Goal: Task Accomplishment & Management: Use online tool/utility

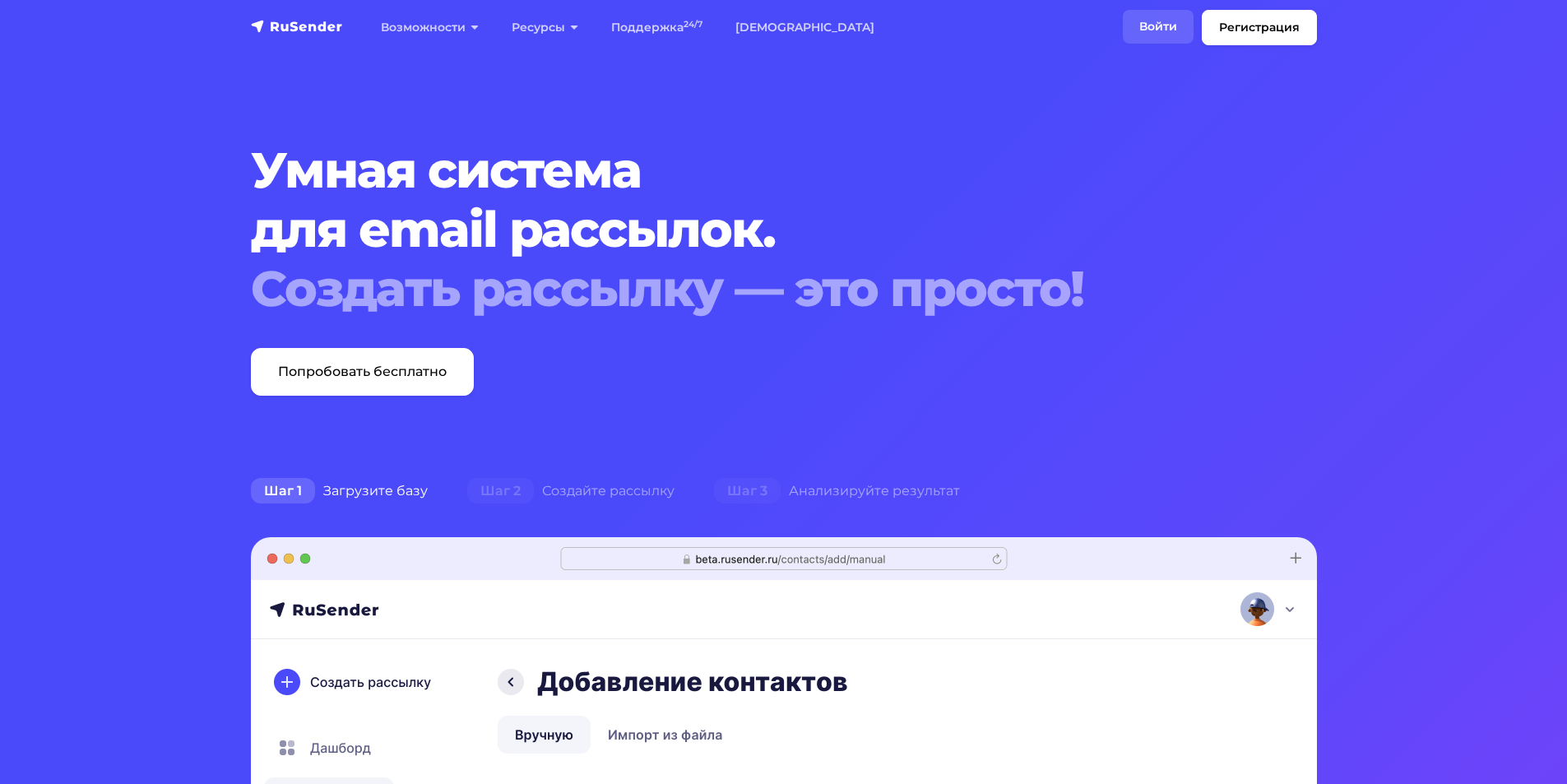
click at [1148, 26] on link "Войти" at bounding box center [1158, 26] width 70 height 33
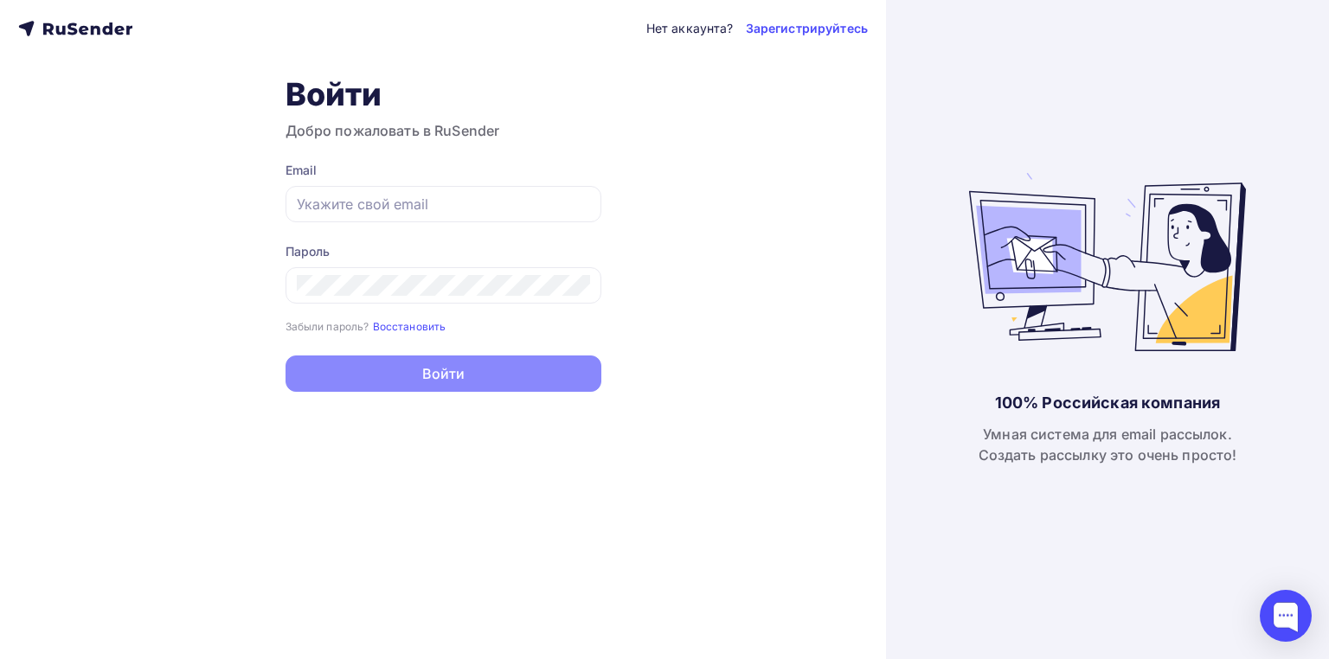
type input "e@[DOMAIN_NAME]"
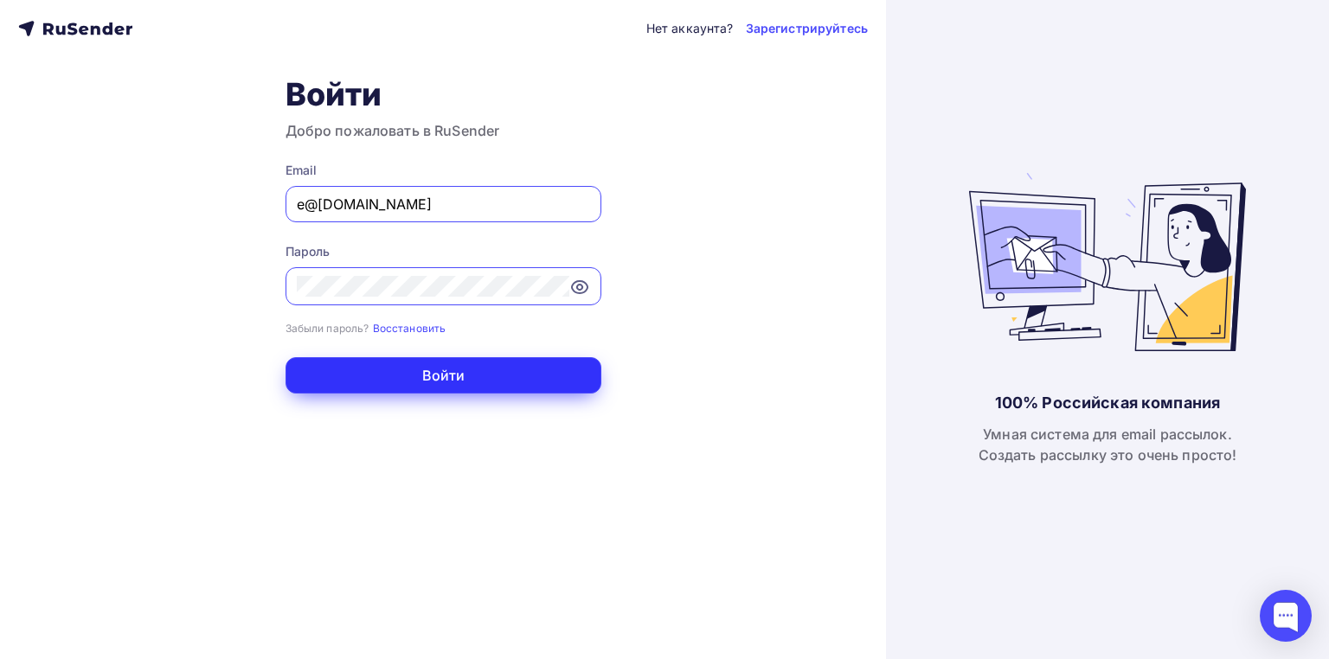
click at [382, 374] on button "Войти" at bounding box center [444, 375] width 316 height 36
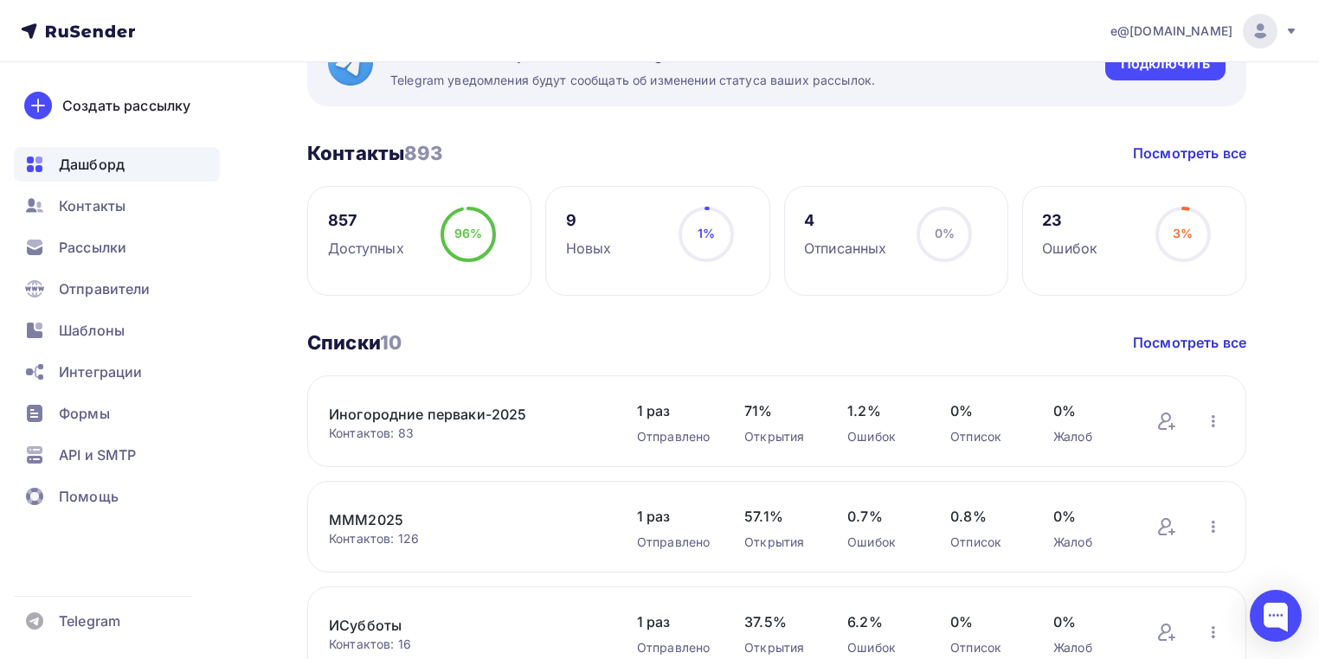
scroll to position [485, 0]
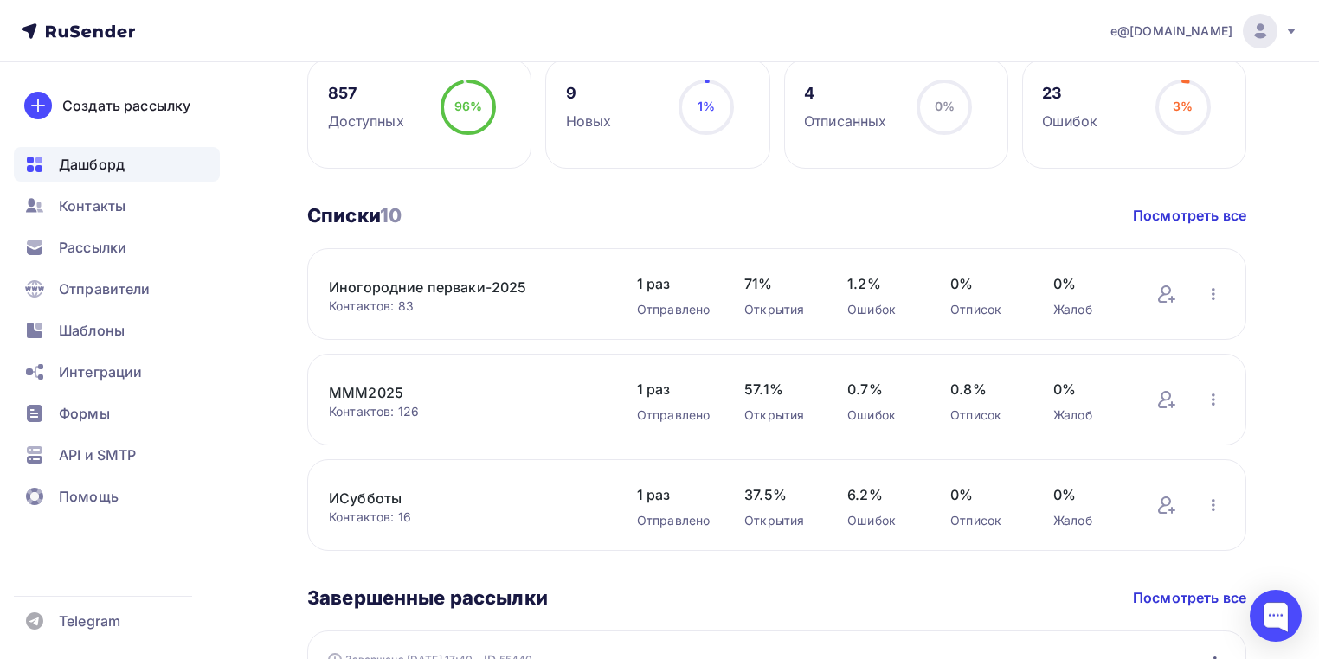
click at [377, 388] on link "МММ2025" at bounding box center [465, 392] width 273 height 21
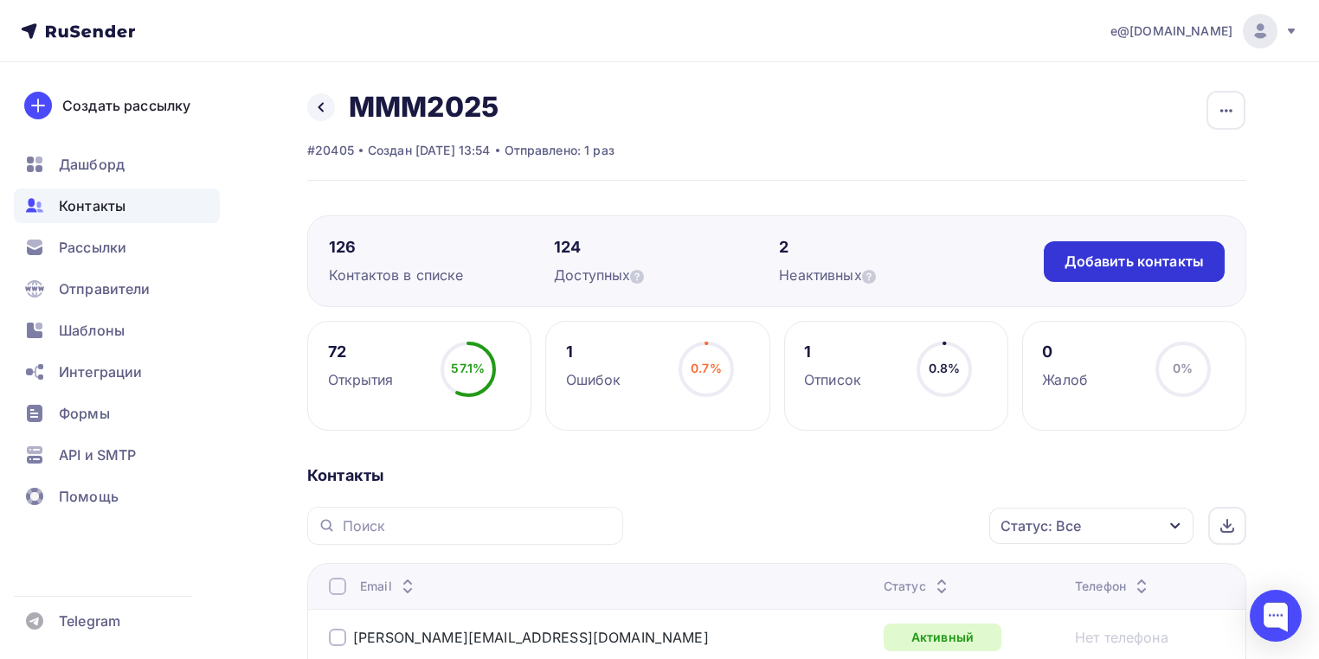
click at [1151, 272] on div "Добавить контакты" at bounding box center [1134, 261] width 181 height 41
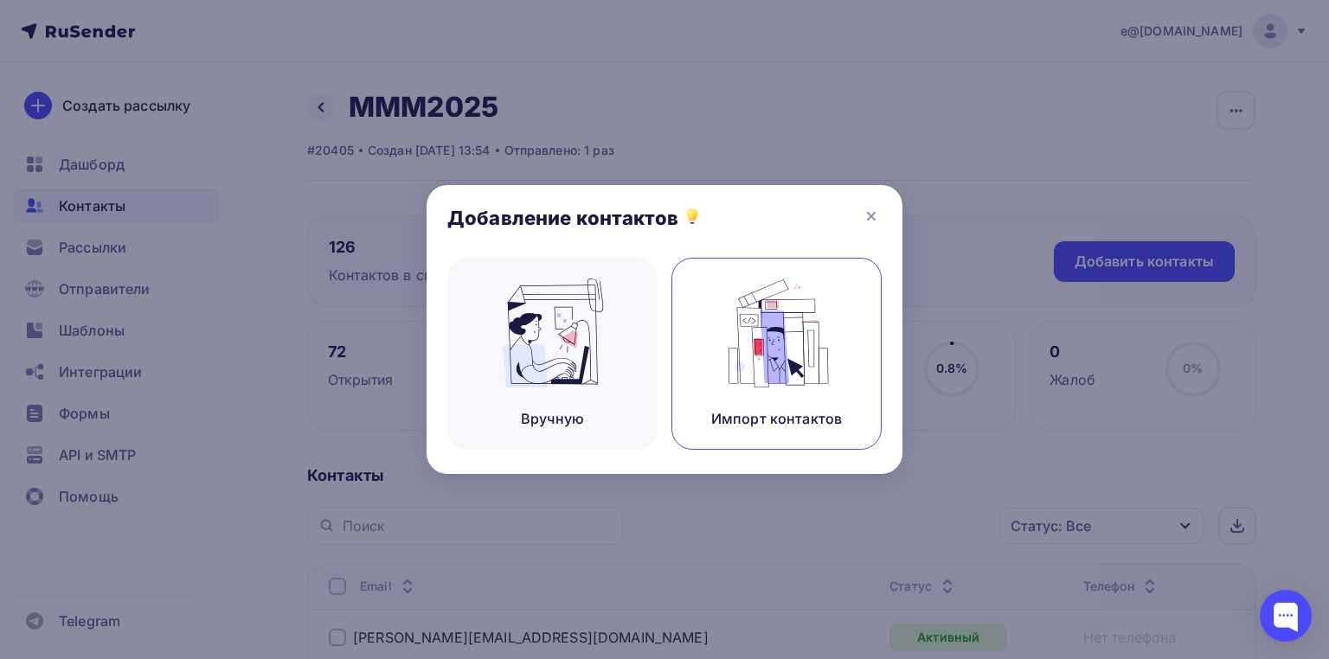
click at [761, 344] on img at bounding box center [777, 333] width 116 height 109
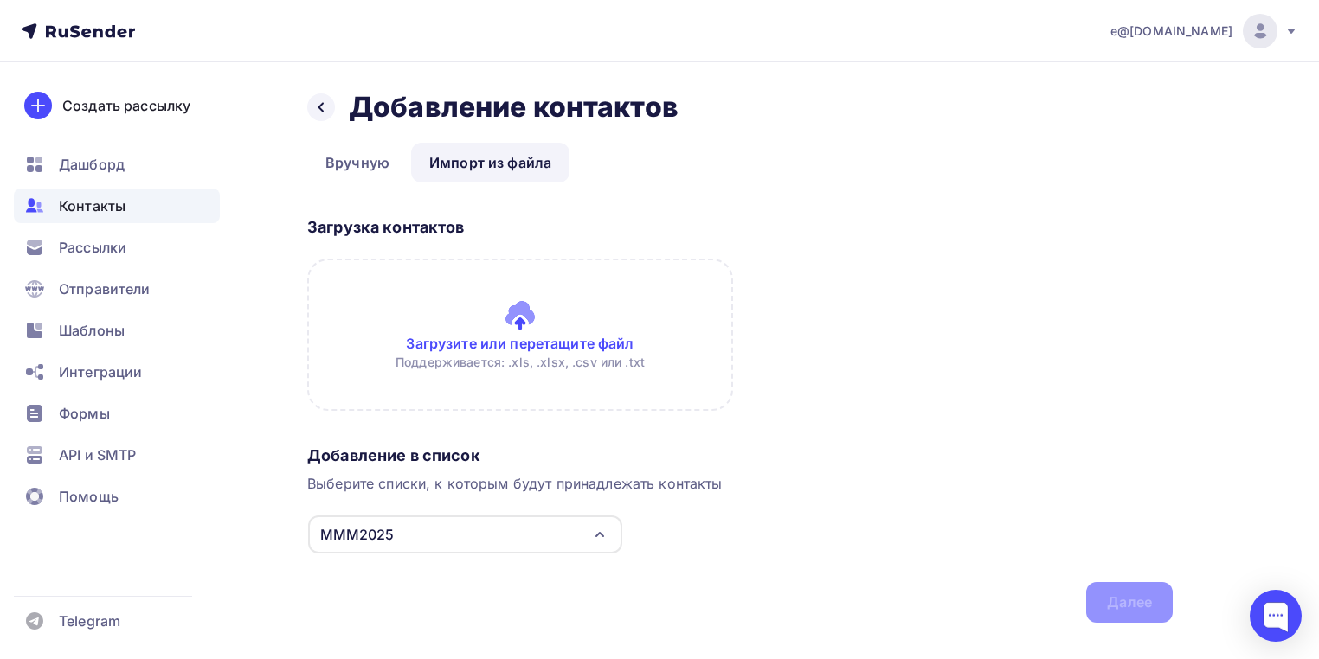
click at [501, 329] on input "file" at bounding box center [520, 335] width 426 height 152
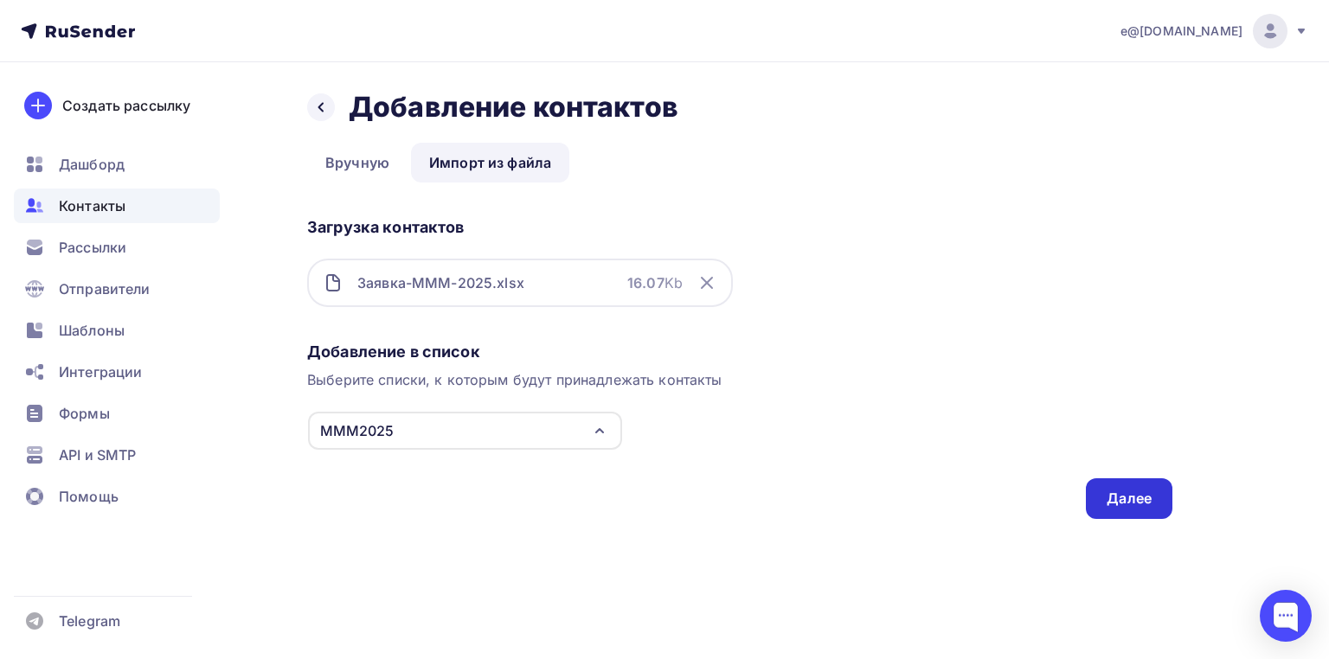
click at [1139, 504] on div "Далее" at bounding box center [1129, 499] width 45 height 20
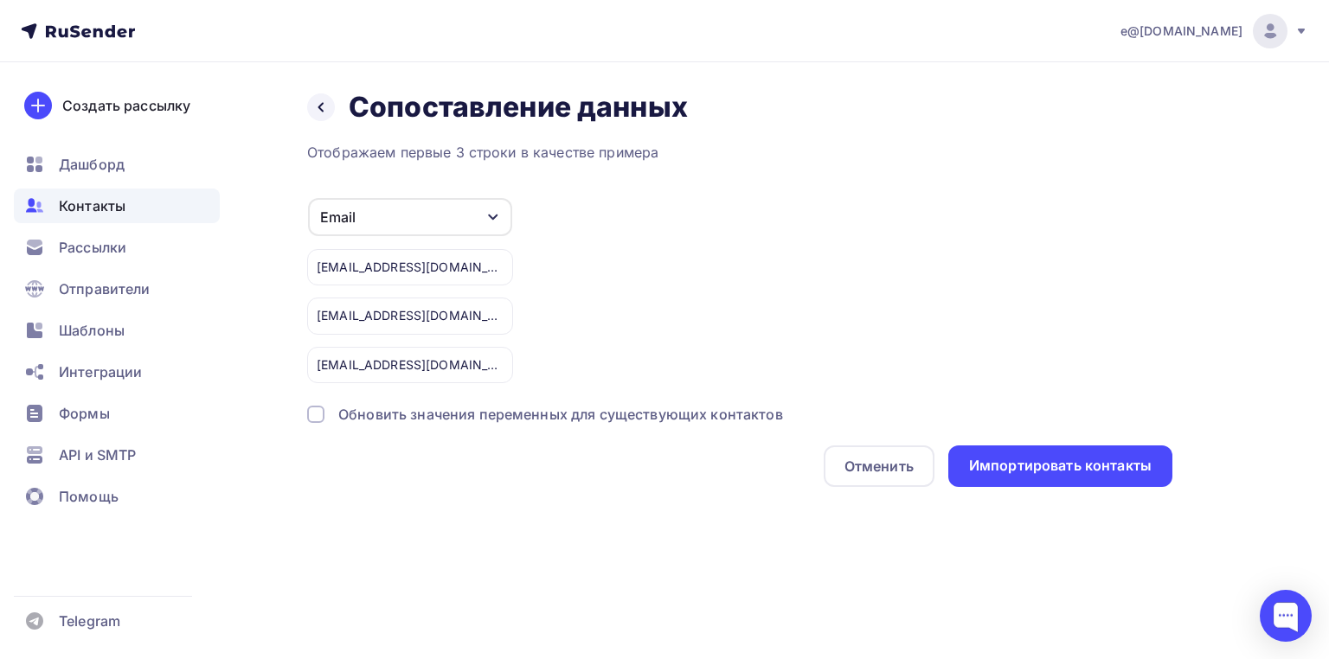
click at [669, 415] on div "Обновить значения переменных для существующих контактов" at bounding box center [560, 414] width 445 height 21
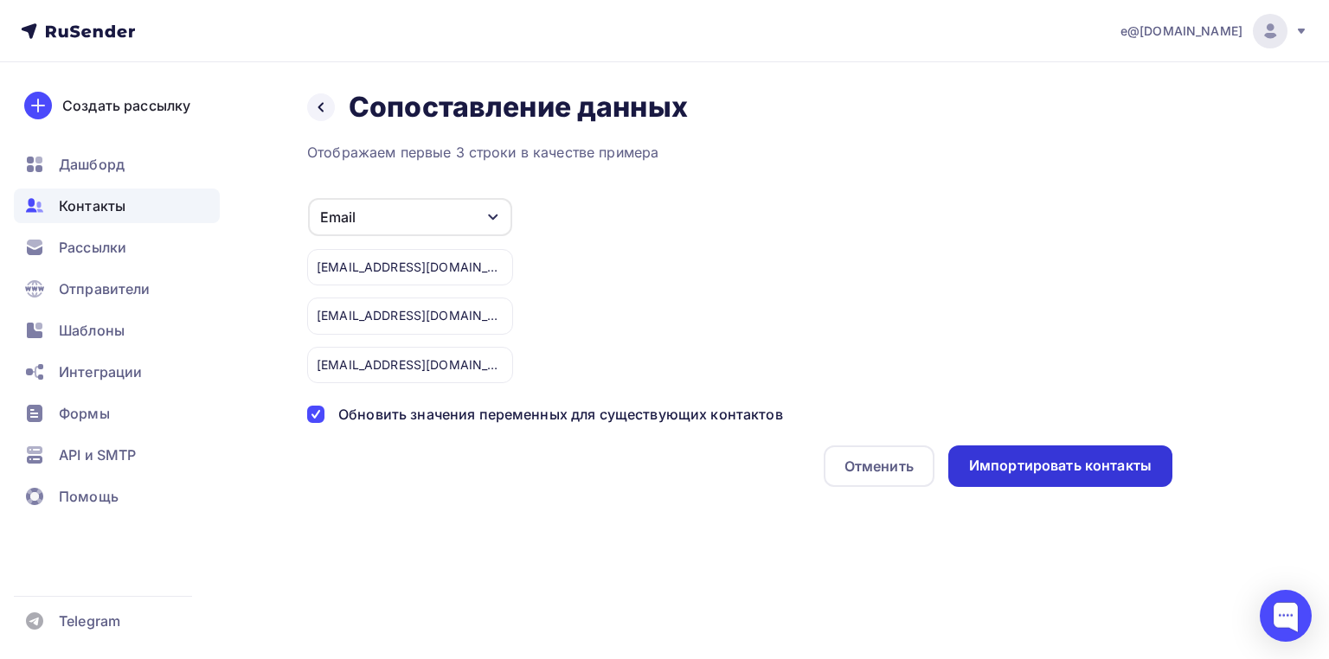
click at [1080, 464] on div "Импортировать контакты" at bounding box center [1060, 466] width 183 height 20
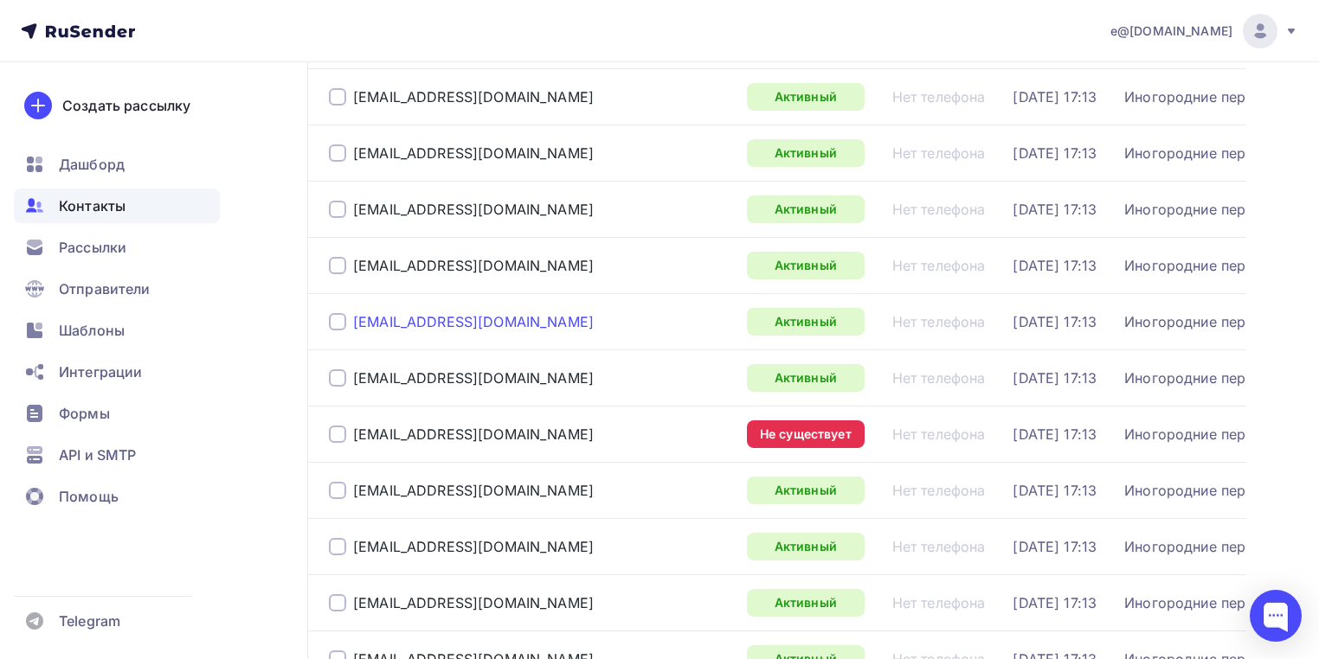
scroll to position [1731, 0]
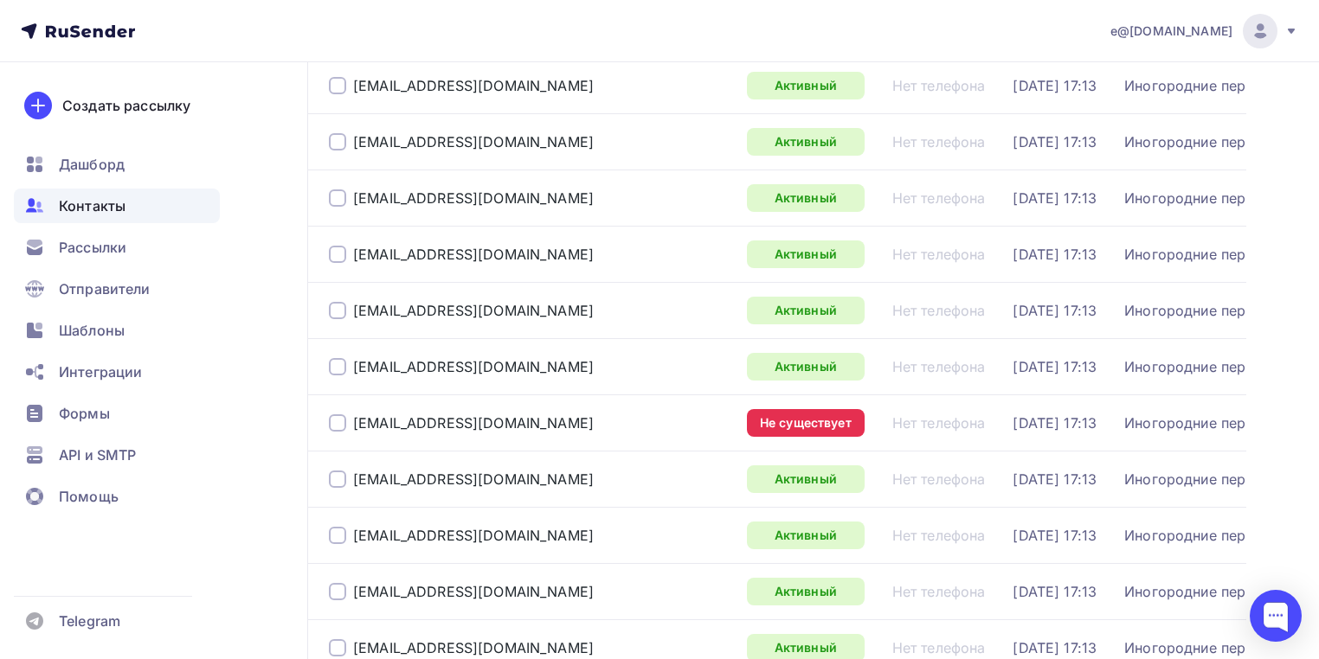
click at [335, 432] on div at bounding box center [337, 422] width 17 height 17
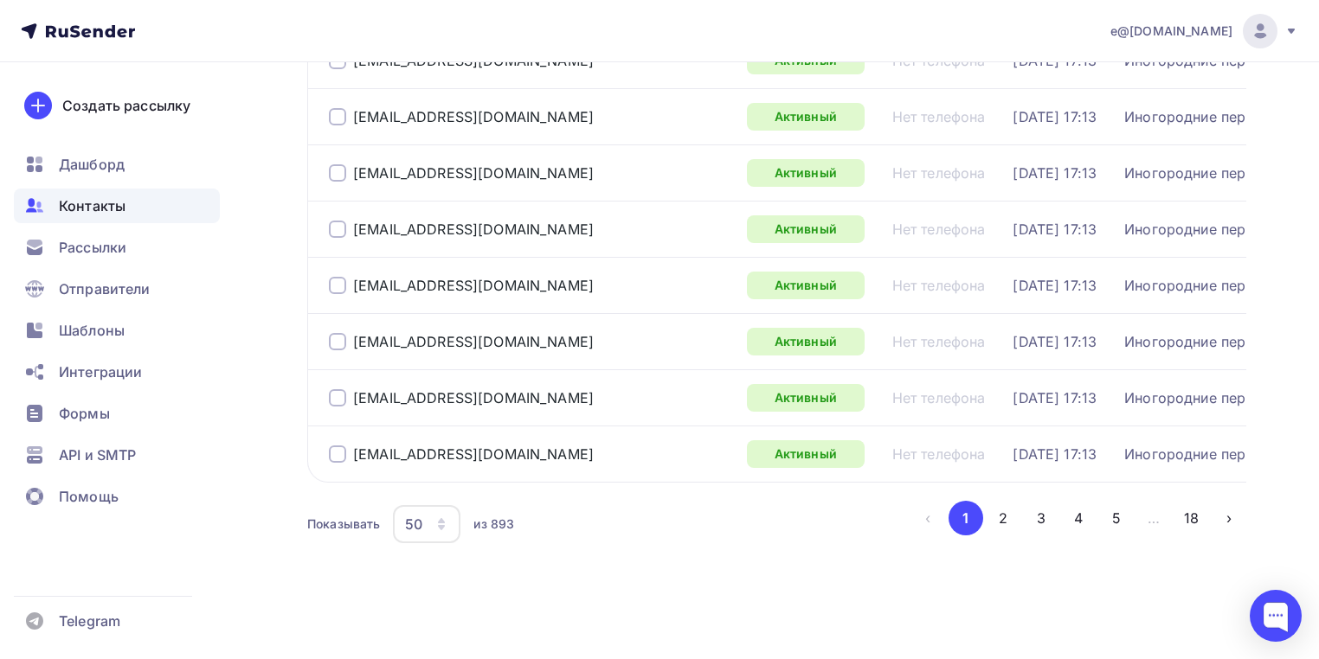
scroll to position [2759, 0]
click at [434, 530] on icon "button" at bounding box center [441, 524] width 14 height 14
click at [434, 558] on link "100" at bounding box center [495, 575] width 187 height 35
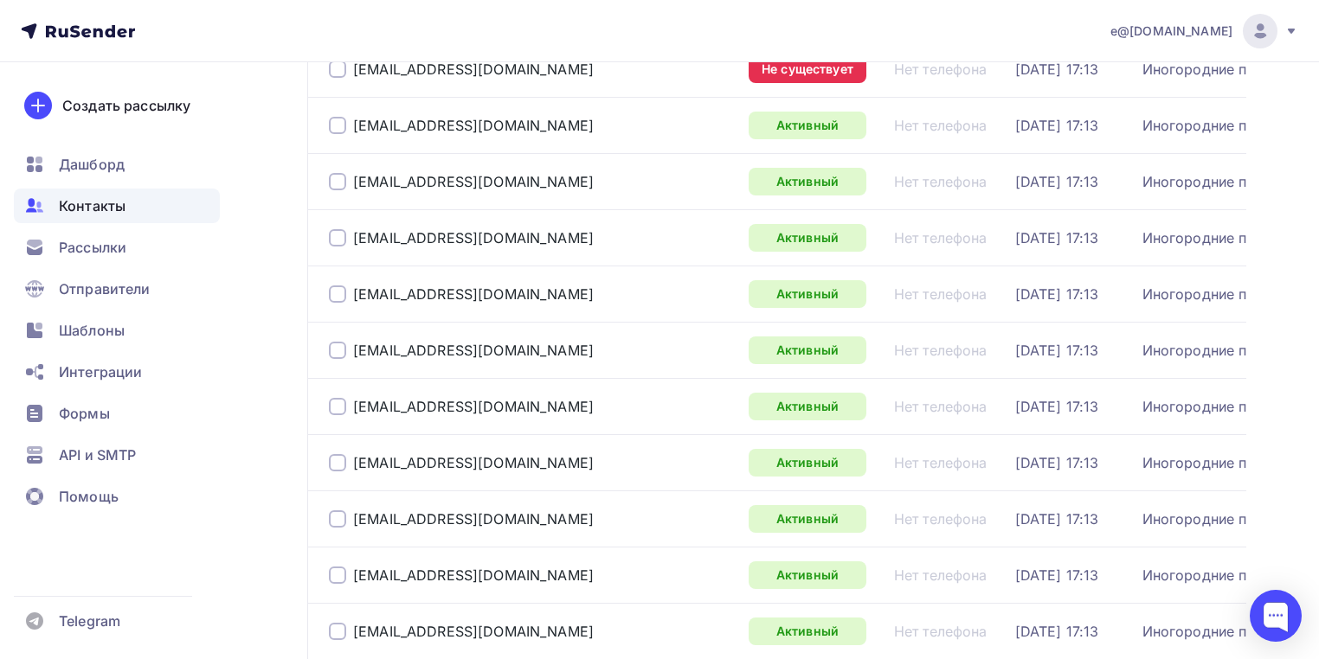
scroll to position [4499, 0]
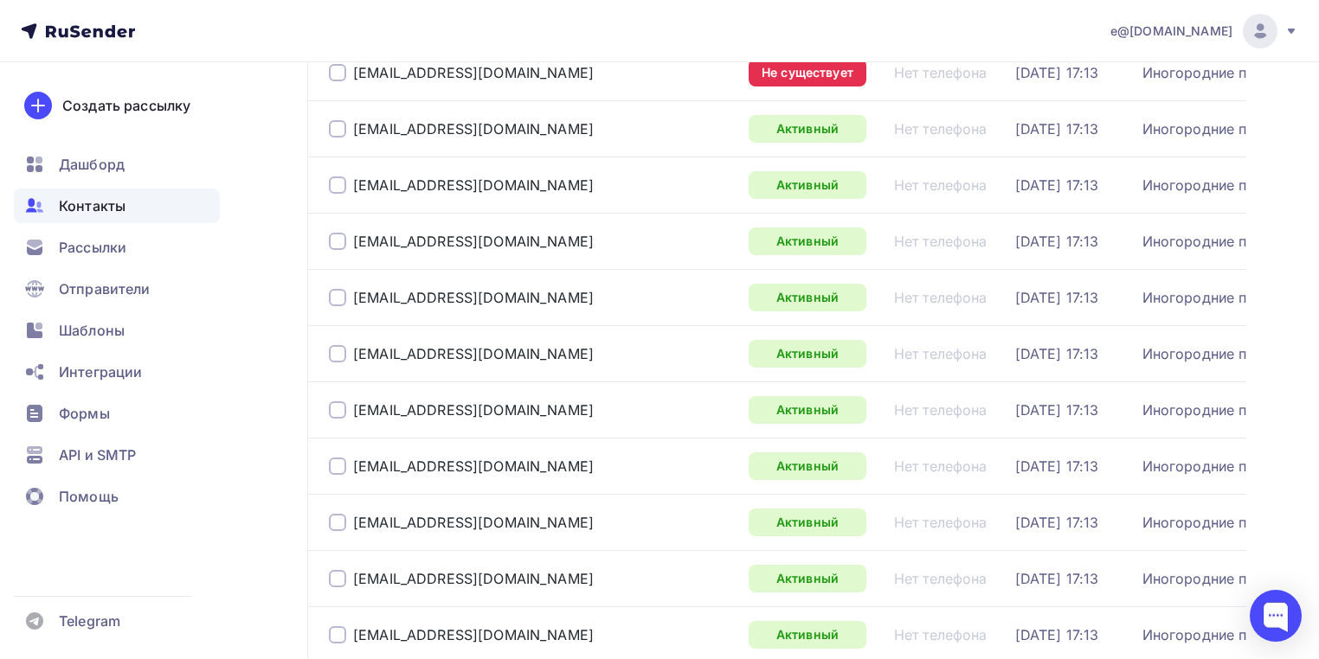
click at [343, 81] on div at bounding box center [337, 72] width 17 height 17
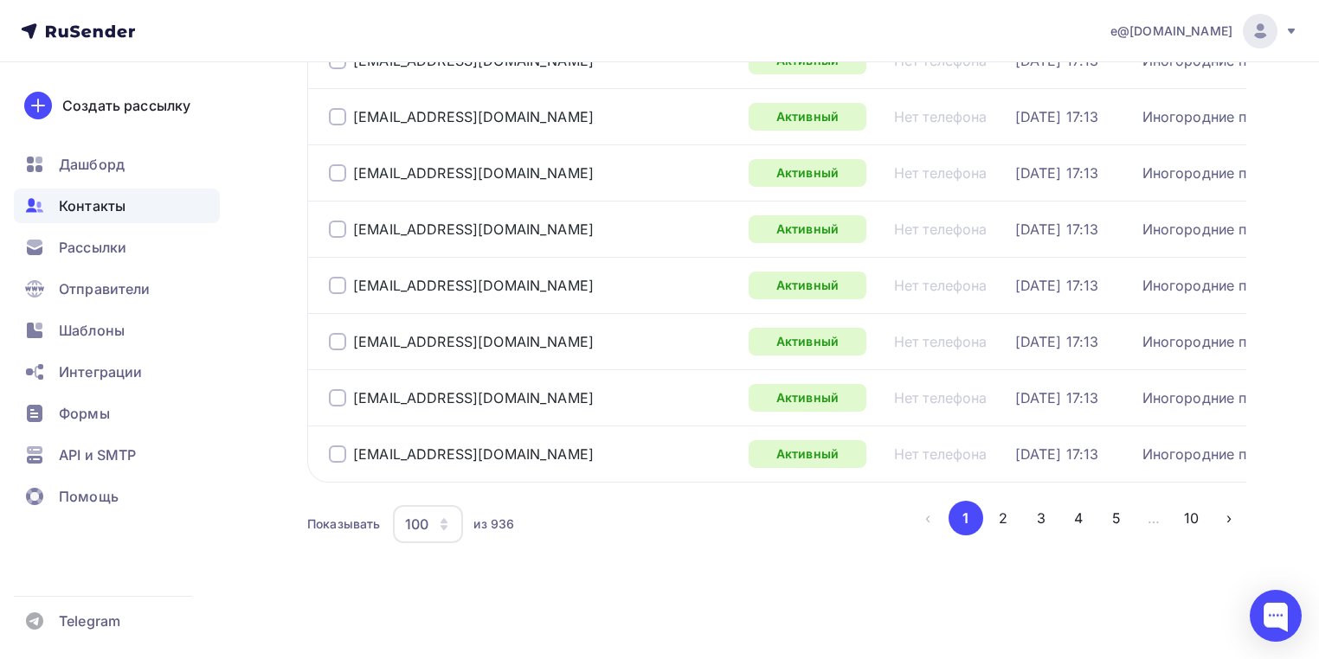
scroll to position [5667, 0]
click at [1002, 517] on button "2" at bounding box center [1003, 518] width 35 height 35
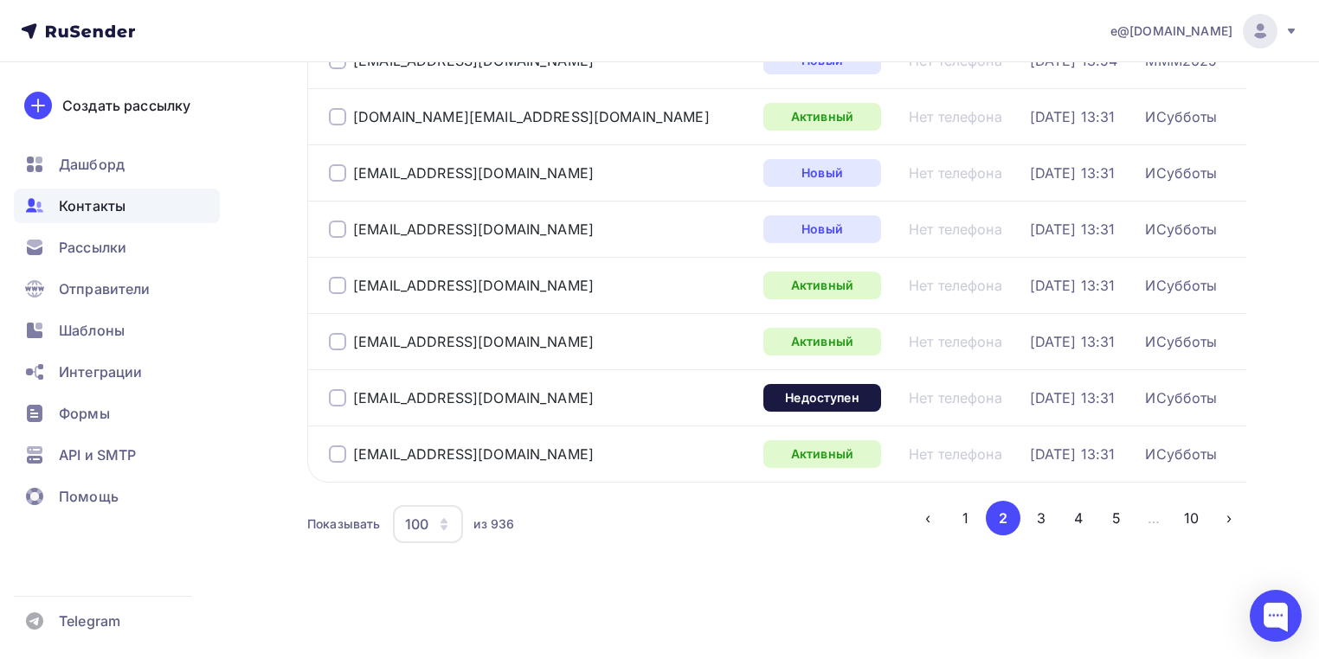
scroll to position [5605, 0]
click at [341, 407] on div at bounding box center [337, 397] width 17 height 17
click at [1042, 536] on button "3" at bounding box center [1041, 518] width 35 height 35
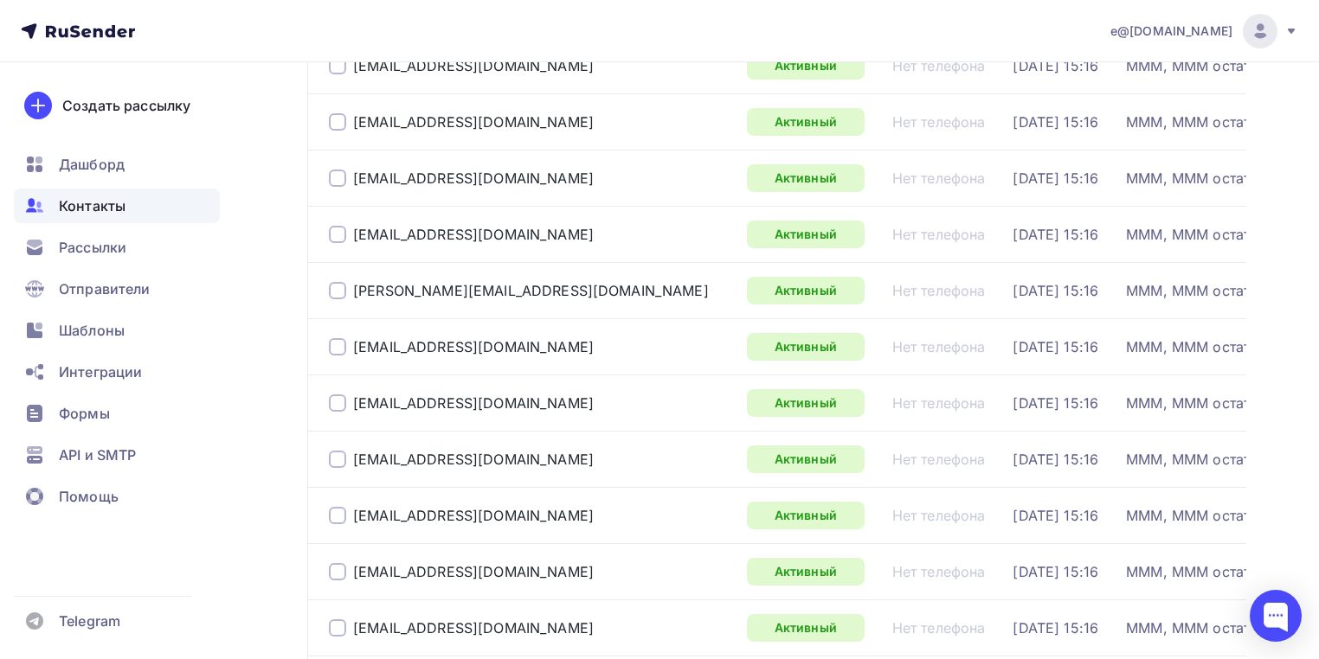
scroll to position [1936, 0]
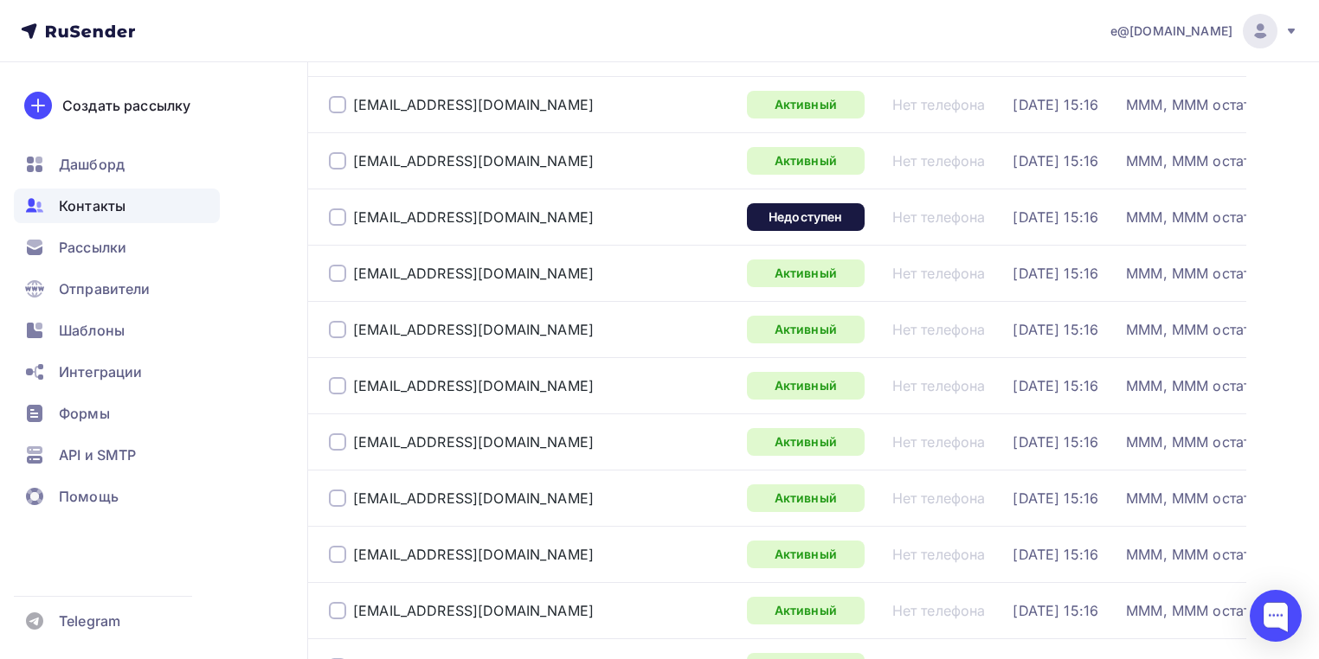
click at [341, 226] on div at bounding box center [337, 217] width 17 height 17
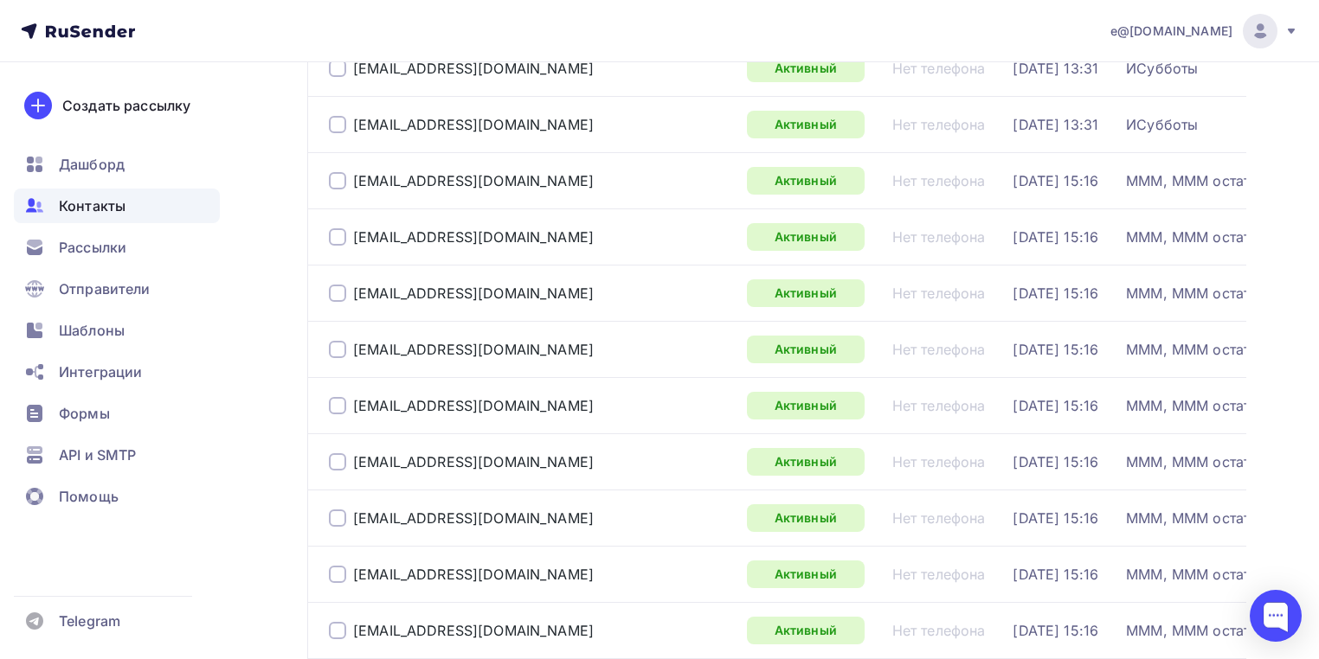
scroll to position [0, 0]
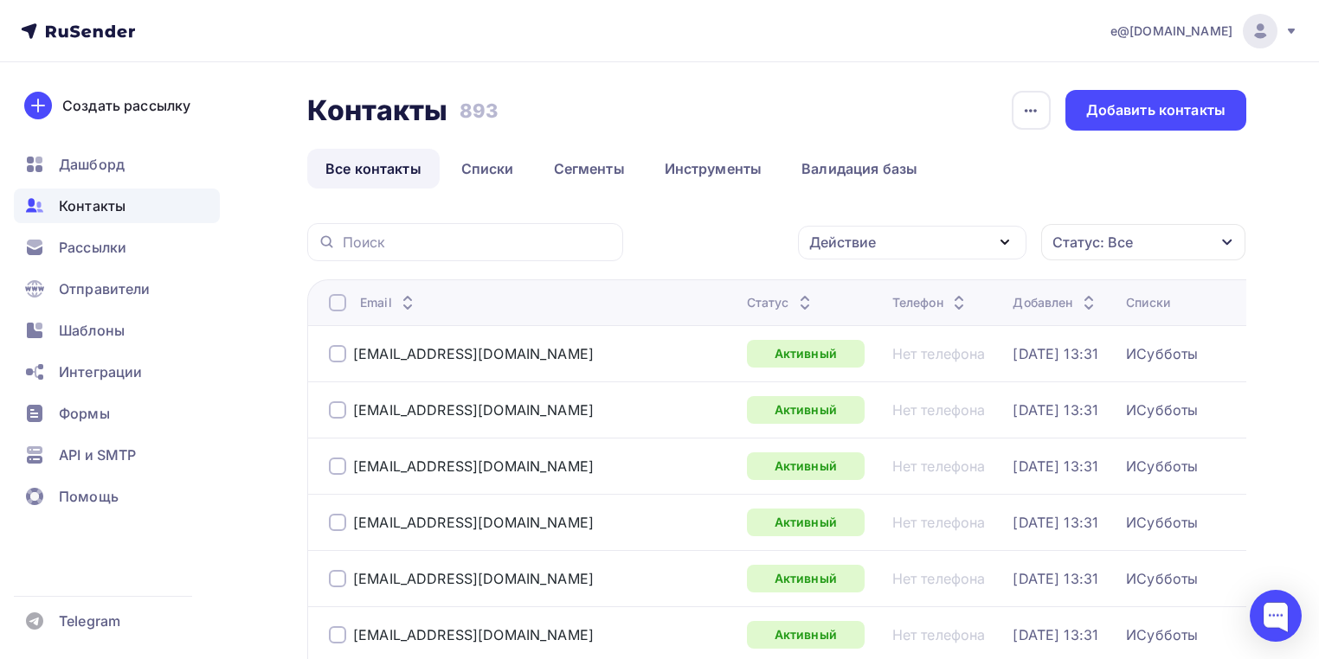
click at [867, 238] on div "Действие" at bounding box center [842, 242] width 67 height 21
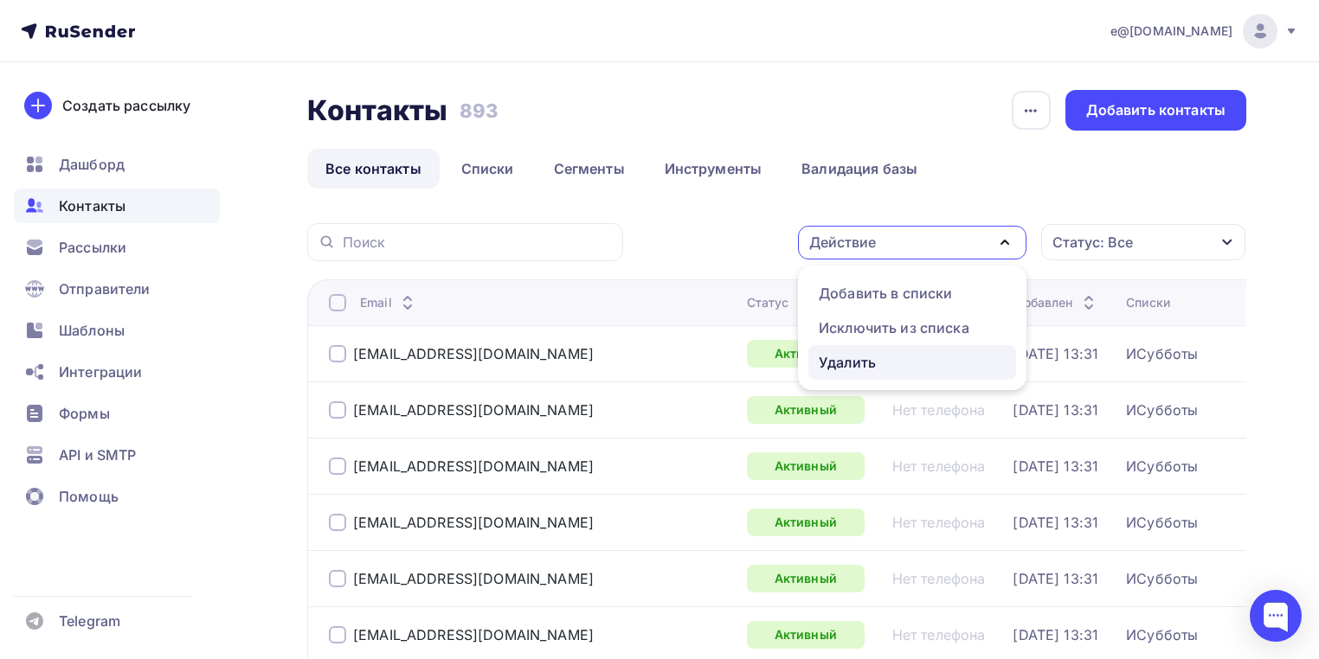
click at [852, 361] on div "Удалить" at bounding box center [847, 362] width 57 height 21
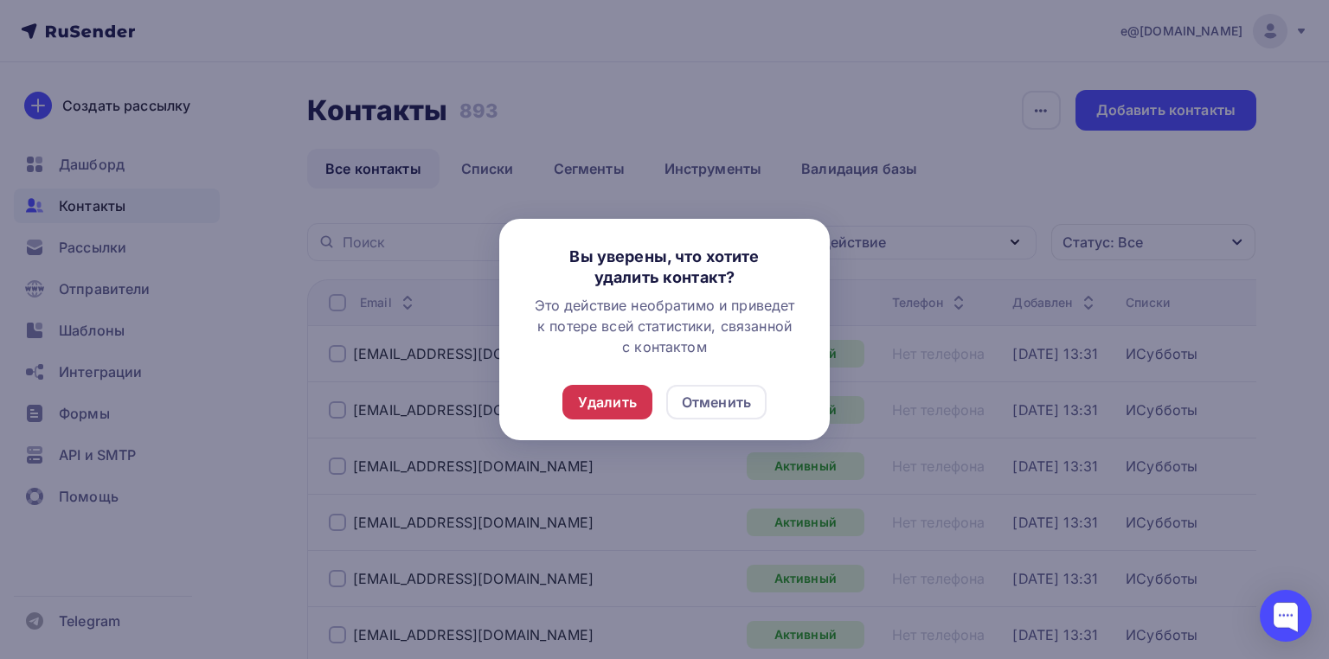
click at [621, 399] on div "Удалить" at bounding box center [607, 402] width 59 height 21
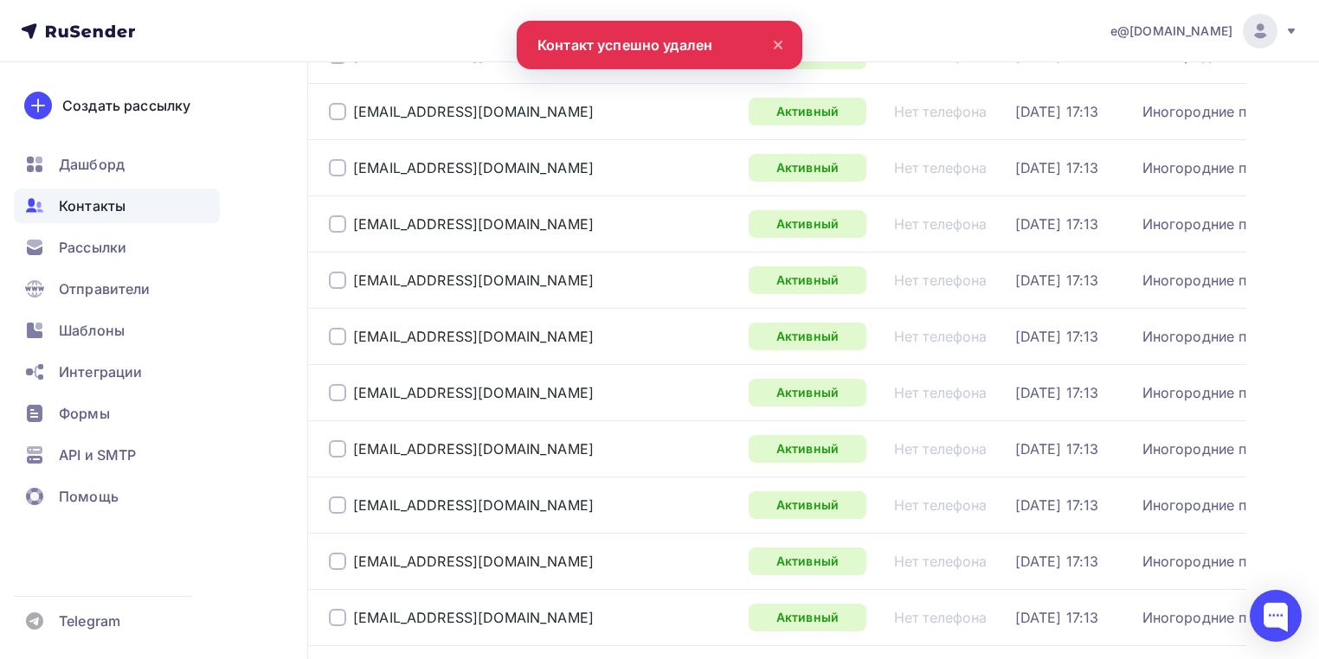
scroll to position [4499, 0]
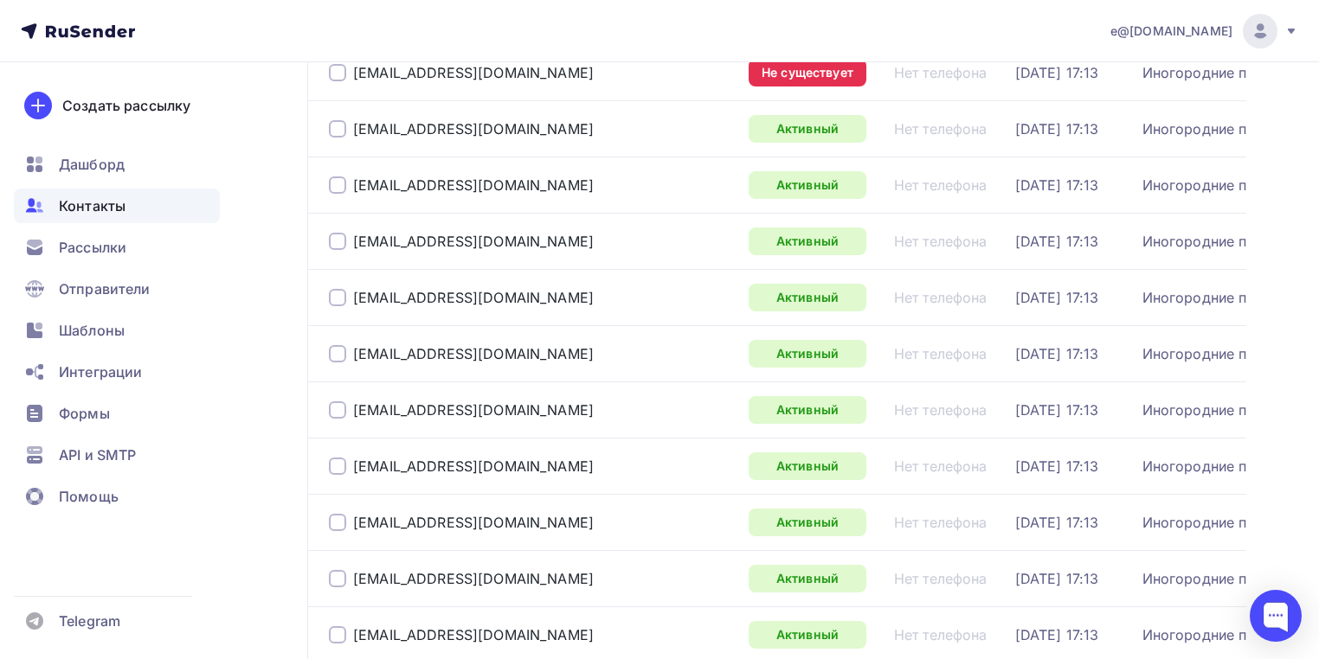
click at [342, 81] on div at bounding box center [337, 72] width 17 height 17
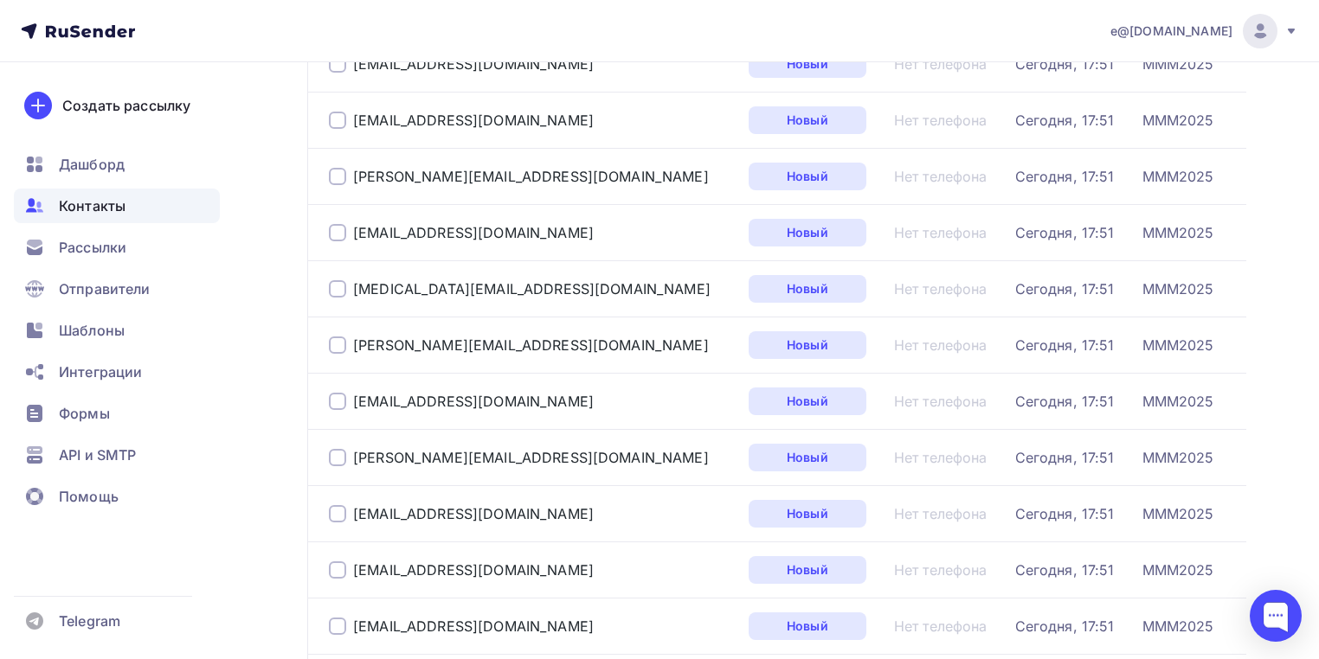
scroll to position [0, 0]
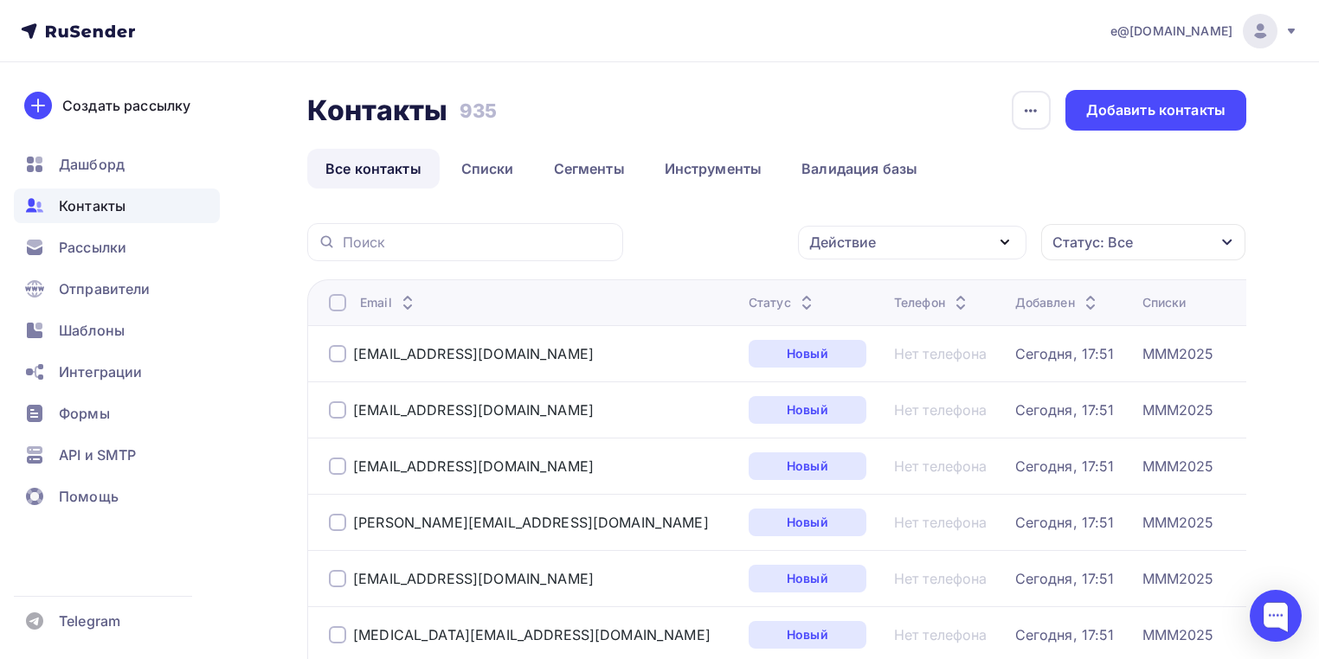
click at [928, 235] on div "Действие" at bounding box center [912, 243] width 228 height 34
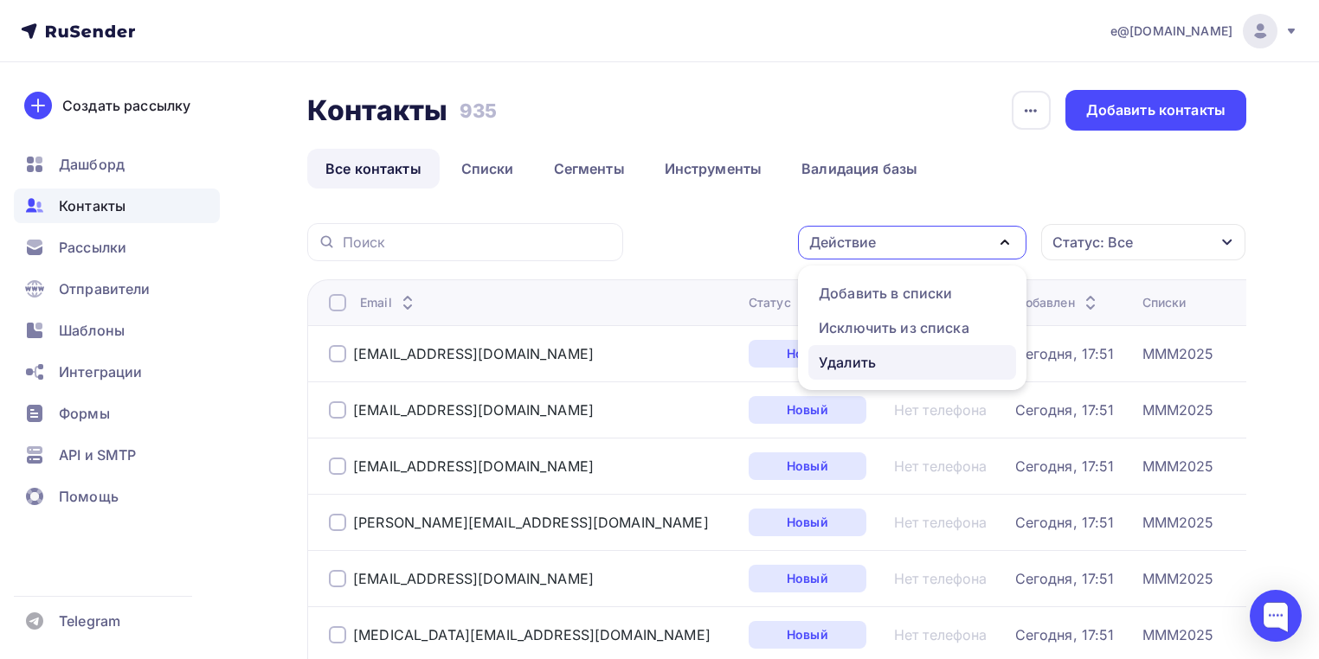
click at [847, 360] on div "Удалить" at bounding box center [847, 362] width 57 height 21
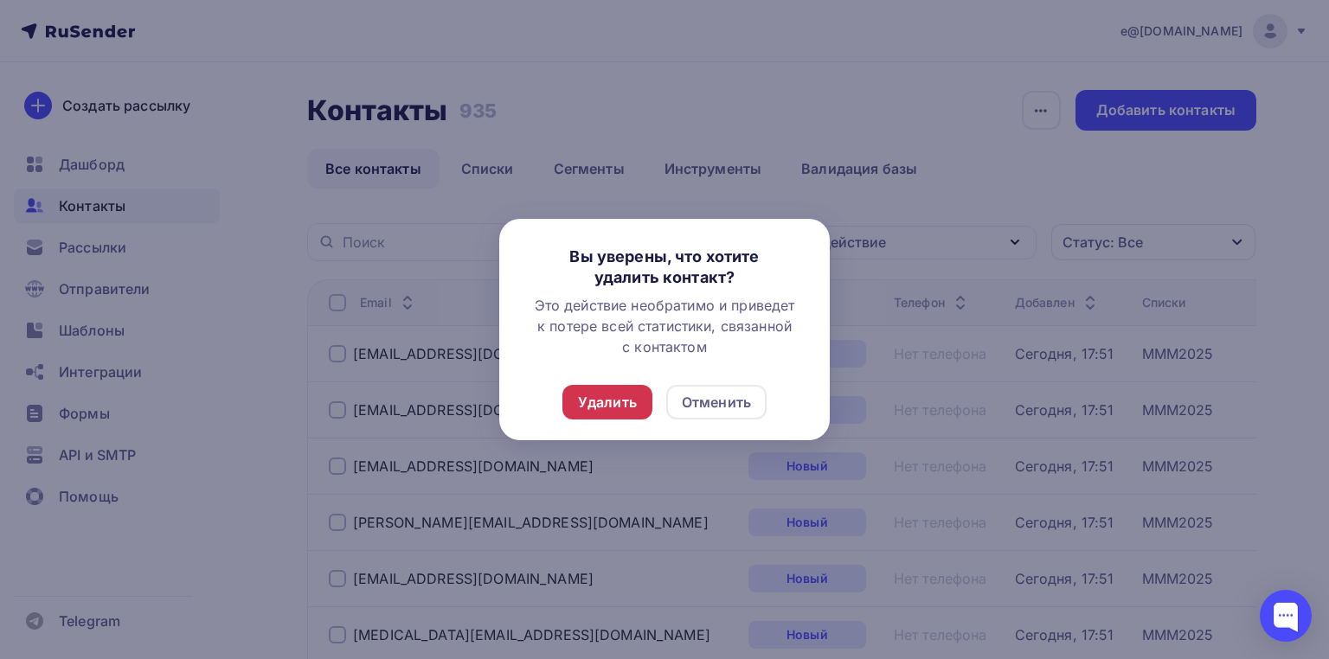
click at [609, 400] on div "Удалить" at bounding box center [607, 402] width 59 height 21
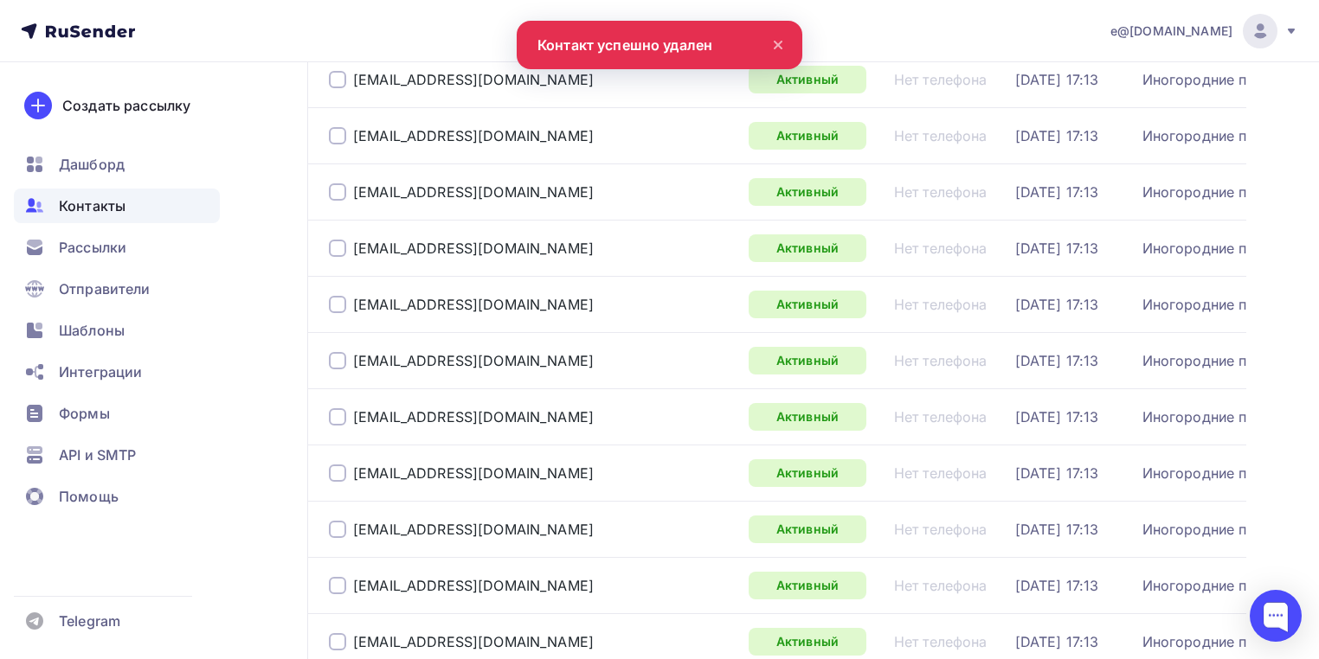
scroll to position [5667, 0]
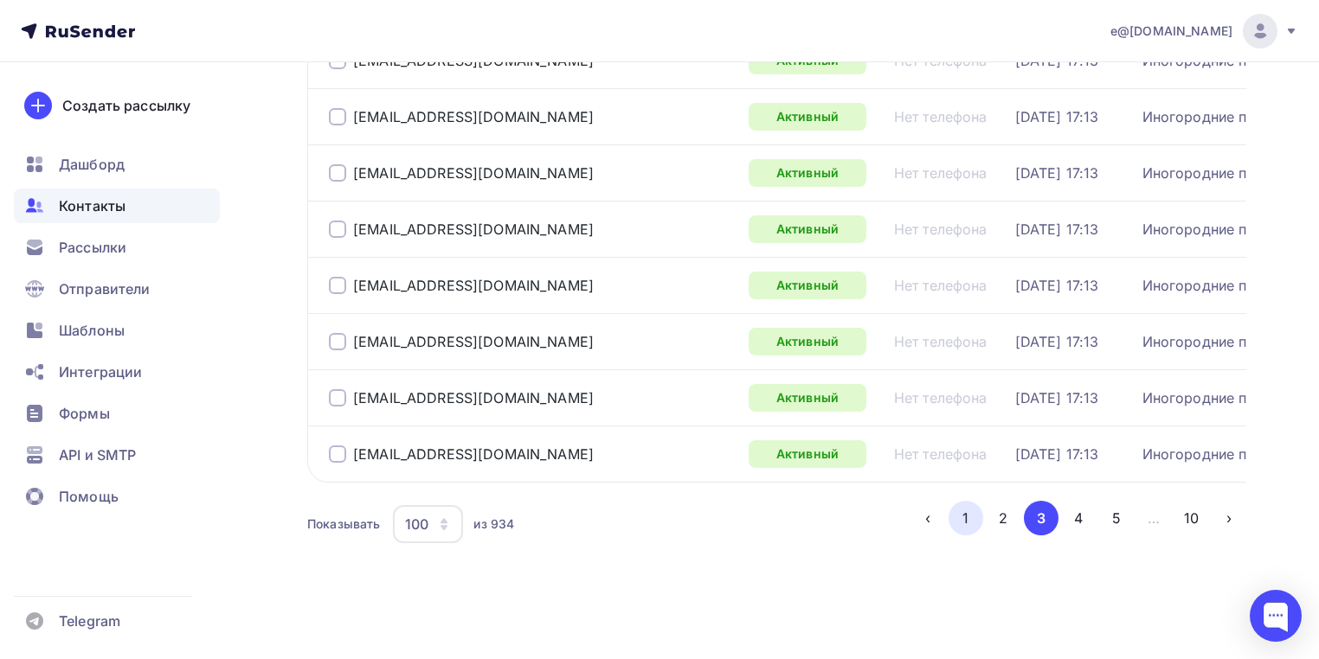
click at [967, 521] on button "1" at bounding box center [965, 518] width 35 height 35
click at [1004, 523] on button "2" at bounding box center [1003, 518] width 35 height 35
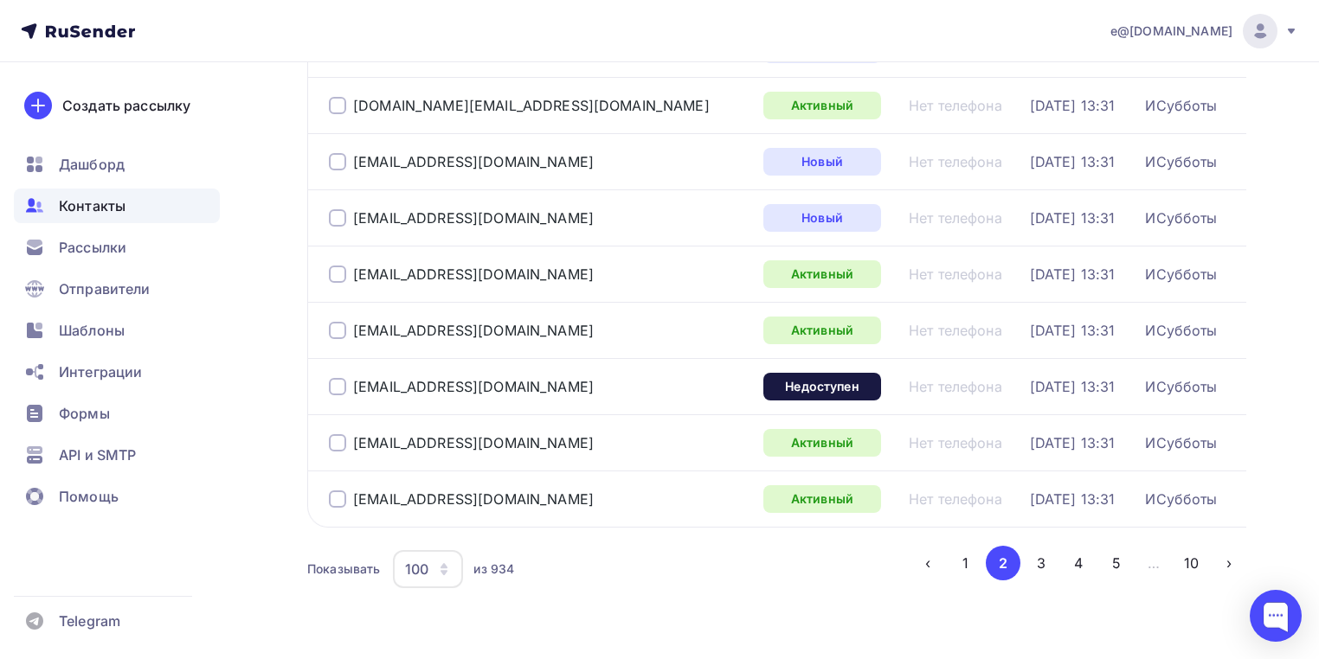
scroll to position [5467, 0]
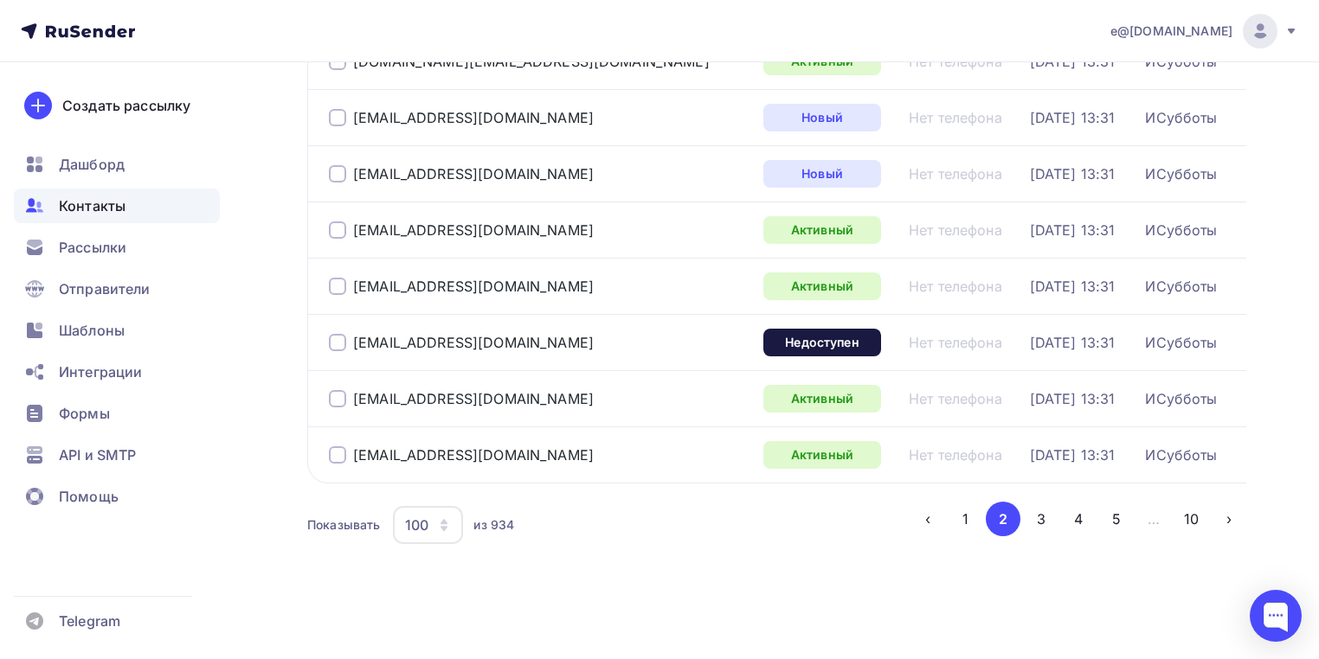
click at [336, 351] on div at bounding box center [337, 342] width 17 height 17
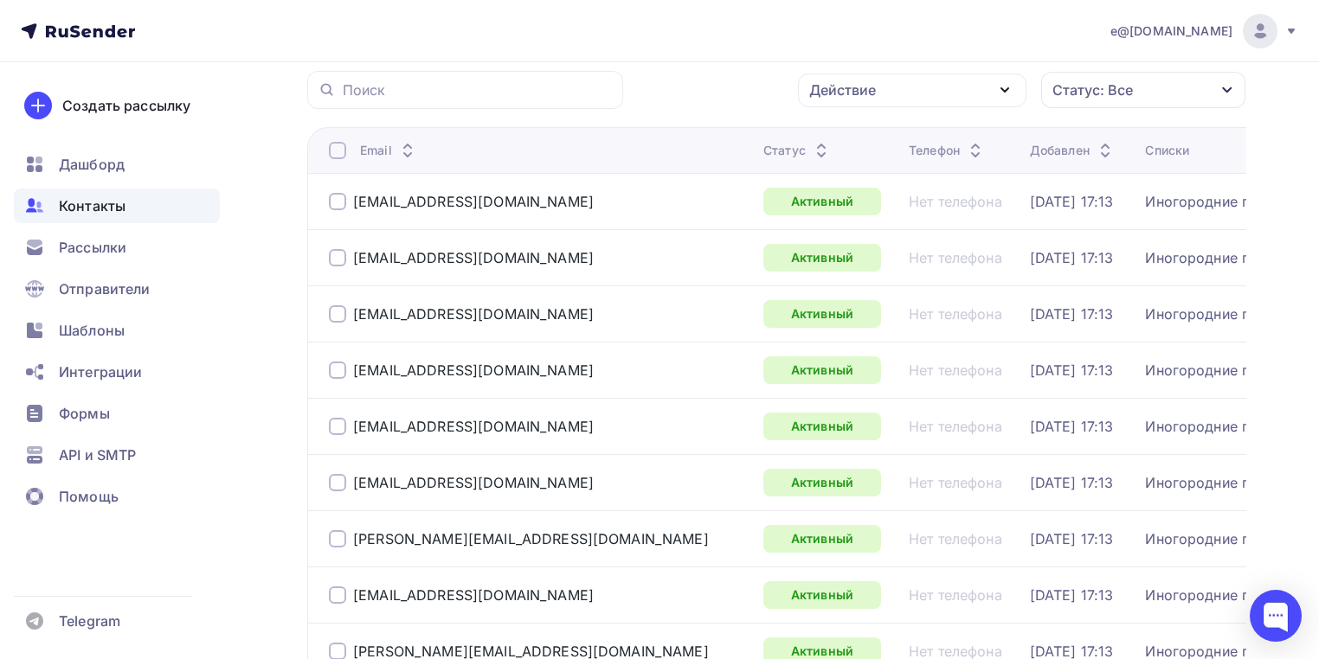
scroll to position [0, 0]
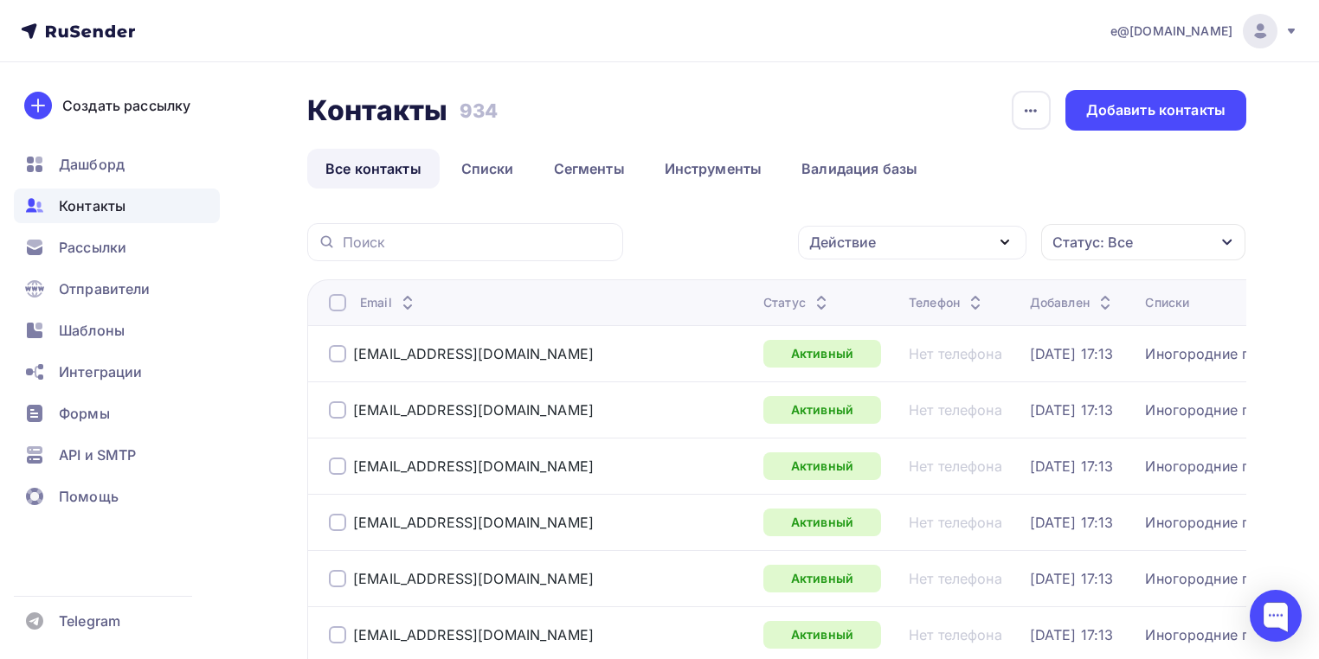
click at [848, 238] on div "Действие" at bounding box center [842, 242] width 67 height 21
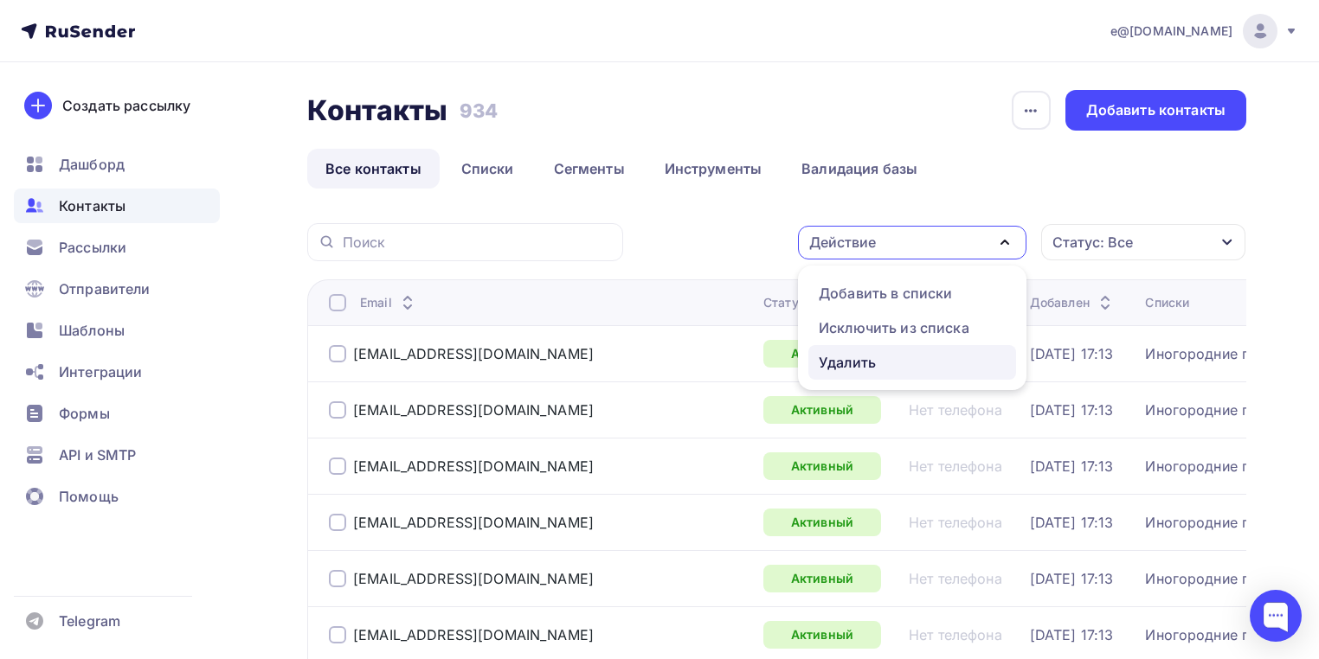
click at [842, 363] on div "Удалить" at bounding box center [847, 362] width 57 height 21
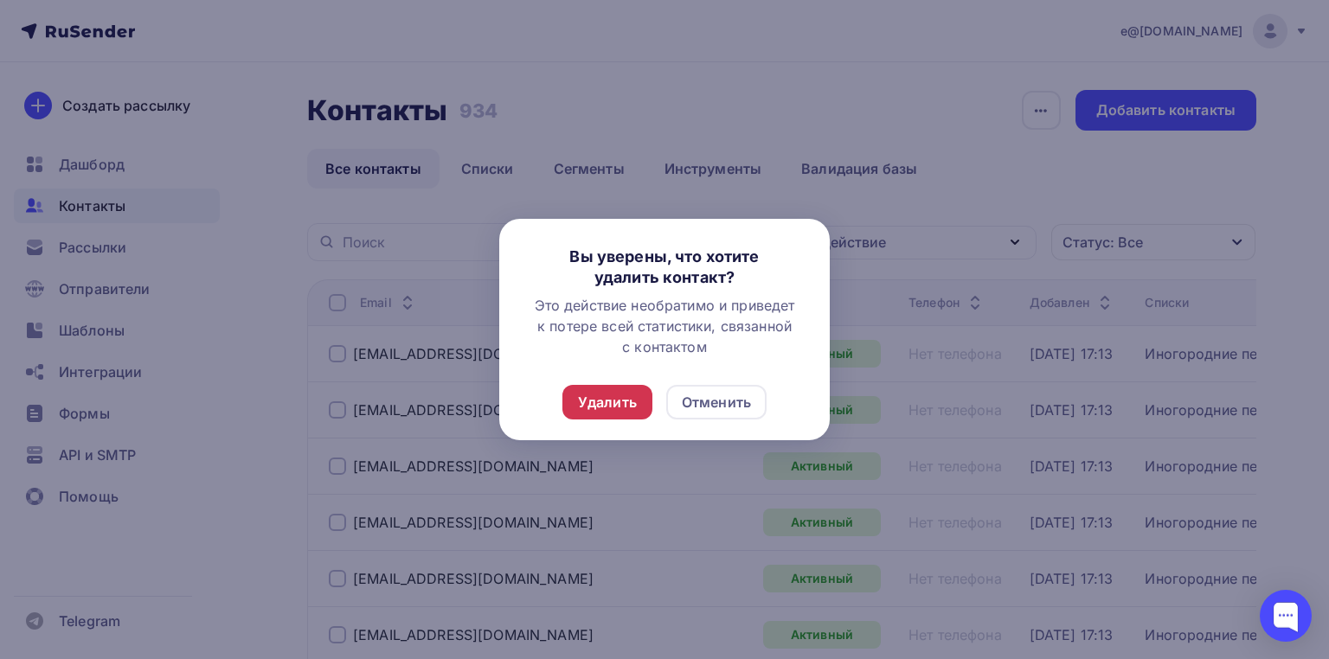
click at [607, 395] on div "Удалить" at bounding box center [607, 402] width 59 height 21
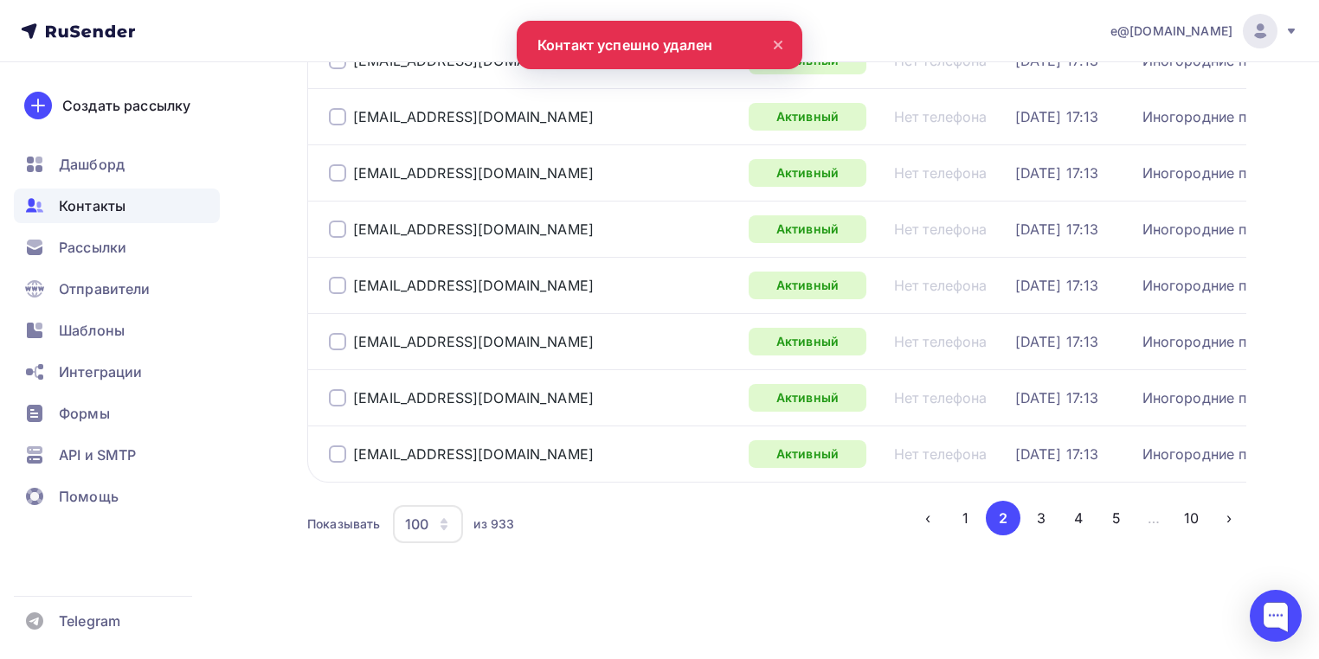
scroll to position [5667, 0]
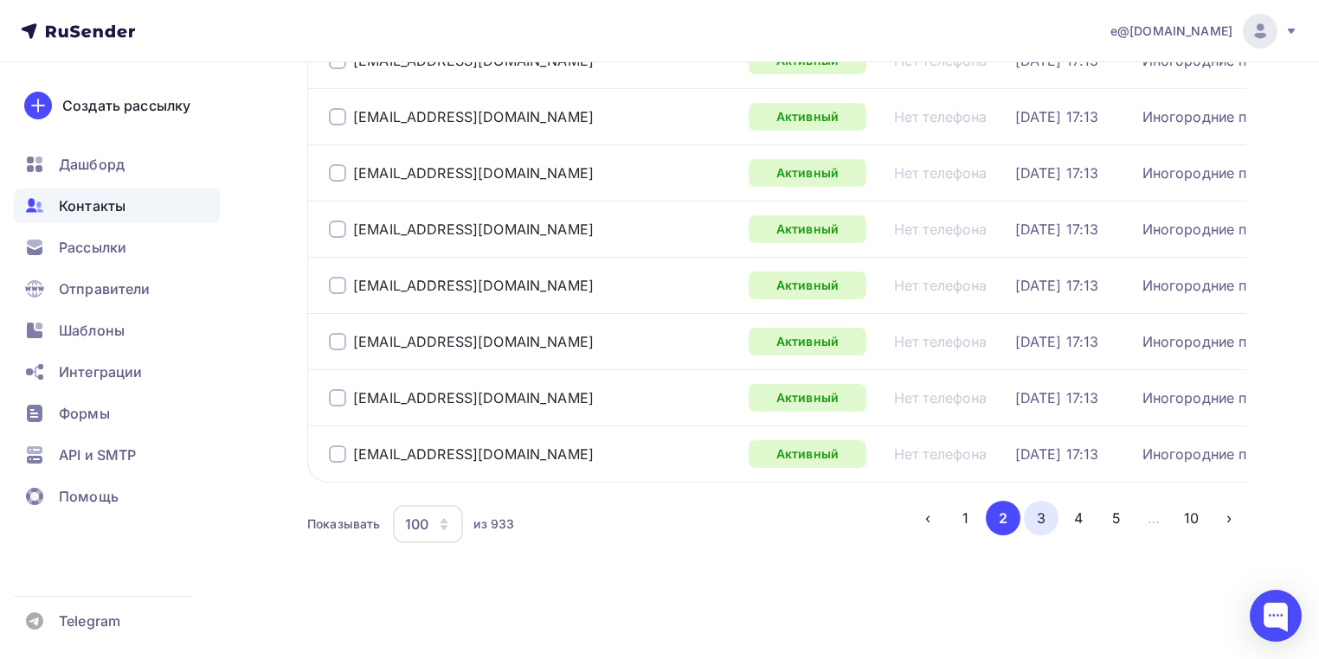
click at [1034, 517] on button "3" at bounding box center [1041, 518] width 35 height 35
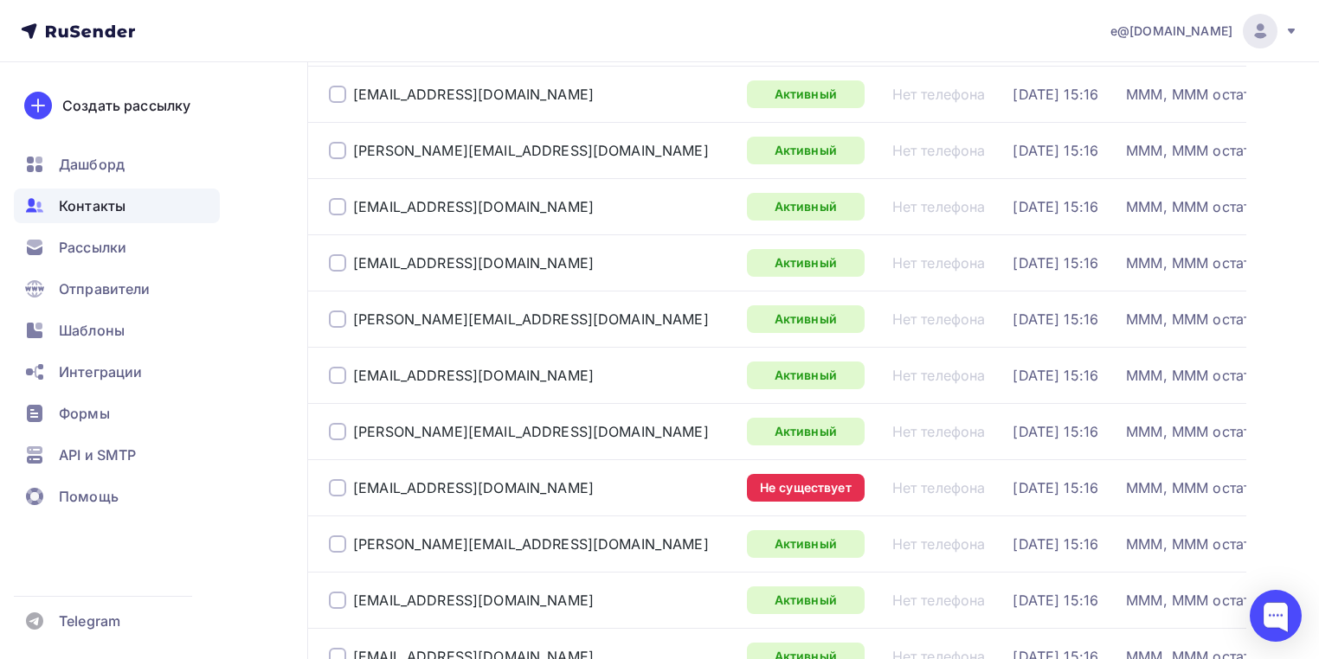
scroll to position [2352, 0]
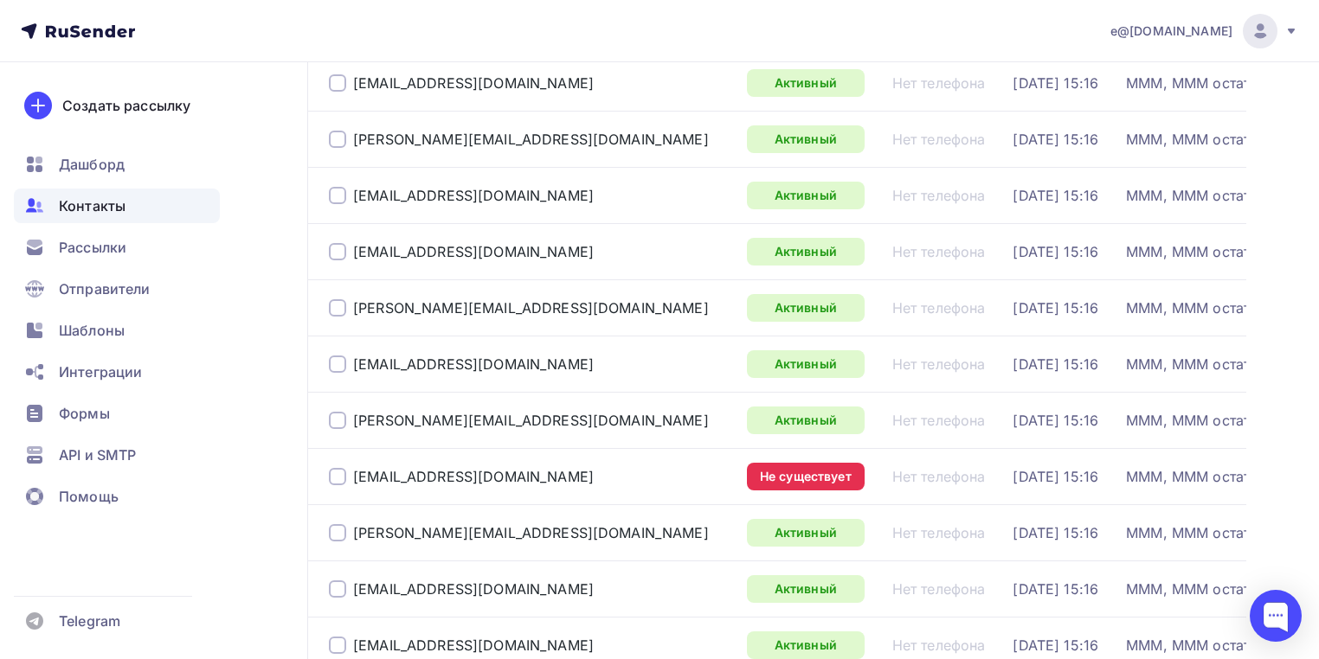
click at [343, 485] on div at bounding box center [337, 476] width 17 height 17
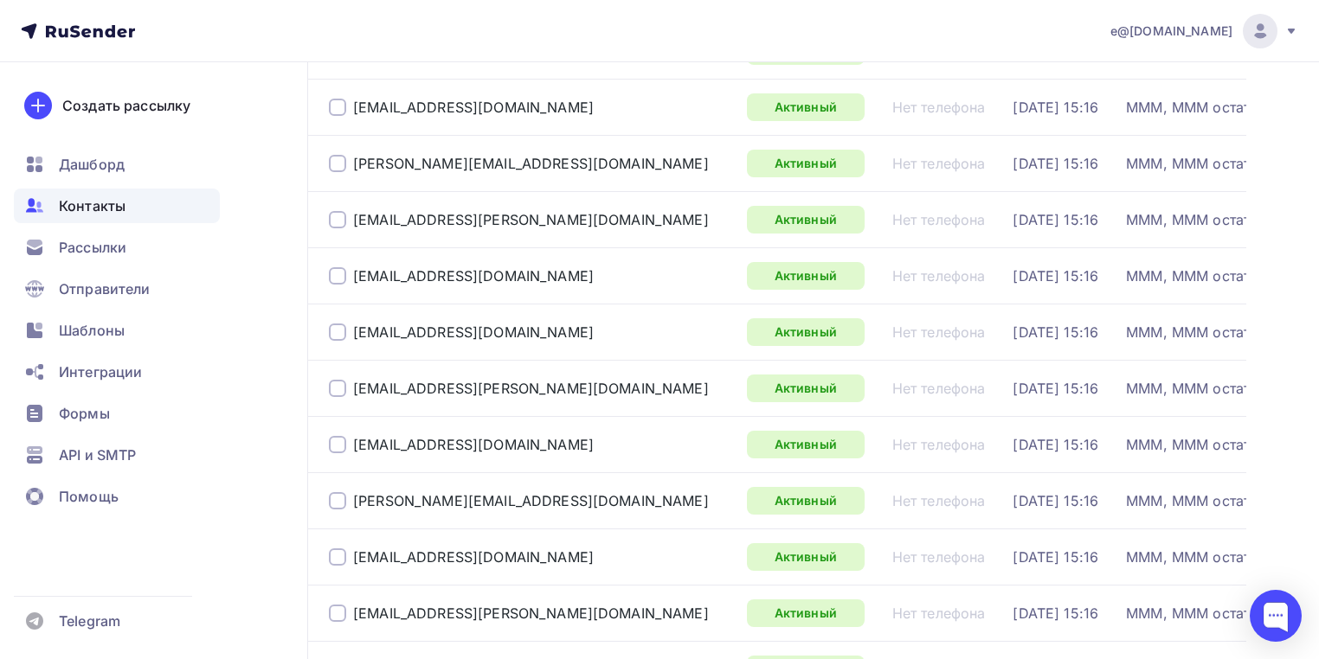
scroll to position [4567, 0]
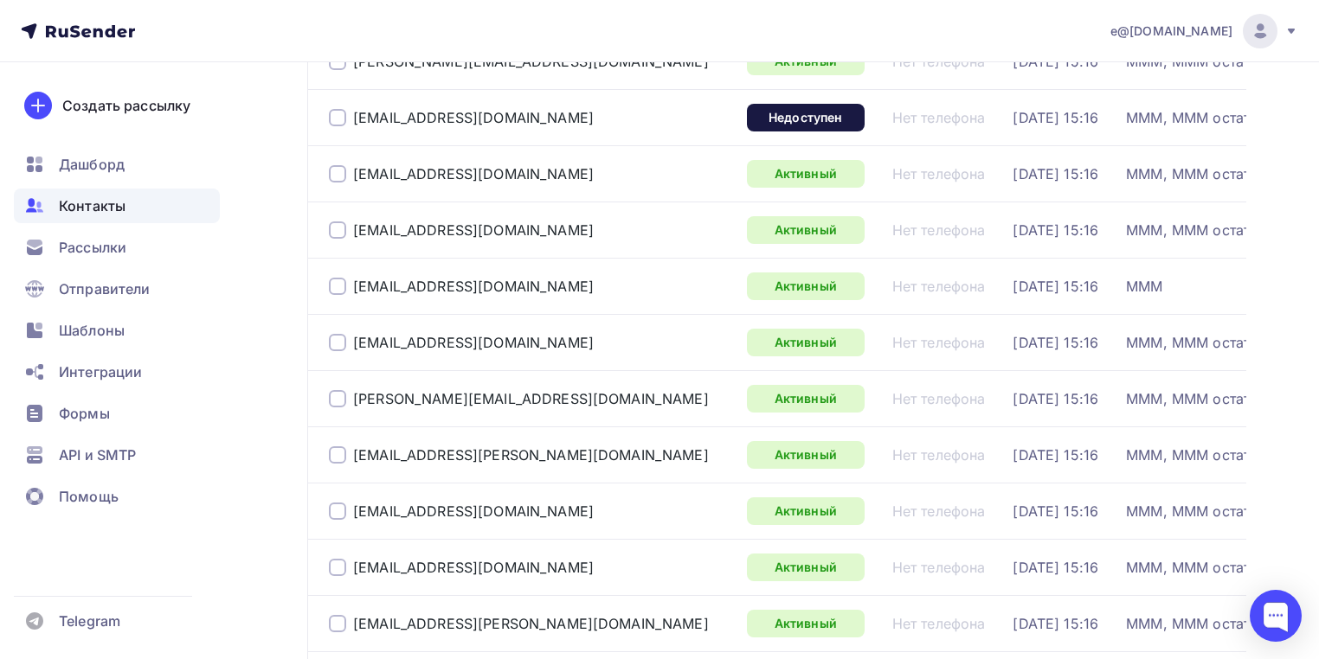
click at [336, 126] on div at bounding box center [337, 117] width 17 height 17
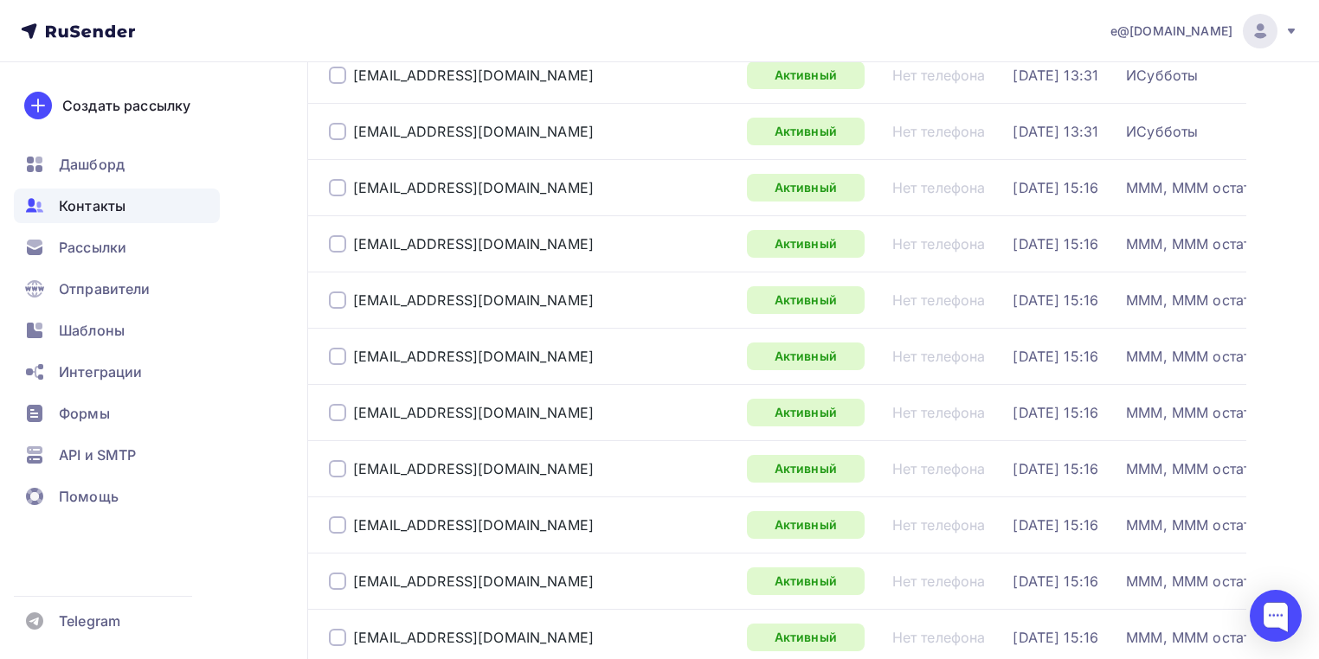
scroll to position [0, 0]
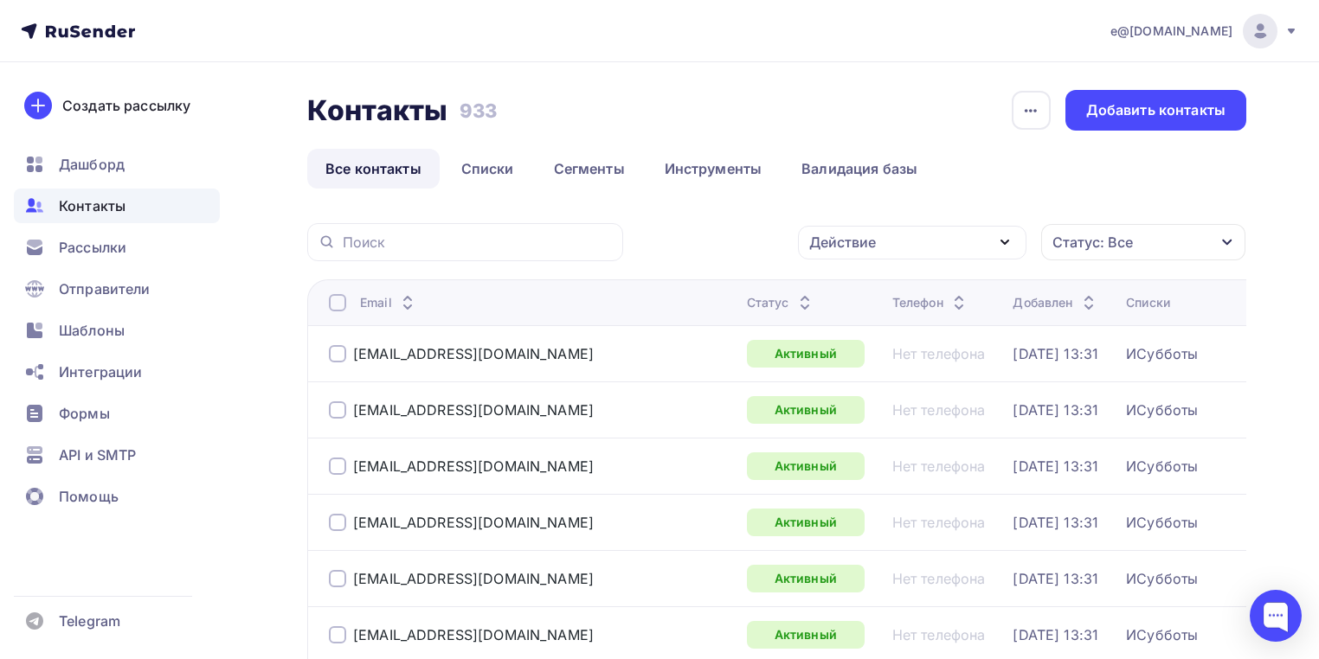
click at [928, 234] on div "Действие" at bounding box center [912, 243] width 228 height 34
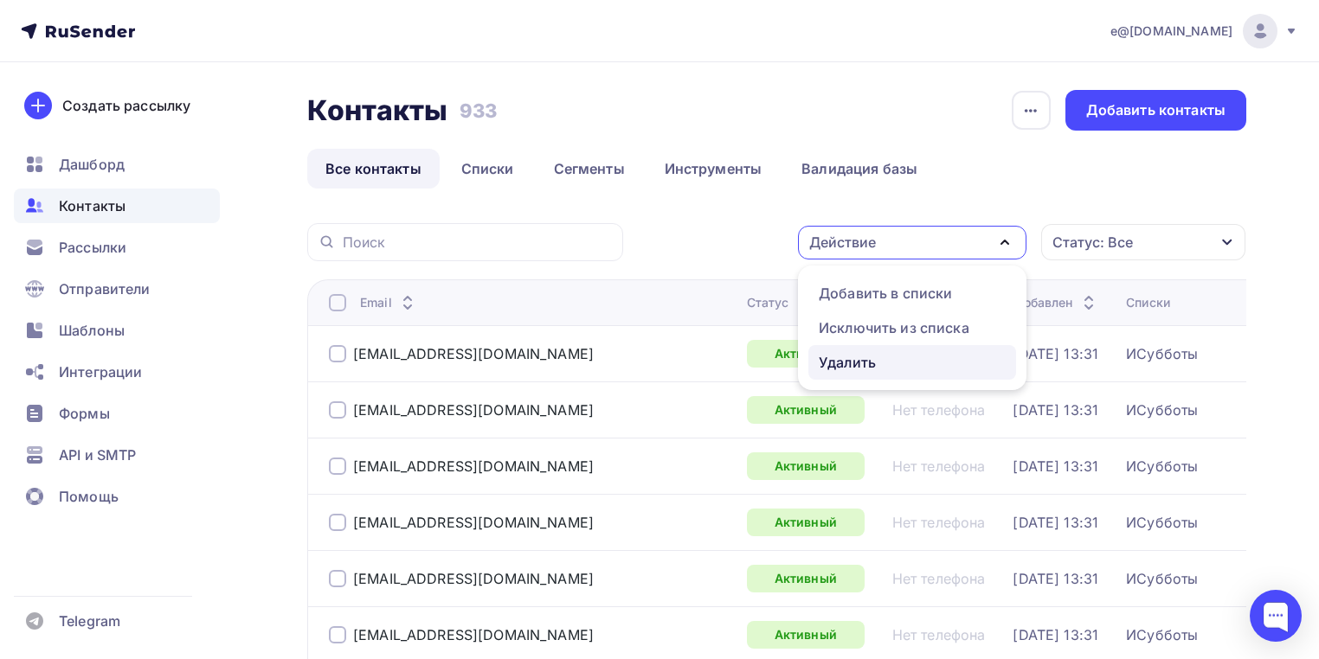
click at [862, 369] on div "Удалить" at bounding box center [847, 362] width 57 height 21
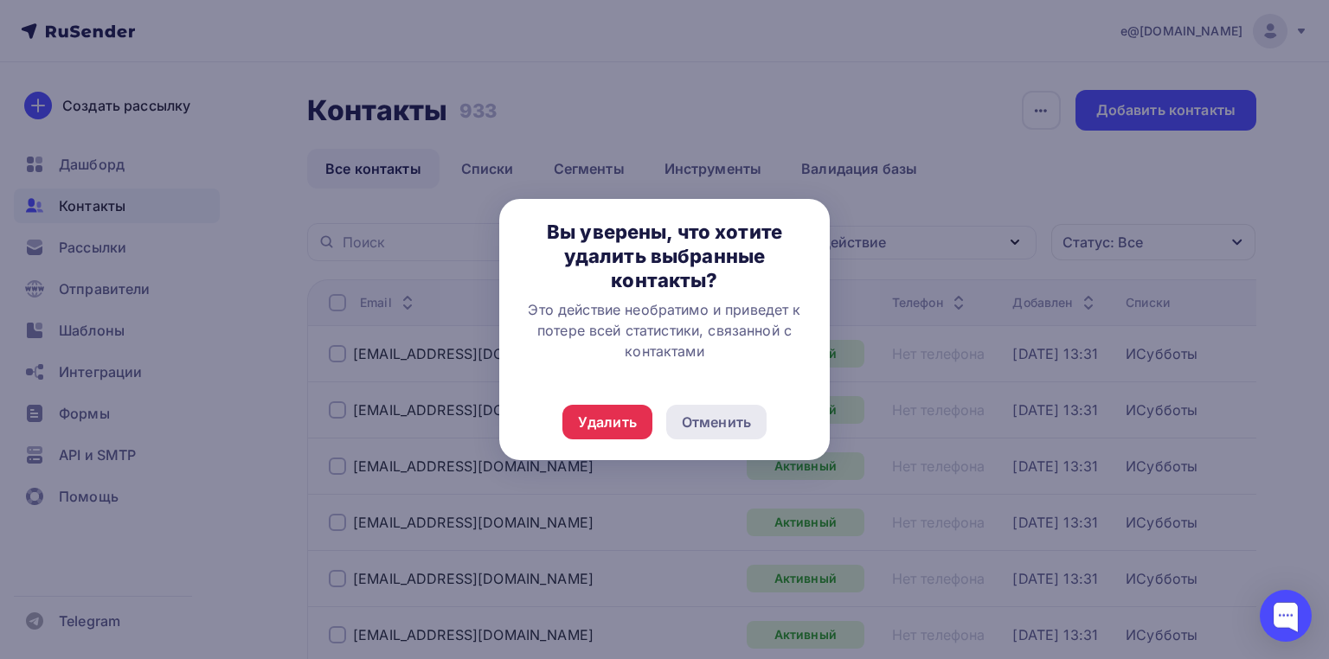
click at [748, 417] on div "Отменить" at bounding box center [716, 422] width 69 height 21
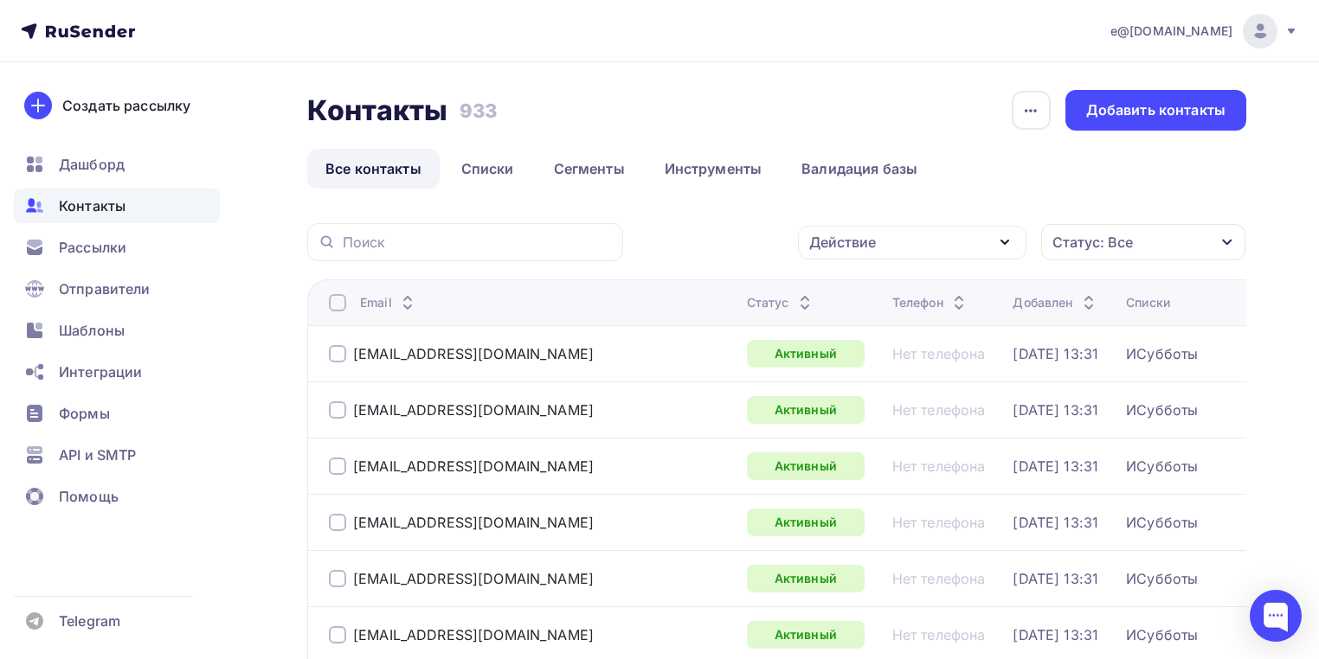
click at [877, 240] on div "Действие" at bounding box center [912, 243] width 228 height 34
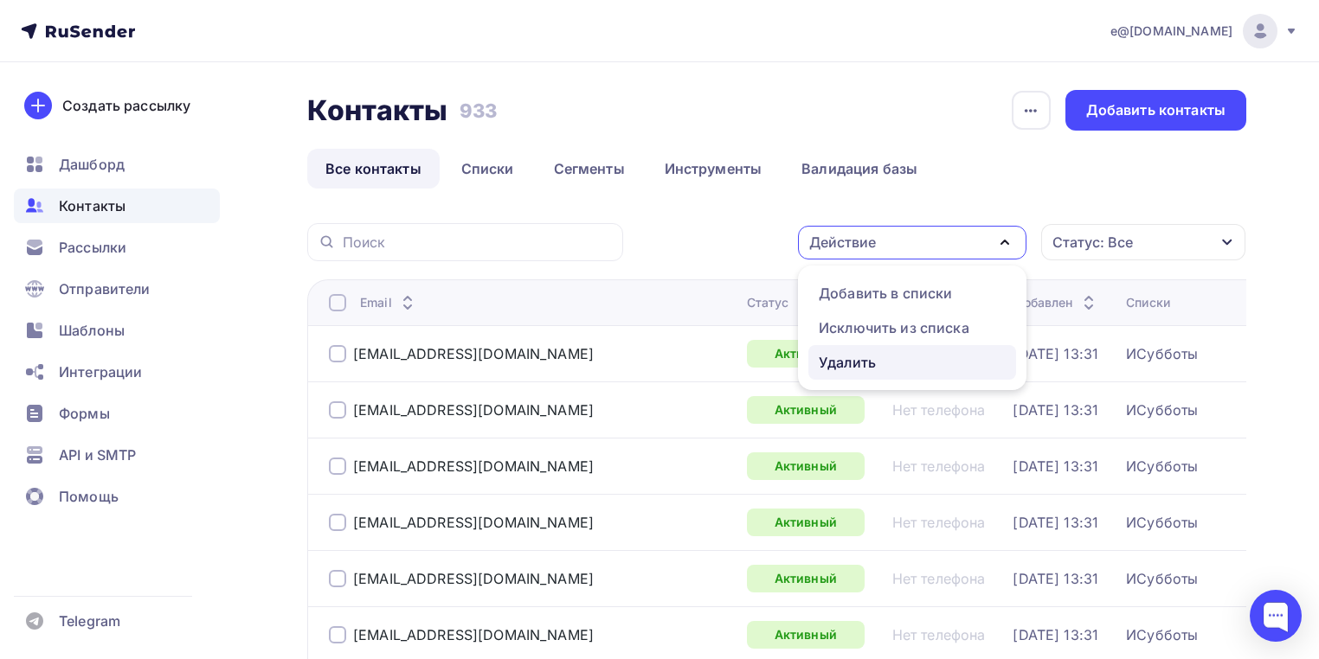
click at [835, 363] on div "Удалить" at bounding box center [847, 362] width 57 height 21
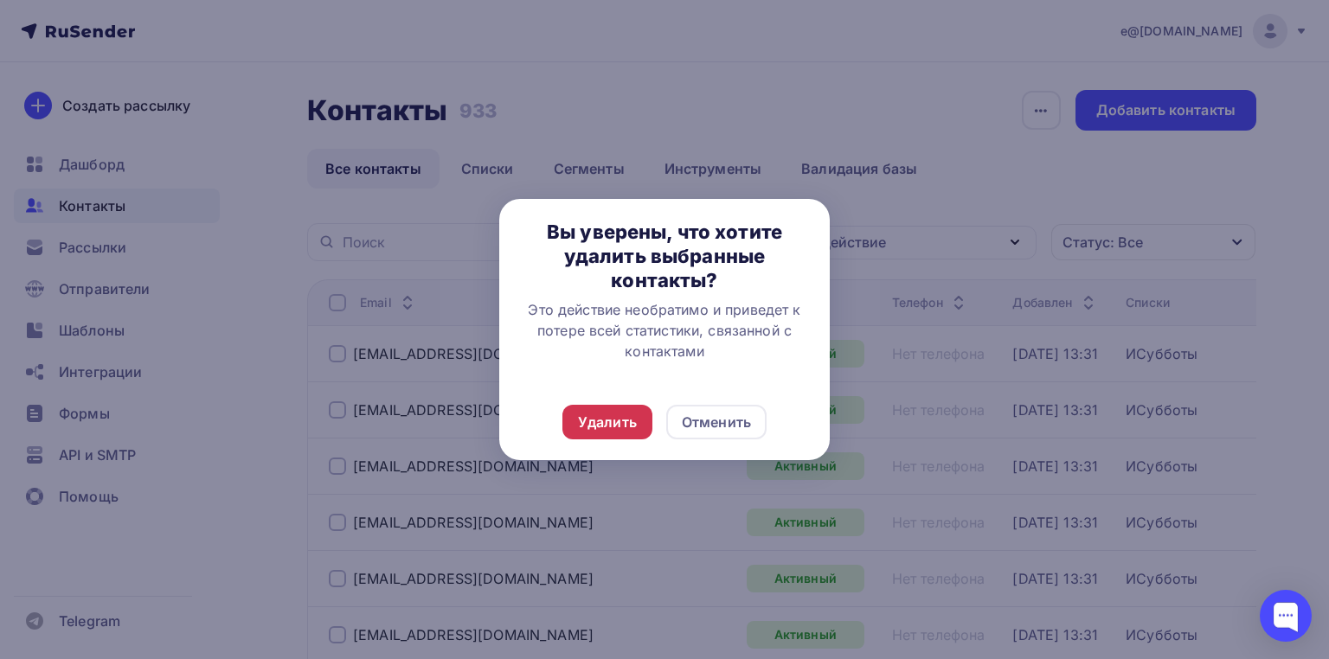
click at [623, 408] on div "Удалить" at bounding box center [607, 422] width 90 height 35
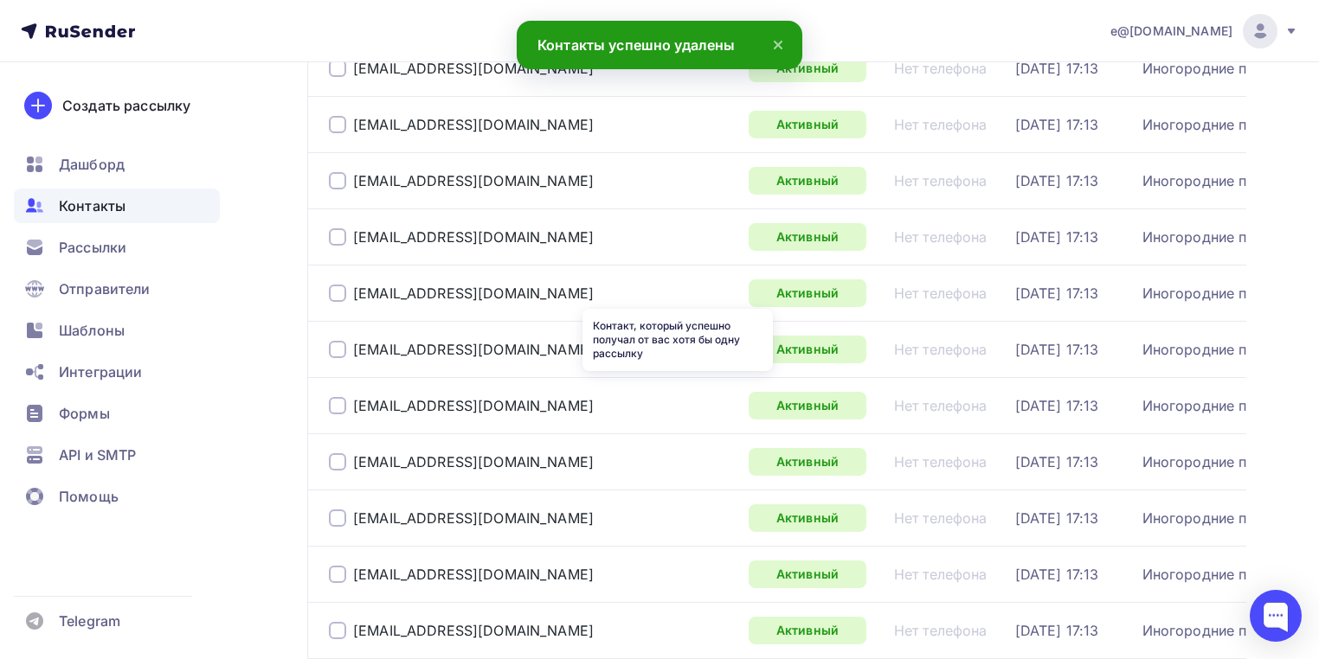
scroll to position [5667, 0]
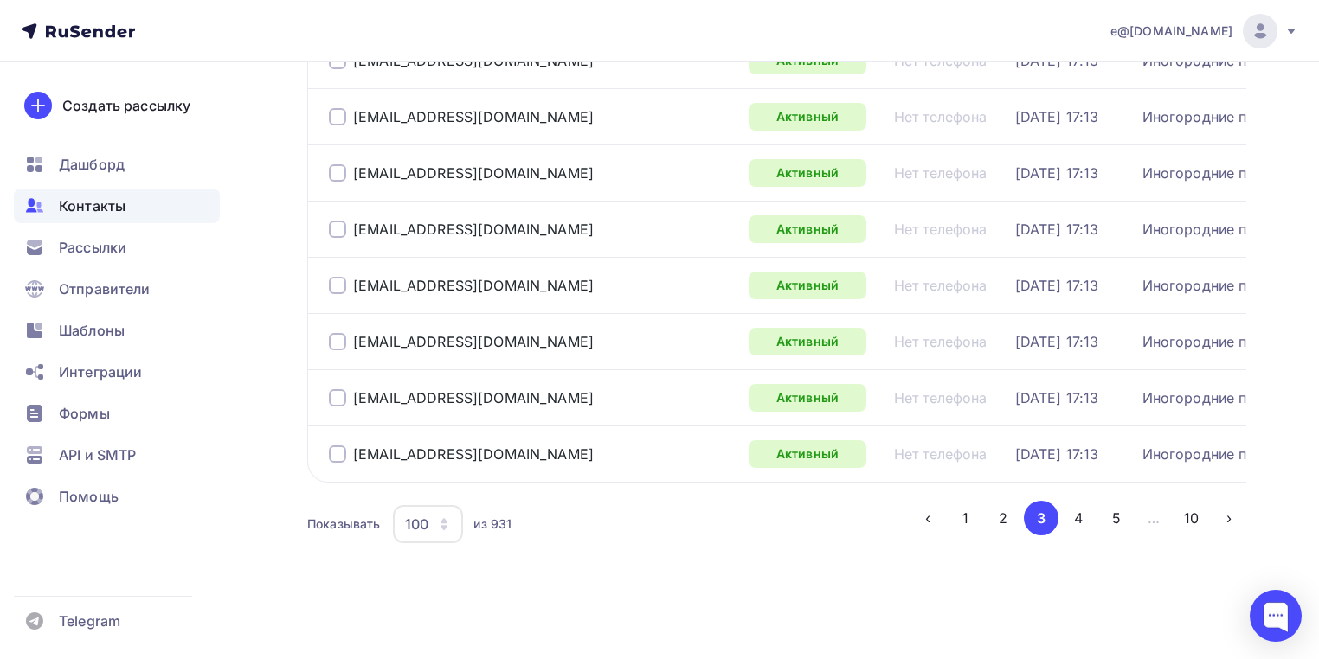
click at [1077, 517] on button "4" at bounding box center [1078, 518] width 35 height 35
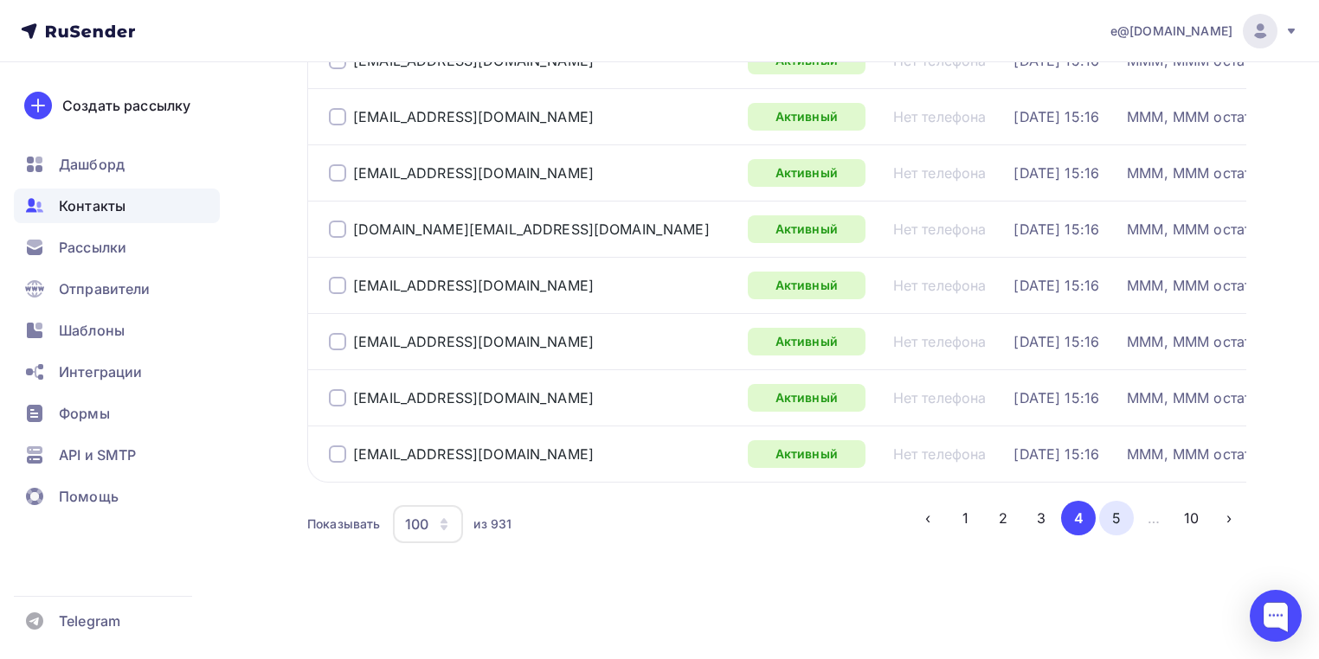
click at [1123, 516] on button "5" at bounding box center [1116, 518] width 35 height 35
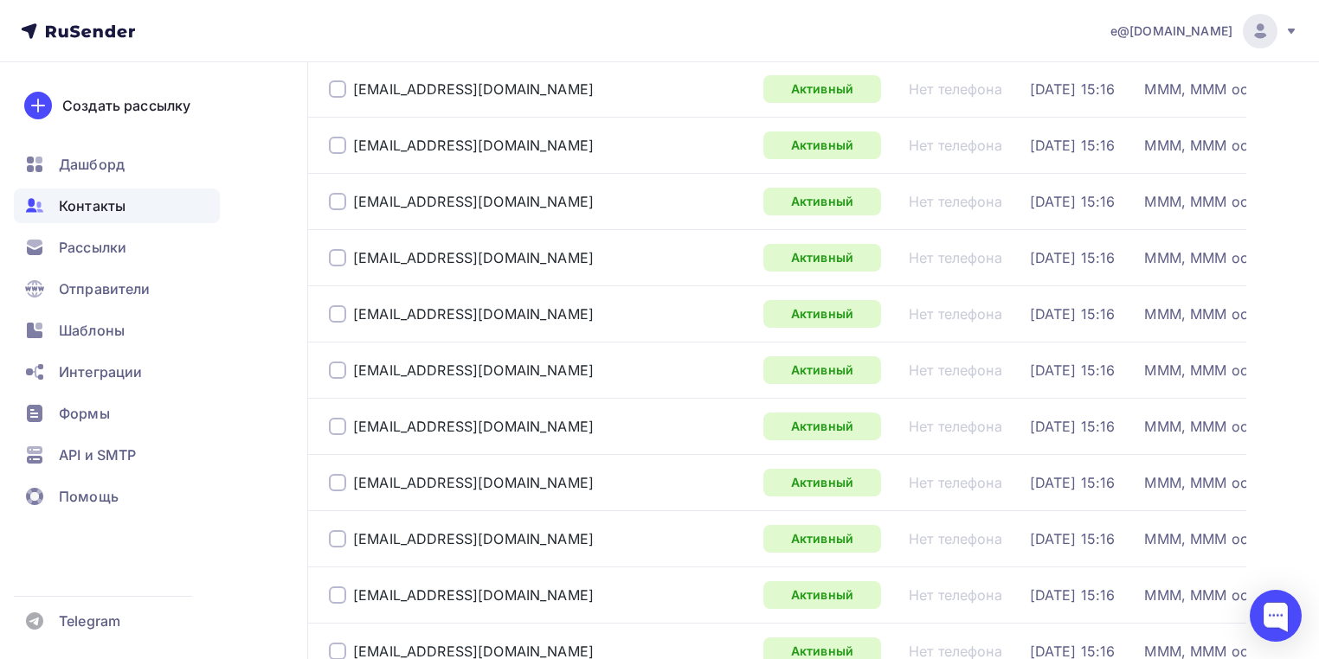
scroll to position [1313, 0]
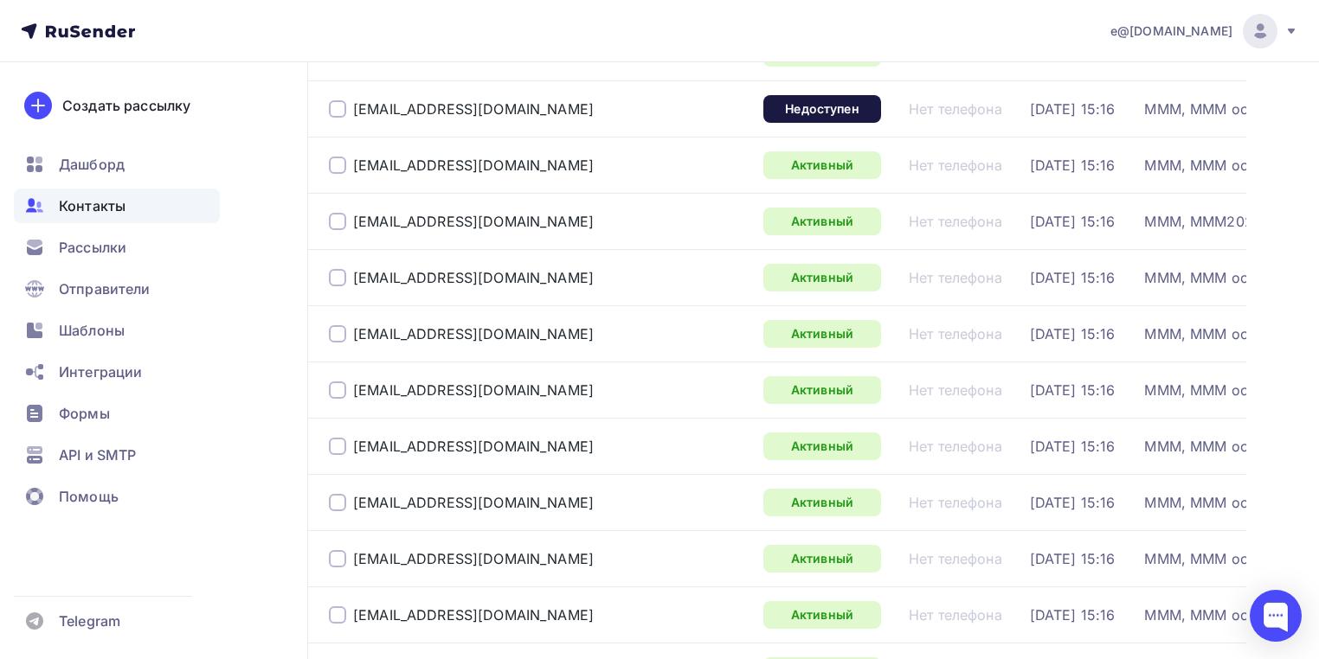
click at [338, 118] on div at bounding box center [337, 108] width 17 height 17
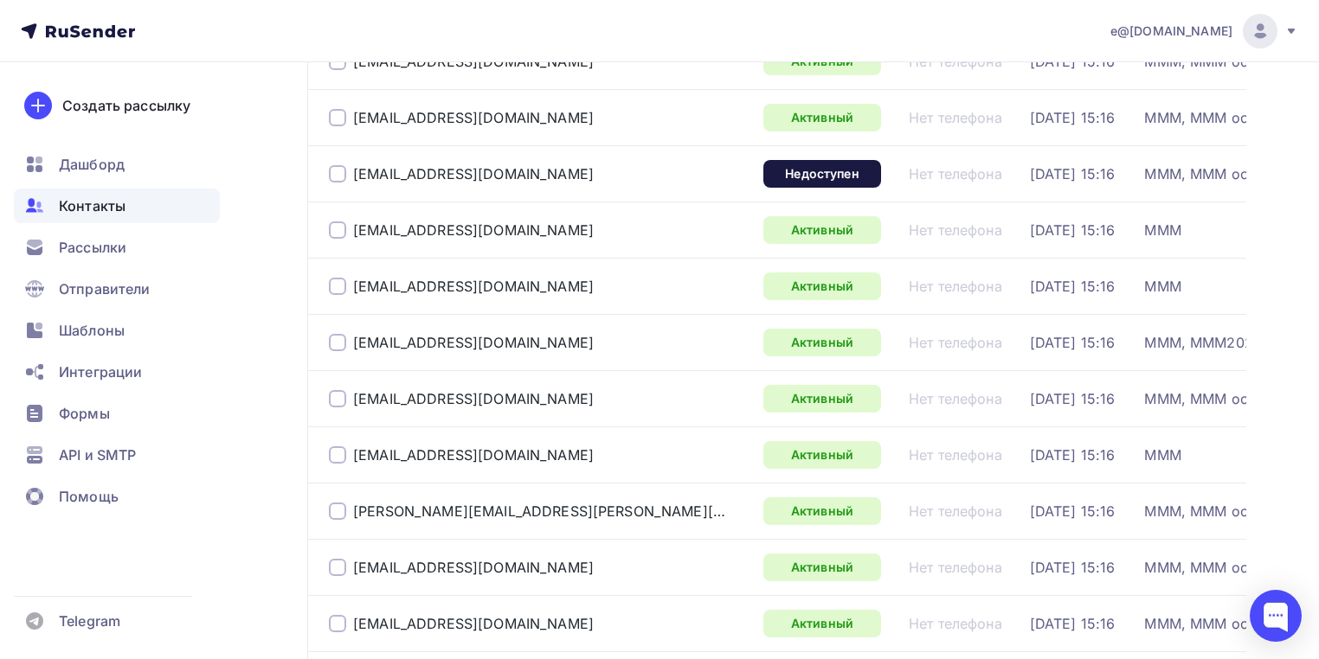
scroll to position [2144, 0]
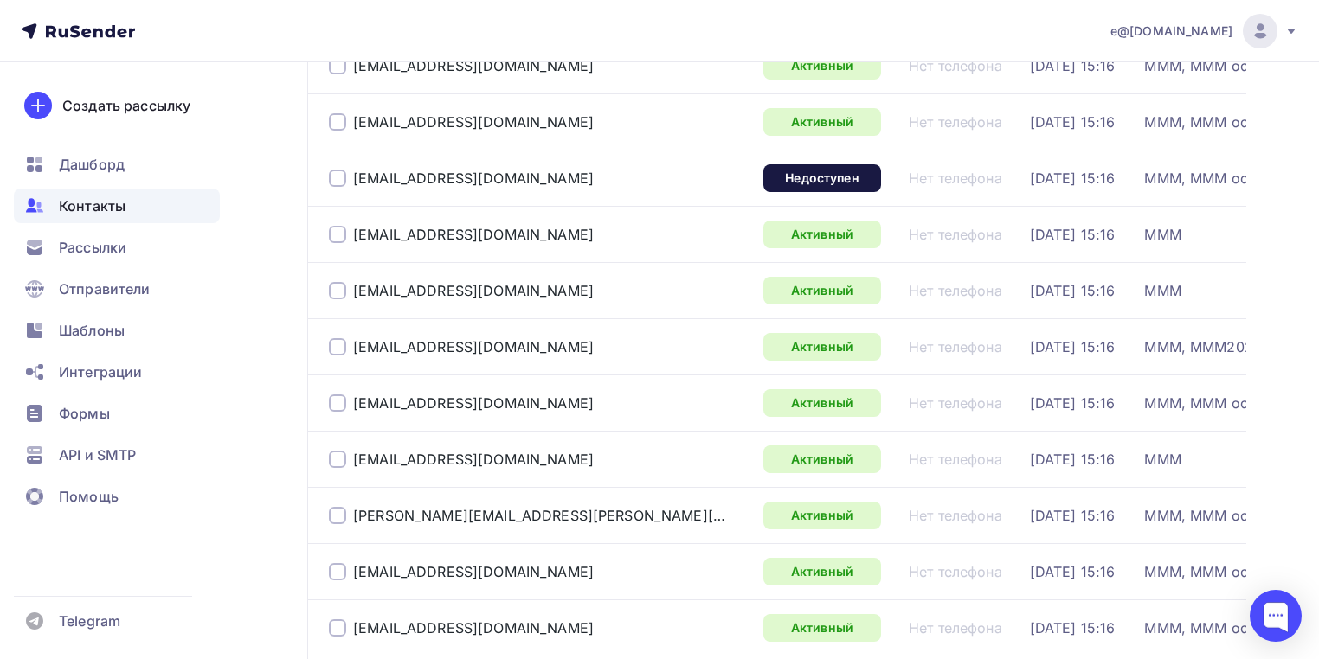
click at [343, 187] on div at bounding box center [337, 178] width 17 height 17
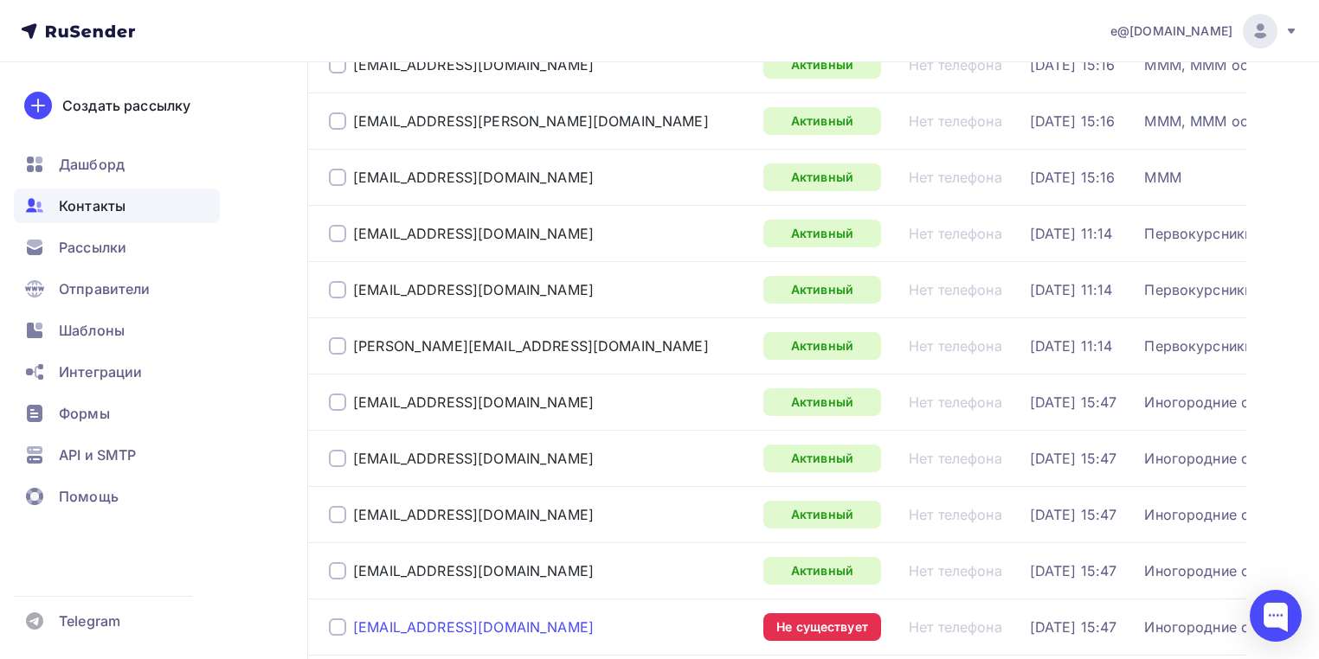
scroll to position [4290, 0]
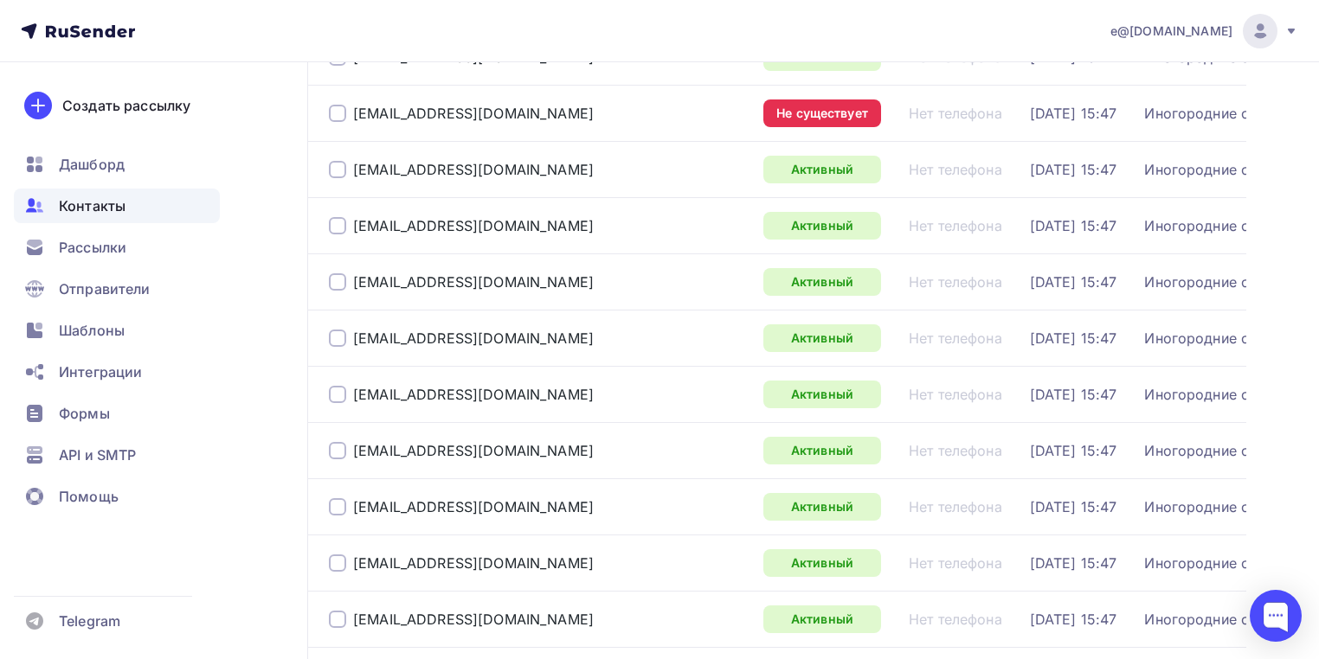
click at [346, 122] on div "leksey.surov2277@list.ru" at bounding box center [461, 113] width 265 height 17
click at [339, 122] on div at bounding box center [337, 113] width 17 height 17
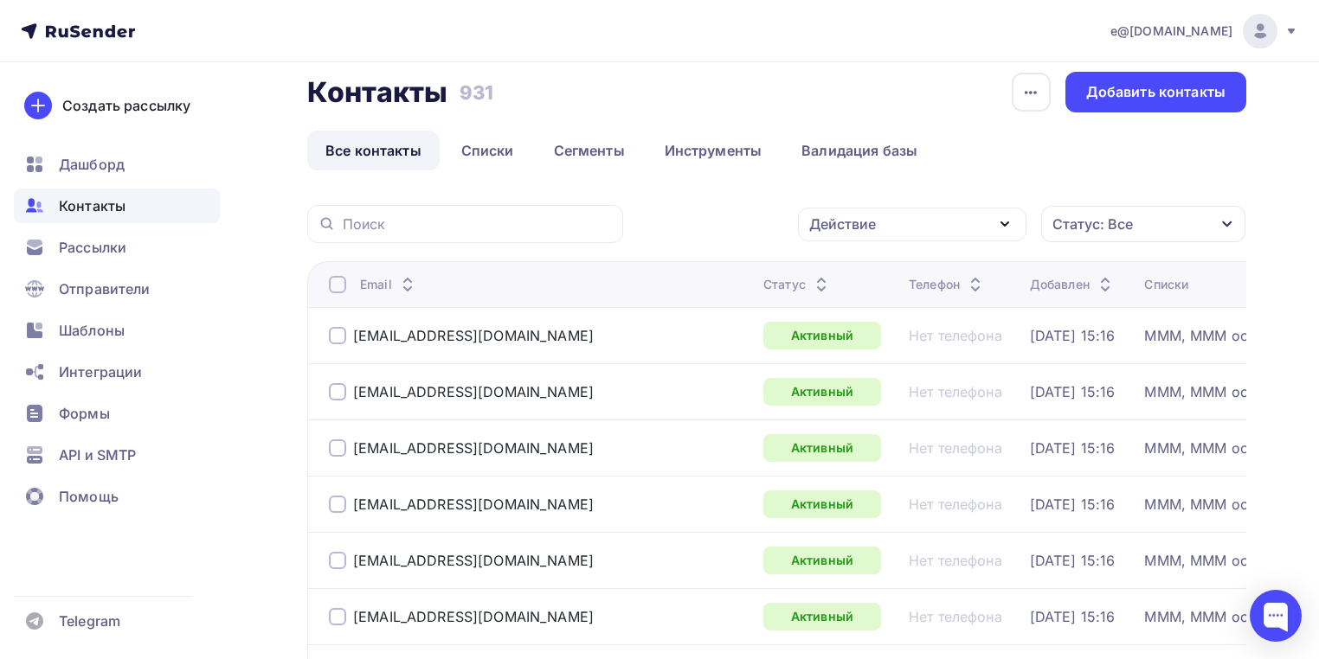
scroll to position [0, 0]
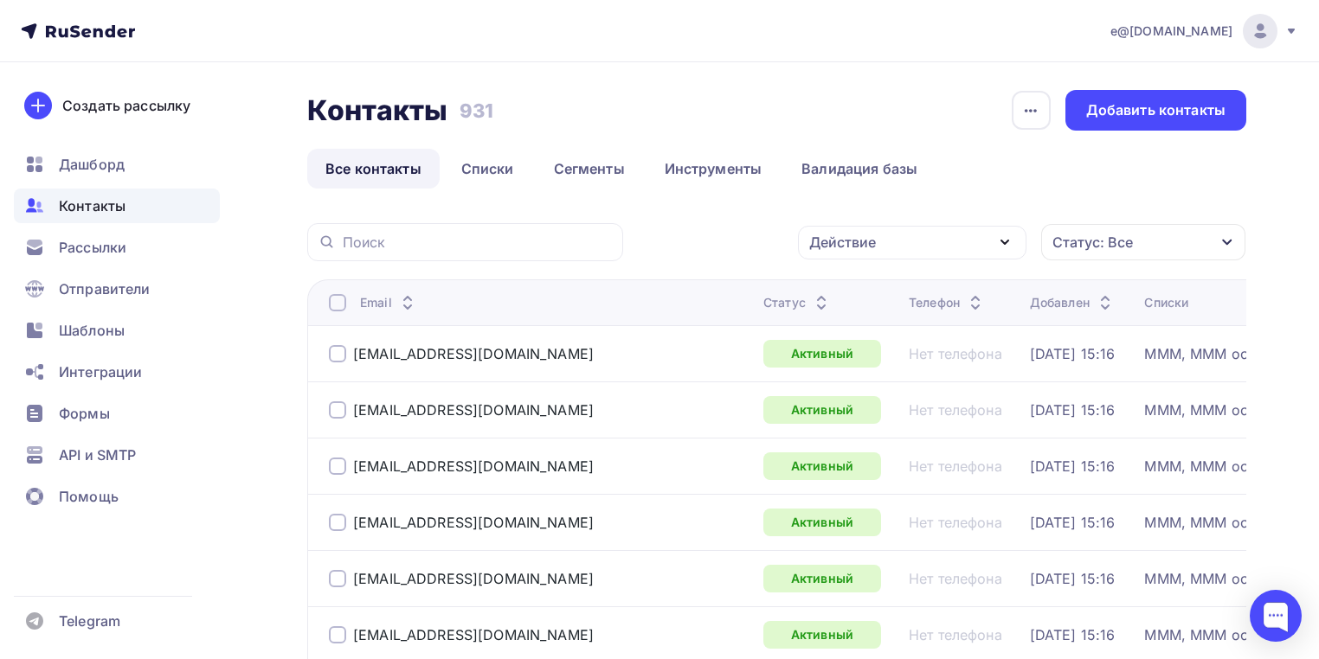
click at [858, 245] on div "Действие" at bounding box center [842, 242] width 67 height 21
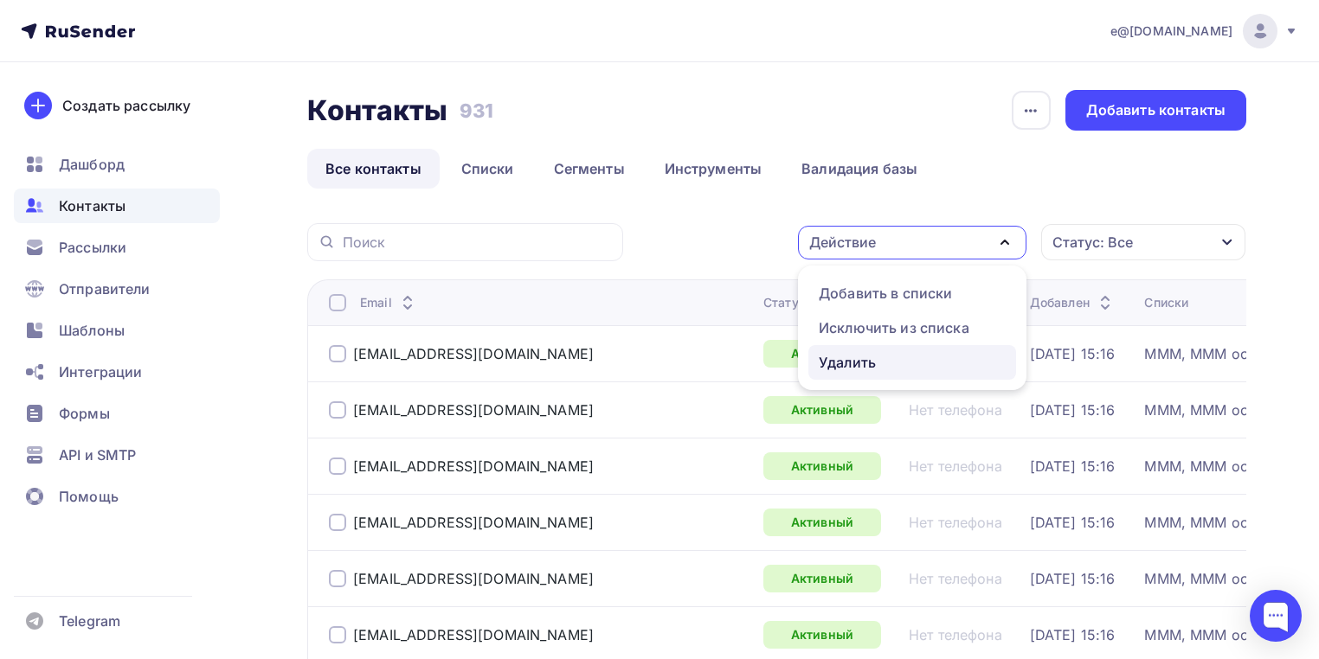
click at [850, 360] on div "Удалить" at bounding box center [847, 362] width 57 height 21
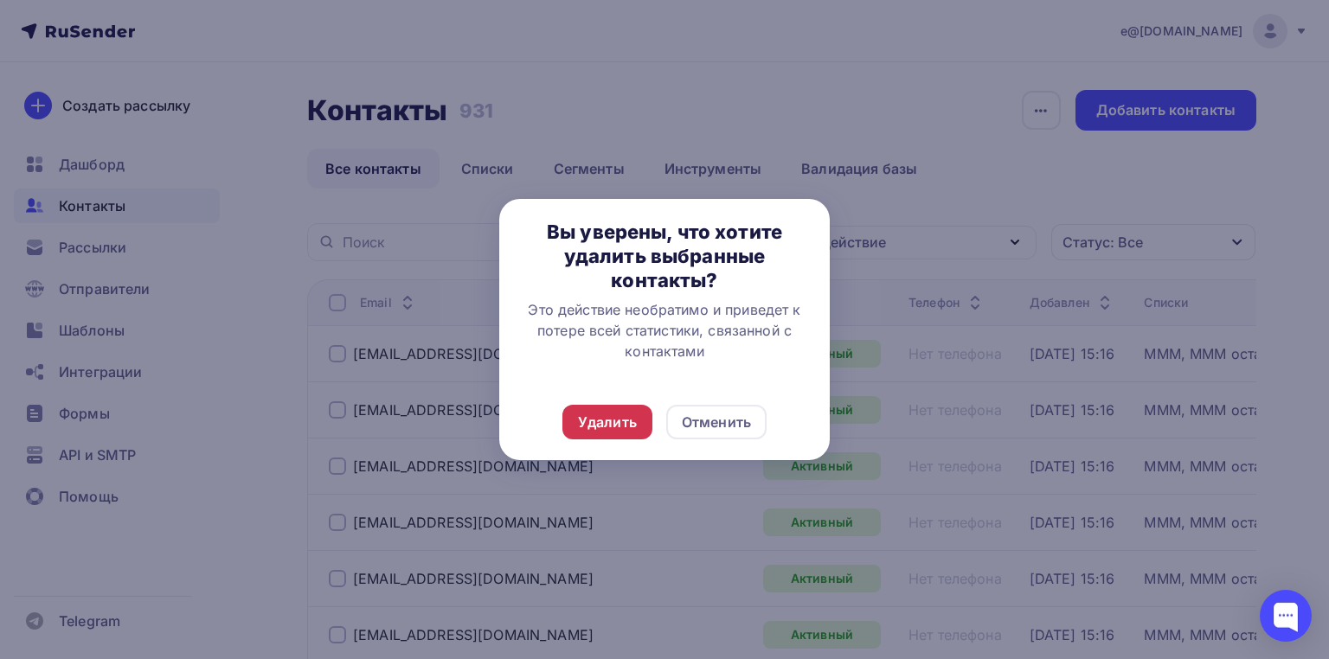
click at [629, 422] on div "Удалить" at bounding box center [607, 422] width 59 height 21
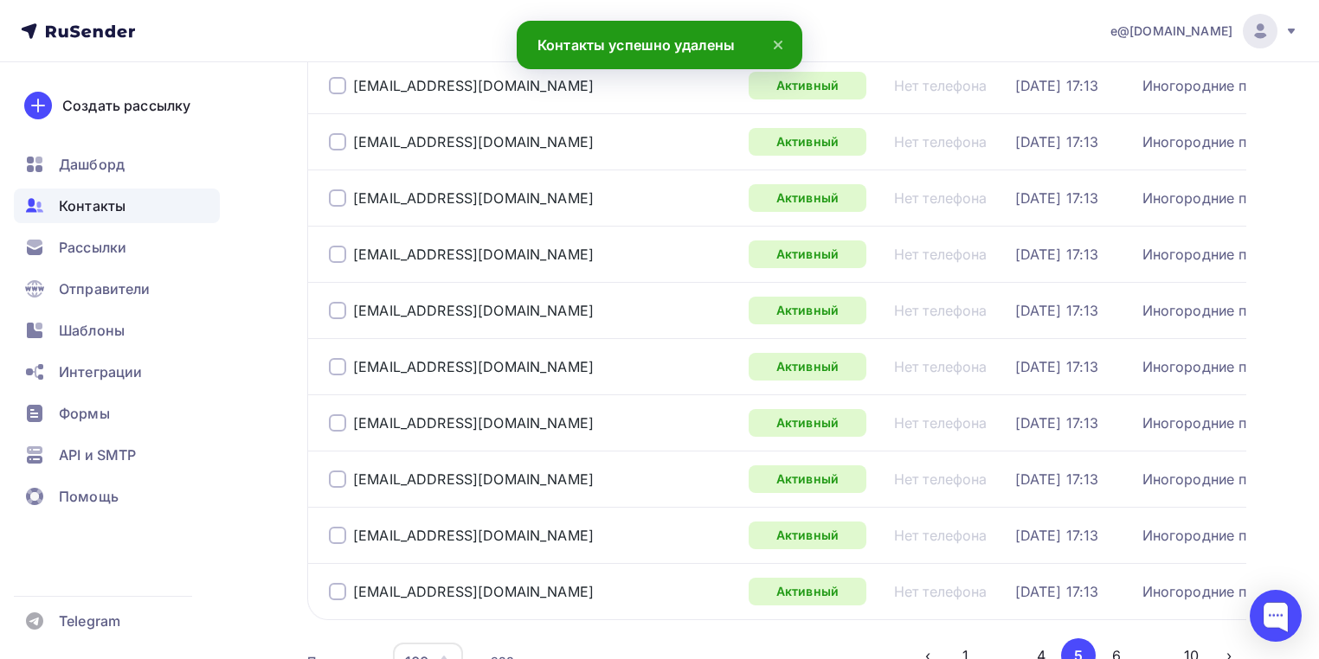
scroll to position [5667, 0]
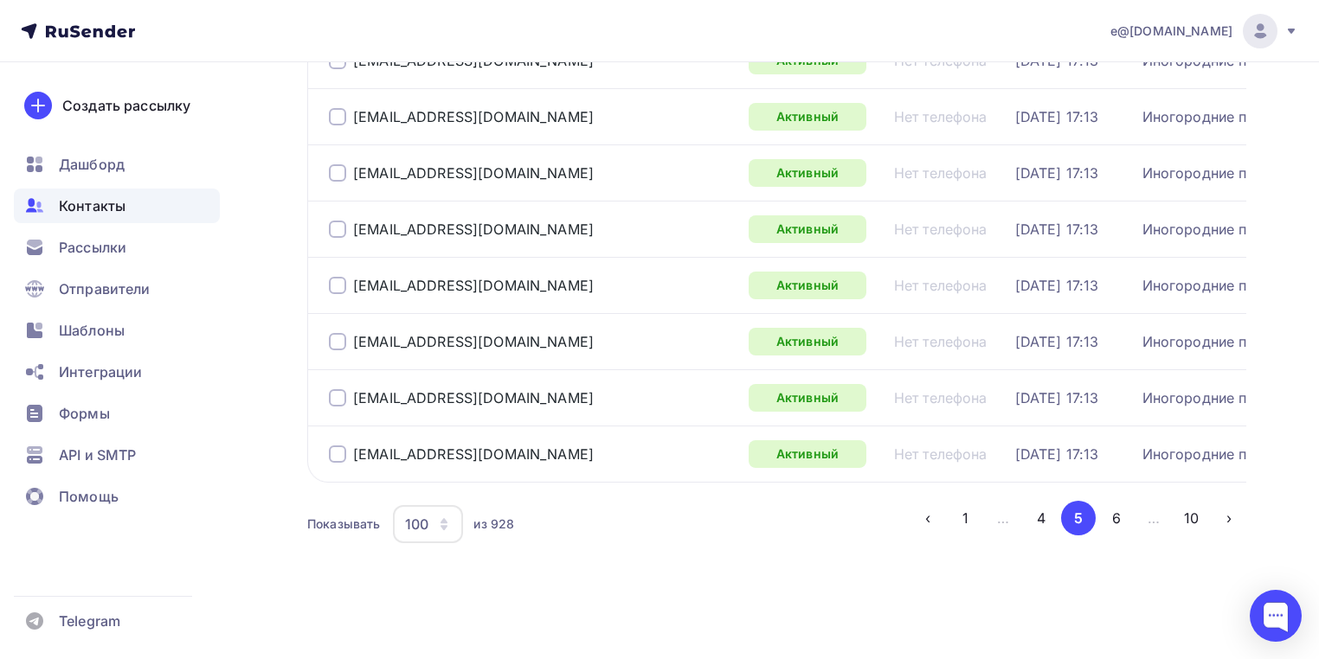
click at [1116, 518] on button "6" at bounding box center [1116, 518] width 35 height 35
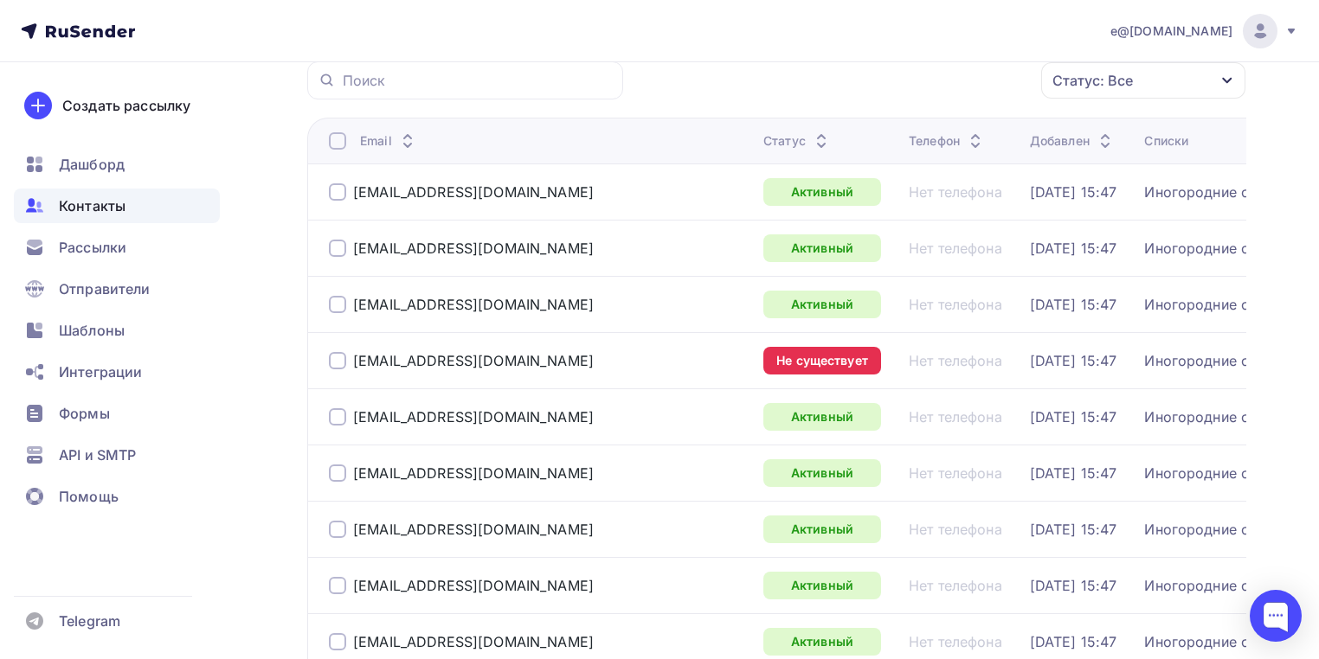
scroll to position [137, 0]
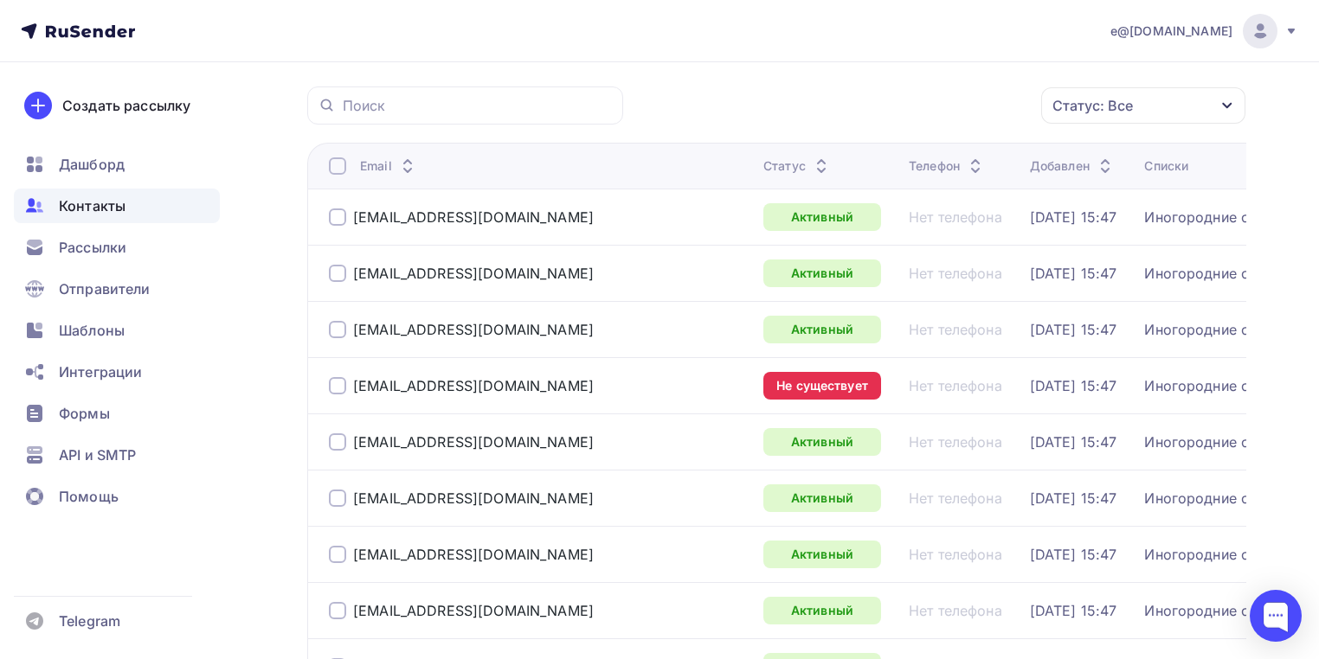
click at [339, 395] on div at bounding box center [337, 385] width 17 height 17
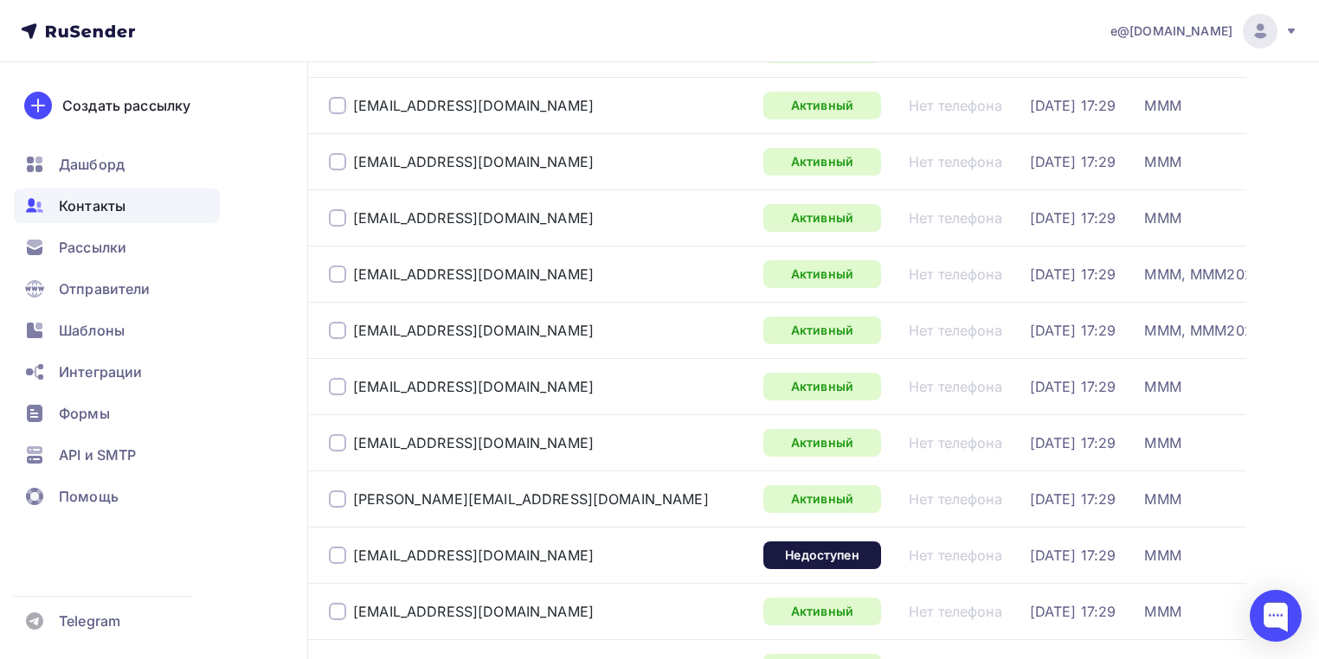
scroll to position [5259, 0]
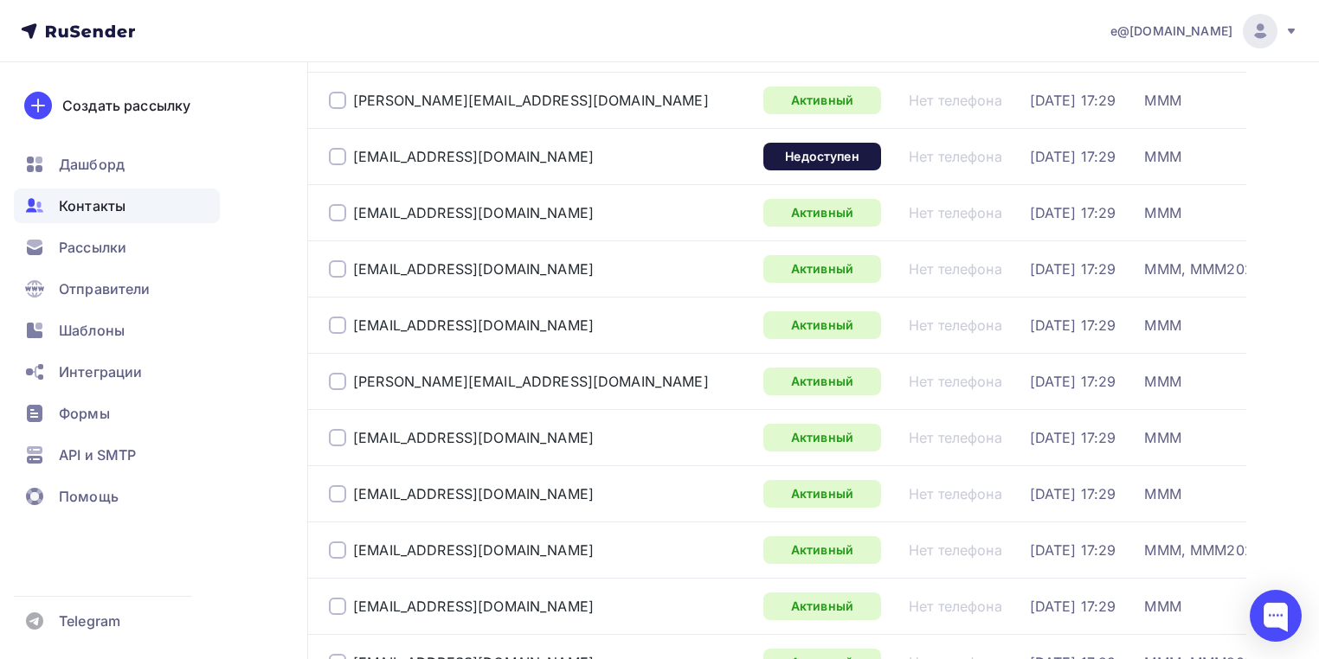
click at [343, 165] on div at bounding box center [337, 156] width 17 height 17
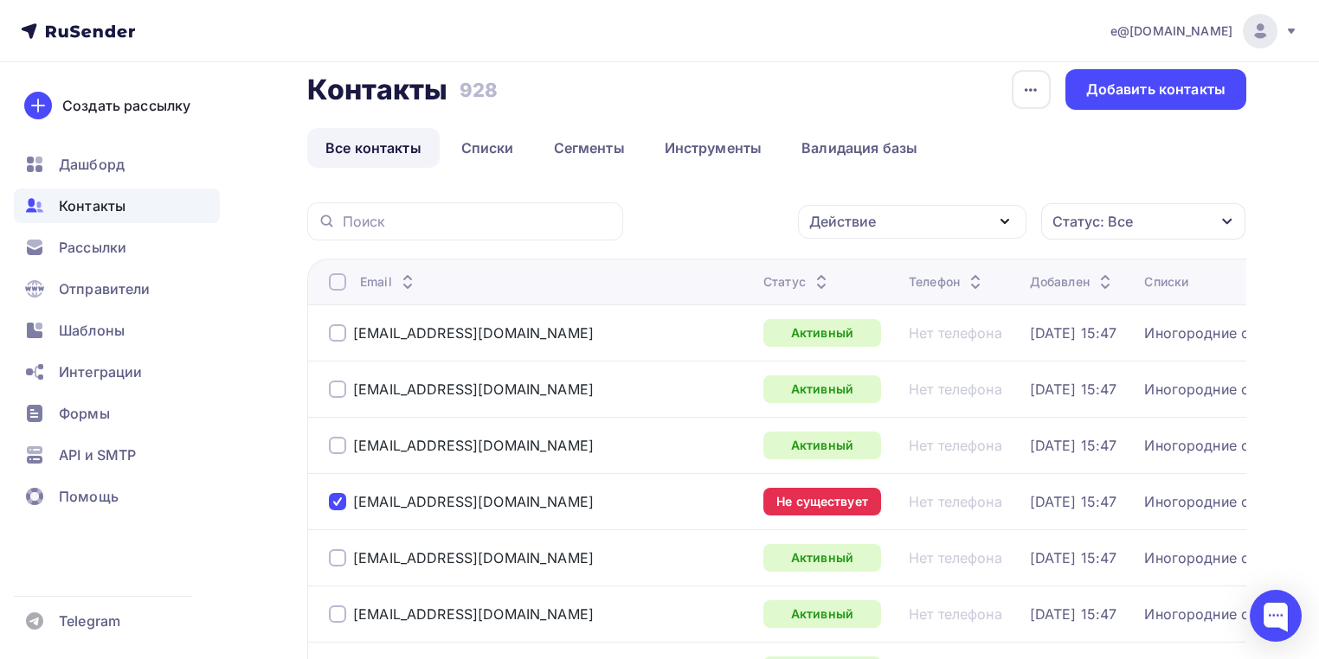
scroll to position [0, 0]
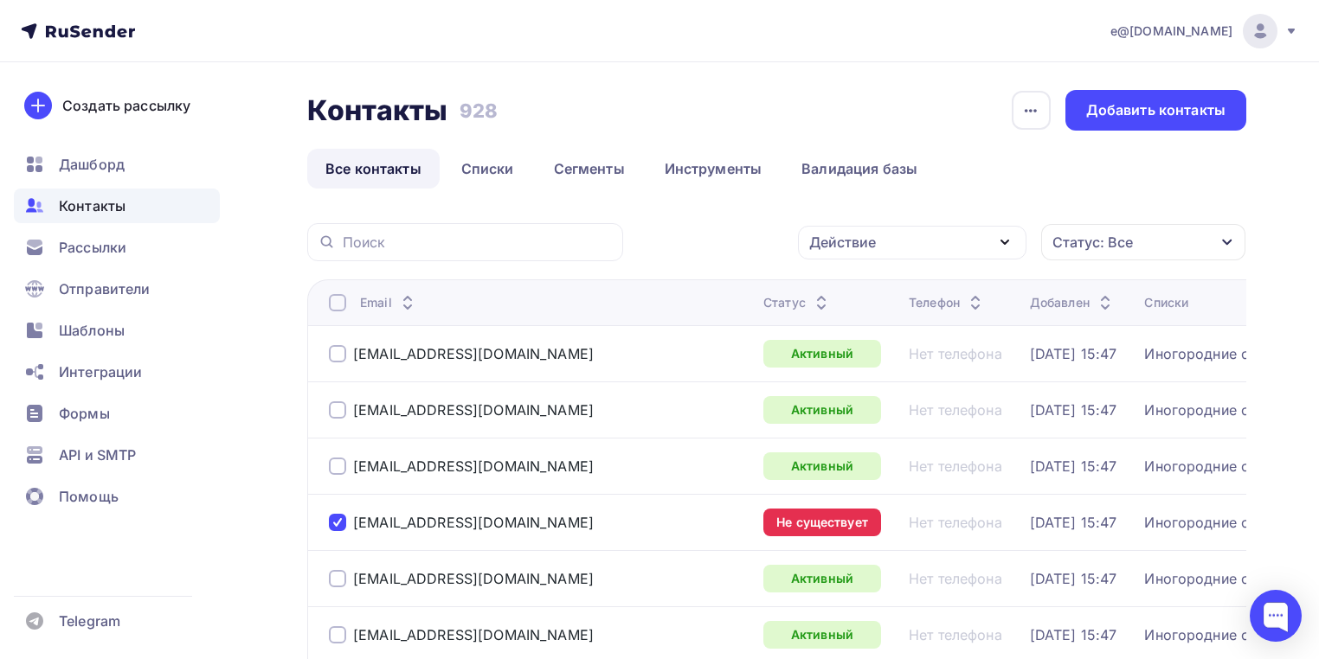
click at [860, 260] on div "Действие Добавить в списки Исключить из списка Удалить Статус: Все Статус Новый…" at bounding box center [940, 242] width 611 height 38
click at [855, 246] on div "Действие" at bounding box center [842, 242] width 67 height 21
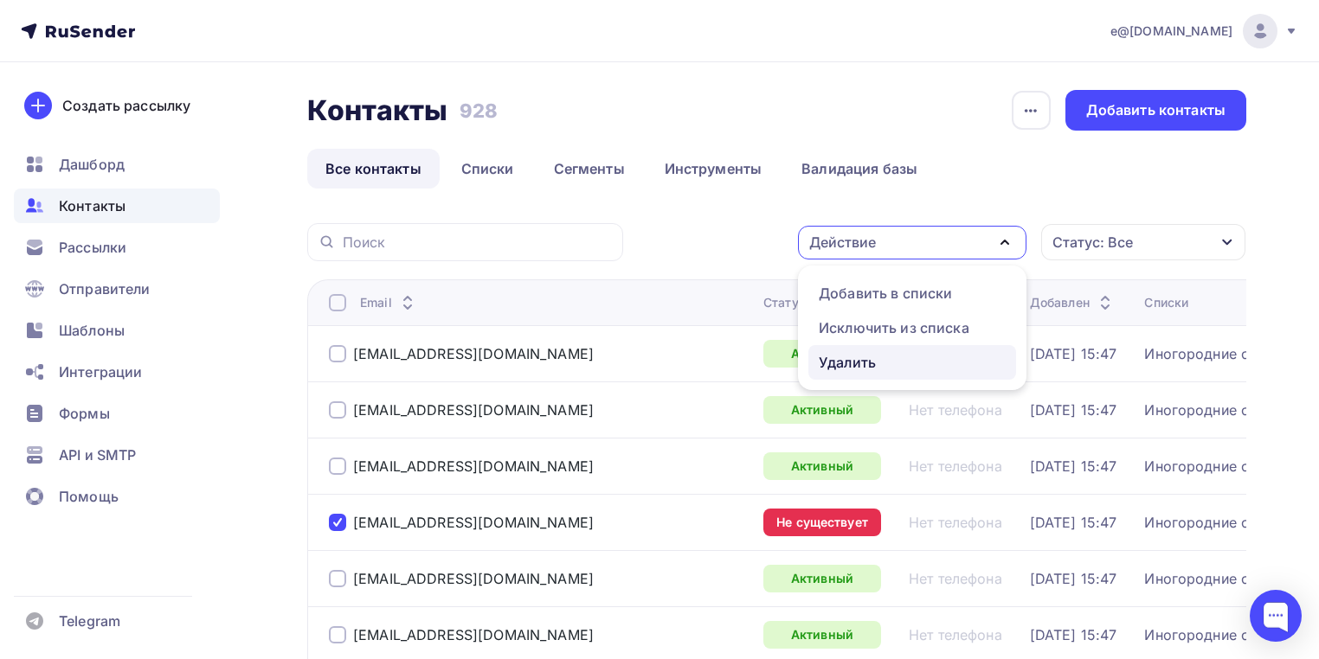
click at [857, 366] on div "Удалить" at bounding box center [847, 362] width 57 height 21
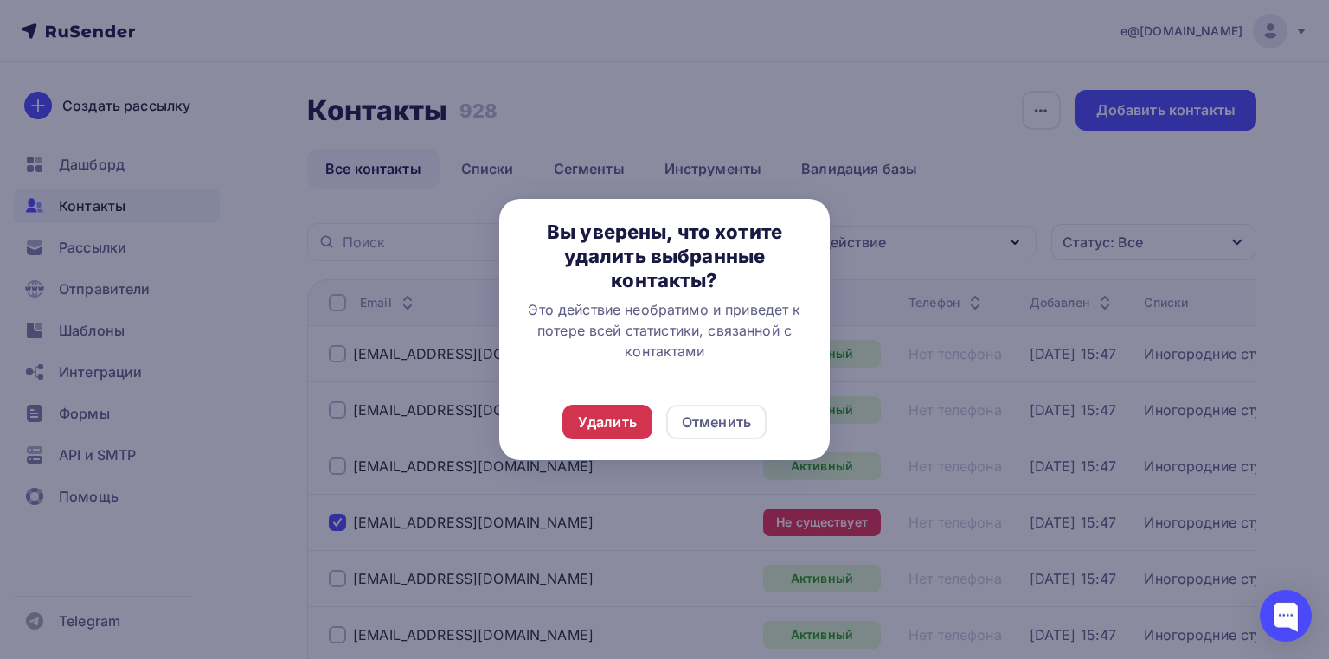
click at [617, 421] on div "Удалить" at bounding box center [607, 422] width 59 height 21
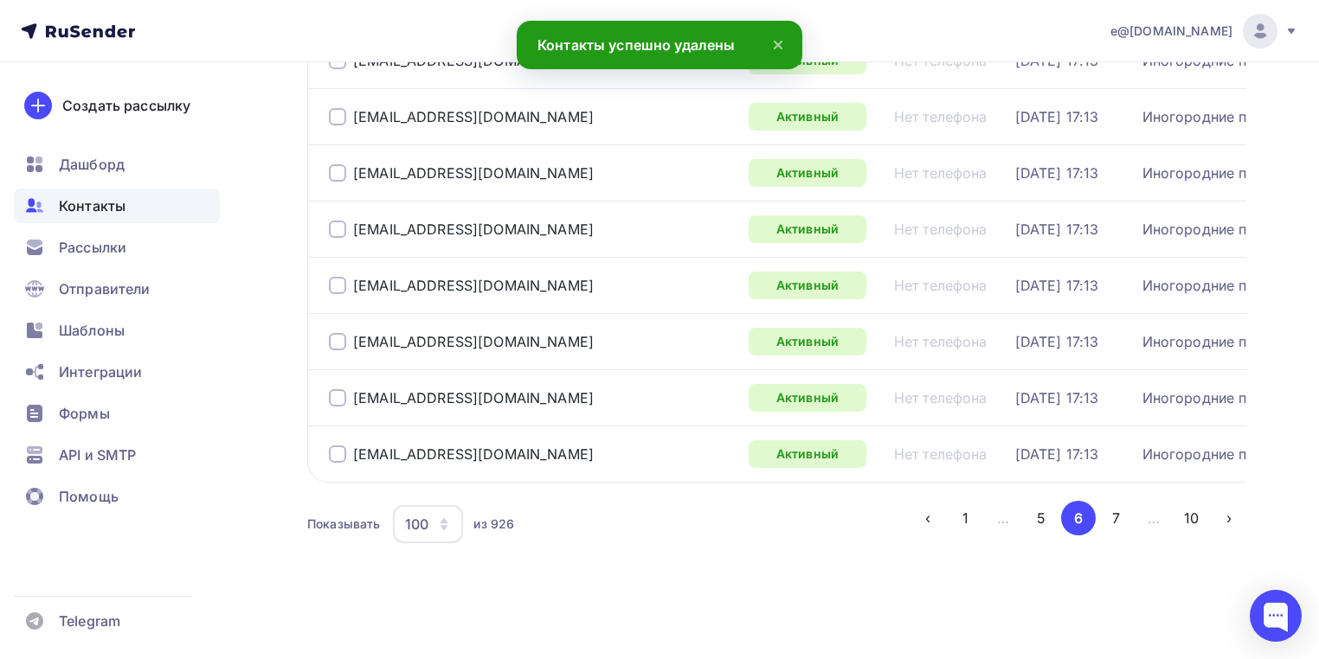
scroll to position [5667, 0]
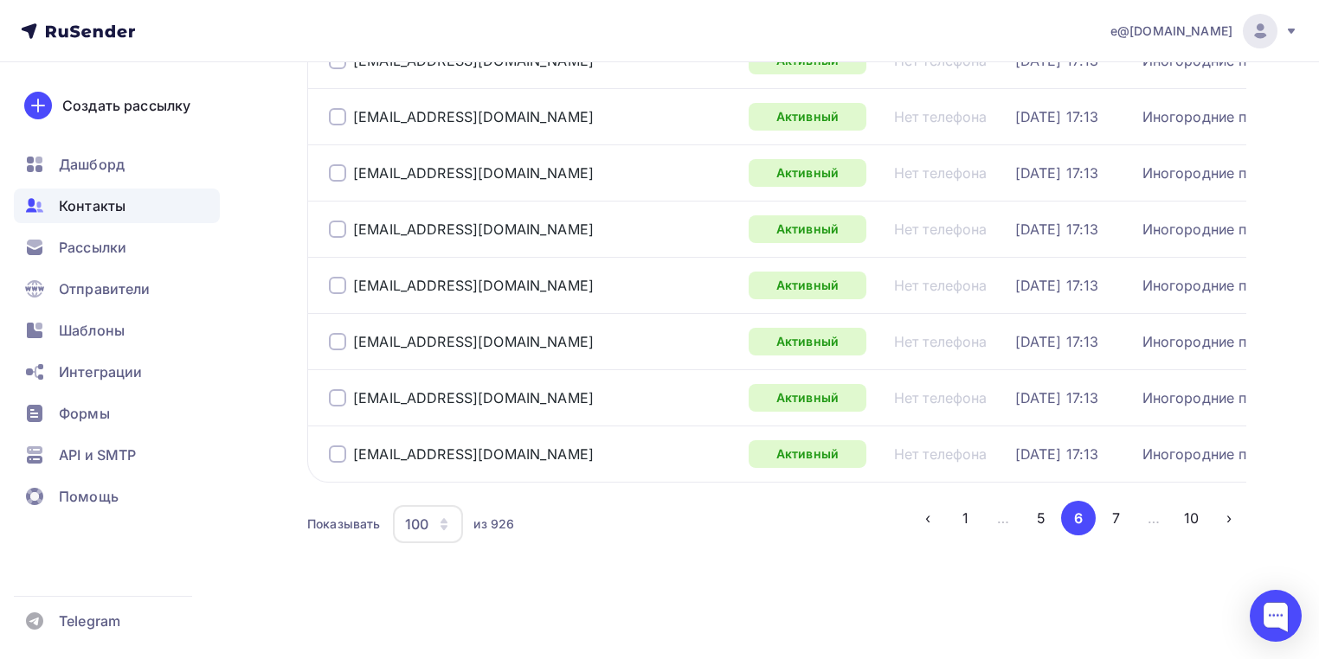
click at [1114, 518] on button "7" at bounding box center [1116, 518] width 35 height 35
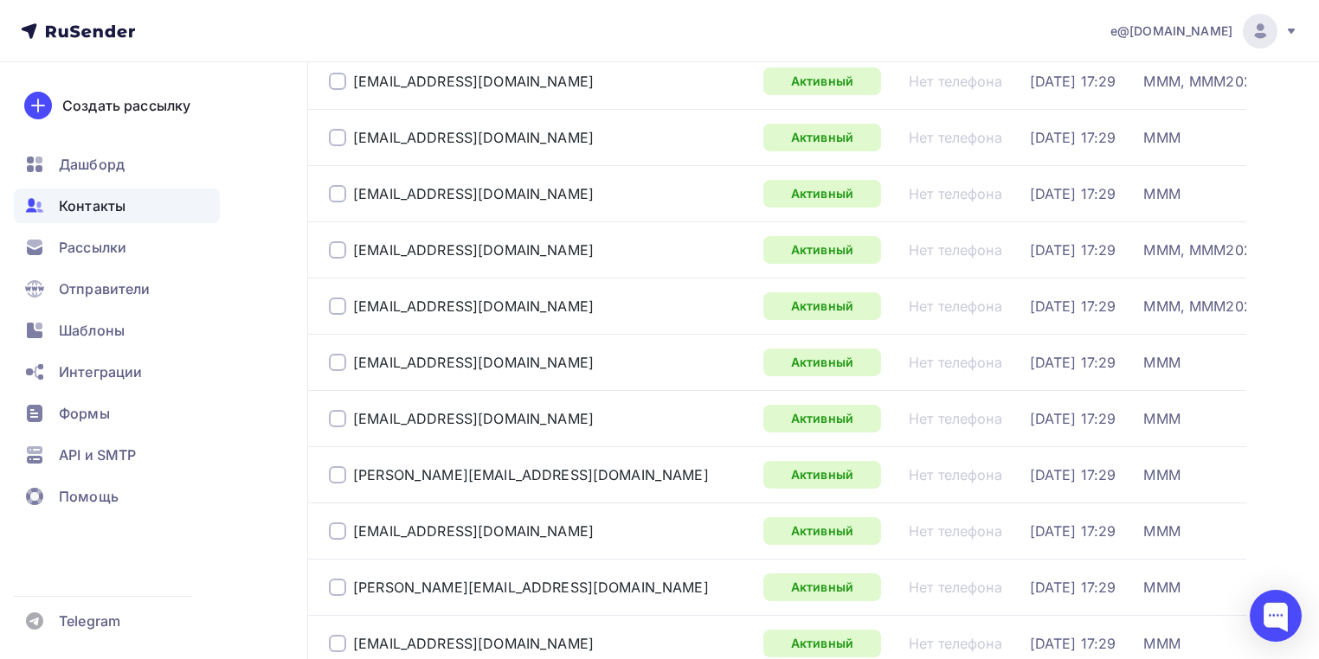
scroll to position [2283, 0]
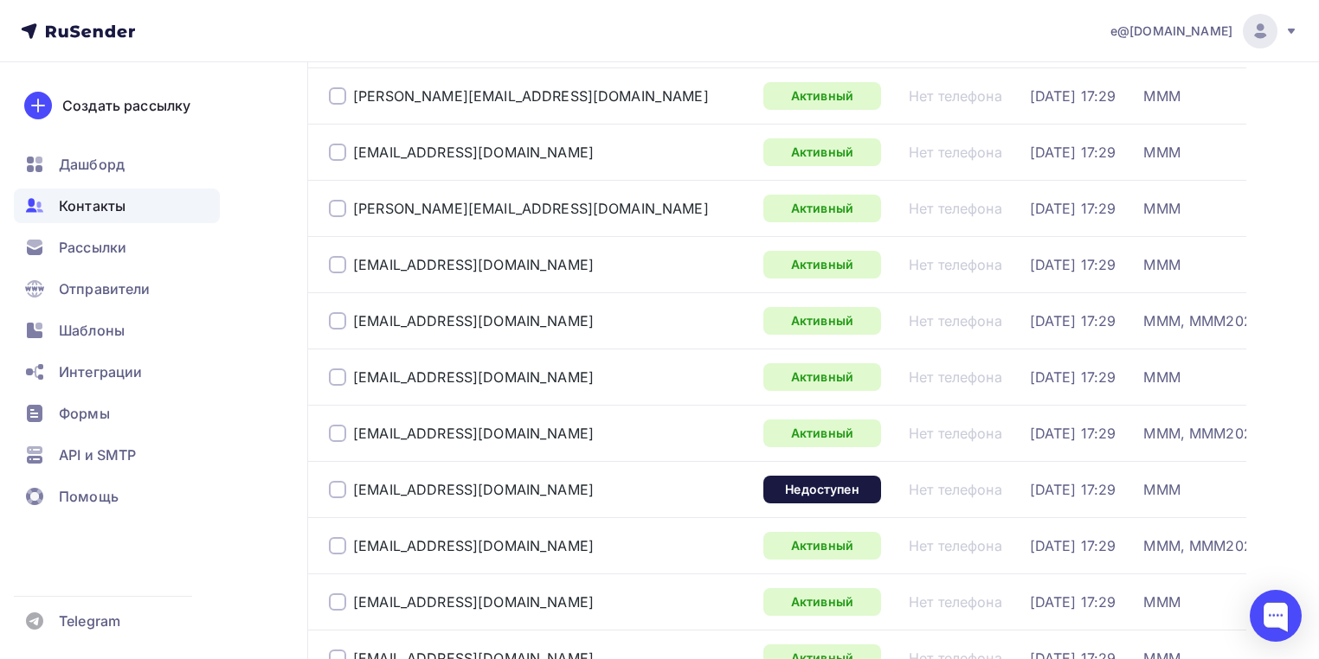
click at [337, 498] on div at bounding box center [337, 489] width 17 height 17
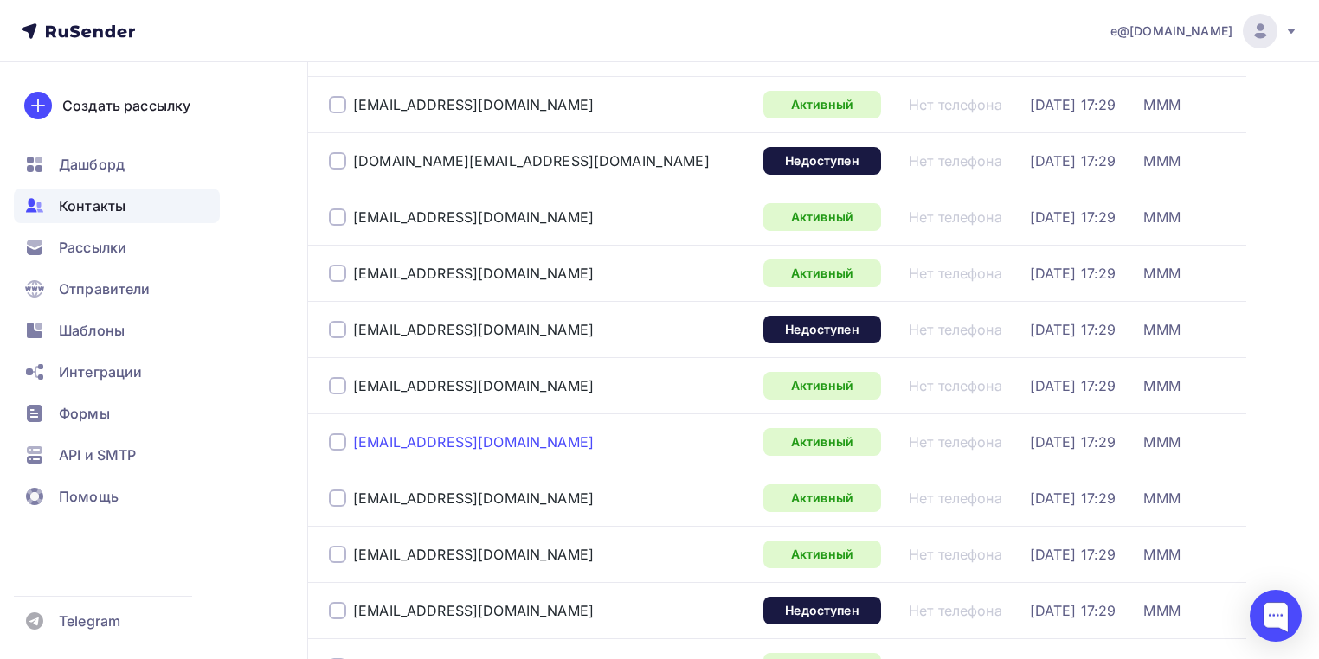
scroll to position [3459, 0]
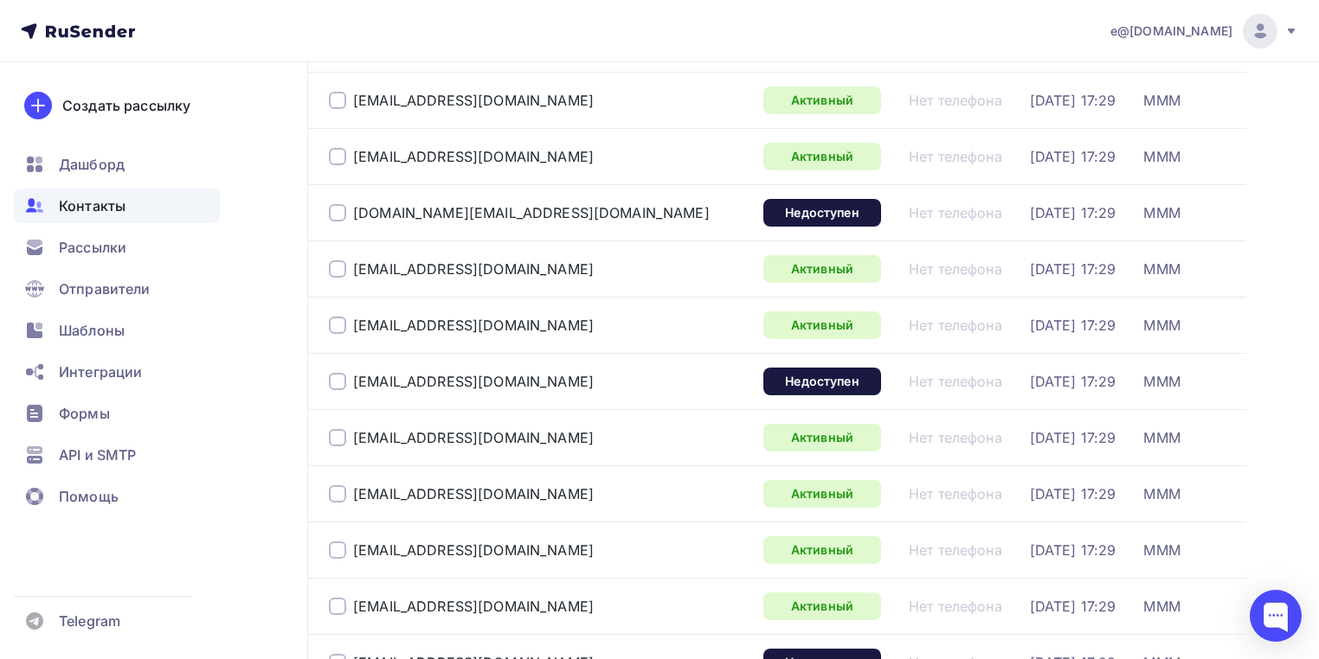
click at [337, 222] on div at bounding box center [337, 212] width 17 height 17
click at [334, 390] on div at bounding box center [337, 381] width 17 height 17
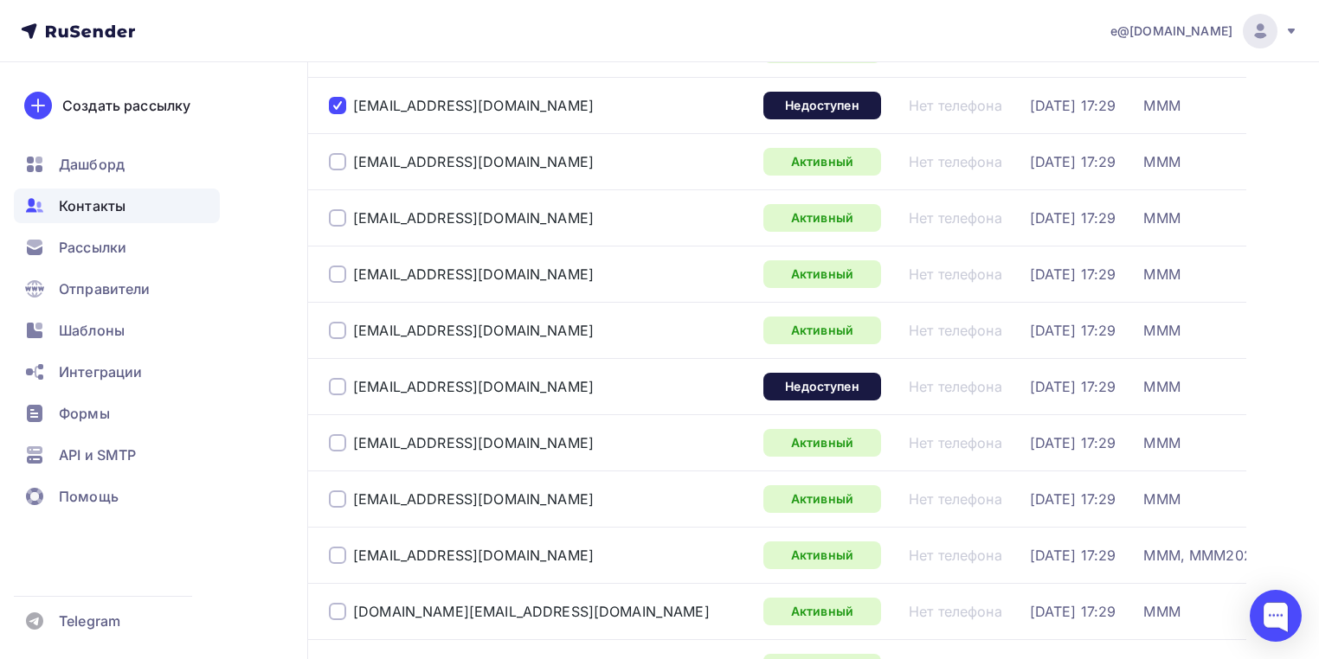
scroll to position [3736, 0]
click at [336, 395] on div "aagudkova@vniief.ru" at bounding box center [461, 385] width 265 height 17
click at [339, 395] on div at bounding box center [337, 385] width 17 height 17
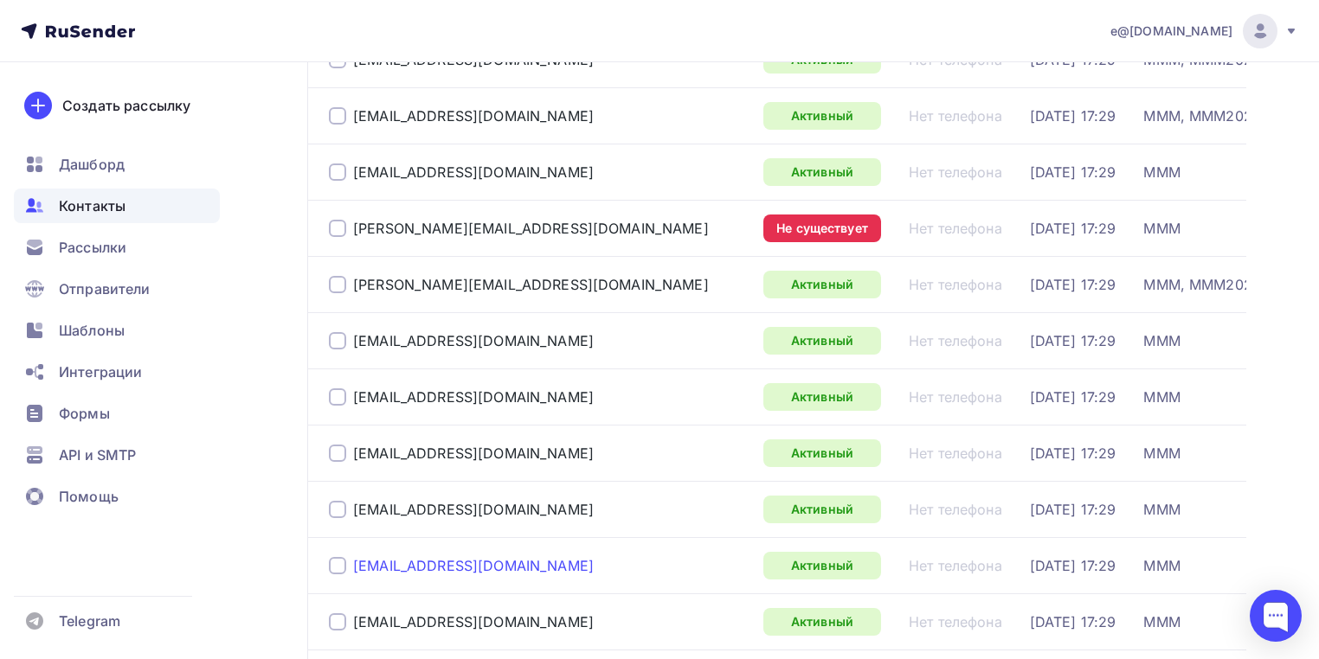
scroll to position [5051, 0]
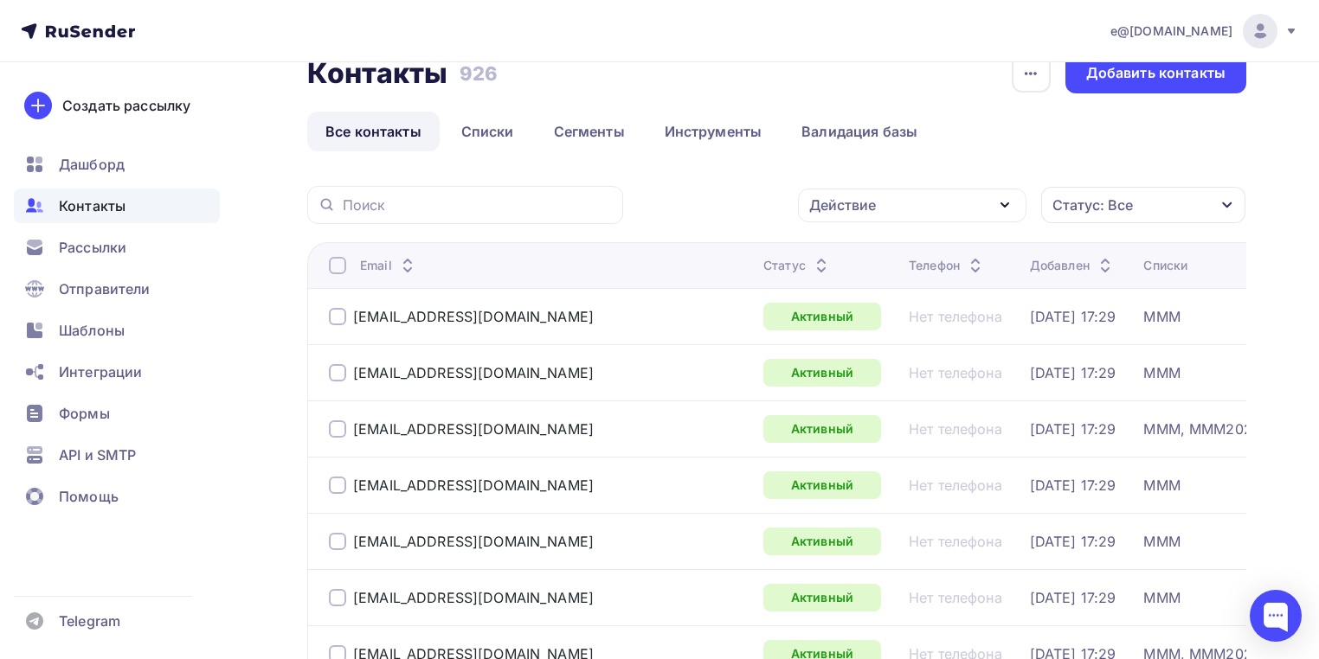
scroll to position [0, 0]
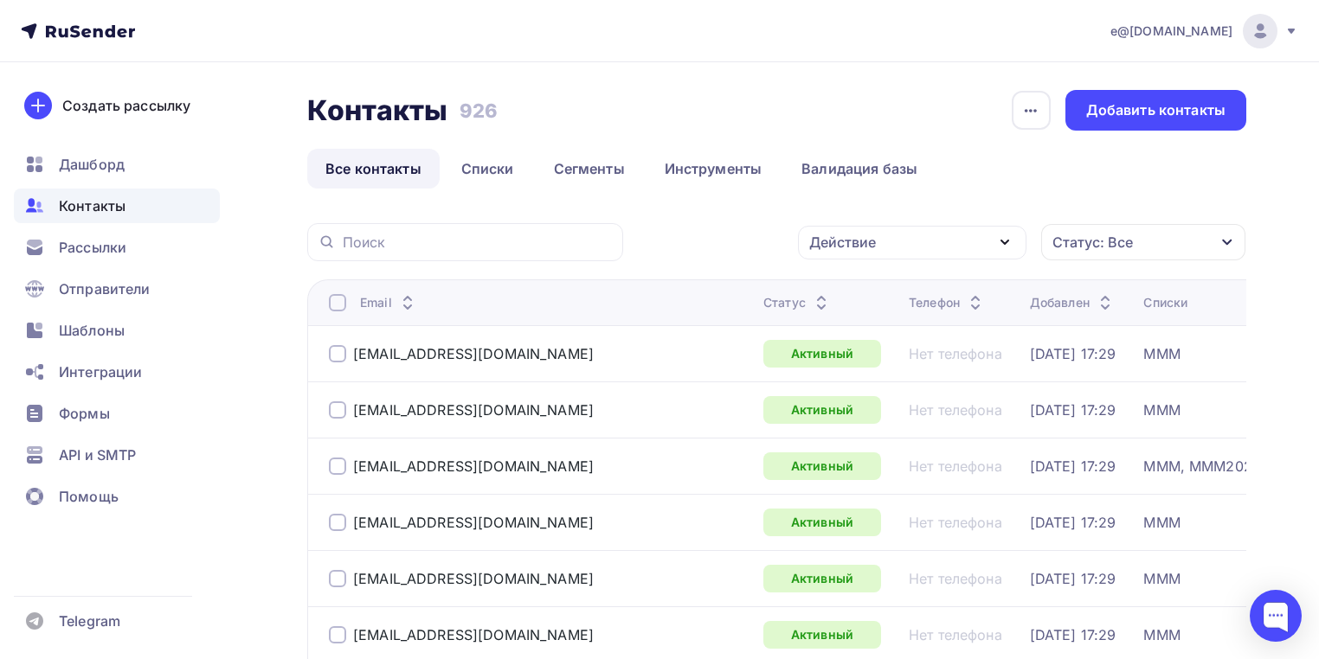
click at [866, 239] on div "Действие" at bounding box center [842, 242] width 67 height 21
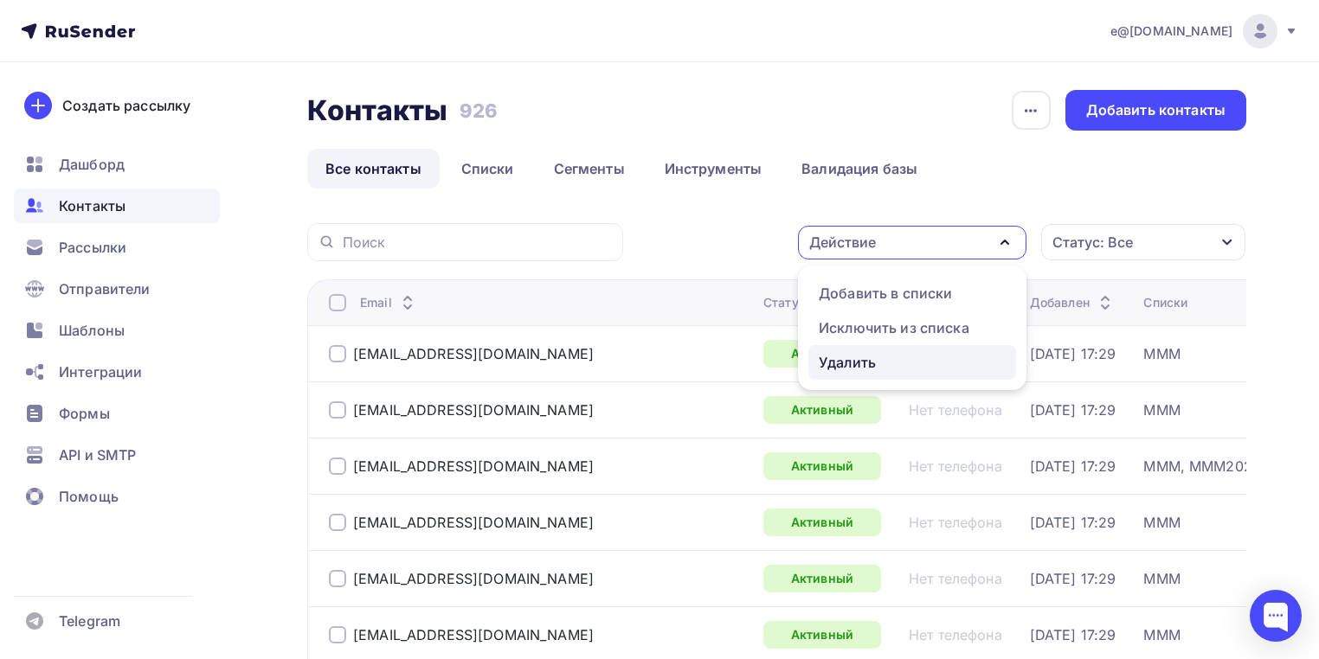
click at [834, 365] on div "Удалить" at bounding box center [847, 362] width 57 height 21
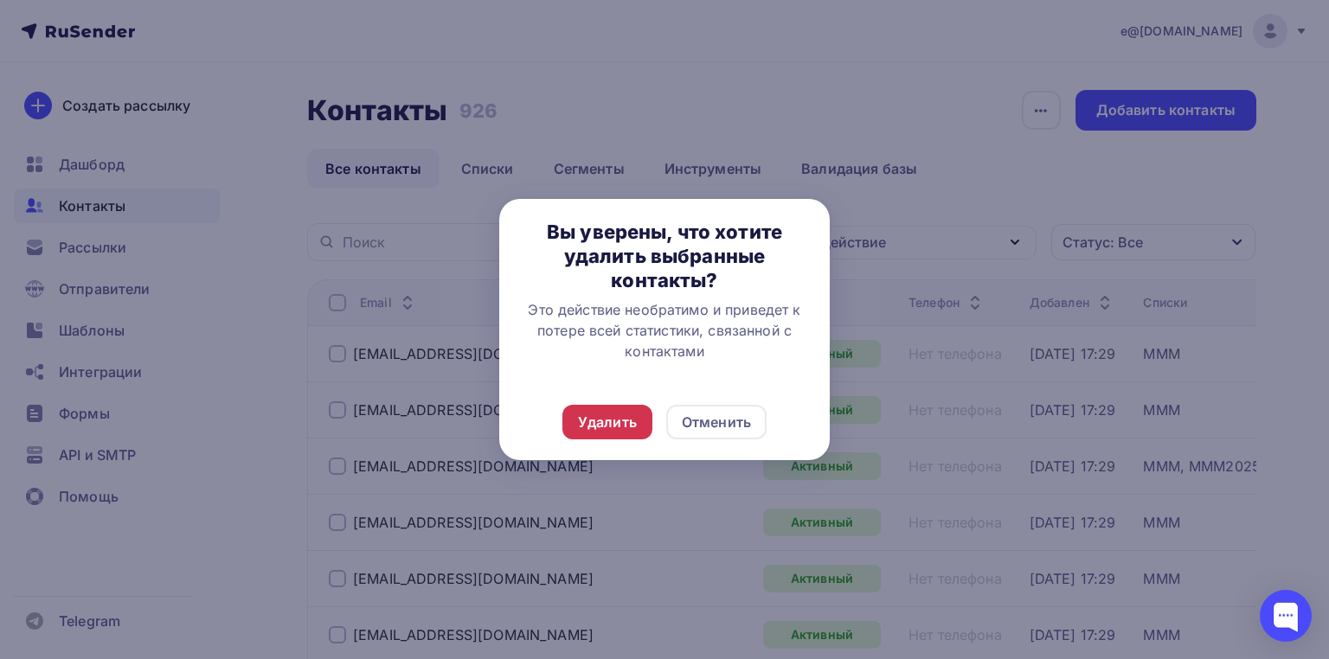
click at [611, 433] on div "Удалить" at bounding box center [607, 422] width 90 height 35
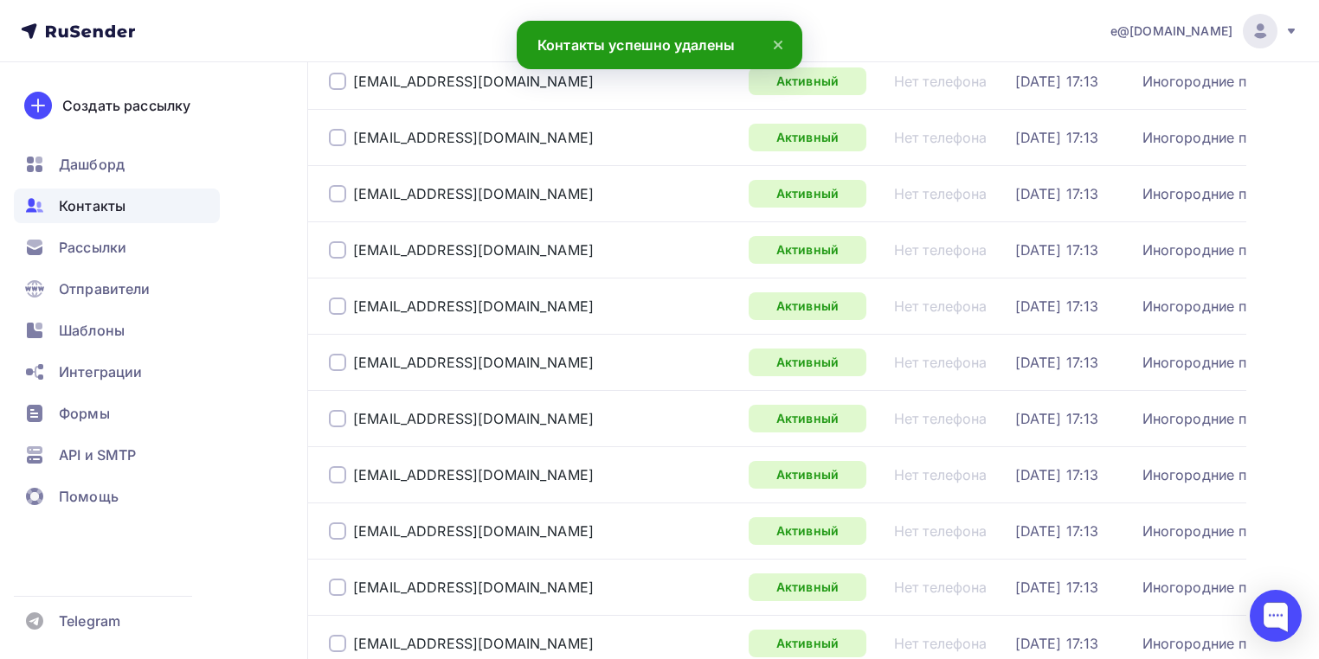
scroll to position [5667, 0]
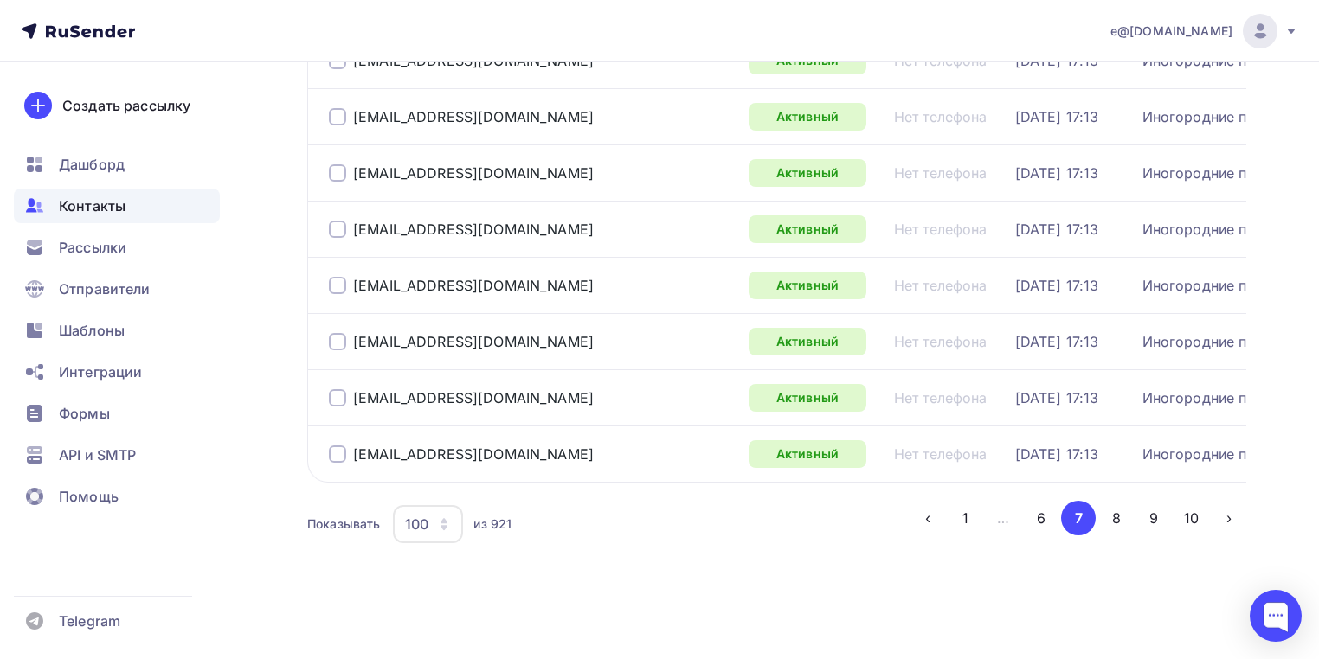
click at [1111, 513] on button "8" at bounding box center [1116, 518] width 35 height 35
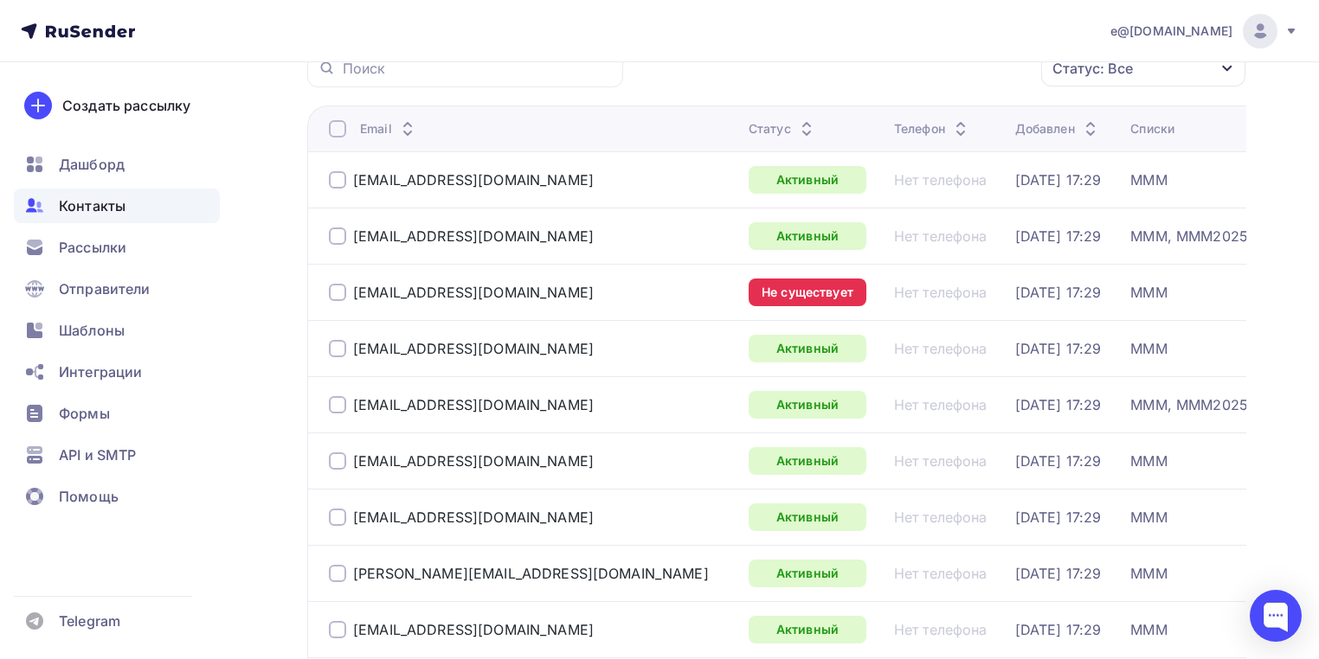
scroll to position [137, 0]
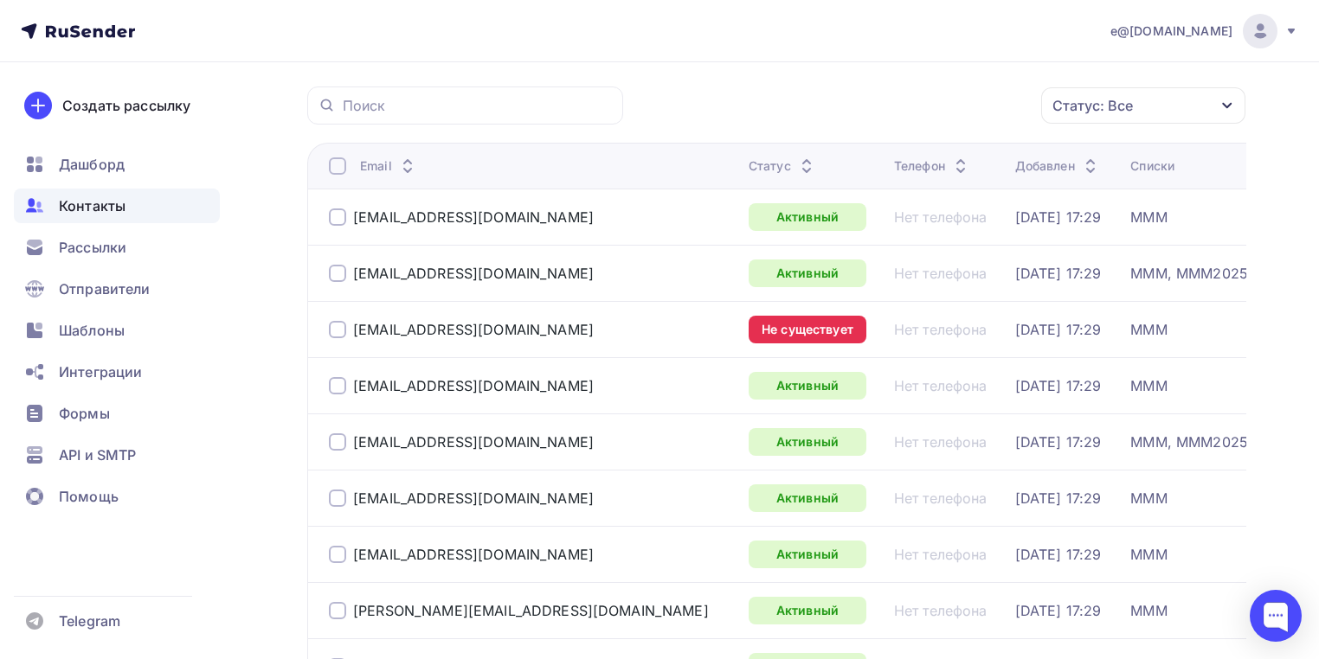
click at [341, 332] on div at bounding box center [337, 329] width 17 height 17
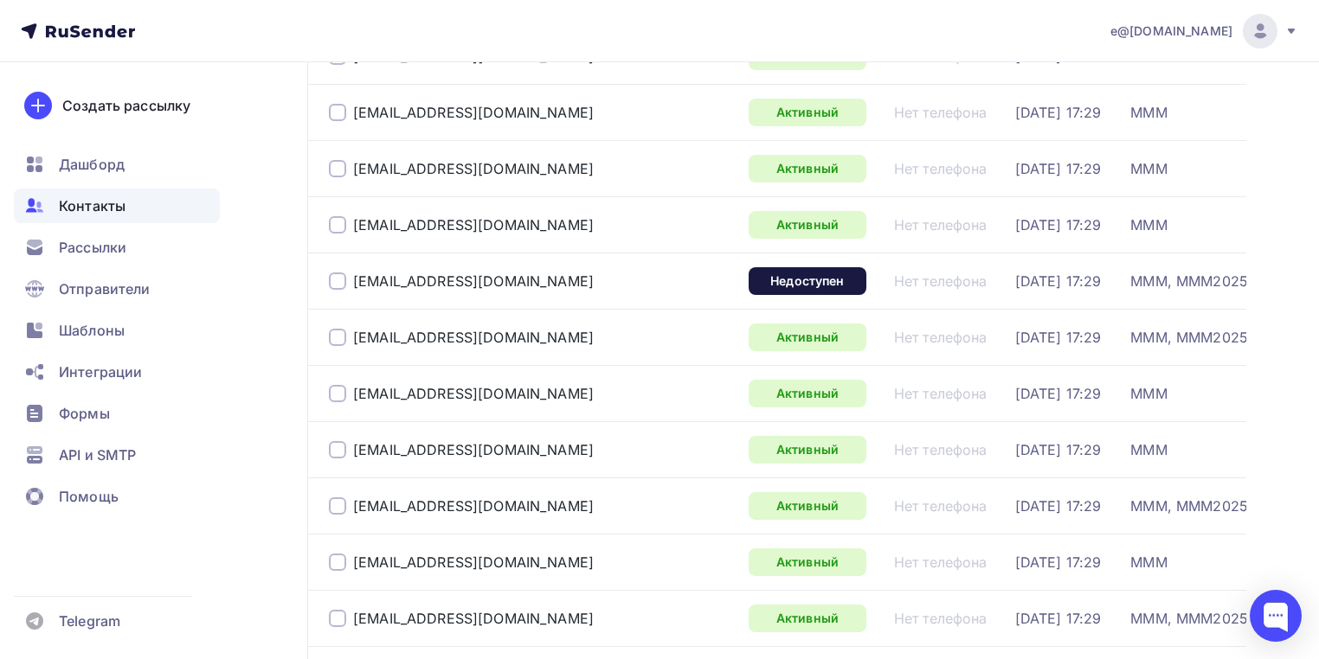
scroll to position [1590, 0]
click at [337, 291] on div at bounding box center [337, 281] width 17 height 17
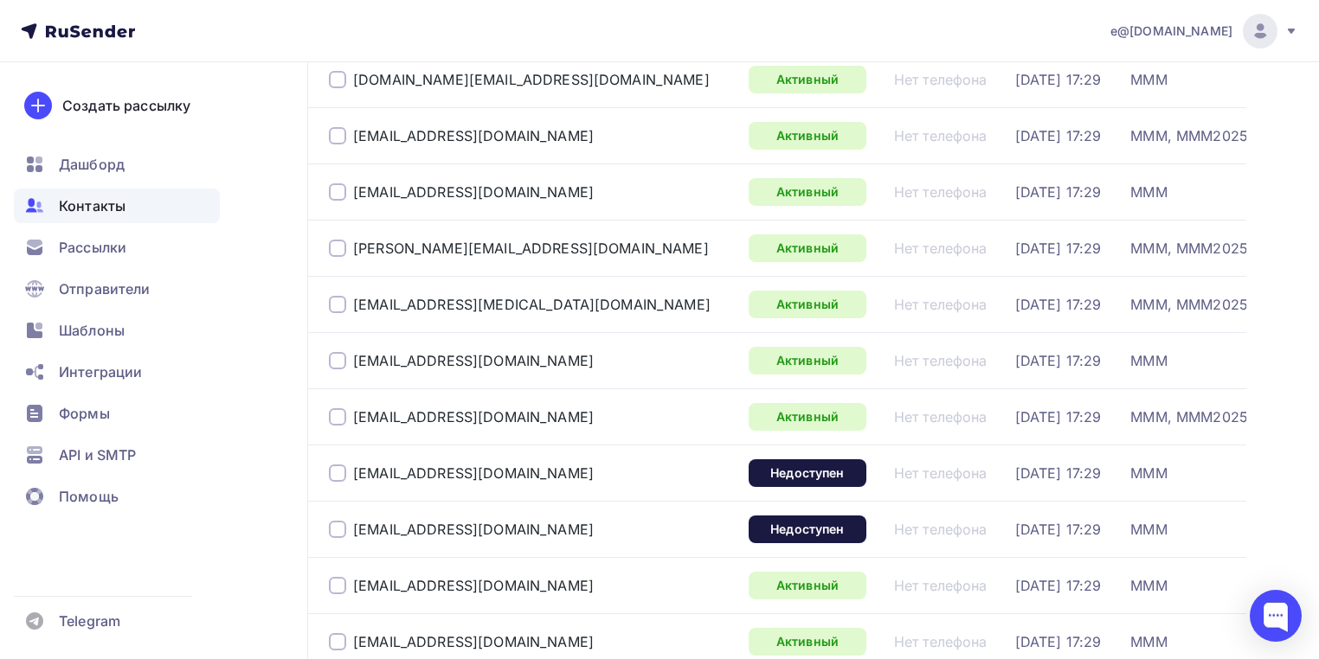
scroll to position [3598, 0]
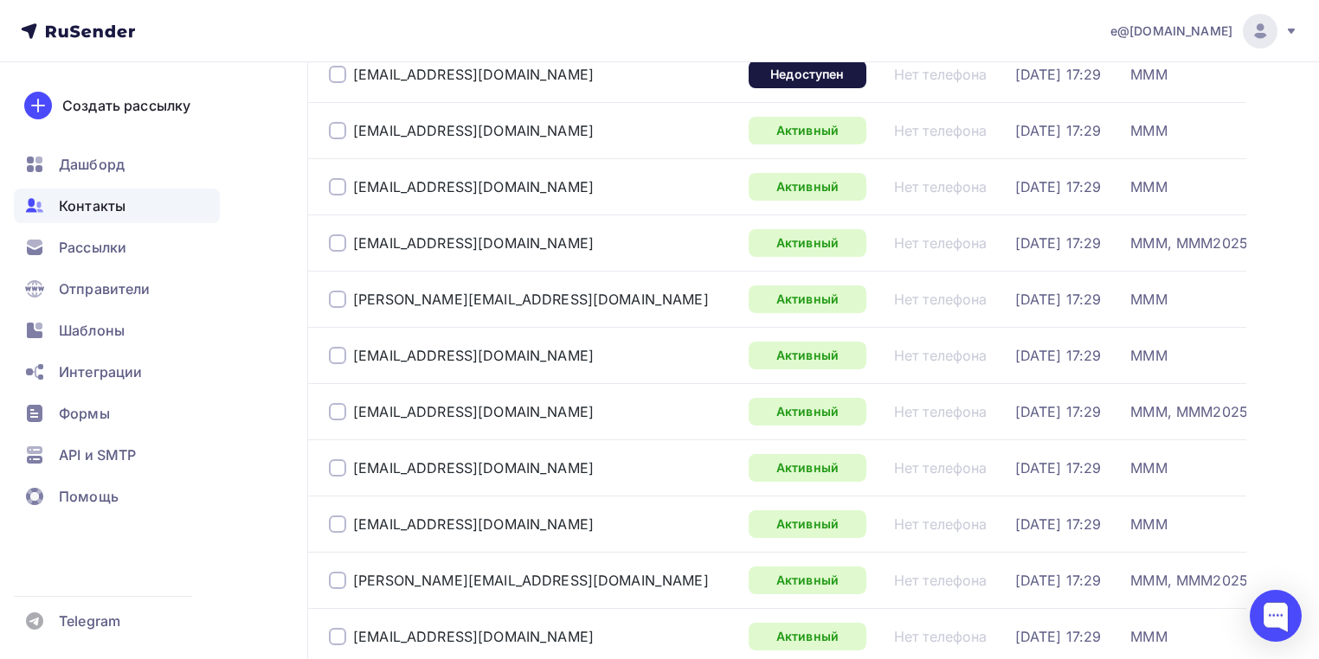
click at [342, 27] on div at bounding box center [337, 18] width 17 height 17
click at [334, 83] on div at bounding box center [337, 74] width 17 height 17
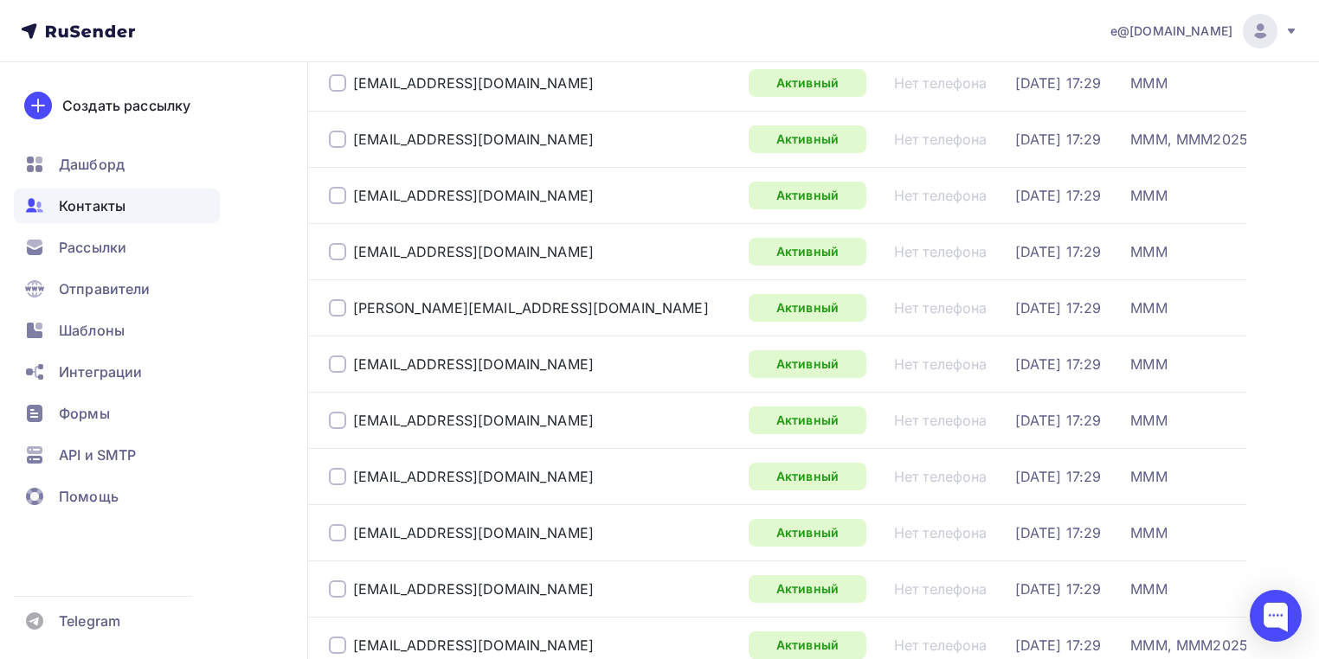
scroll to position [0, 0]
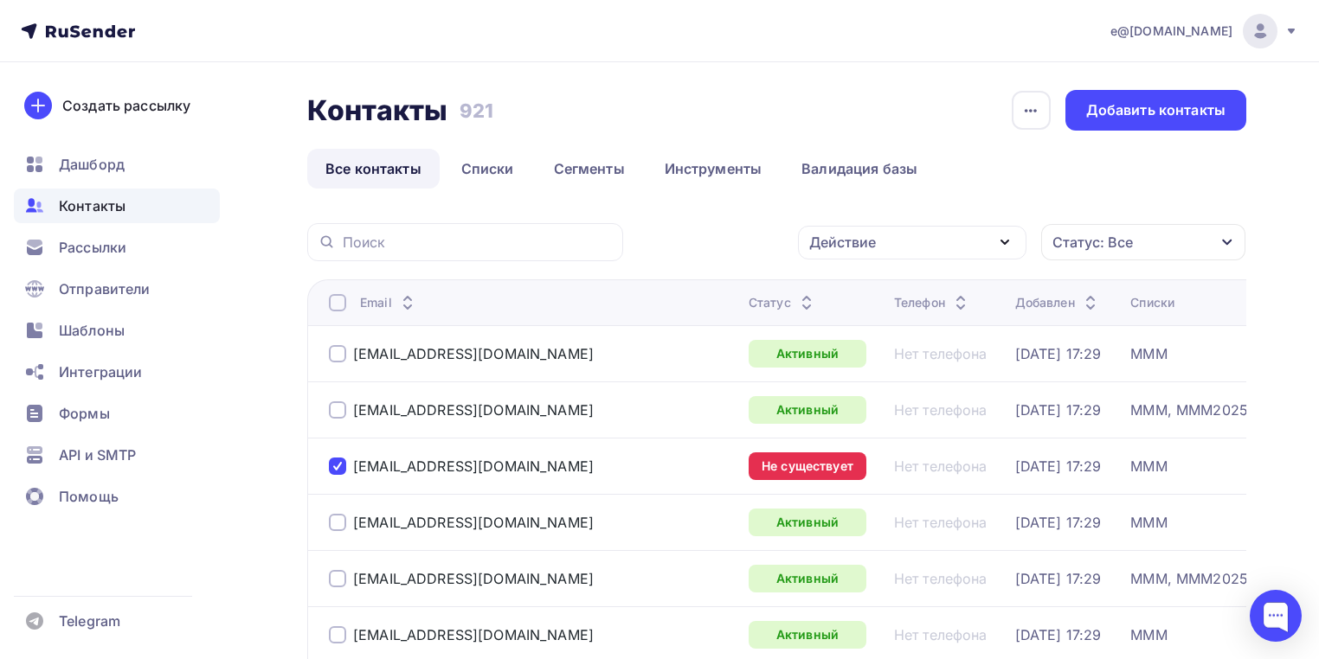
click at [834, 228] on div "Действие" at bounding box center [912, 243] width 228 height 34
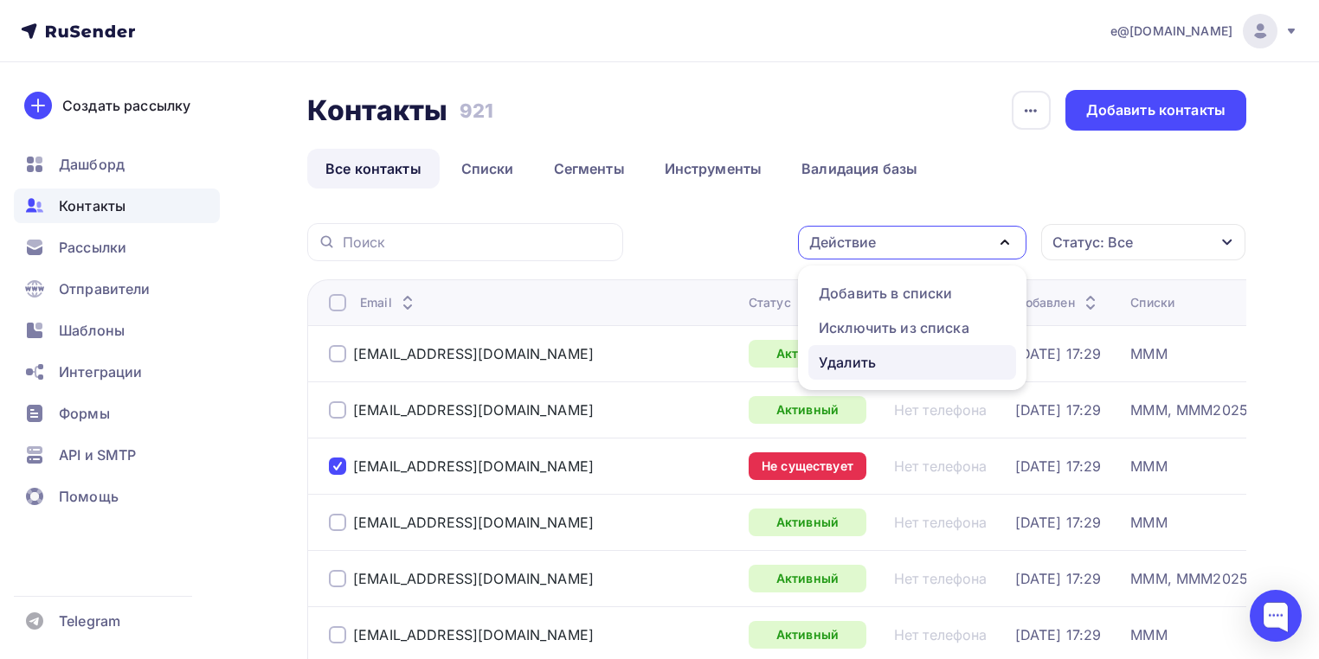
click at [832, 360] on div "Удалить" at bounding box center [847, 362] width 57 height 21
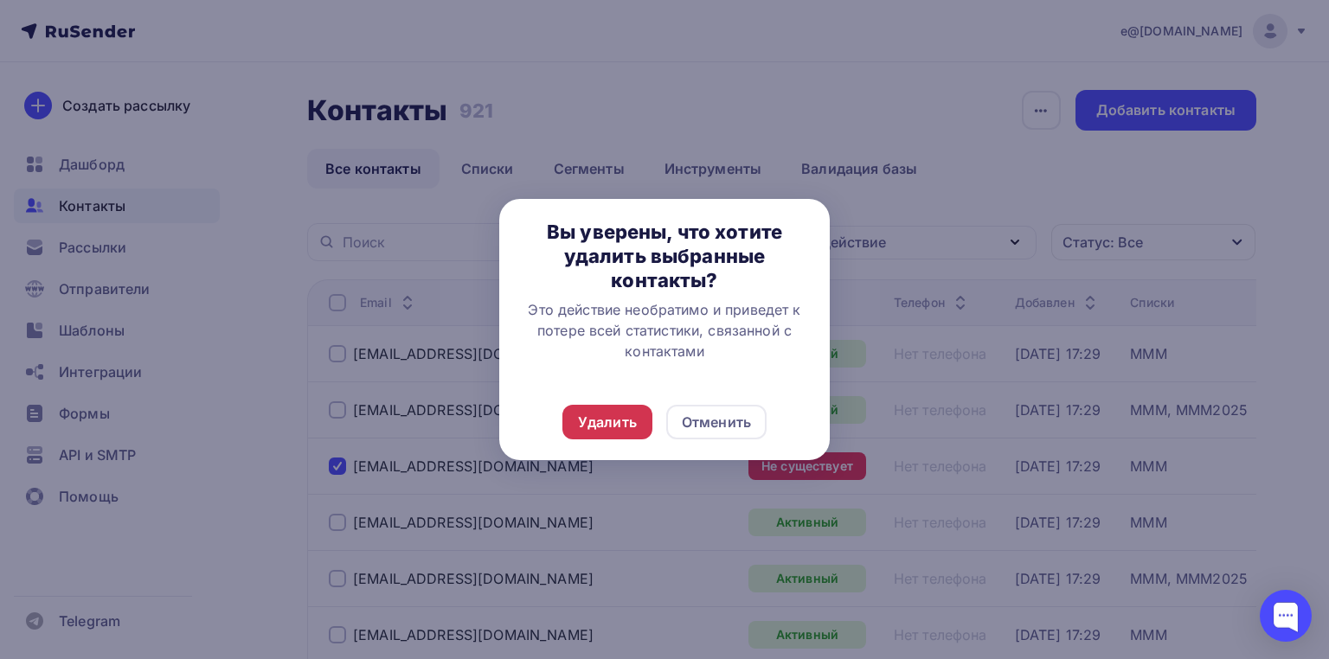
click at [626, 426] on div "Удалить" at bounding box center [607, 422] width 59 height 21
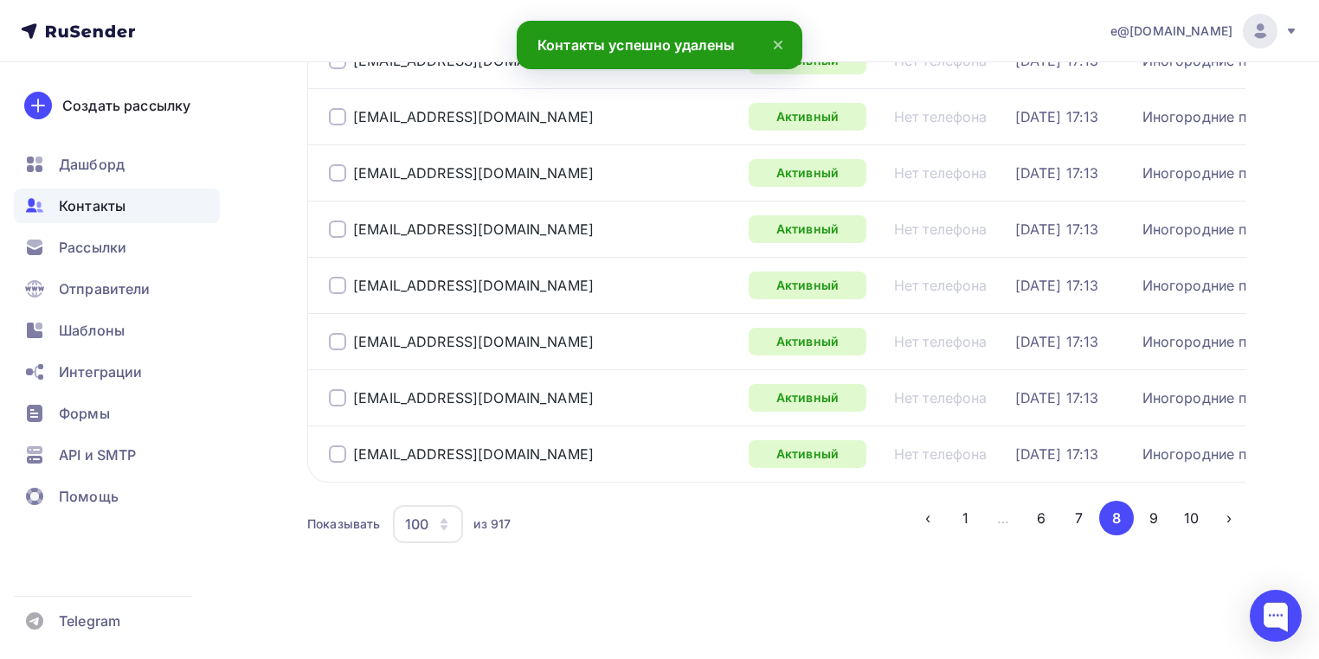
scroll to position [5667, 0]
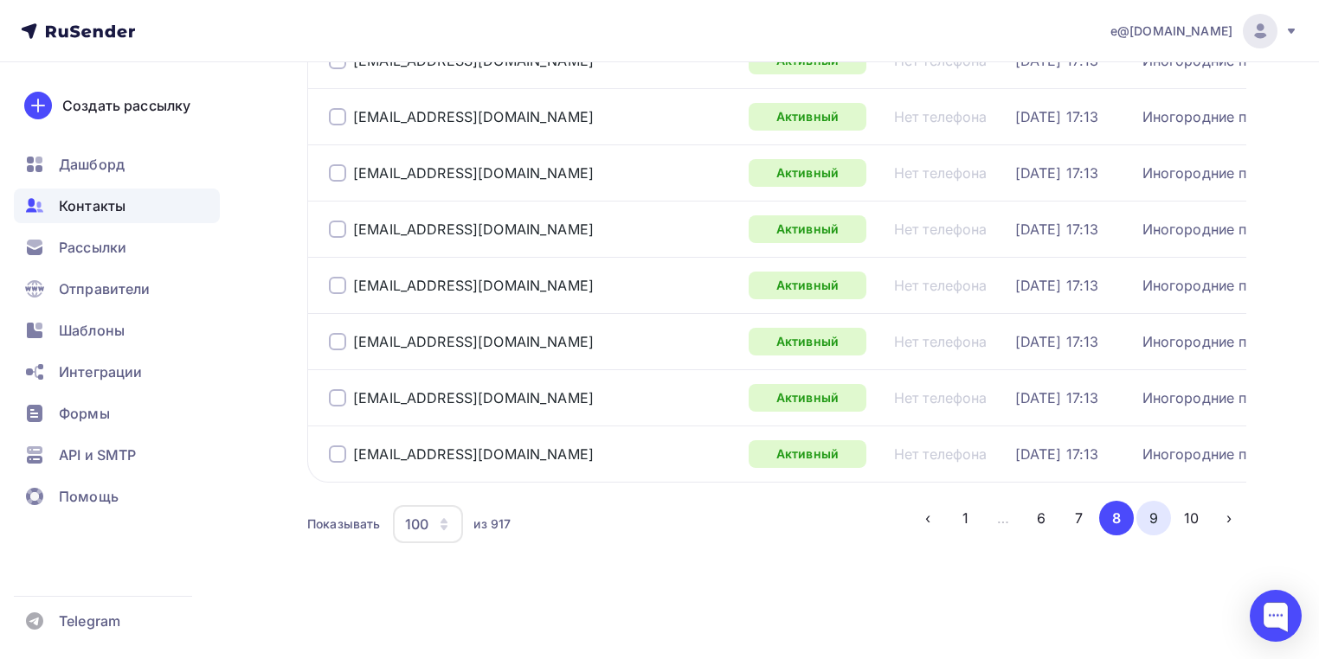
click at [1143, 516] on button "9" at bounding box center [1153, 518] width 35 height 35
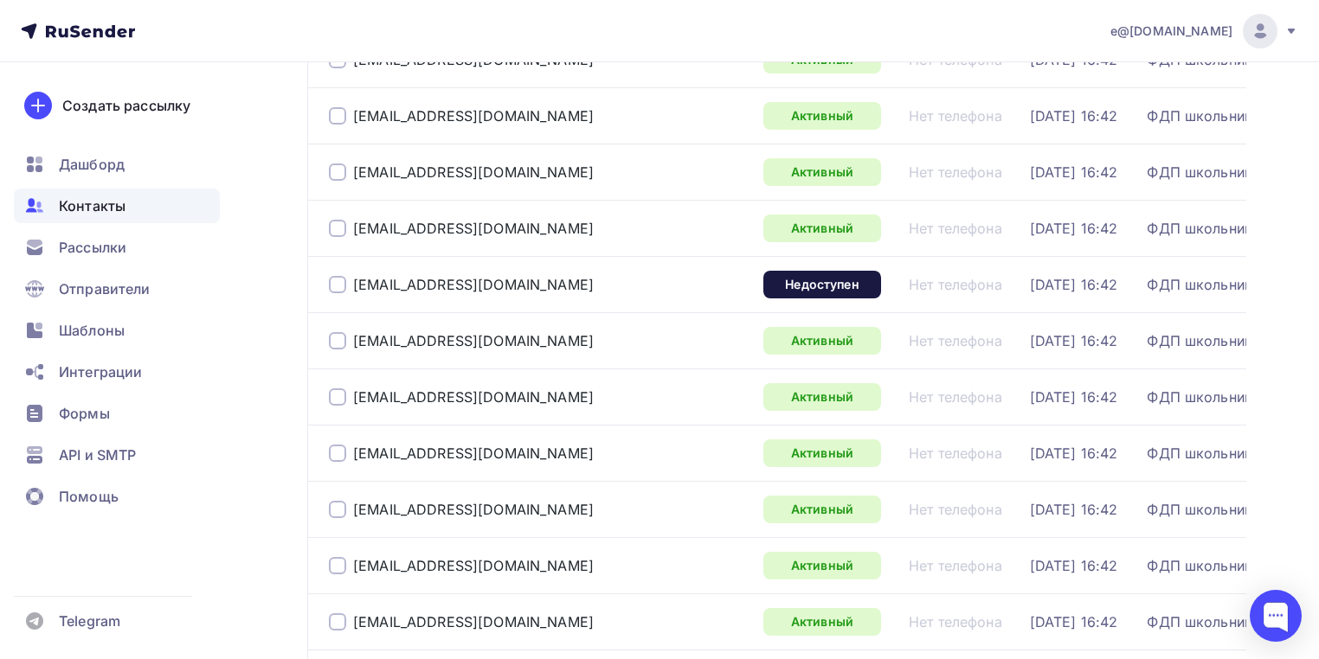
scroll to position [1590, 0]
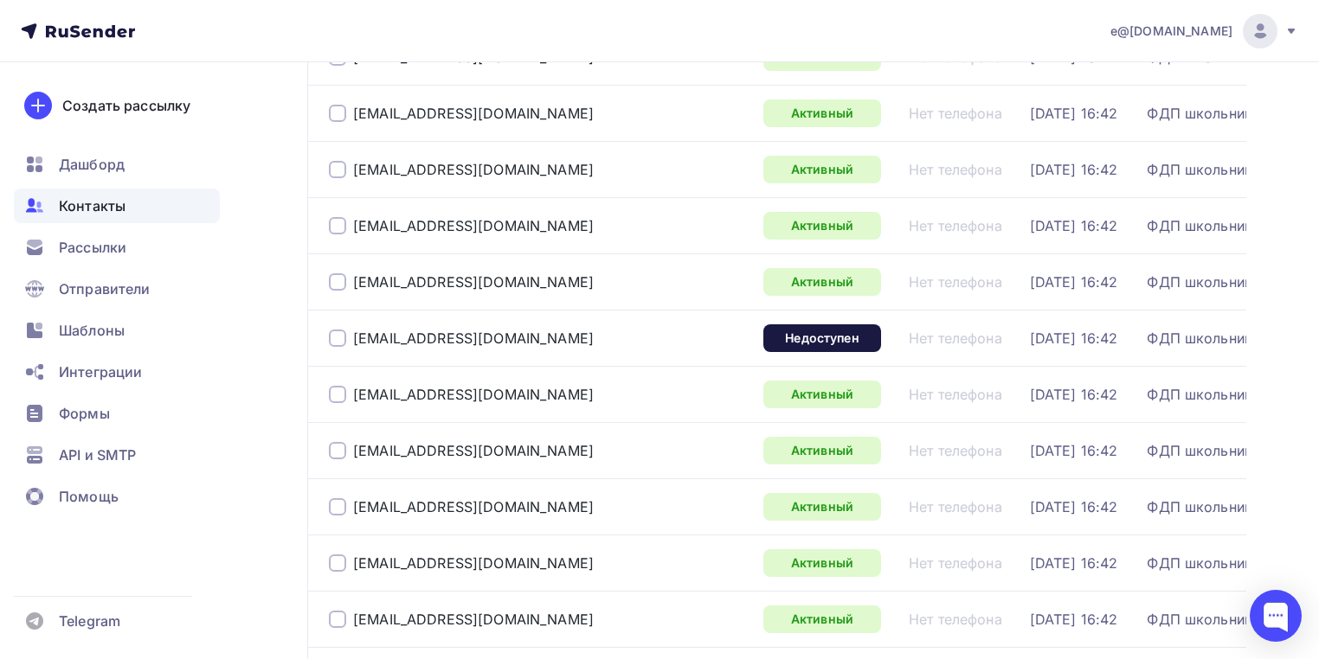
click at [334, 347] on div at bounding box center [337, 338] width 17 height 17
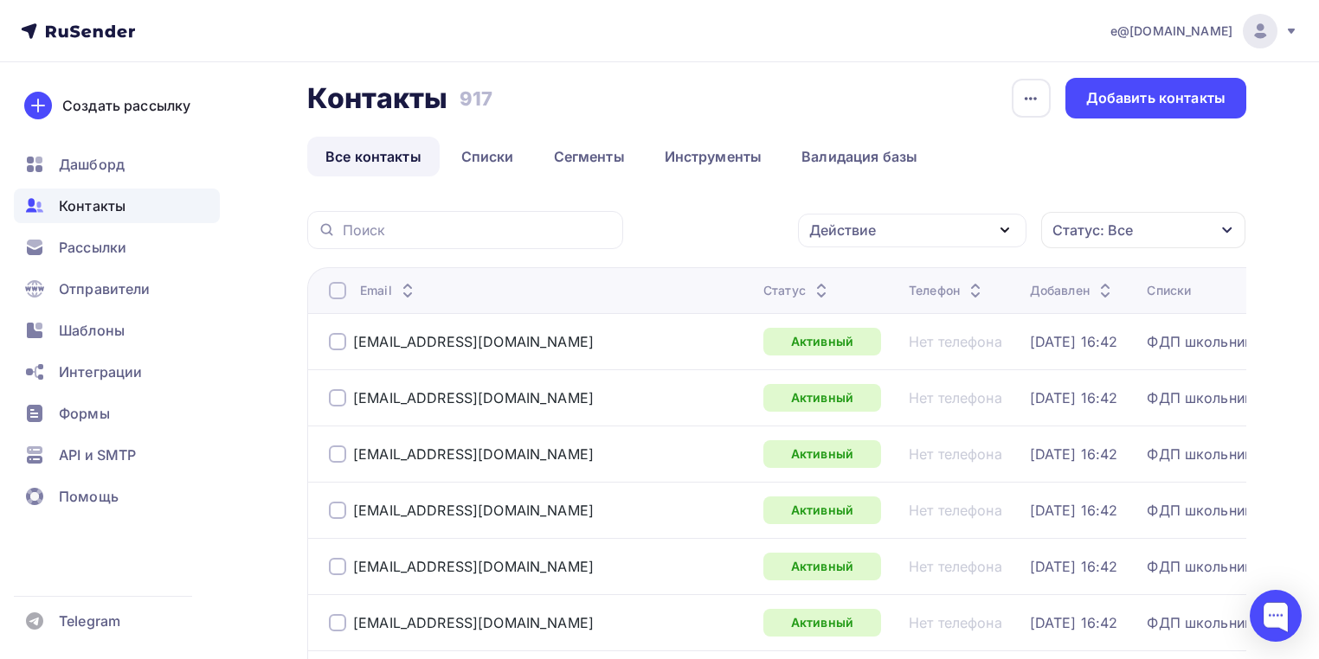
scroll to position [0, 0]
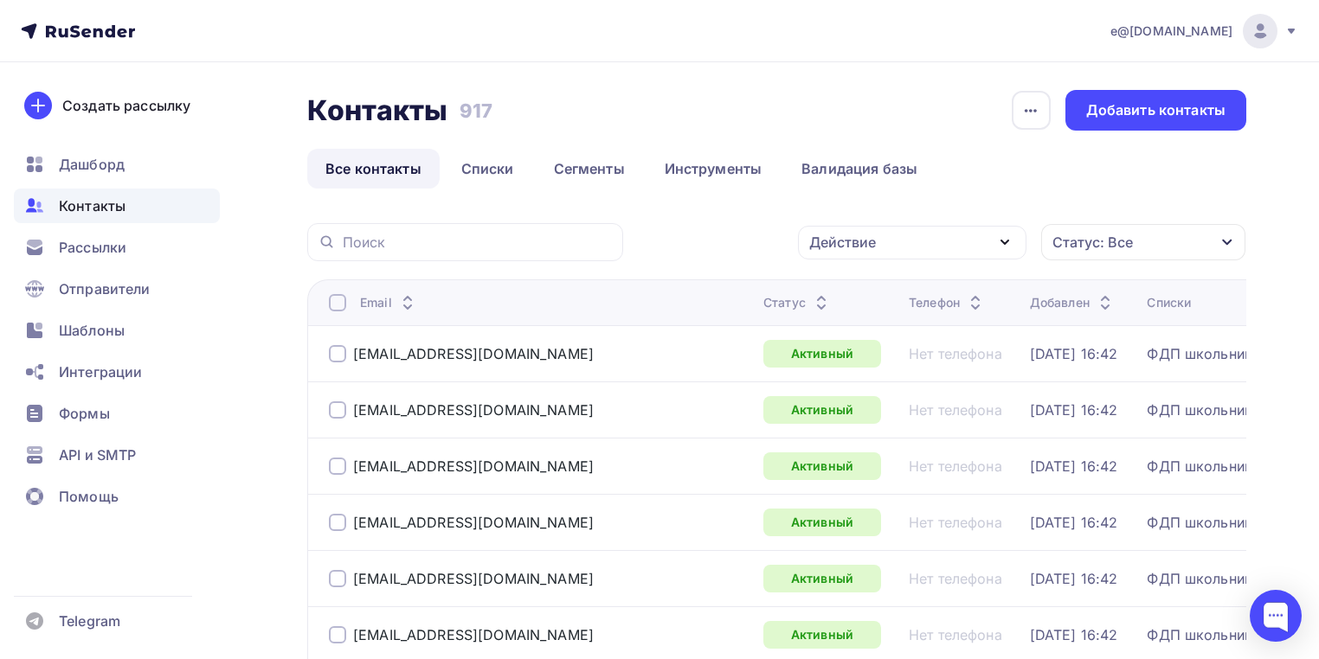
click at [838, 245] on div "Действие" at bounding box center [842, 242] width 67 height 21
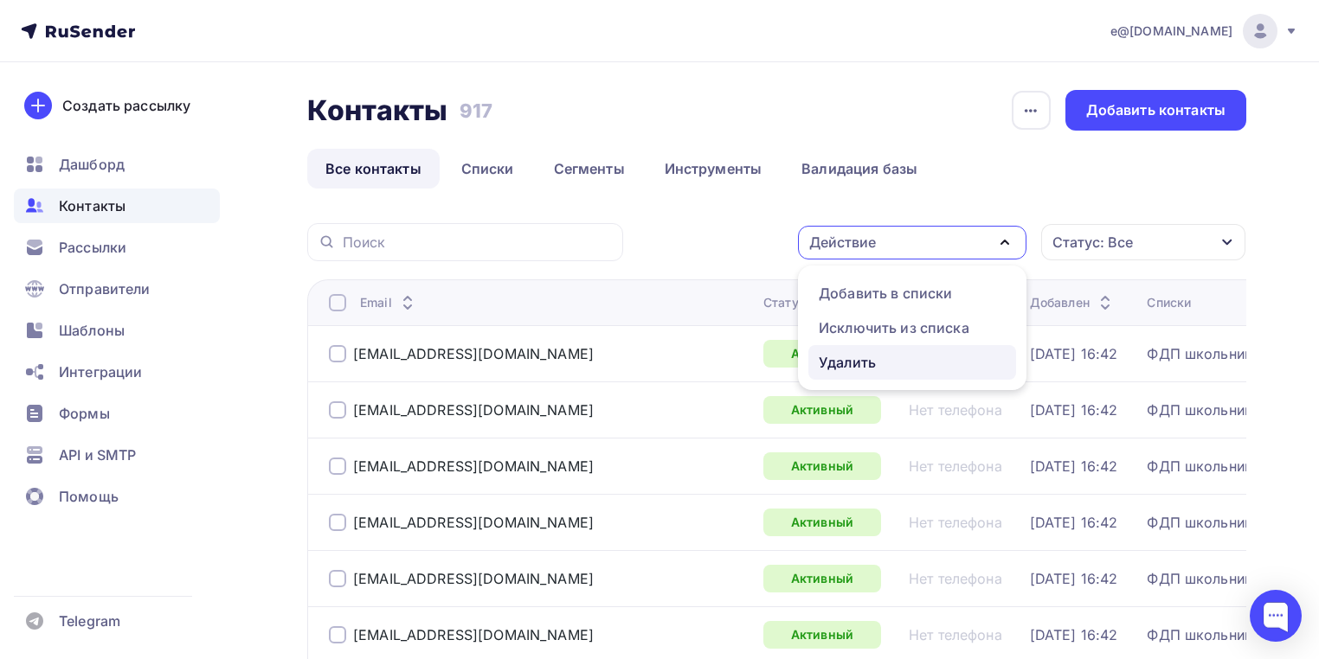
click at [858, 363] on div "Удалить" at bounding box center [847, 362] width 57 height 21
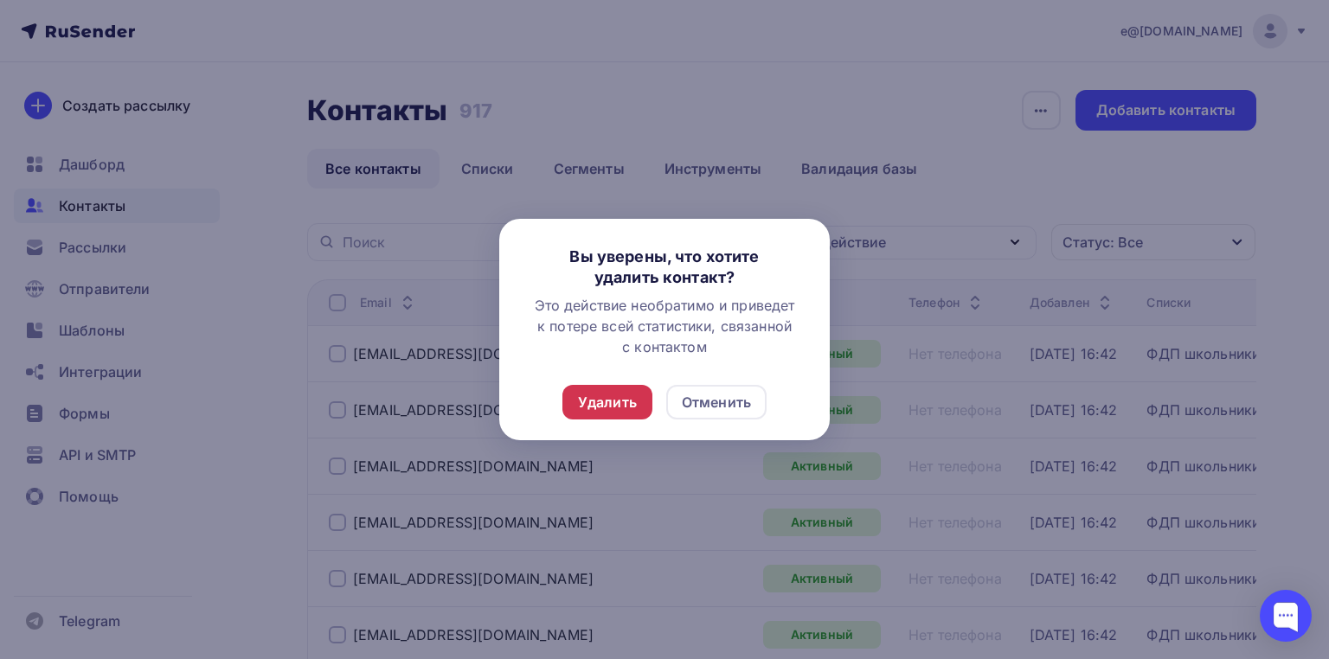
click at [581, 413] on div "Удалить" at bounding box center [607, 402] width 90 height 35
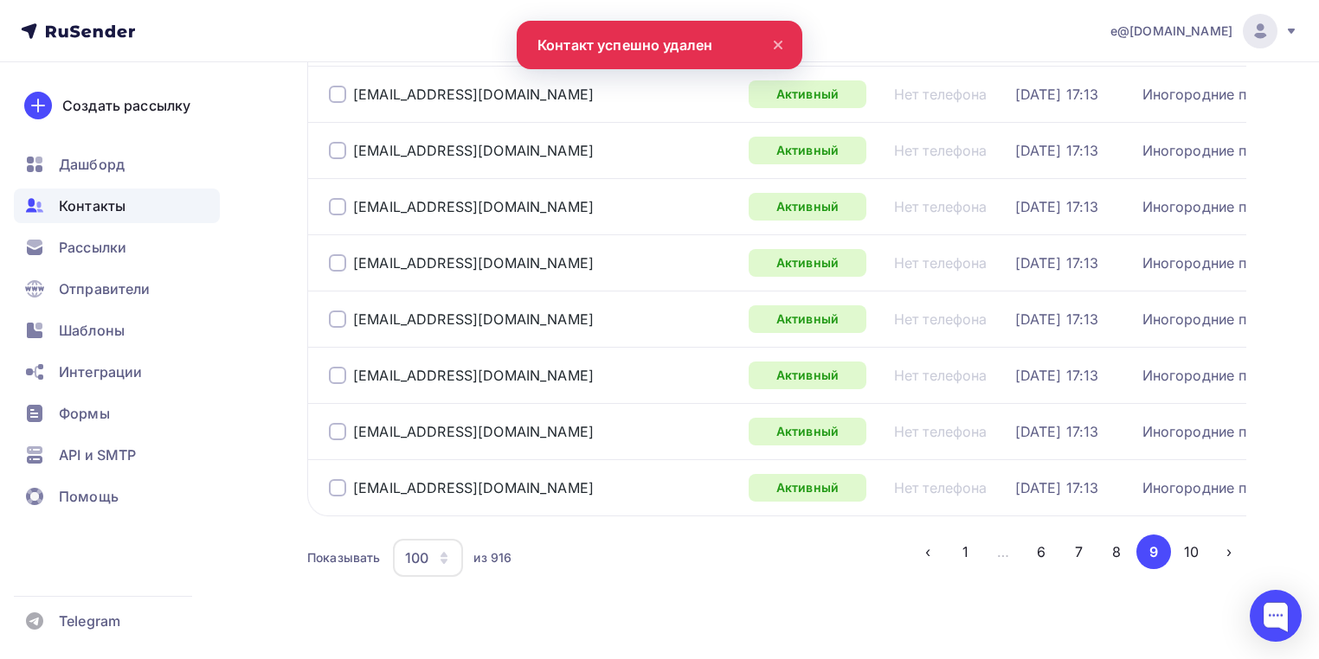
scroll to position [5667, 0]
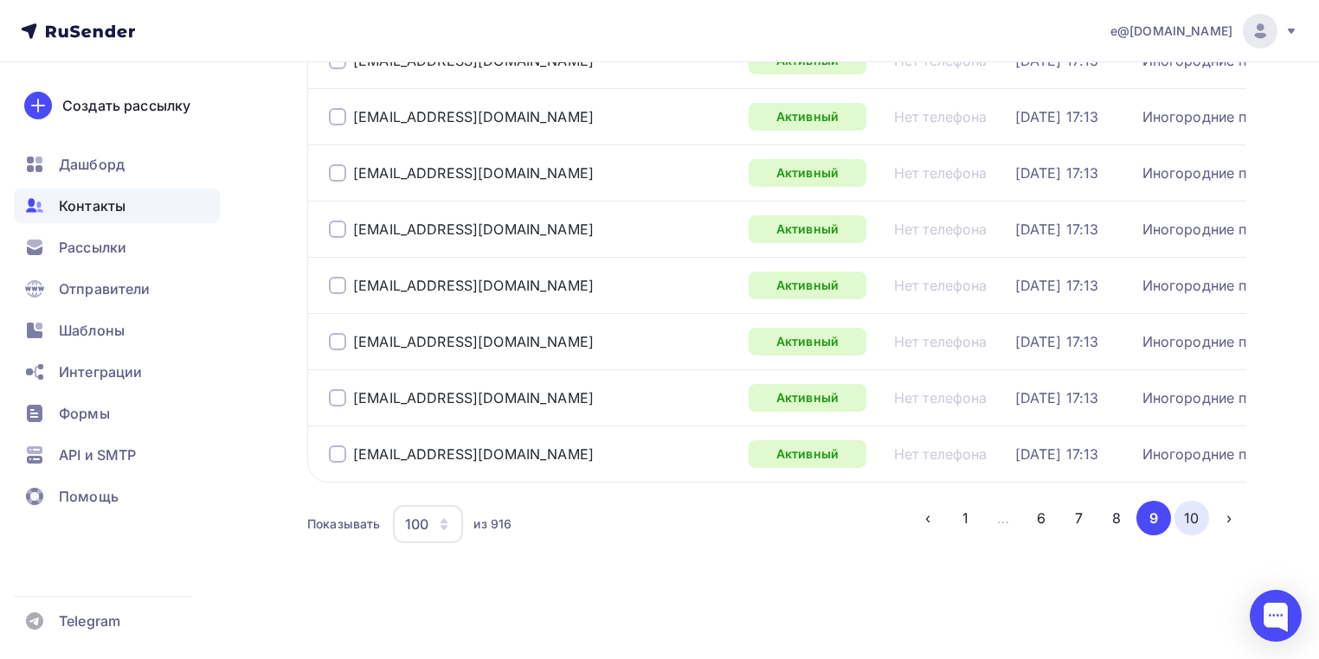
click at [1194, 522] on button "10" at bounding box center [1191, 518] width 35 height 35
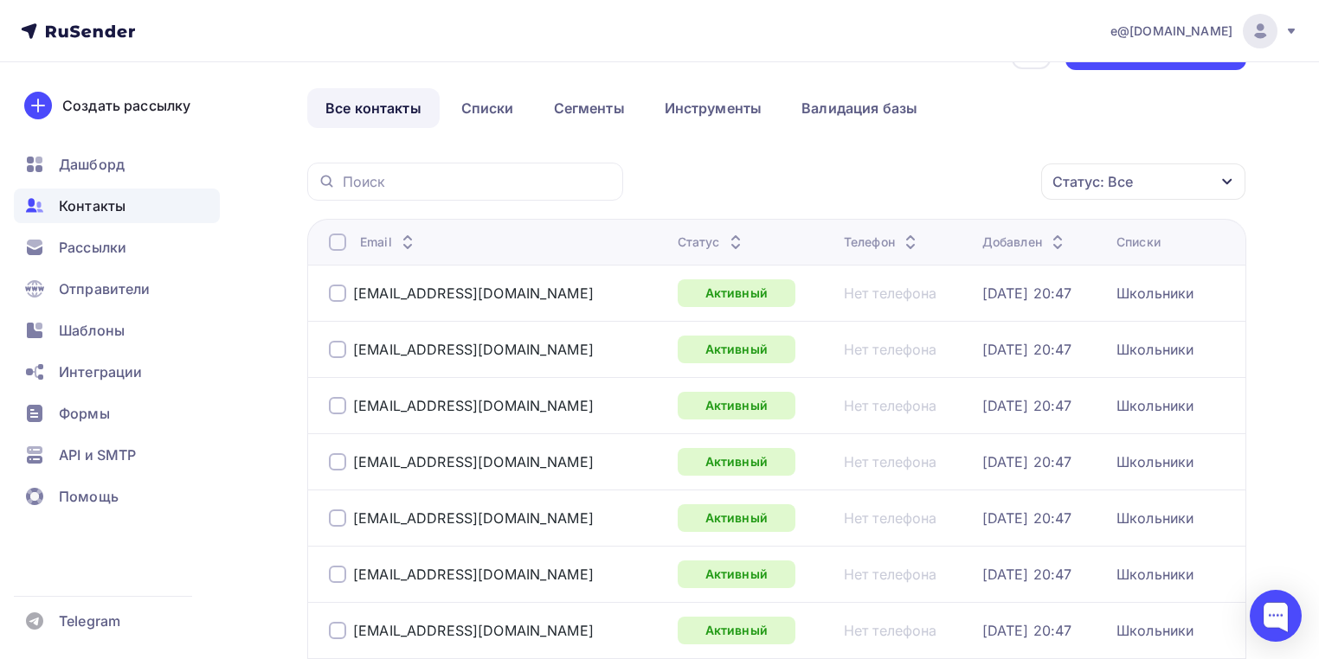
scroll to position [10, 0]
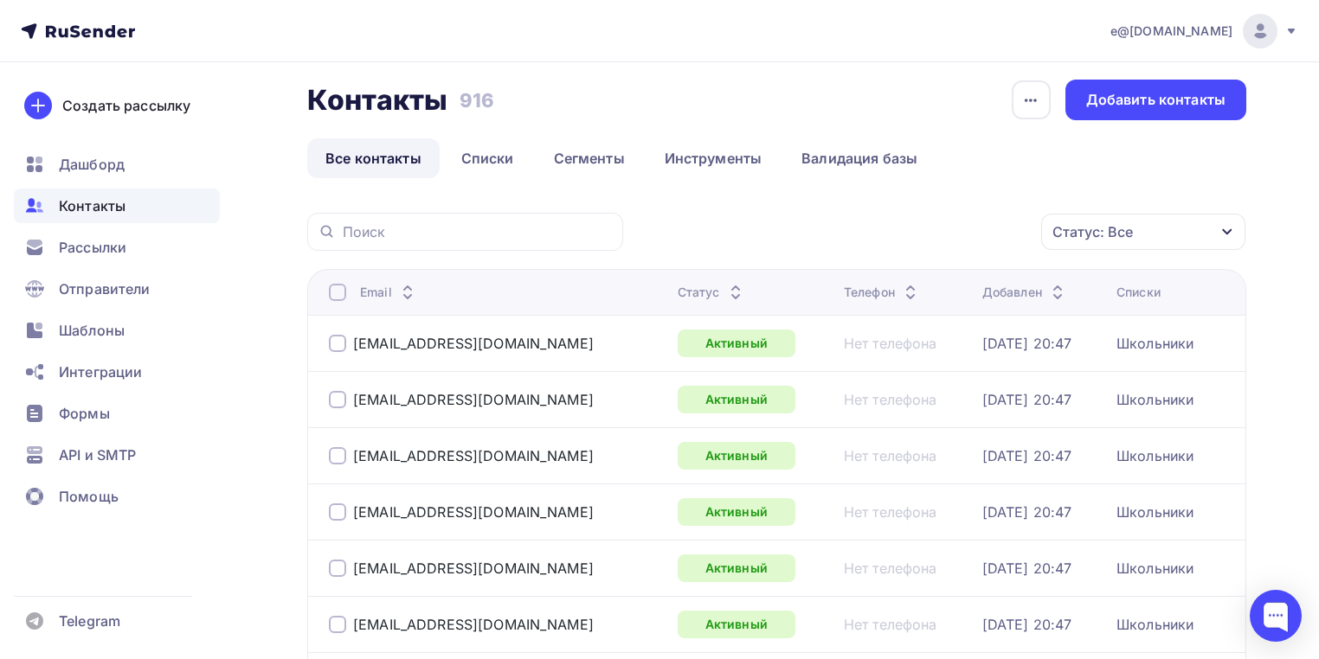
click at [1292, 31] on icon at bounding box center [1291, 31] width 7 height 5
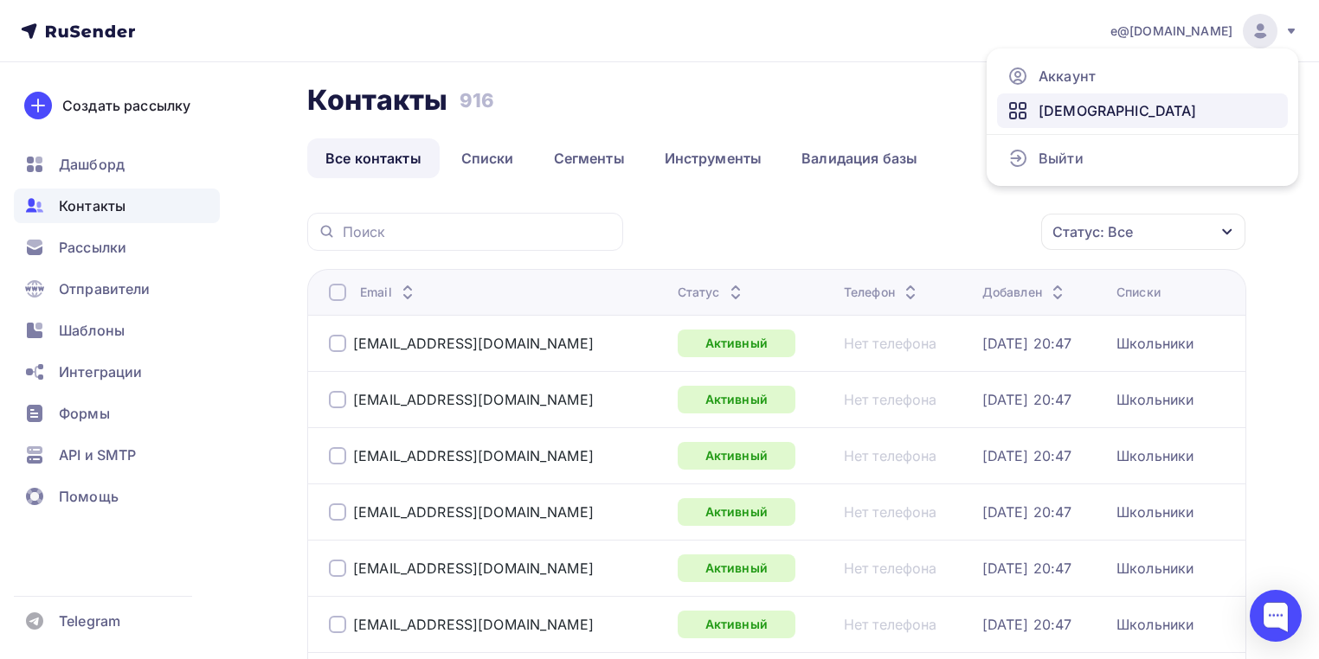
click at [1039, 106] on span "[DEMOGRAPHIC_DATA]" at bounding box center [1117, 110] width 158 height 21
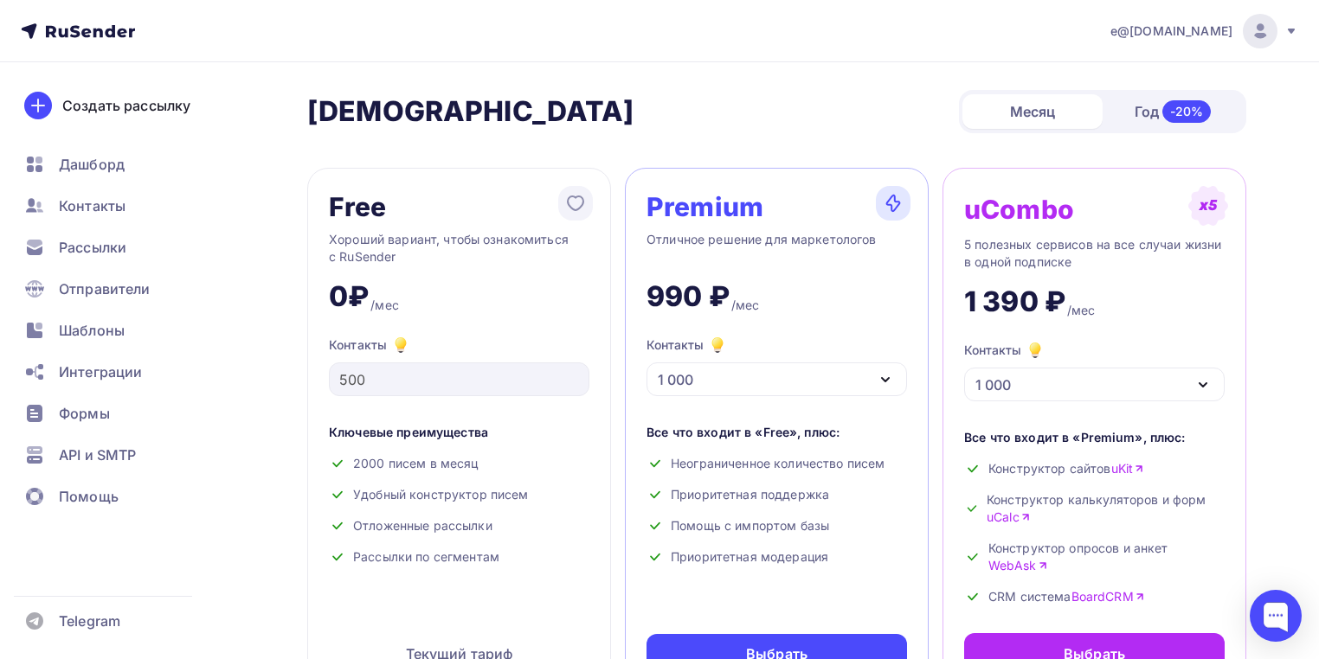
scroll to position [69, 0]
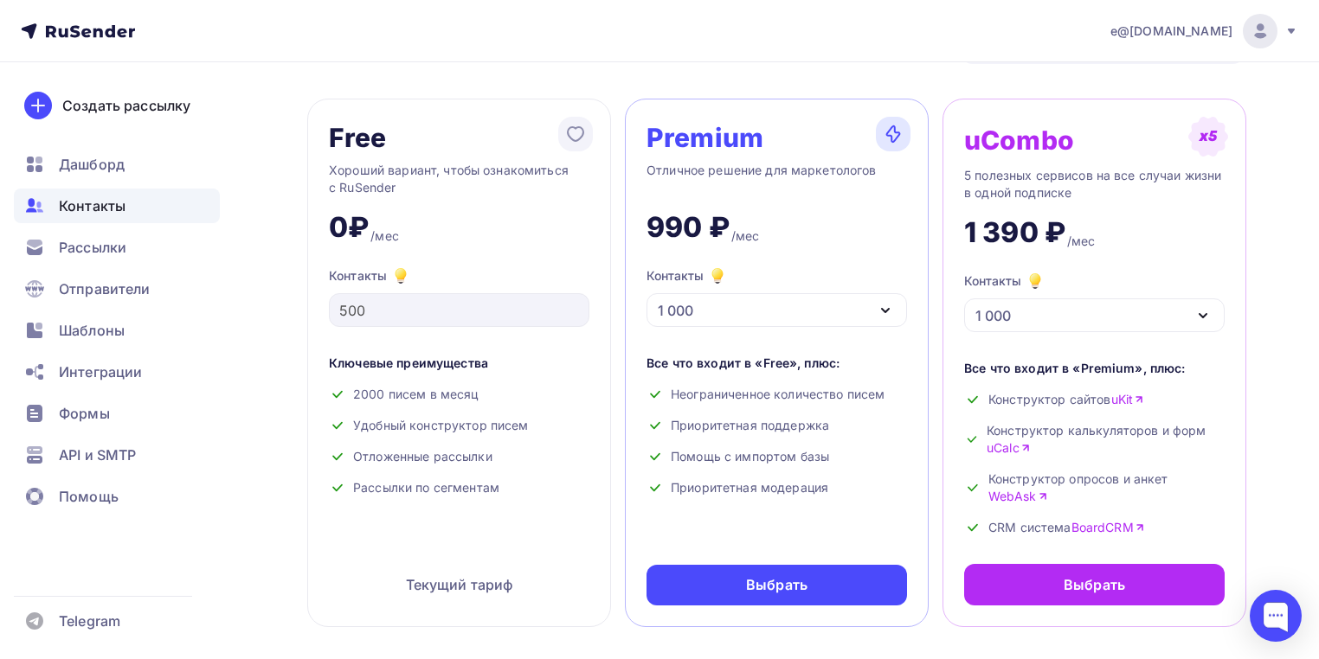
click at [100, 197] on span "Контакты" at bounding box center [92, 206] width 67 height 21
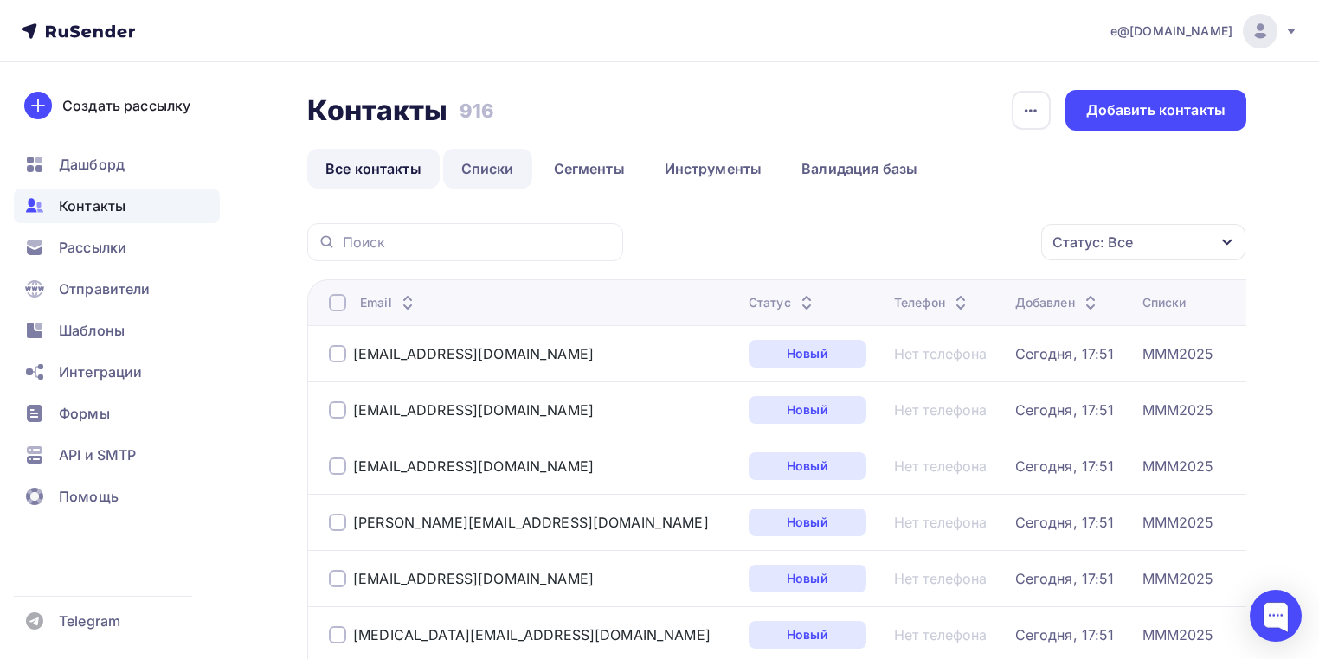
click at [495, 167] on link "Списки" at bounding box center [487, 169] width 89 height 40
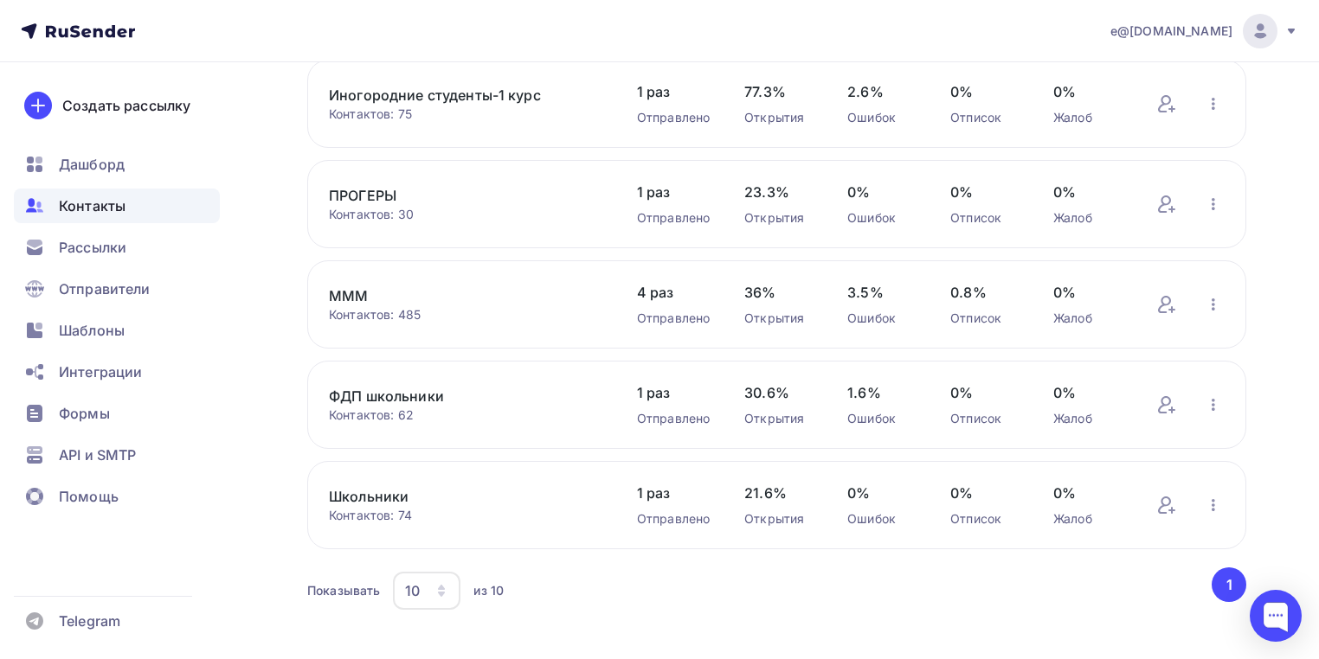
scroll to position [678, 0]
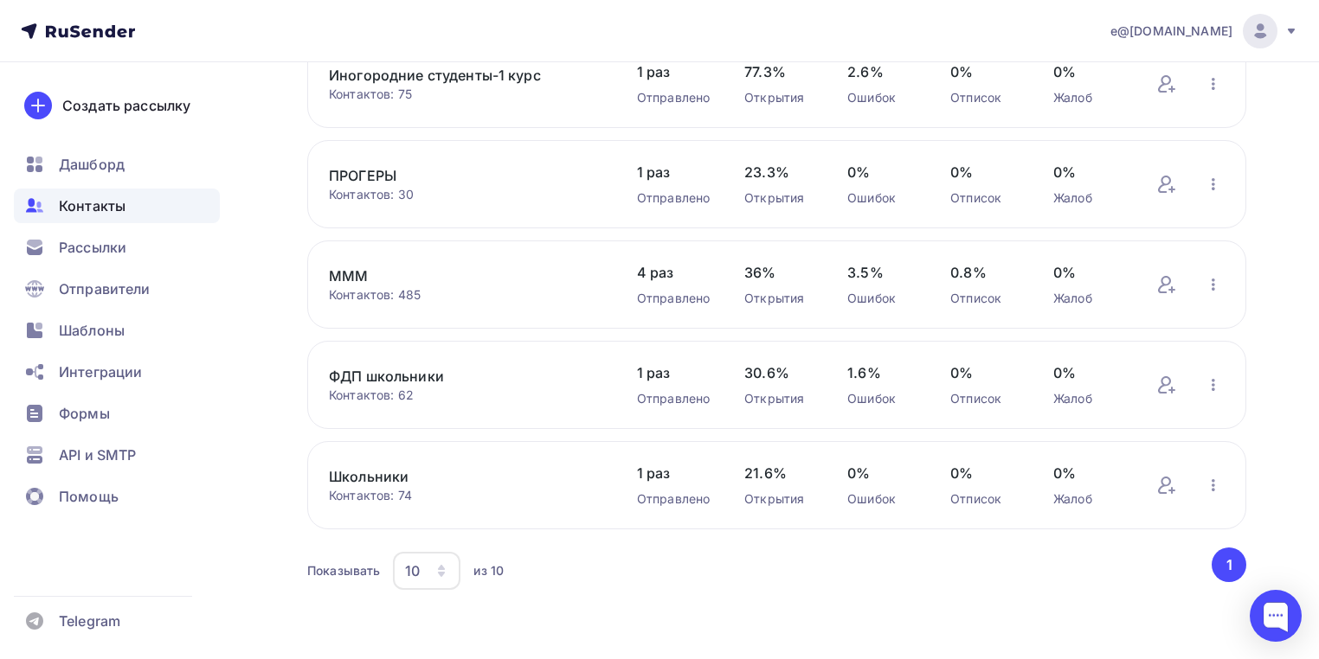
click at [376, 274] on link "МММ" at bounding box center [465, 276] width 273 height 21
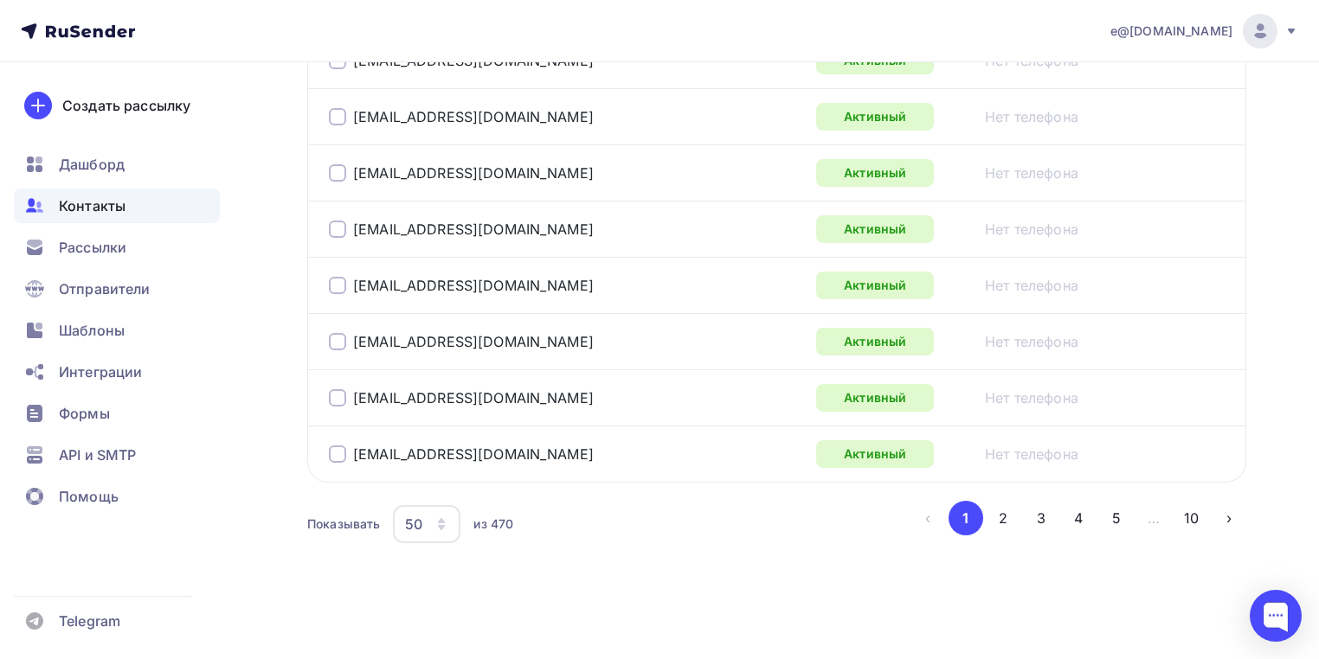
scroll to position [3033, 0]
click at [441, 524] on icon "button" at bounding box center [441, 524] width 14 height 14
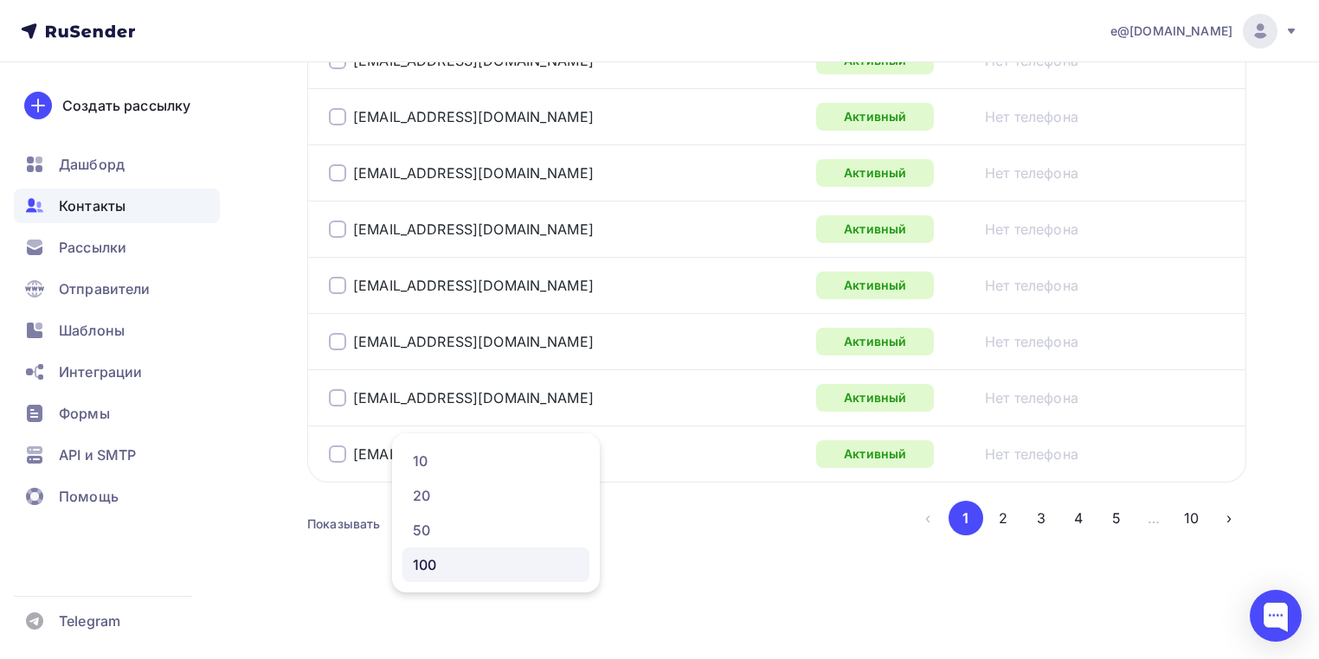
click at [444, 555] on div "100" at bounding box center [496, 565] width 166 height 21
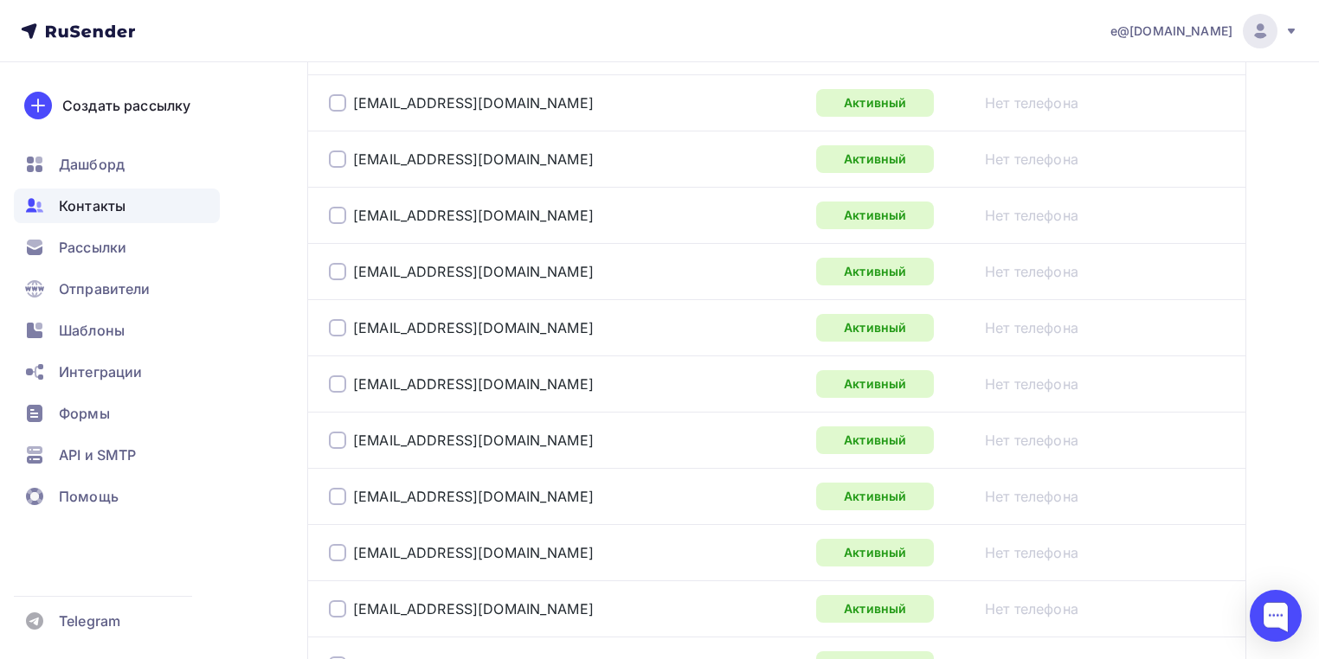
scroll to position [5940, 0]
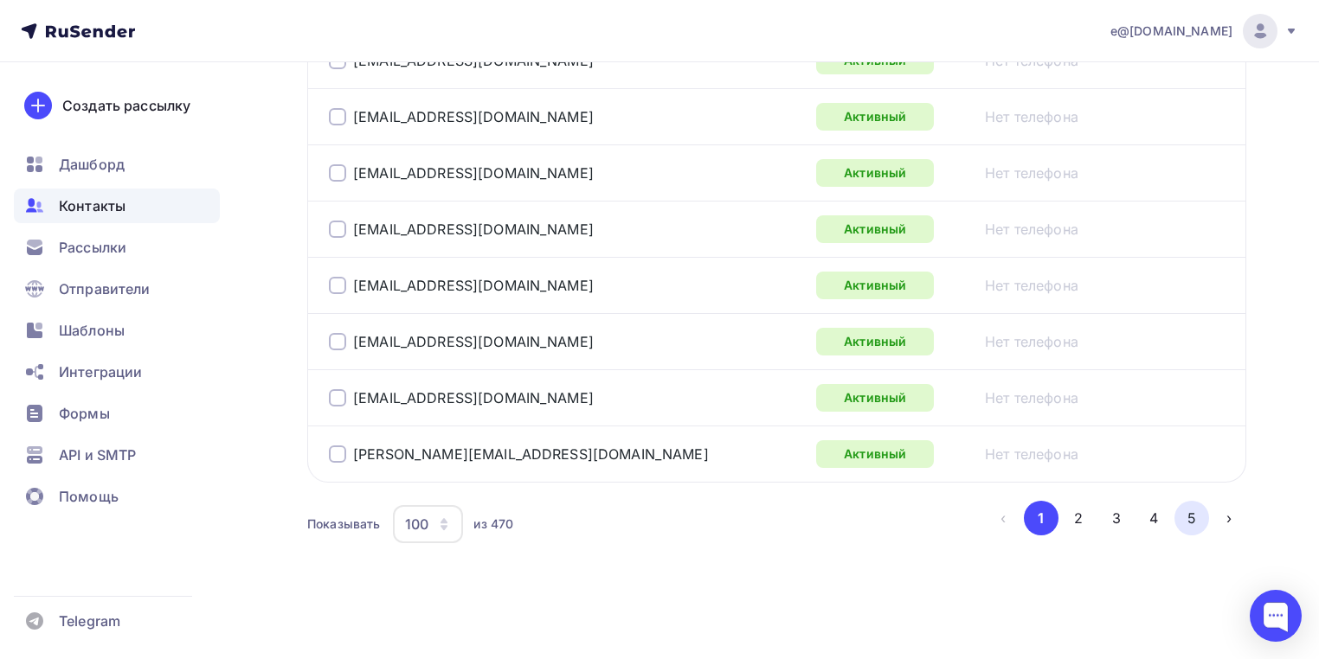
click at [1191, 514] on button "5" at bounding box center [1191, 518] width 35 height 35
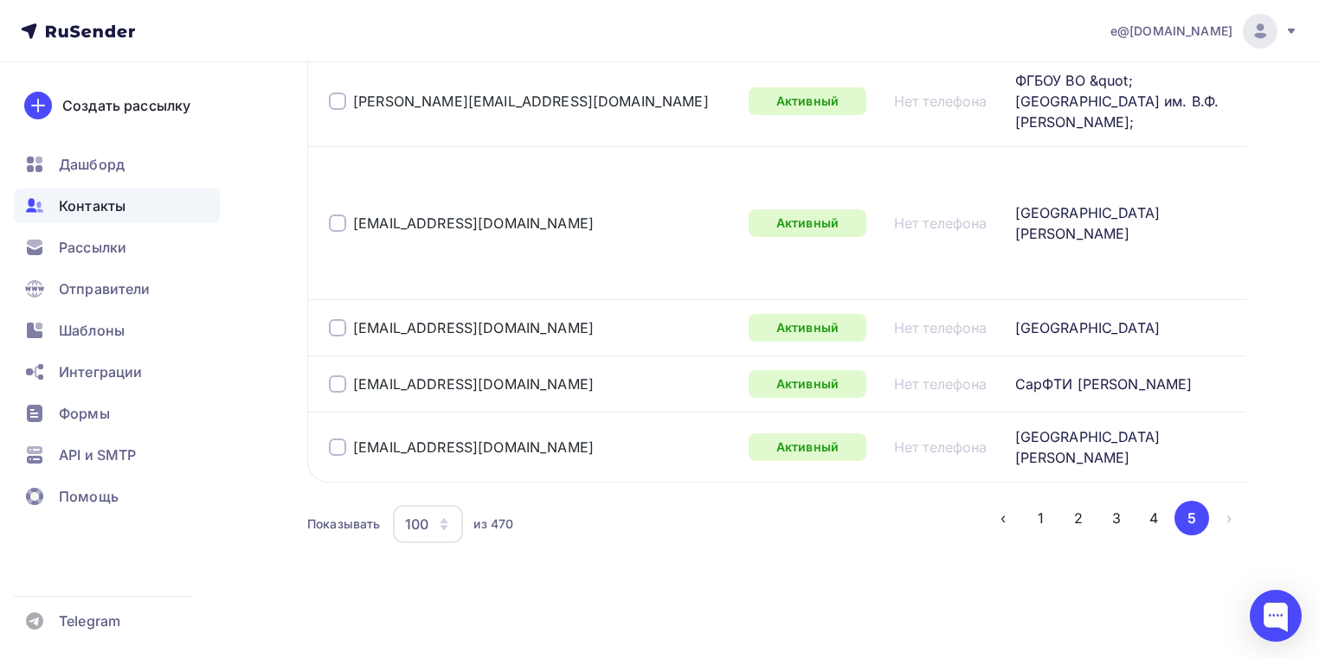
scroll to position [5870, 0]
click at [1161, 523] on button "4" at bounding box center [1153, 518] width 35 height 35
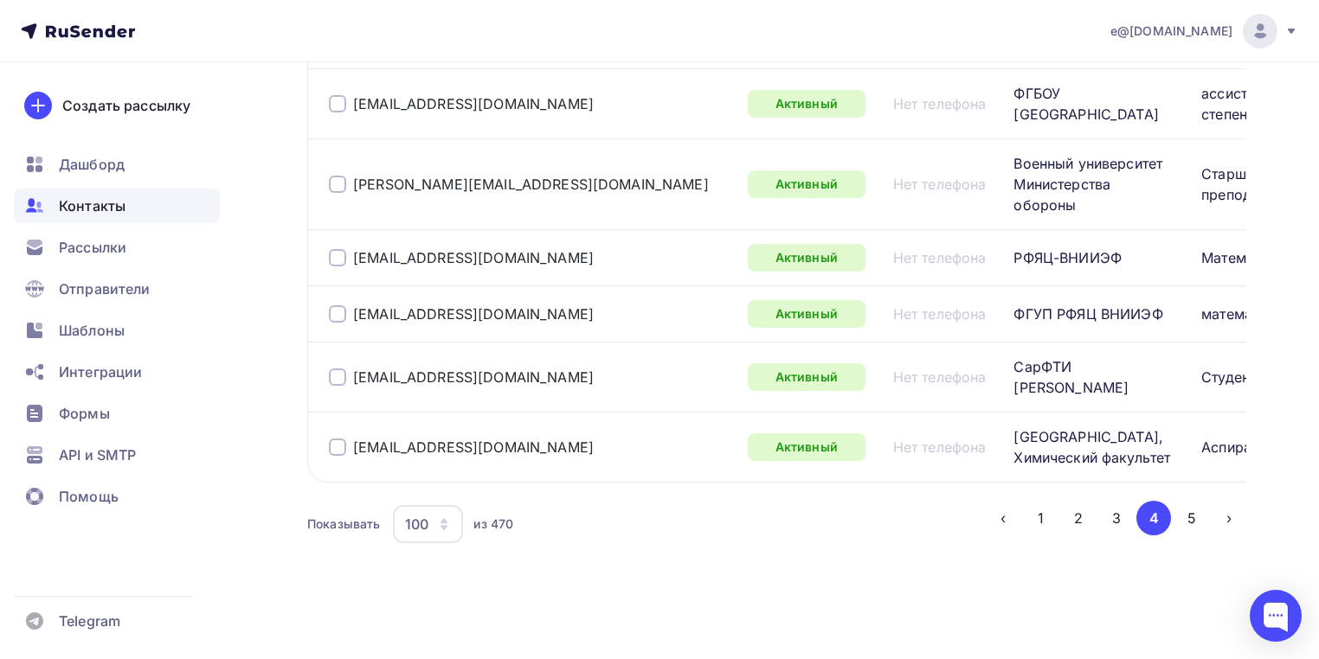
scroll to position [8822, 0]
click at [1117, 514] on button "3" at bounding box center [1116, 518] width 35 height 35
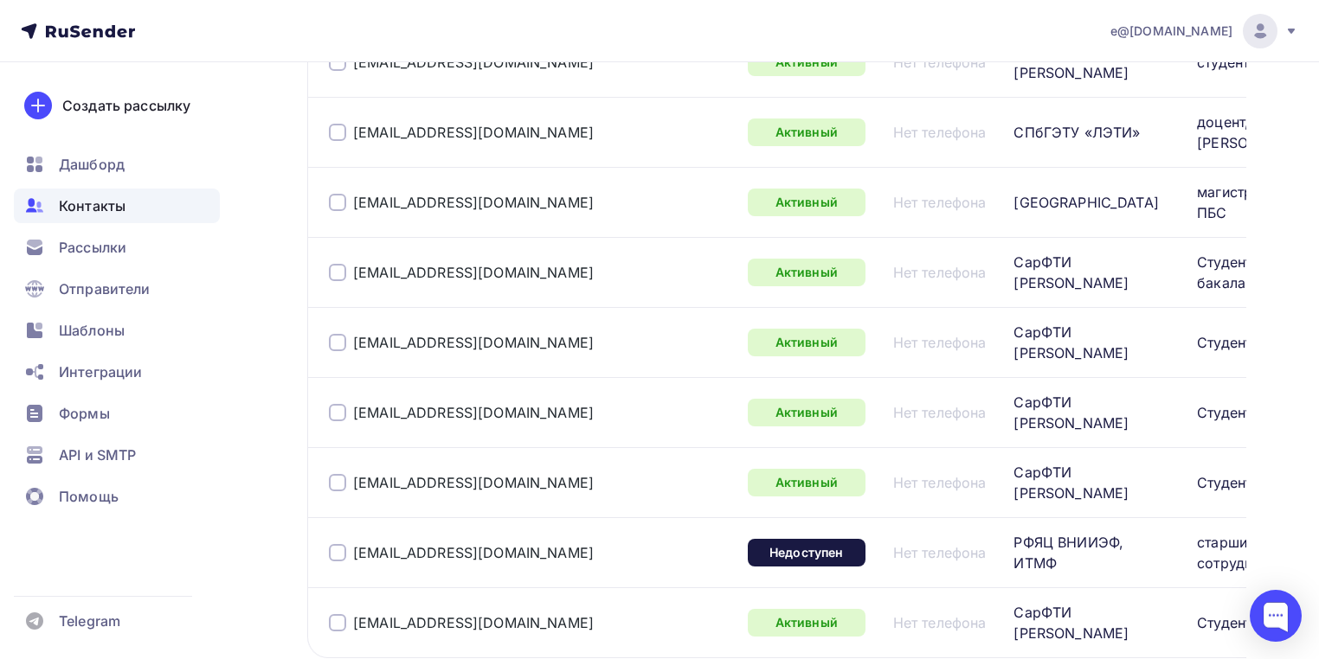
scroll to position [6946, 0]
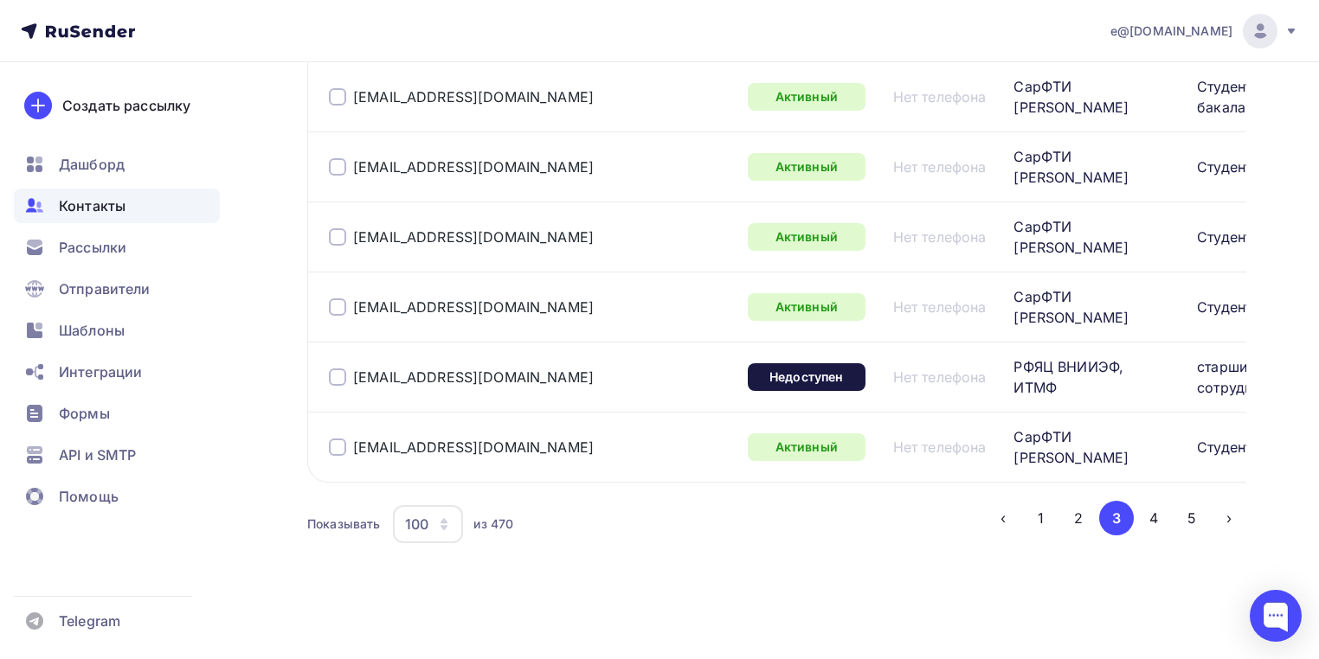
click at [337, 369] on div at bounding box center [337, 377] width 17 height 17
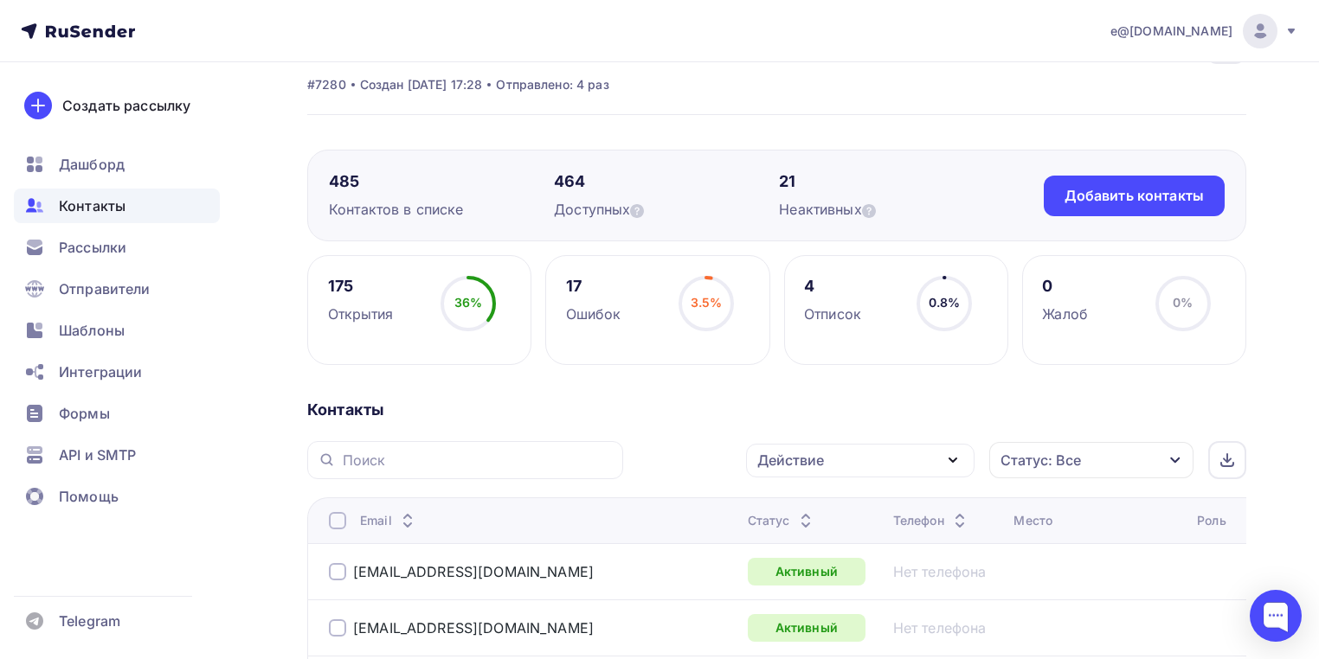
scroll to position [0, 0]
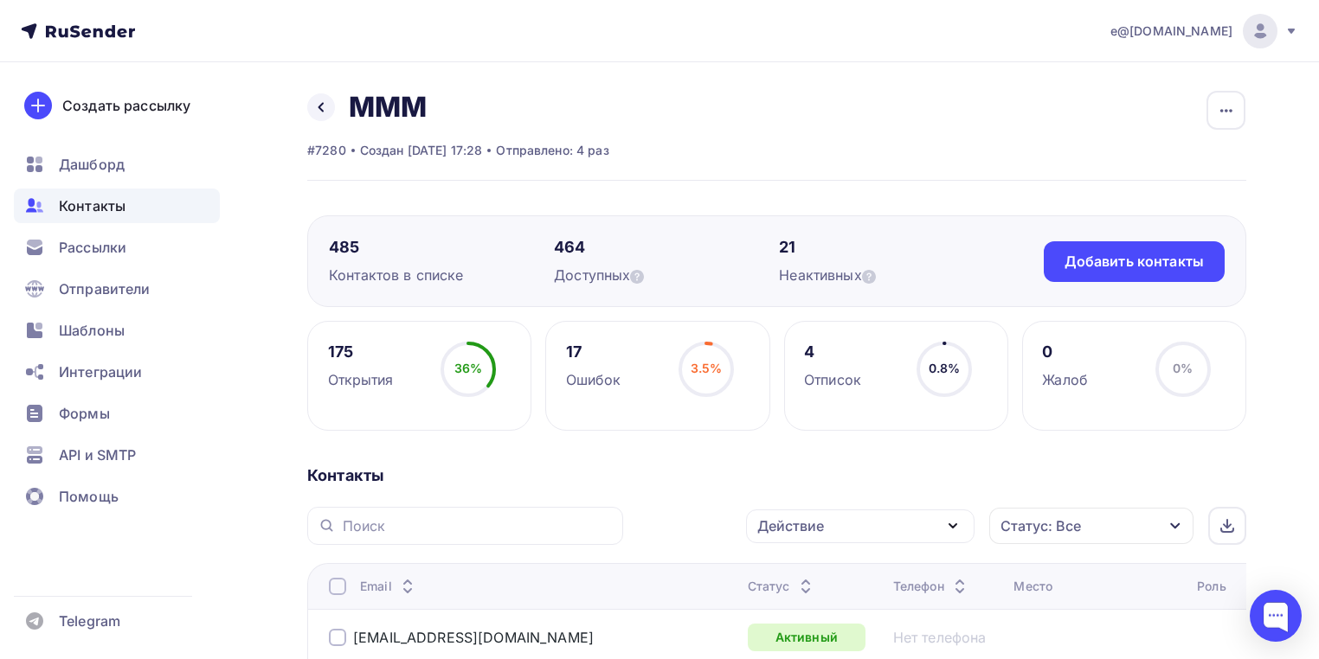
click at [812, 531] on div "Действие" at bounding box center [790, 526] width 67 height 21
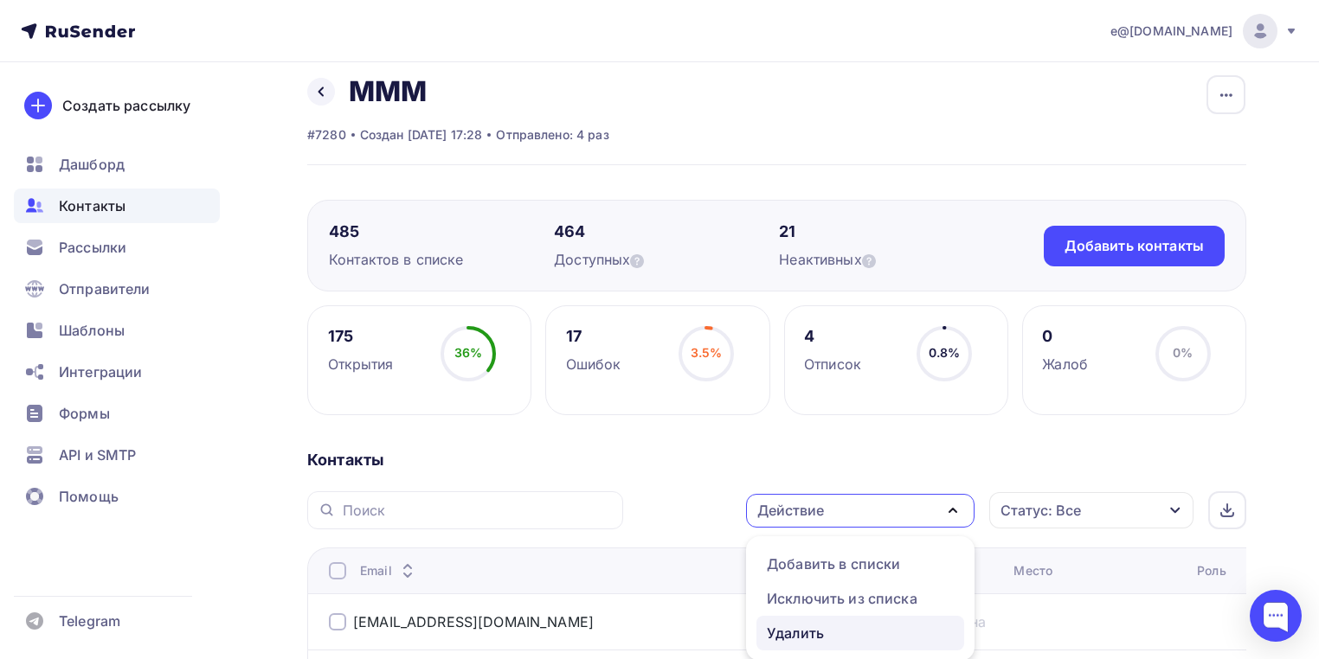
click at [806, 630] on div "Удалить" at bounding box center [795, 633] width 57 height 21
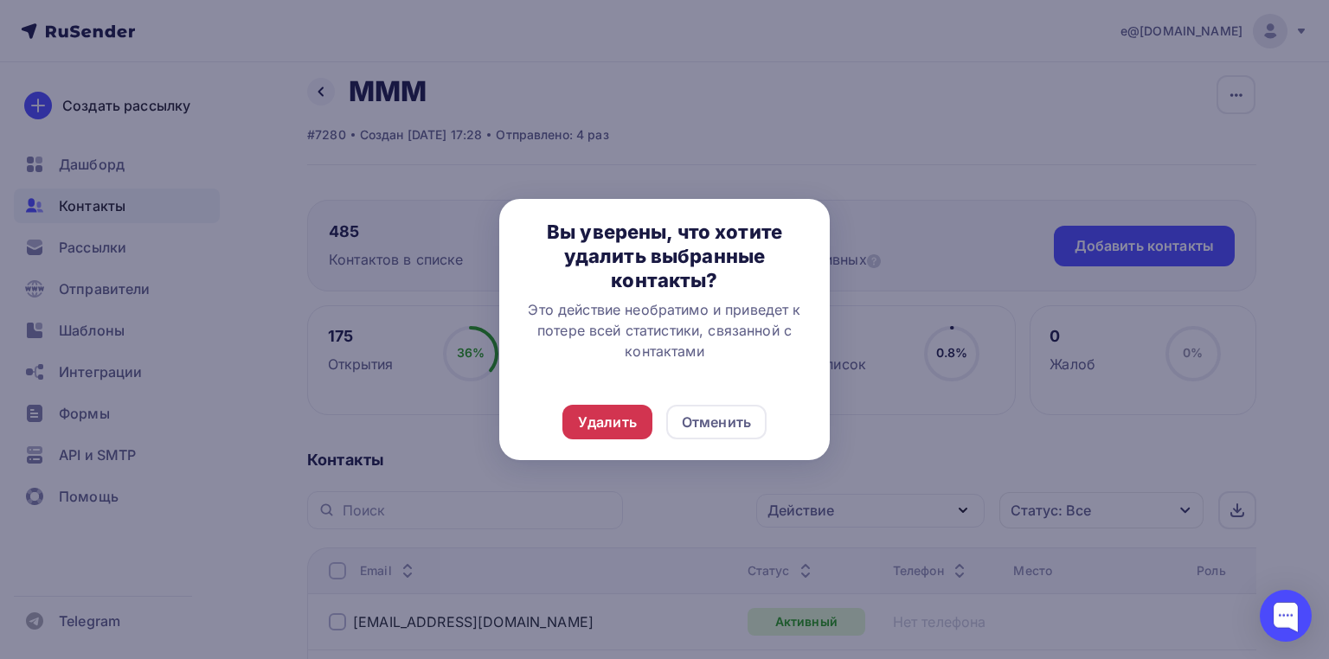
click at [609, 427] on div "Удалить" at bounding box center [607, 422] width 59 height 21
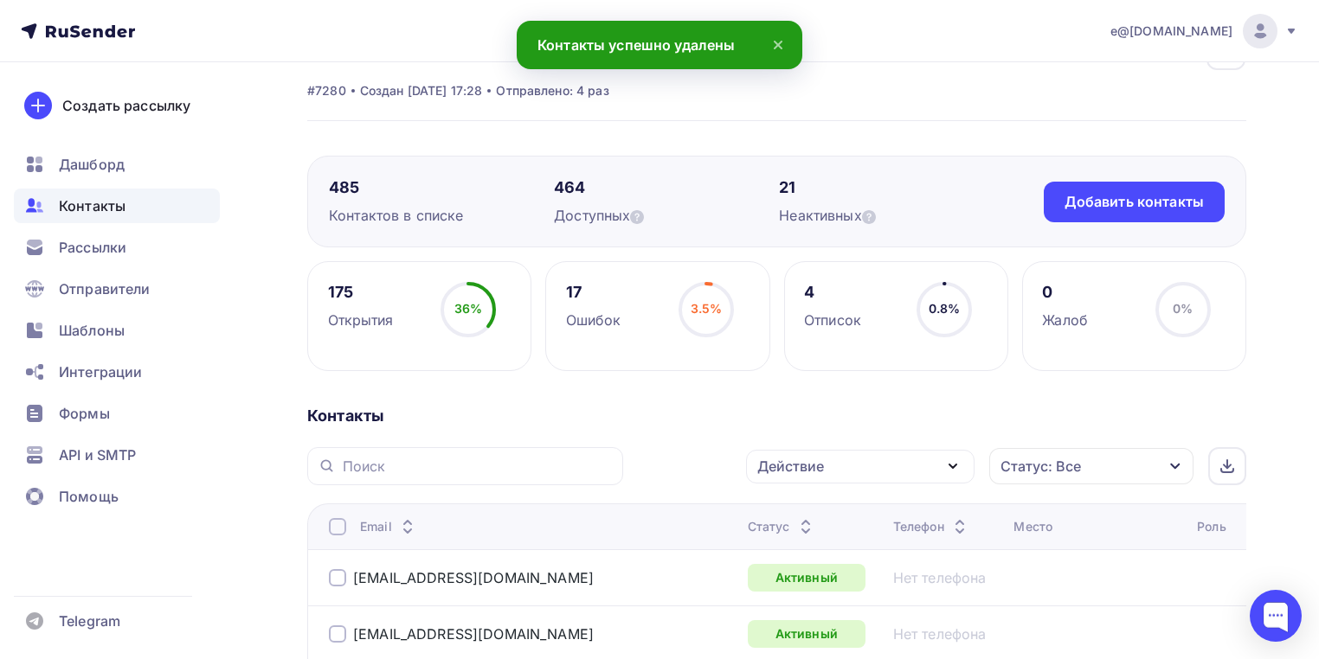
scroll to position [85, 0]
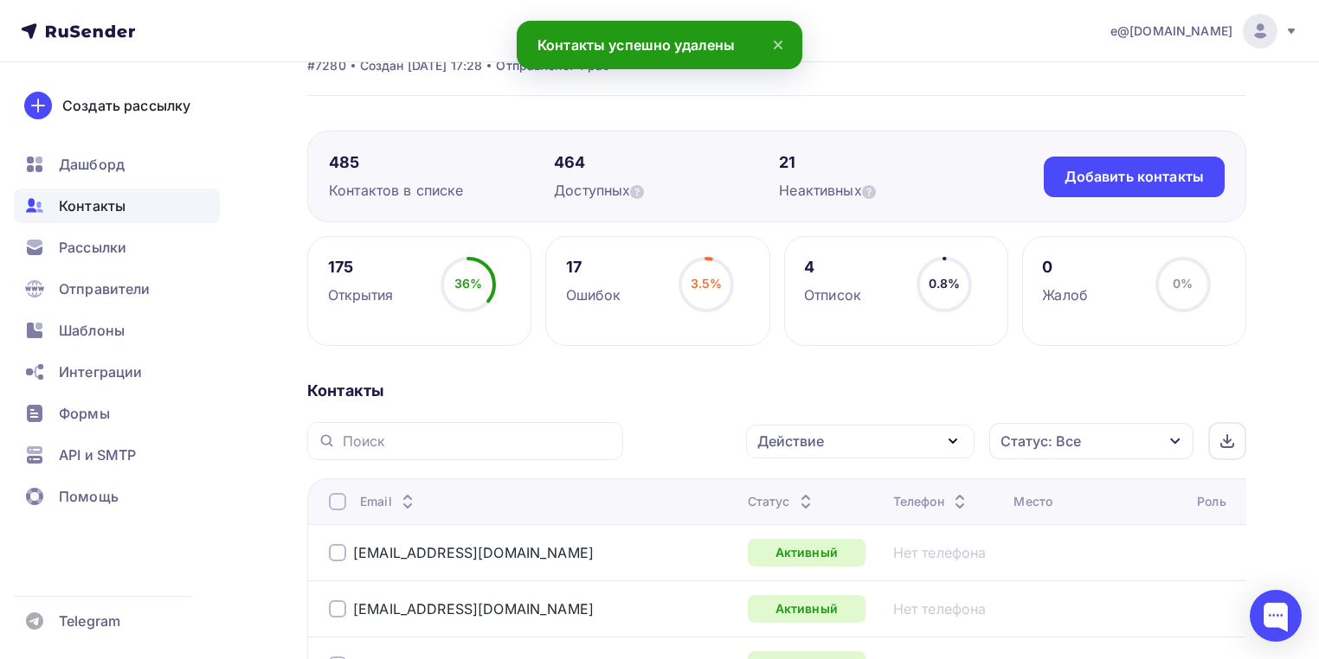
click at [647, 287] on div "17 Ошибок 3.5% 3.5%" at bounding box center [657, 291] width 224 height 110
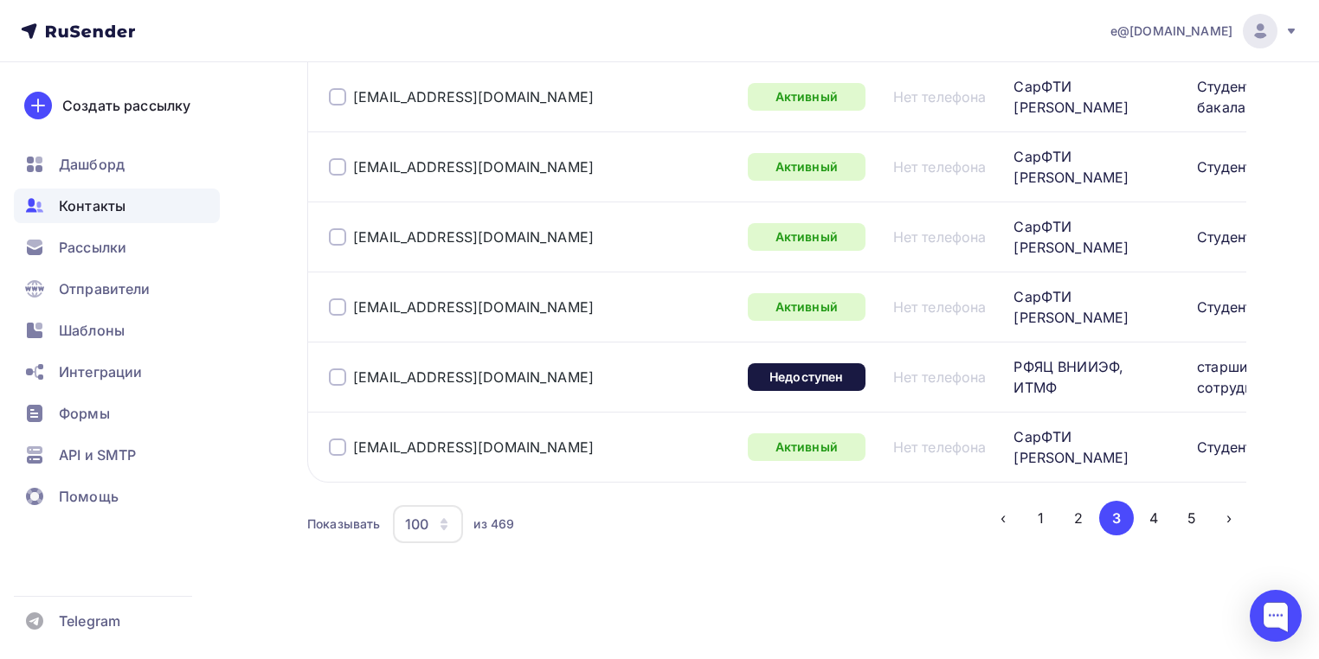
scroll to position [6936, 0]
click at [337, 377] on div at bounding box center [337, 377] width 17 height 17
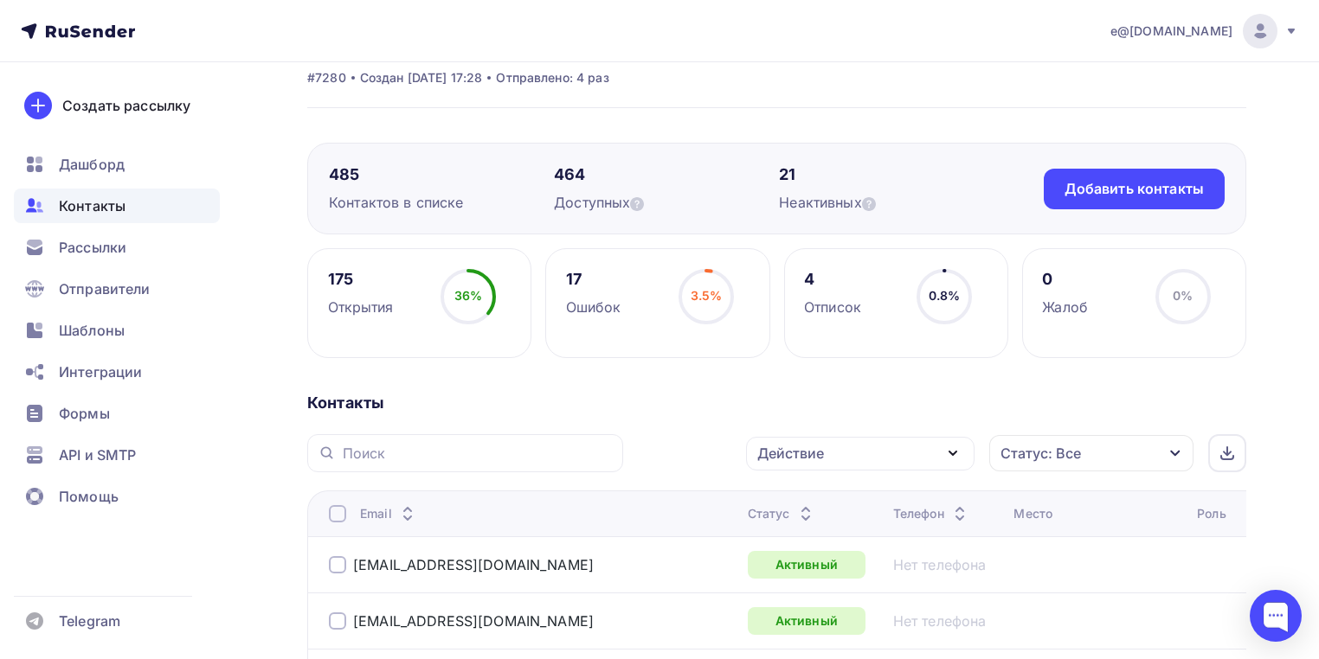
scroll to position [0, 0]
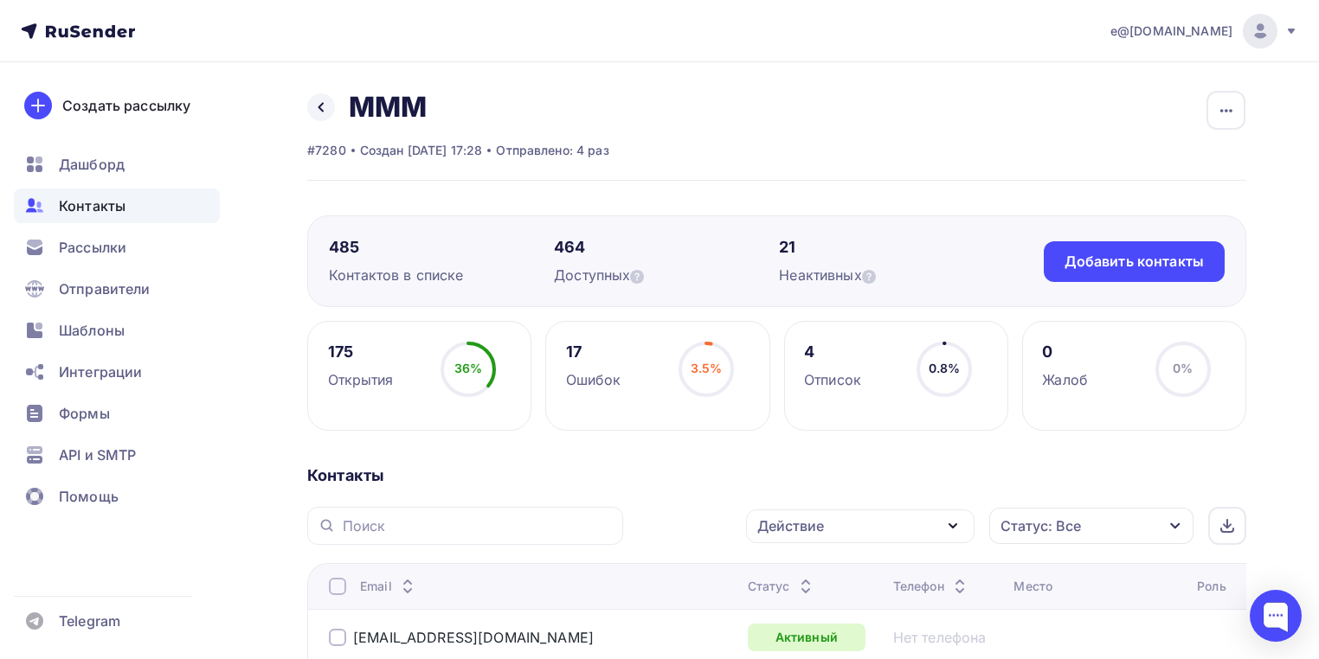
click at [786, 523] on div "Действие" at bounding box center [790, 526] width 67 height 21
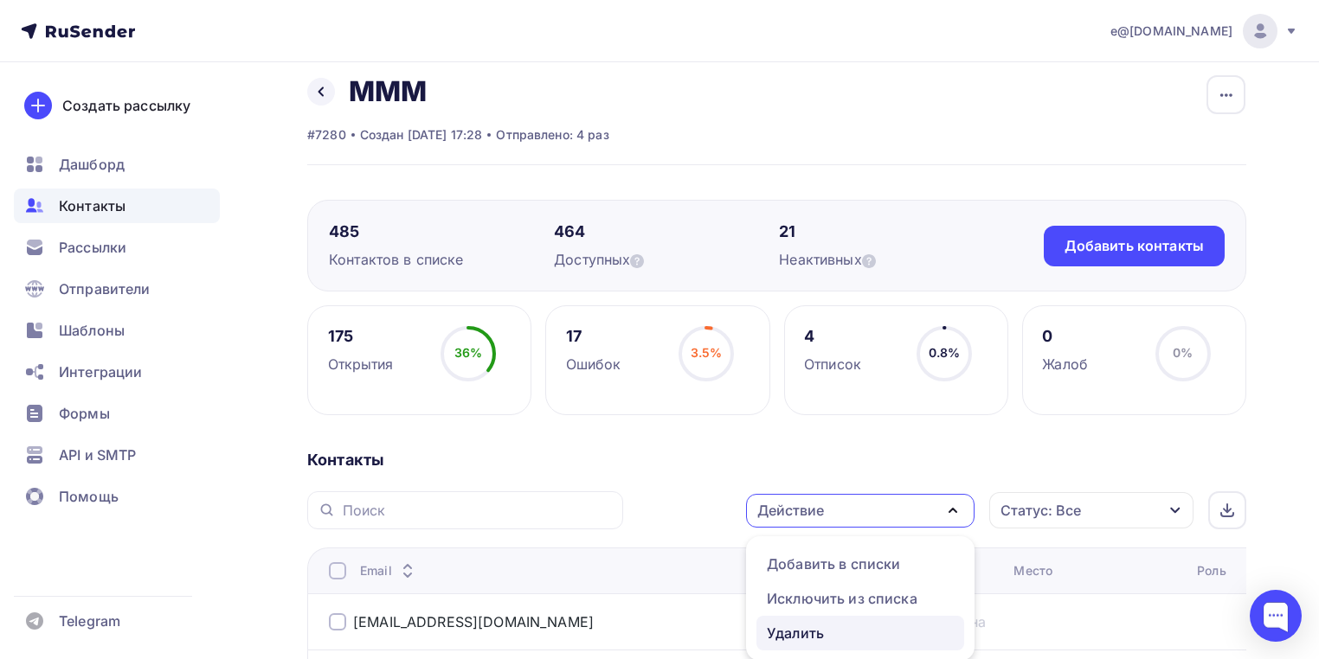
click at [815, 631] on div "Удалить" at bounding box center [795, 633] width 57 height 21
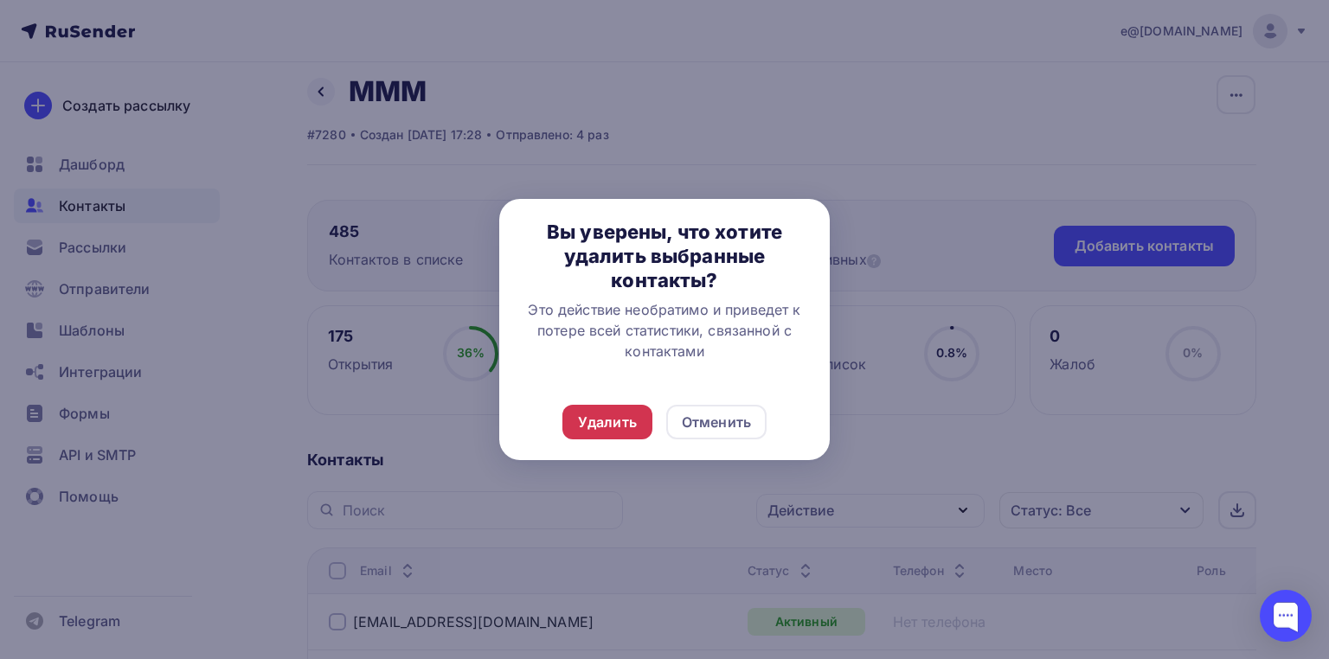
click at [617, 420] on div "Удалить" at bounding box center [607, 422] width 59 height 21
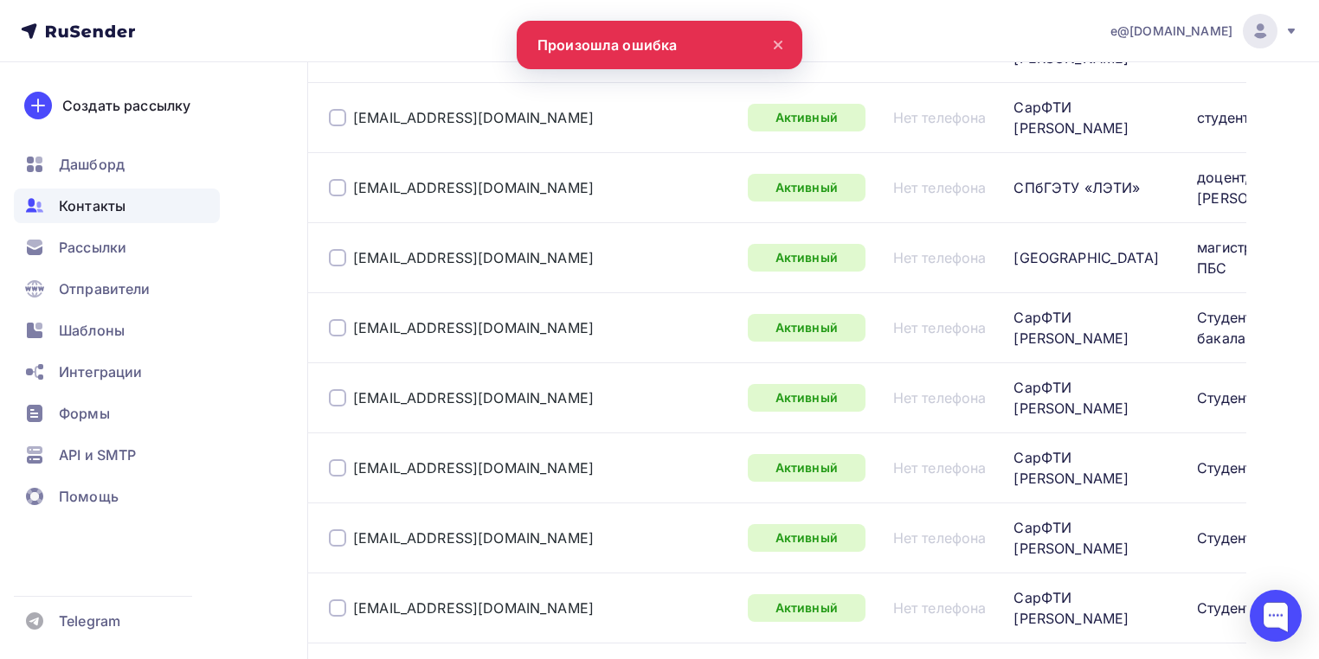
scroll to position [6946, 0]
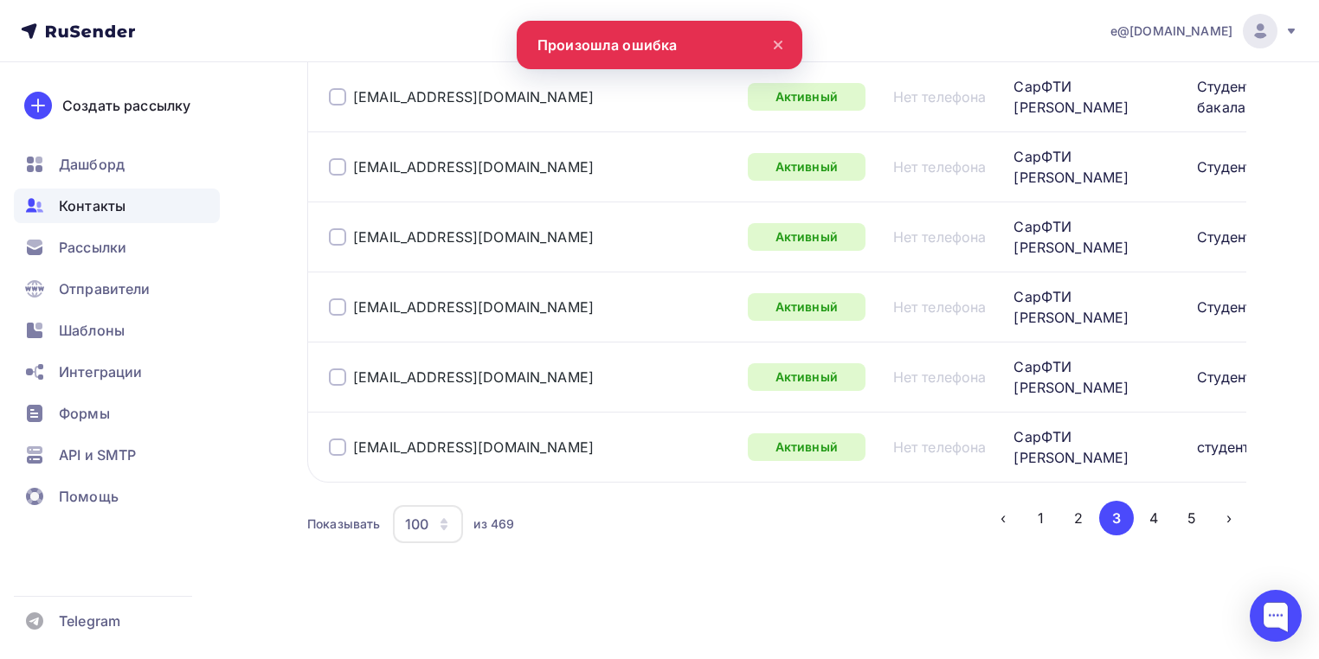
click at [1063, 508] on li "2" at bounding box center [1077, 518] width 38 height 35
click at [1073, 516] on button "2" at bounding box center [1078, 518] width 35 height 35
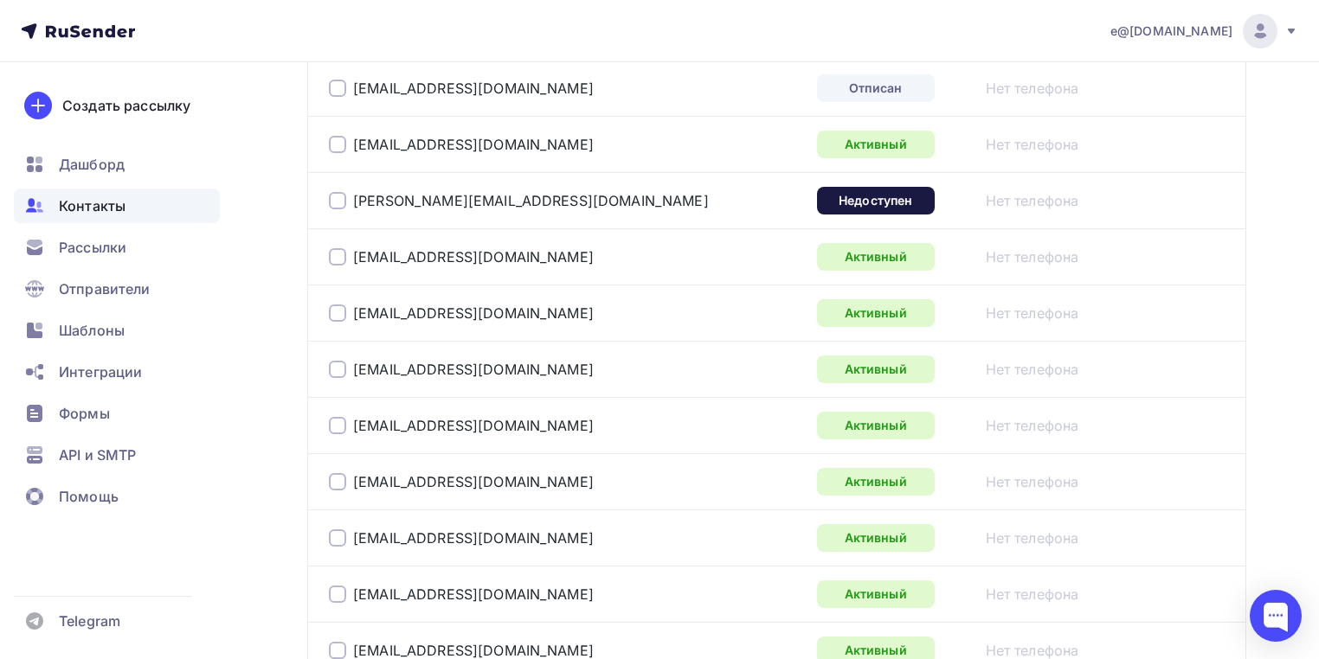
scroll to position [2053, 0]
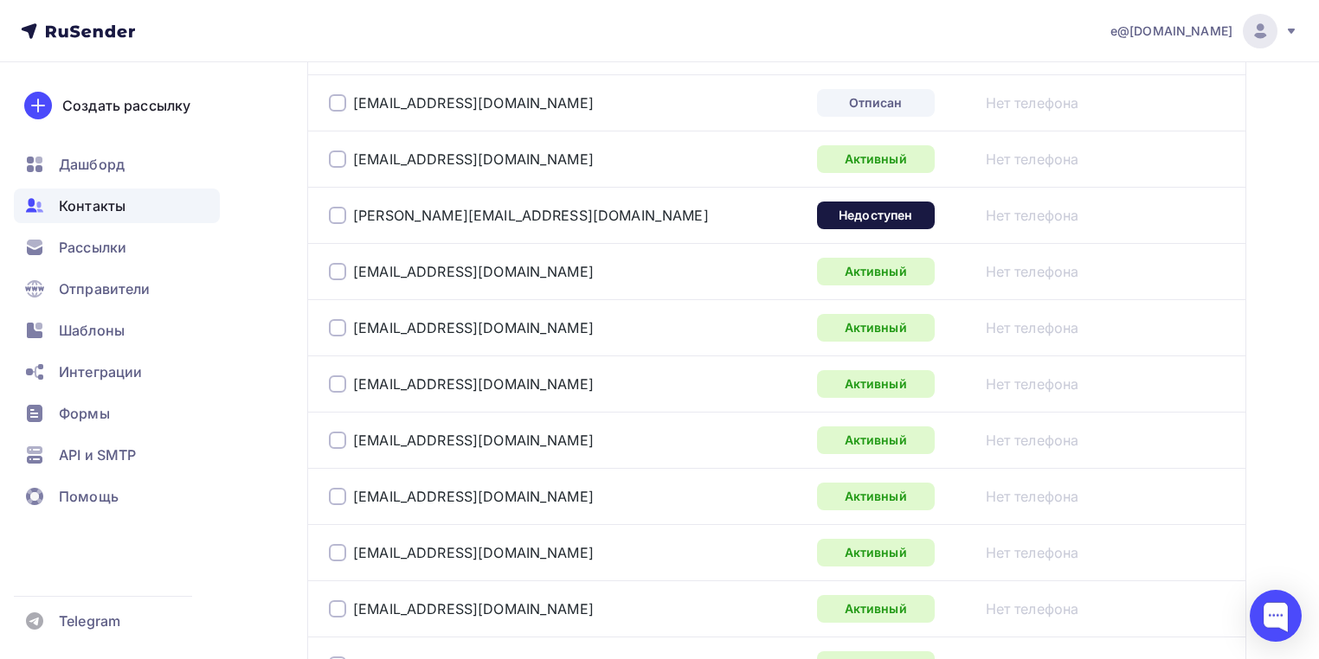
click at [340, 224] on div at bounding box center [337, 215] width 17 height 17
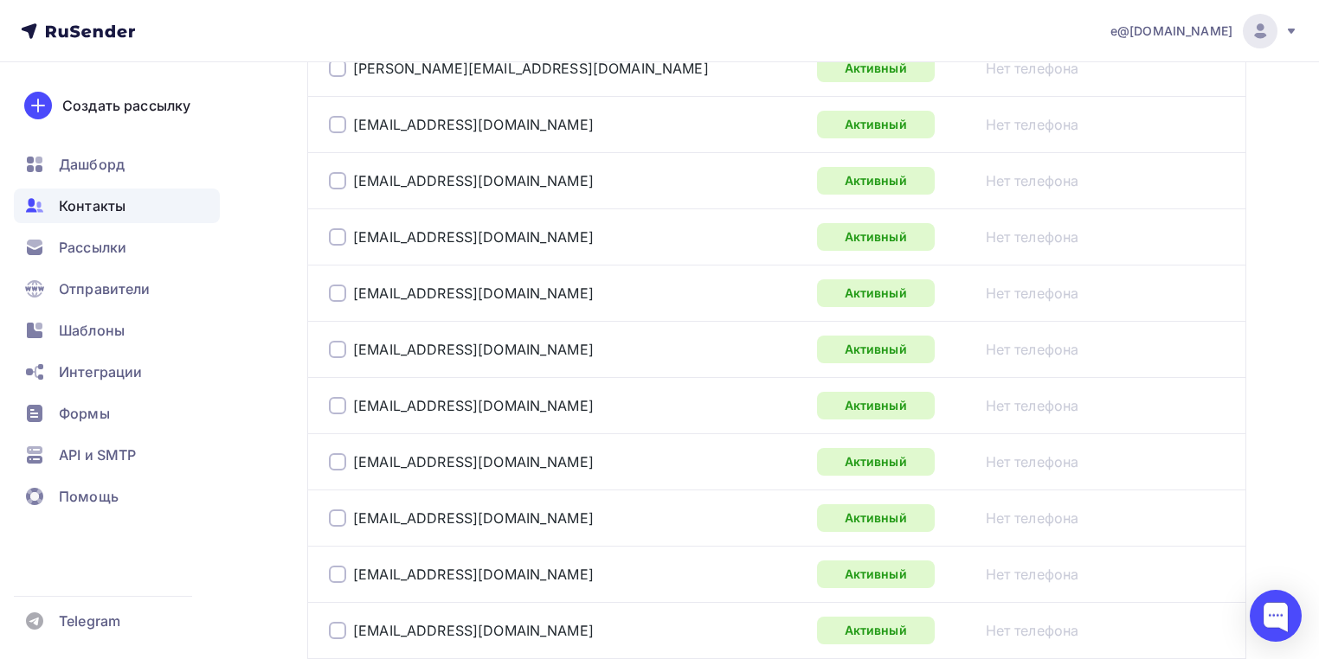
scroll to position [340, 0]
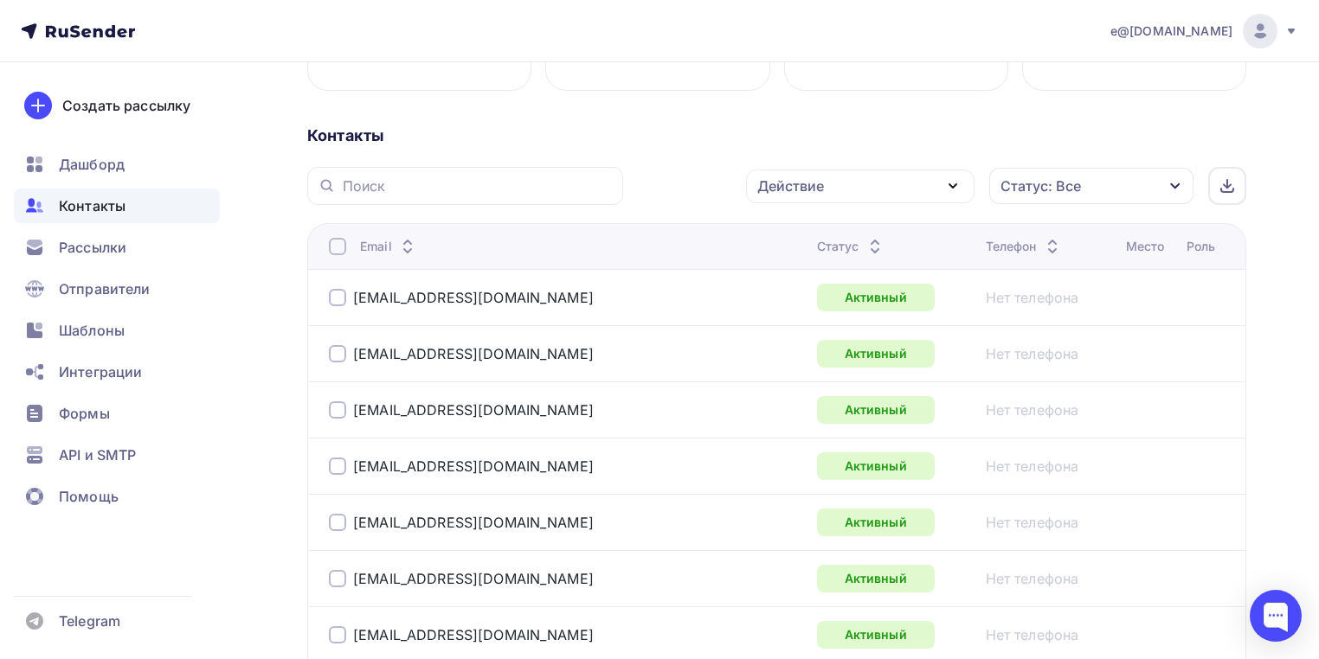
click at [864, 182] on div "Действие" at bounding box center [860, 187] width 228 height 34
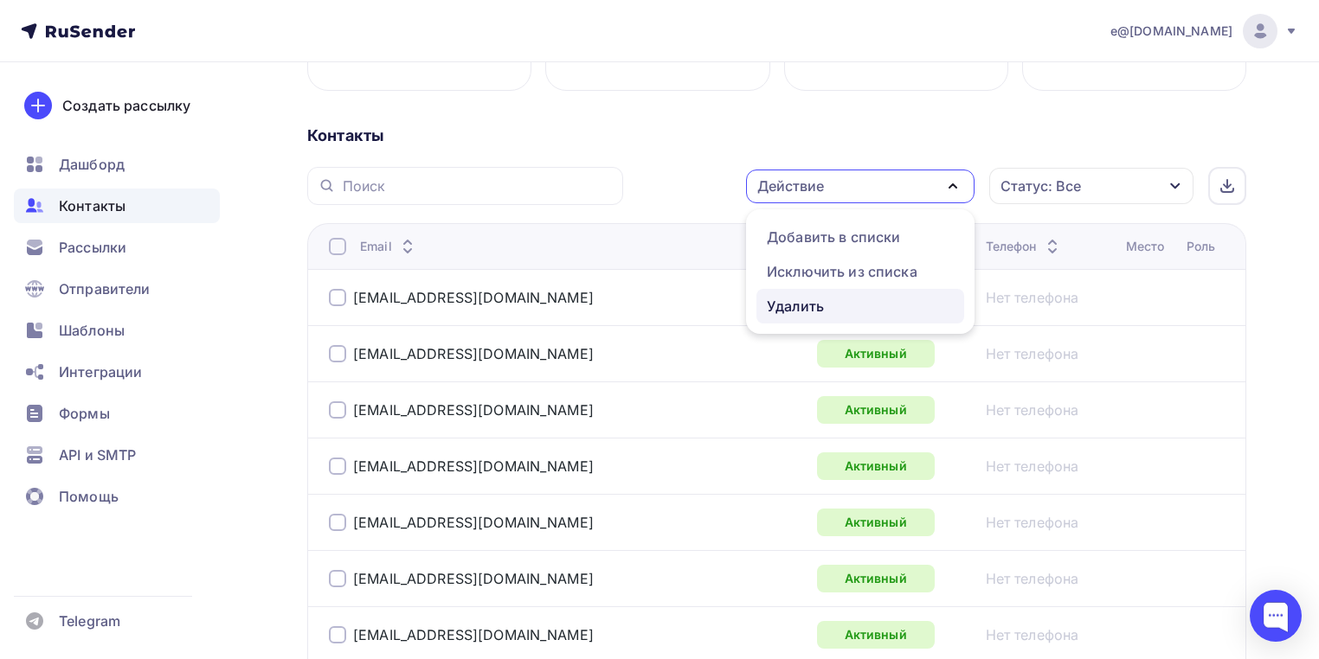
click at [796, 308] on div "Удалить" at bounding box center [795, 306] width 57 height 21
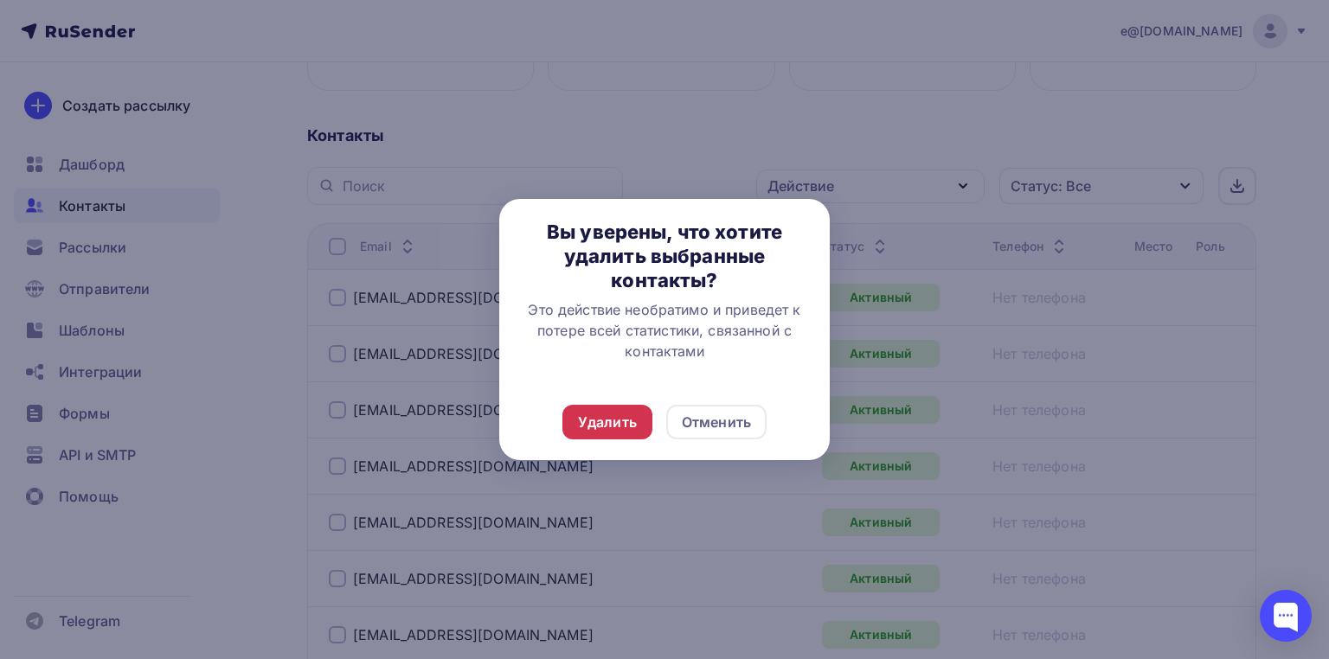
click at [609, 422] on div "Удалить" at bounding box center [607, 422] width 59 height 21
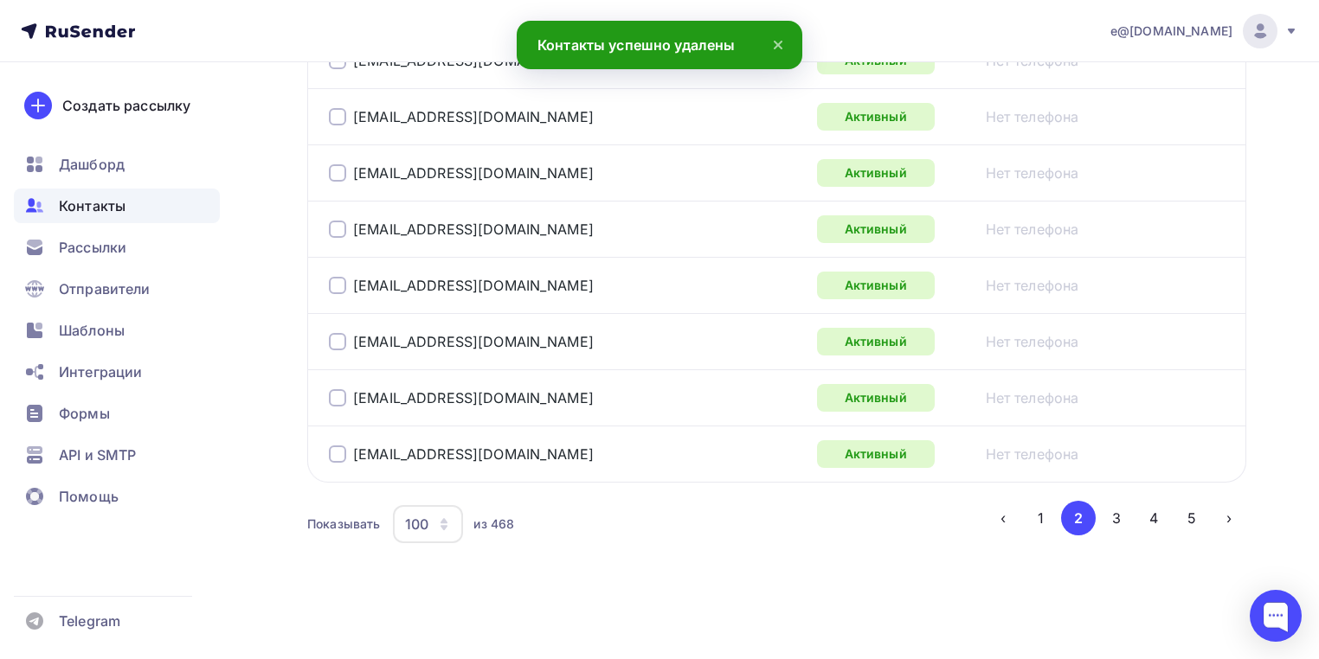
scroll to position [5940, 0]
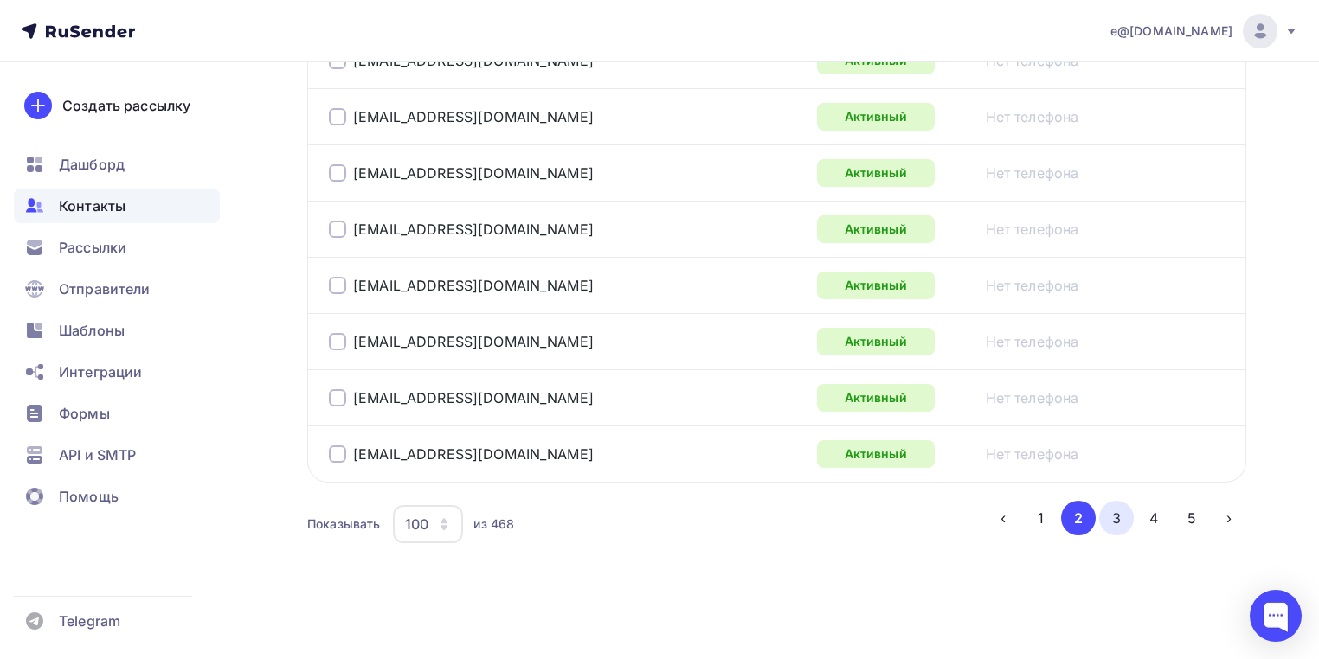
click at [1116, 516] on button "3" at bounding box center [1116, 518] width 35 height 35
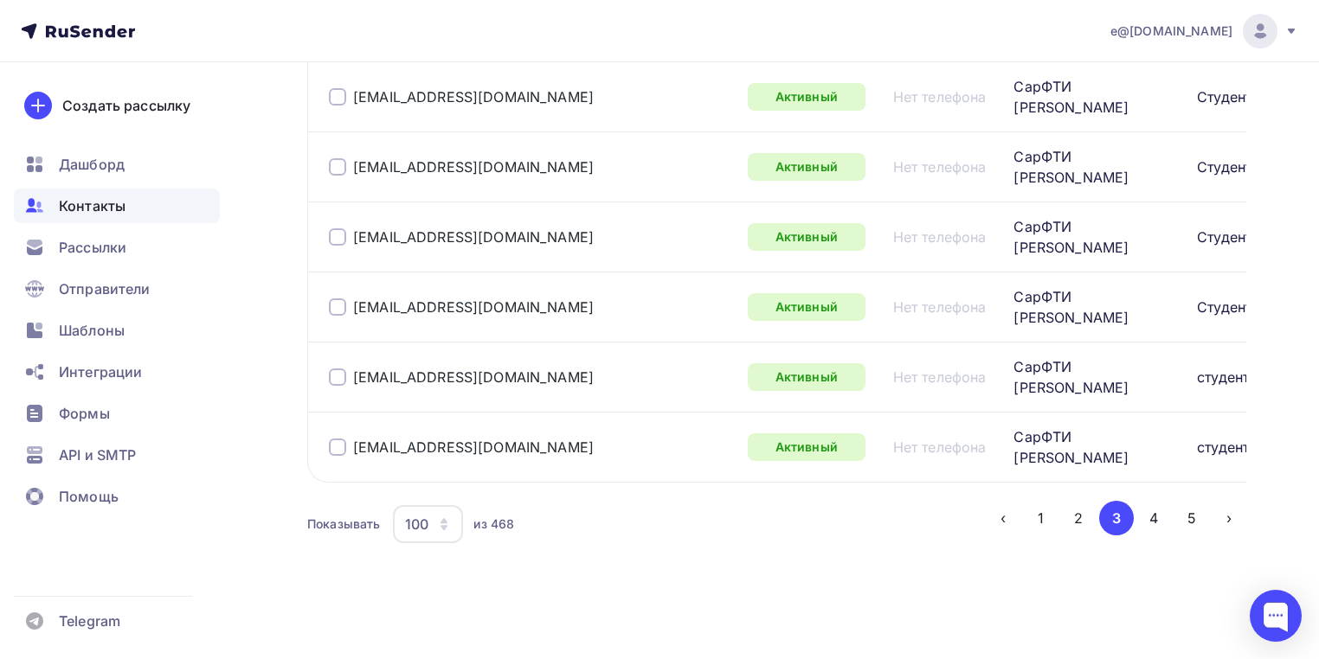
scroll to position [6958, 0]
click at [1037, 517] on button "1" at bounding box center [1041, 518] width 35 height 35
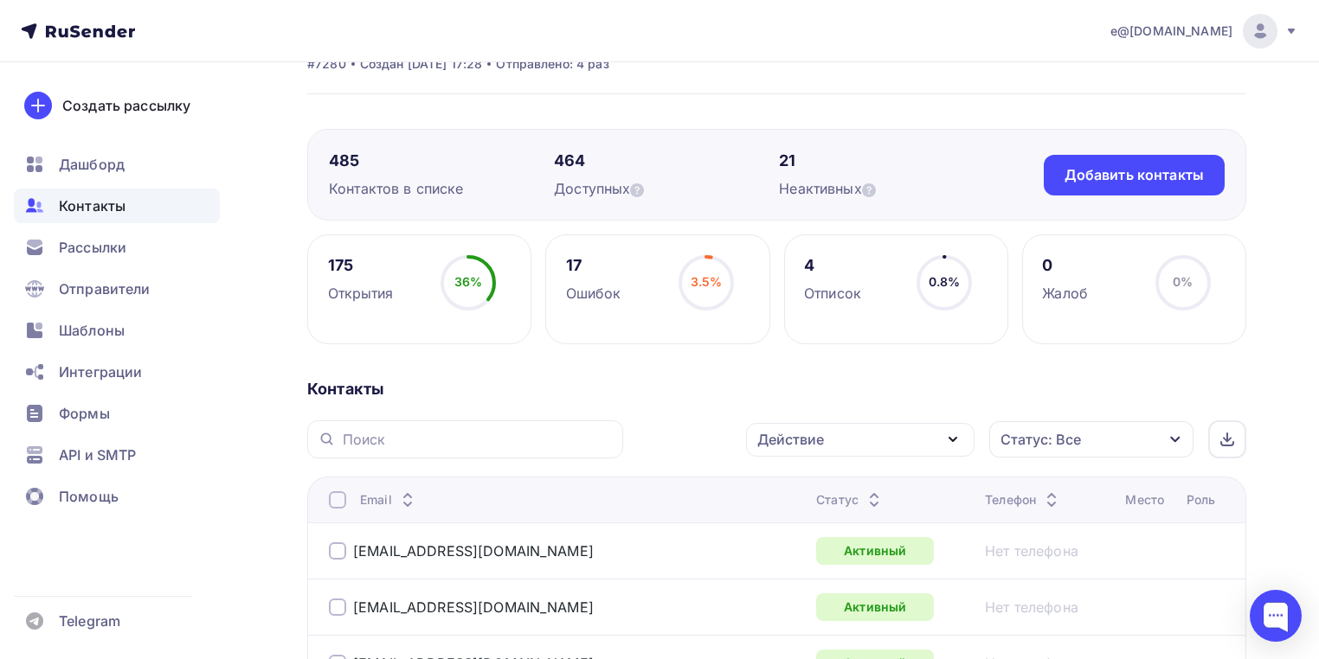
scroll to position [0, 0]
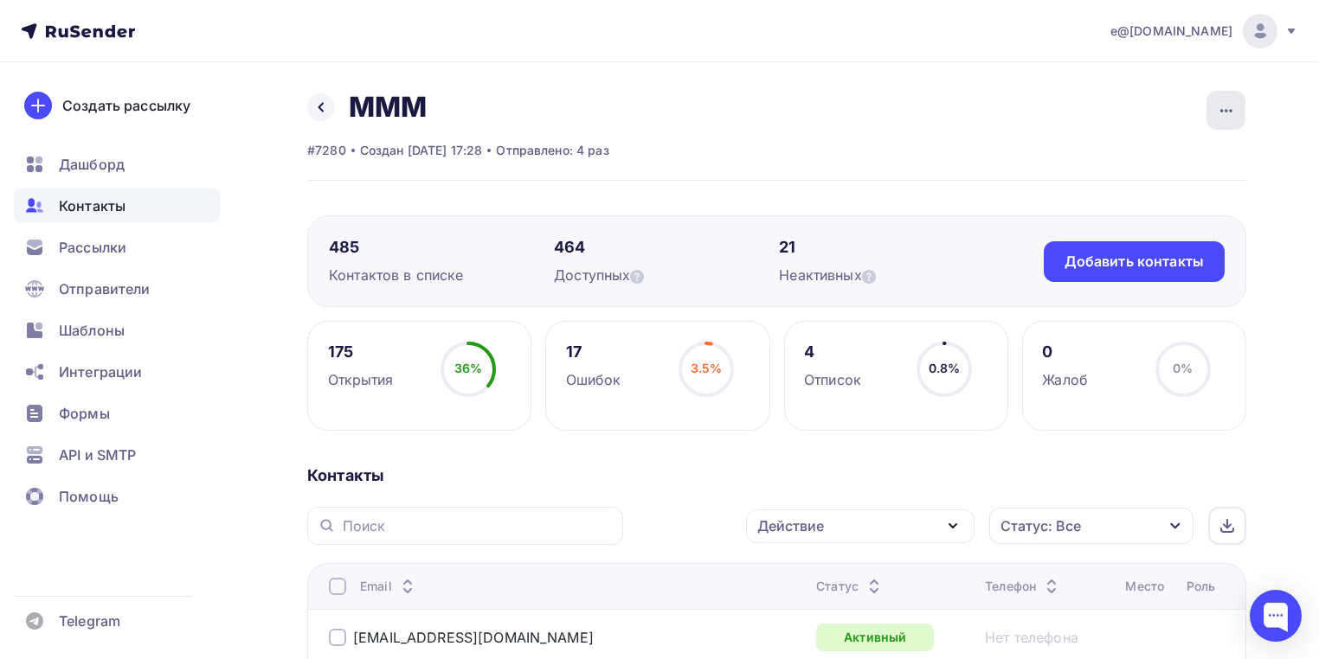
click at [1239, 110] on div "button" at bounding box center [1225, 110] width 39 height 39
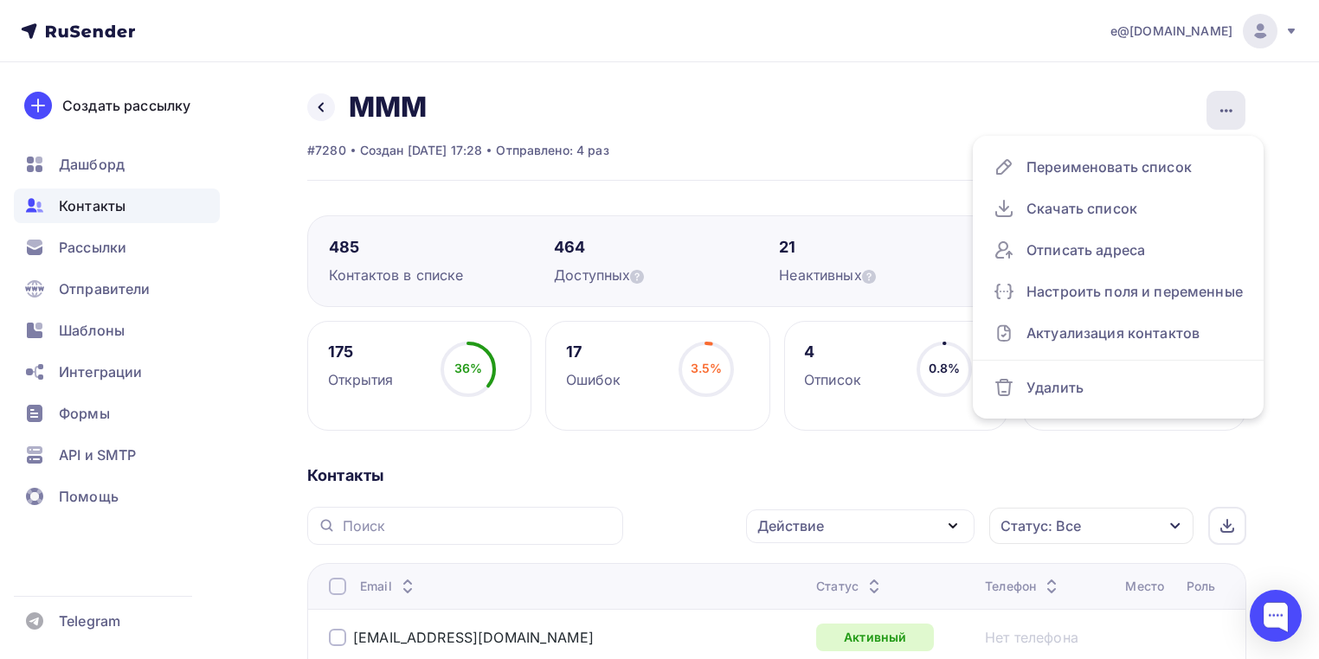
click at [1243, 105] on div "button" at bounding box center [1225, 110] width 39 height 39
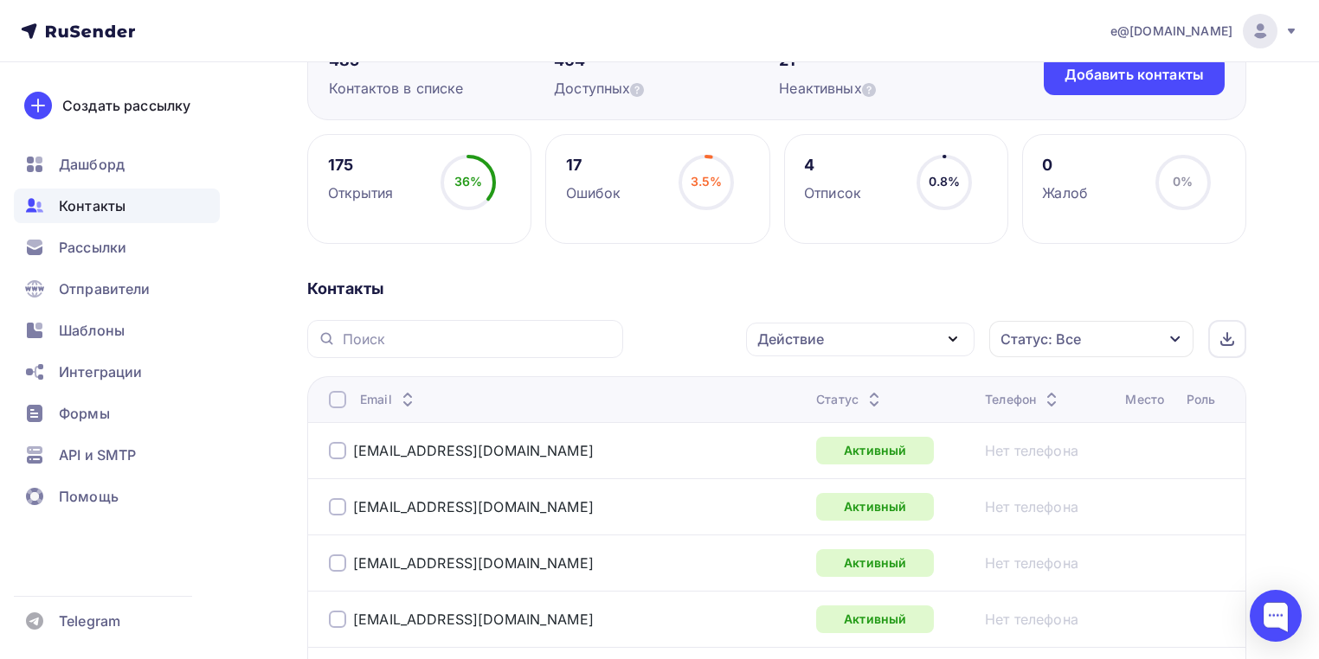
scroll to position [277, 0]
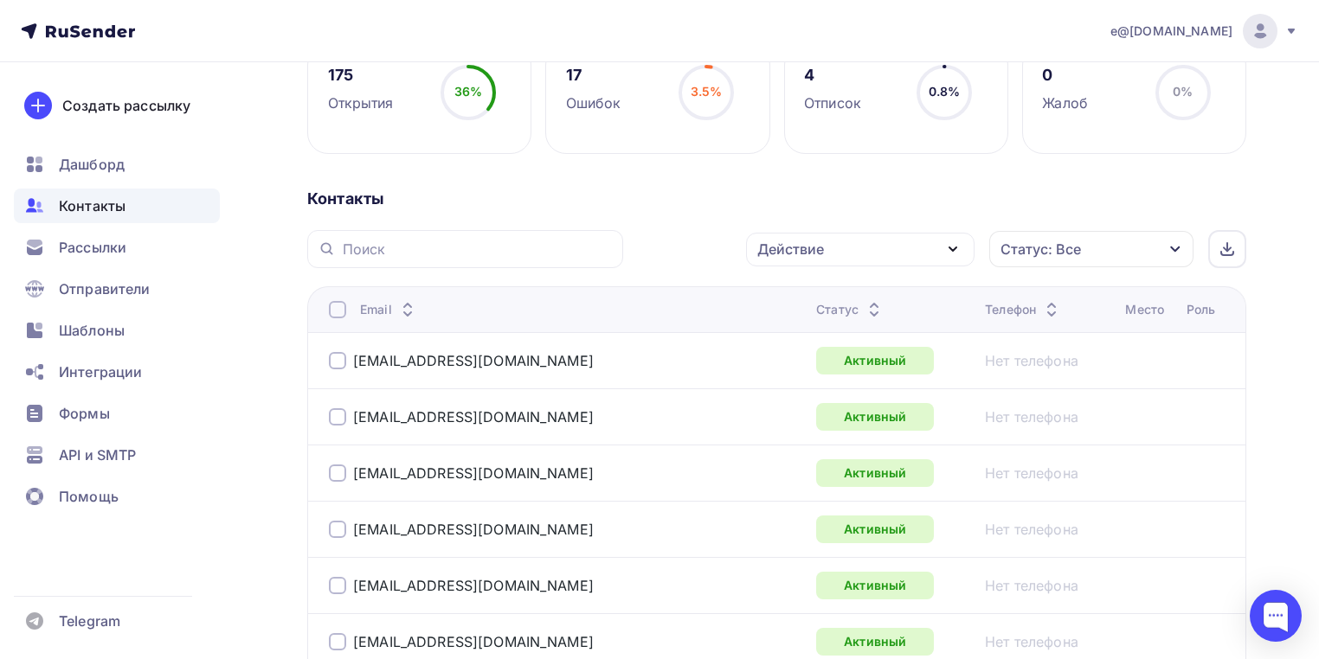
click at [864, 300] on icon at bounding box center [874, 305] width 21 height 21
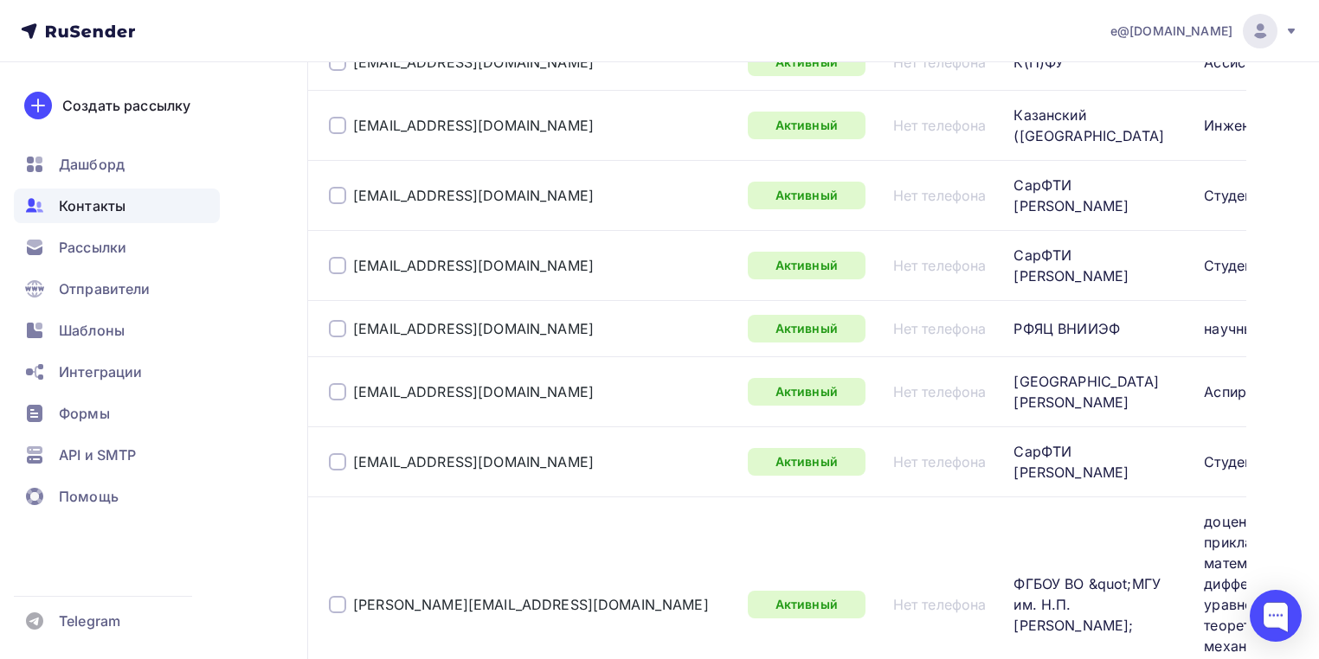
scroll to position [8159, 0]
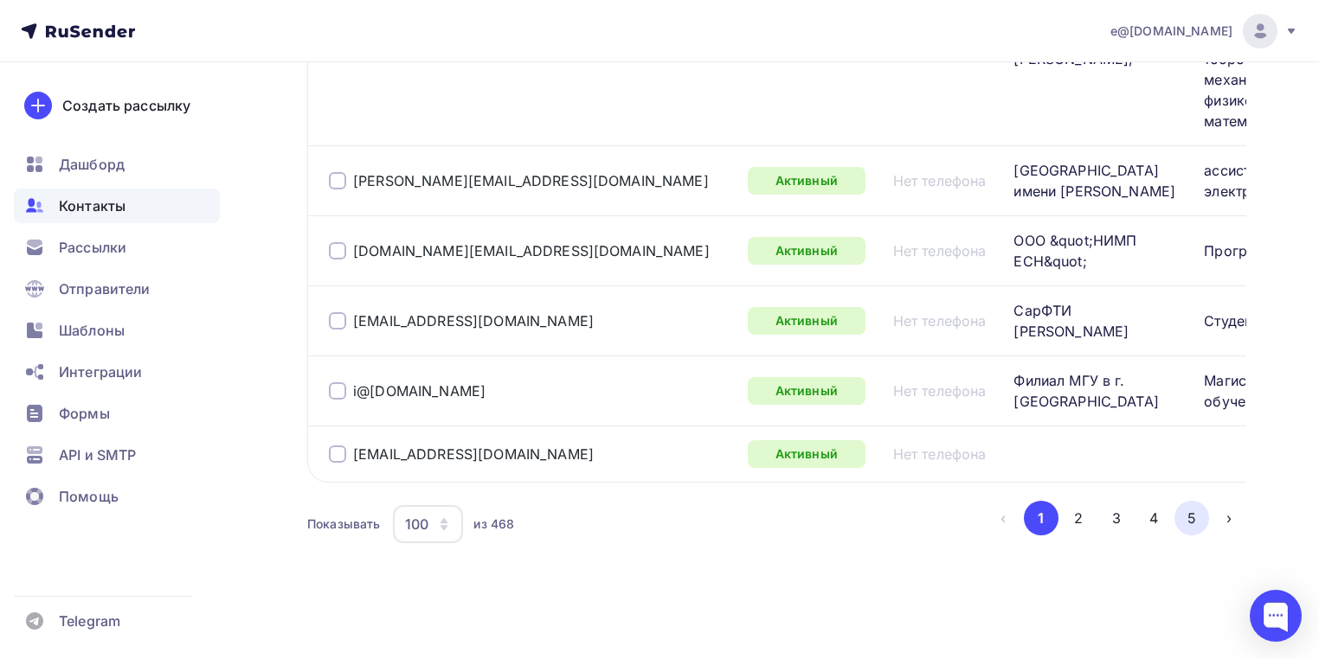
click at [1193, 525] on button "5" at bounding box center [1191, 518] width 35 height 35
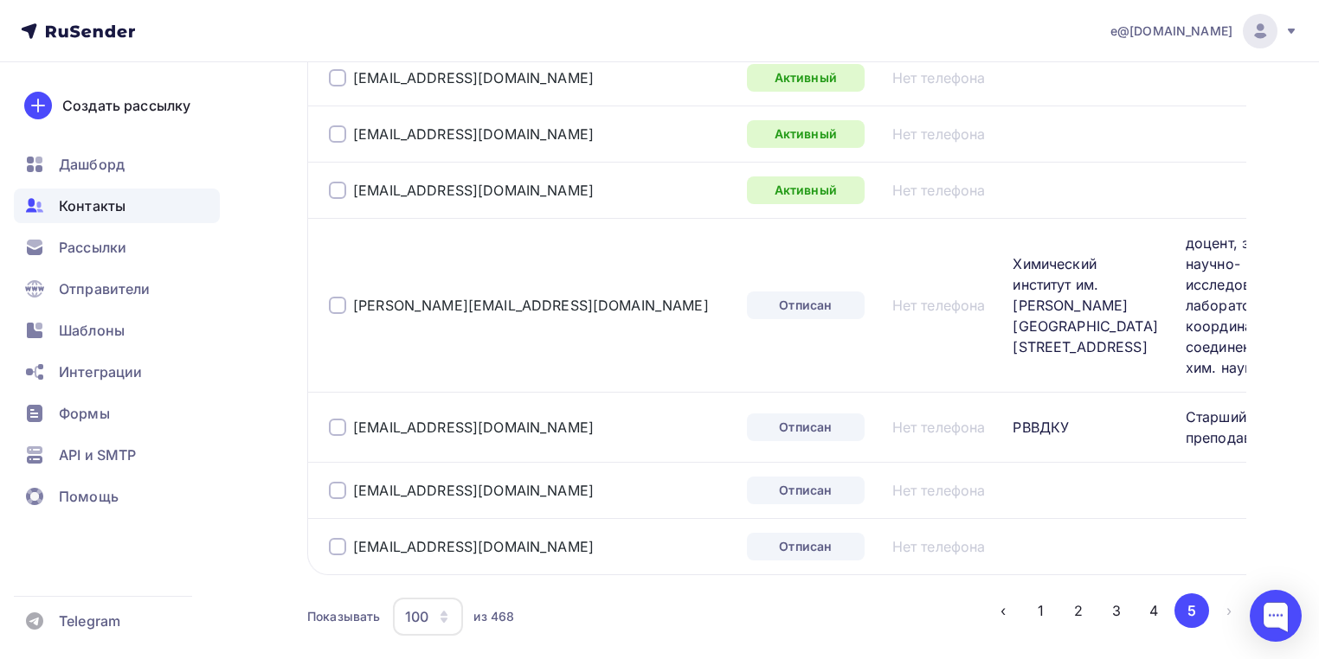
scroll to position [3992, 0]
click at [336, 312] on div at bounding box center [337, 303] width 17 height 17
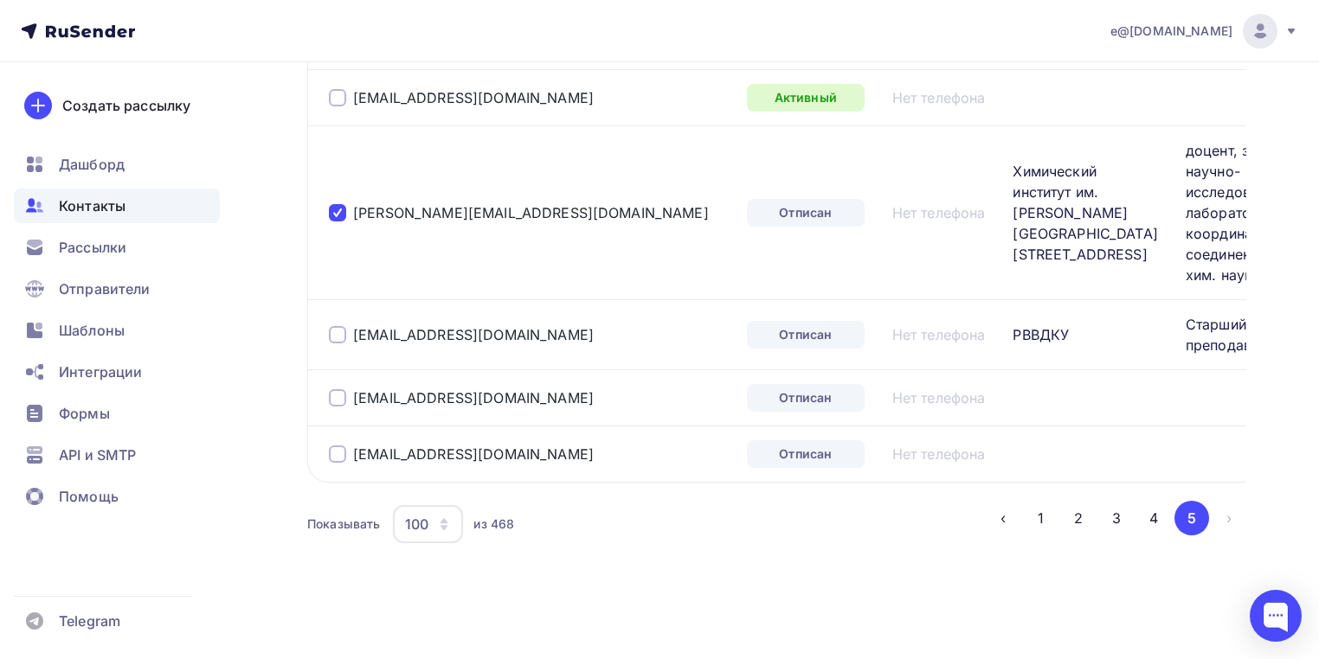
scroll to position [4200, 0]
click at [337, 344] on div at bounding box center [337, 334] width 17 height 17
click at [335, 407] on div at bounding box center [337, 397] width 17 height 17
click at [332, 463] on div at bounding box center [337, 454] width 17 height 17
drag, startPoint x: 362, startPoint y: 214, endPoint x: 539, endPoint y: 222, distance: 177.5
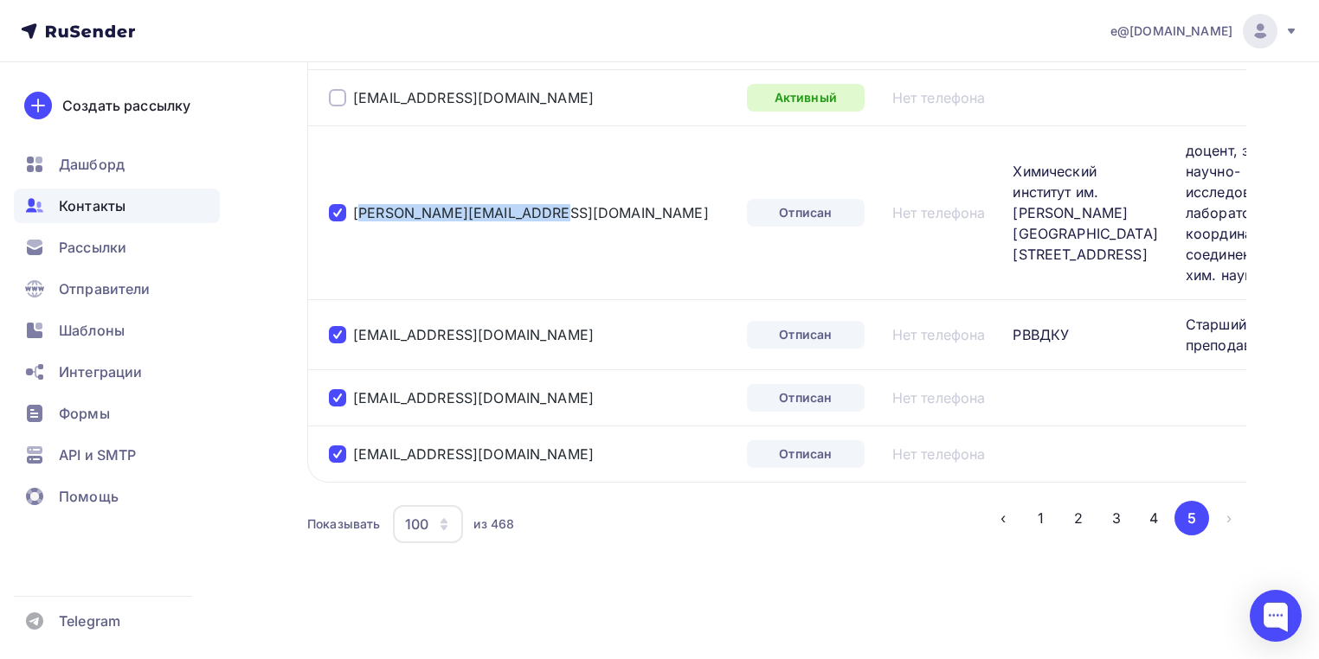
click at [539, 222] on td "valery.shtyrlin@gmail.com" at bounding box center [523, 212] width 433 height 174
click at [443, 200] on td "valery.shtyrlin@gmail.com" at bounding box center [523, 212] width 433 height 174
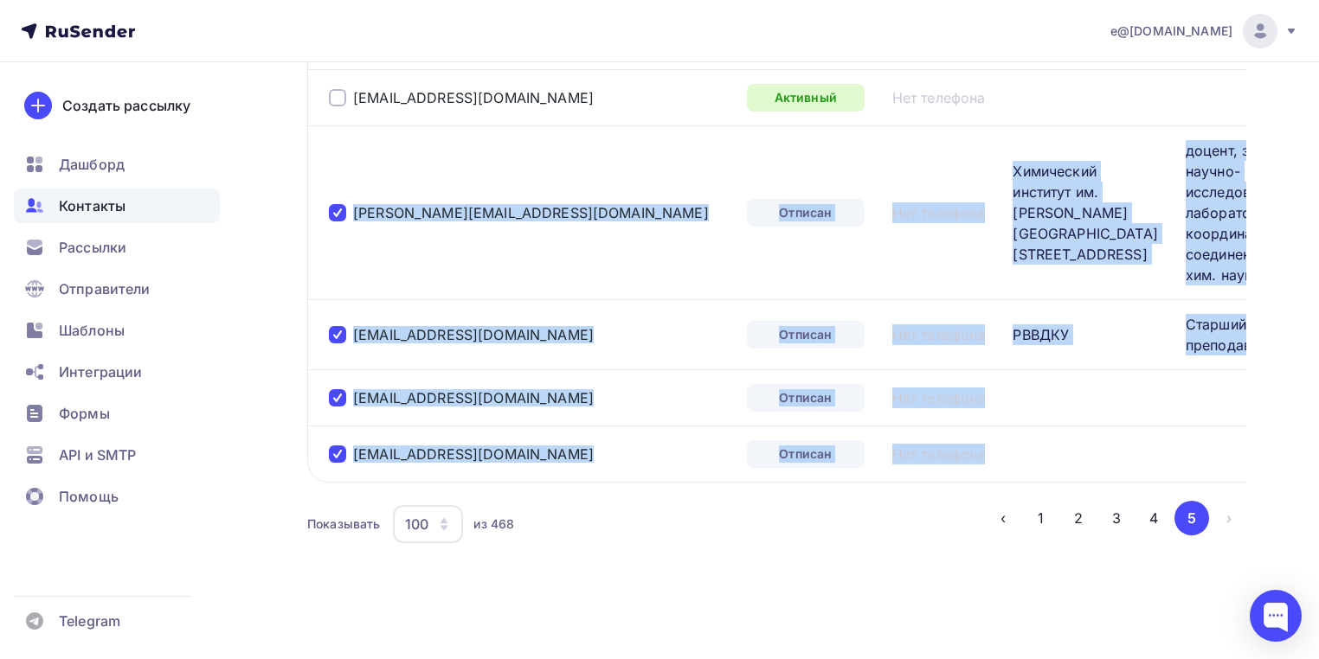
drag, startPoint x: 350, startPoint y: 216, endPoint x: 950, endPoint y: 528, distance: 676.5
copy tbody "valery.shtyrlin@gmail.com Отписан Нет телефона Химический институт им. А.М. Бут…"
click at [589, 412] on div "nvershinin1@gmail.com" at bounding box center [531, 398] width 404 height 28
click at [605, 369] on td "s.novgorodsev@yandex.ru" at bounding box center [523, 334] width 433 height 70
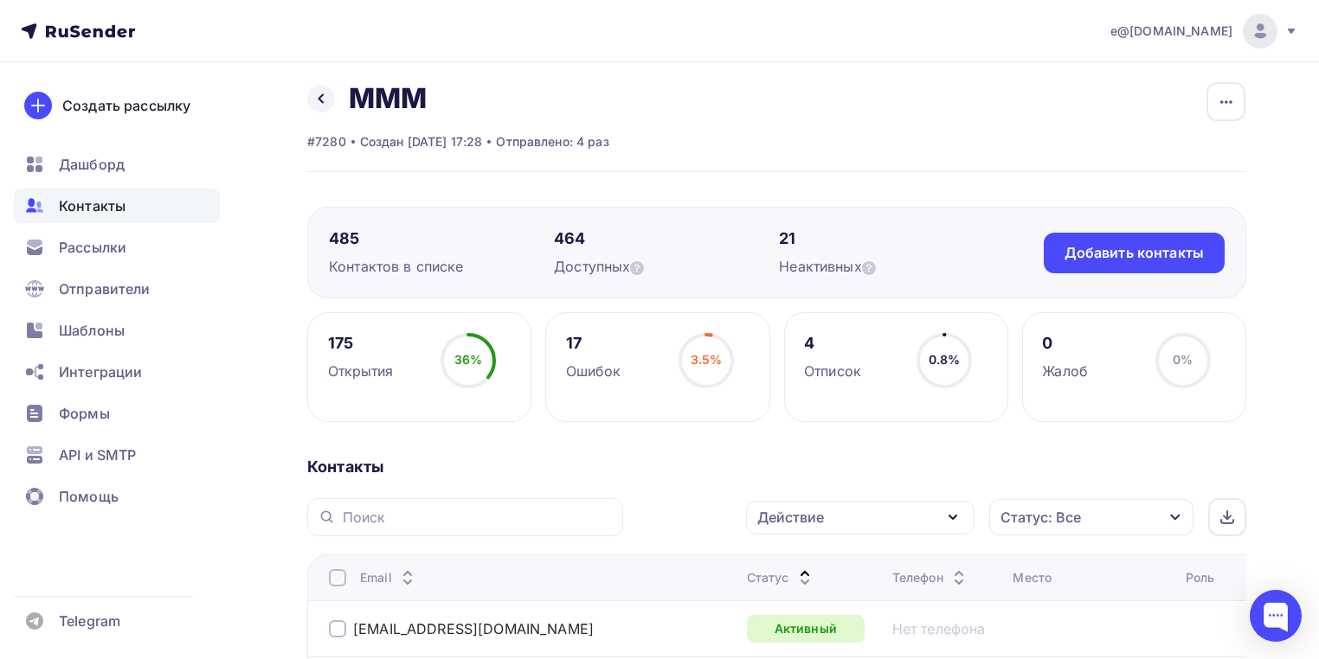
scroll to position [0, 0]
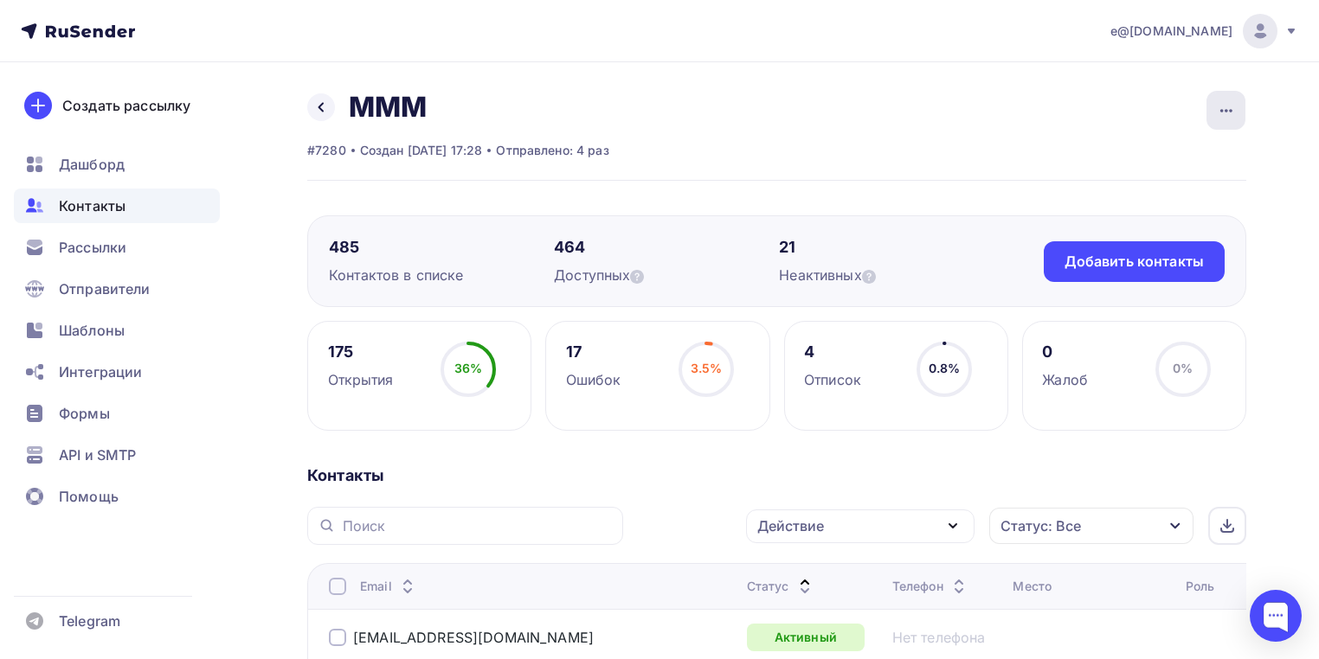
click at [1239, 108] on div "button" at bounding box center [1225, 110] width 39 height 39
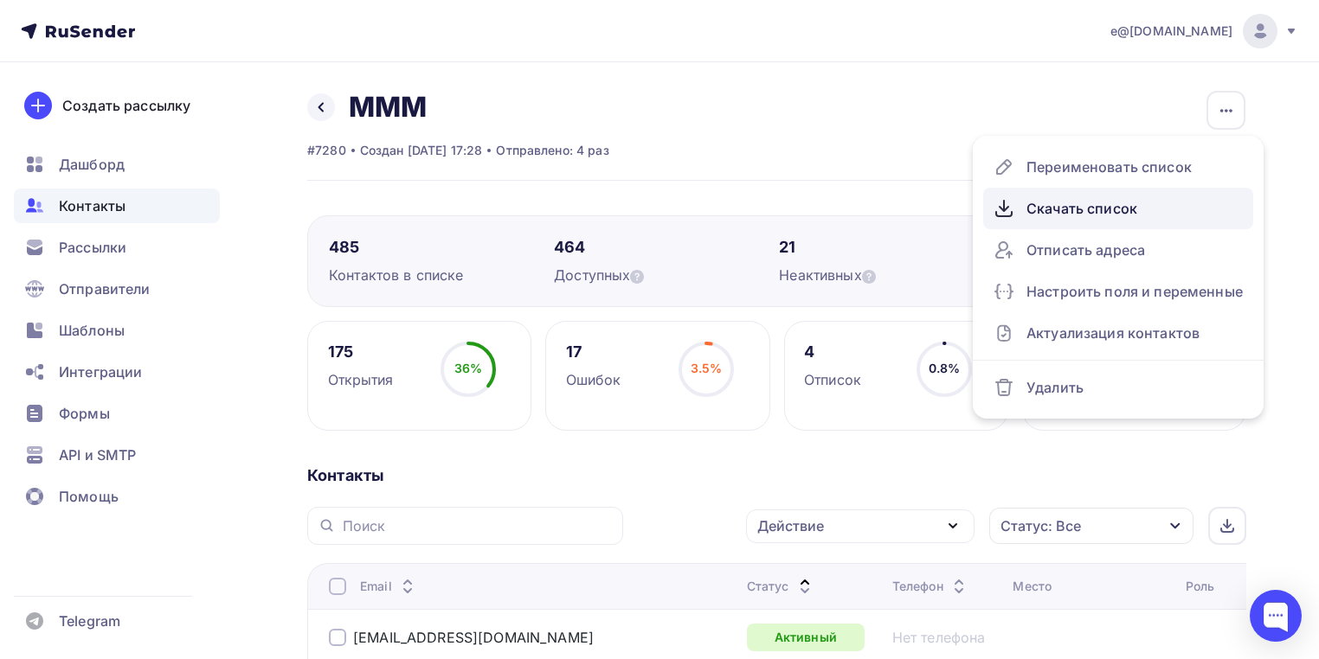
click at [1083, 214] on div "Скачать список" at bounding box center [1117, 209] width 249 height 28
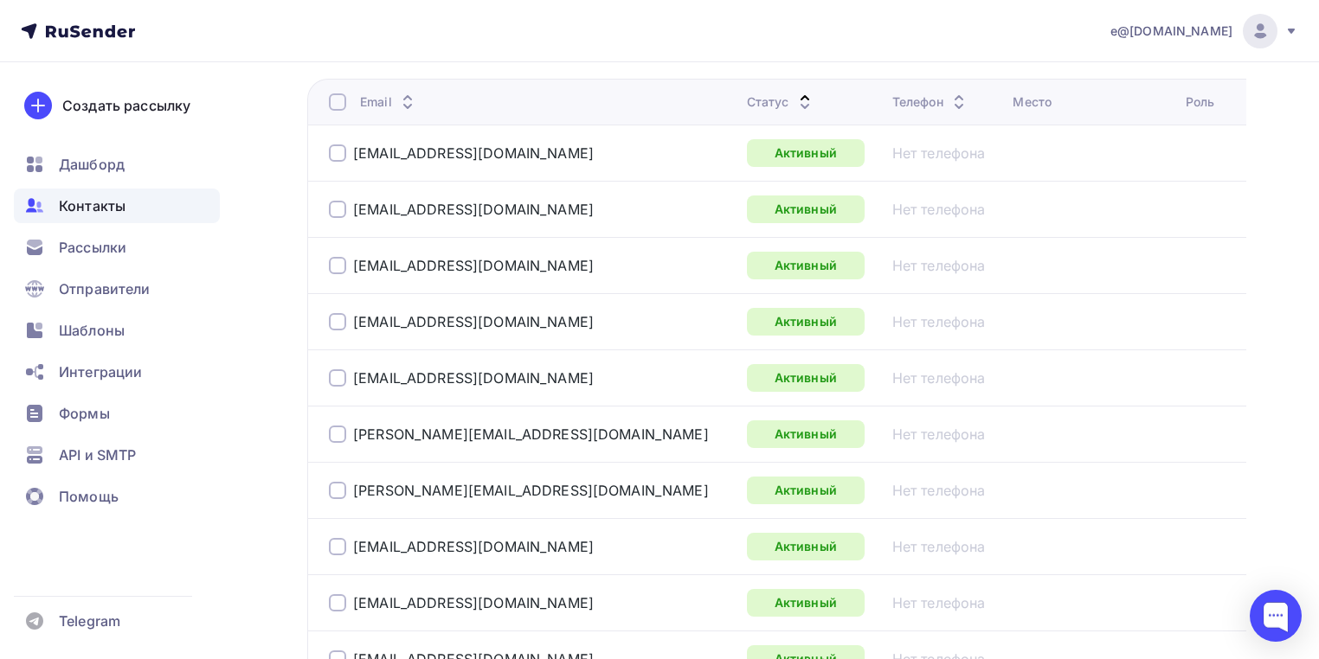
scroll to position [69, 0]
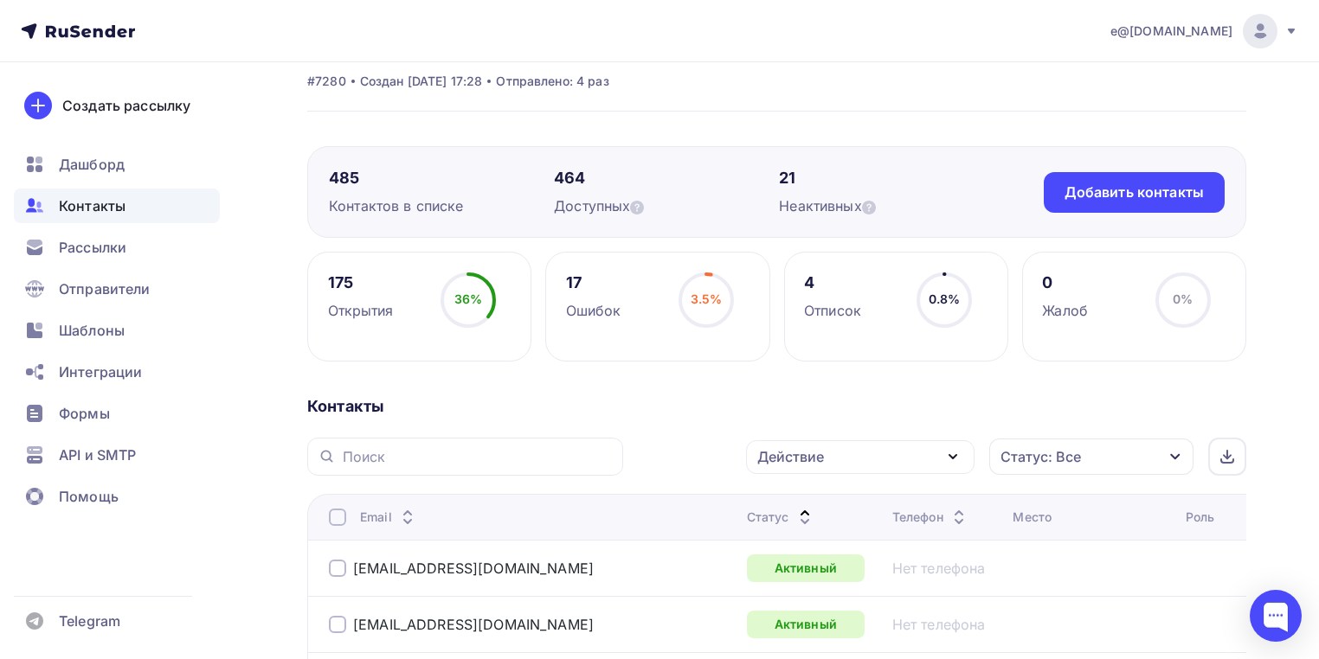
click at [747, 517] on div "Статус" at bounding box center [781, 517] width 68 height 17
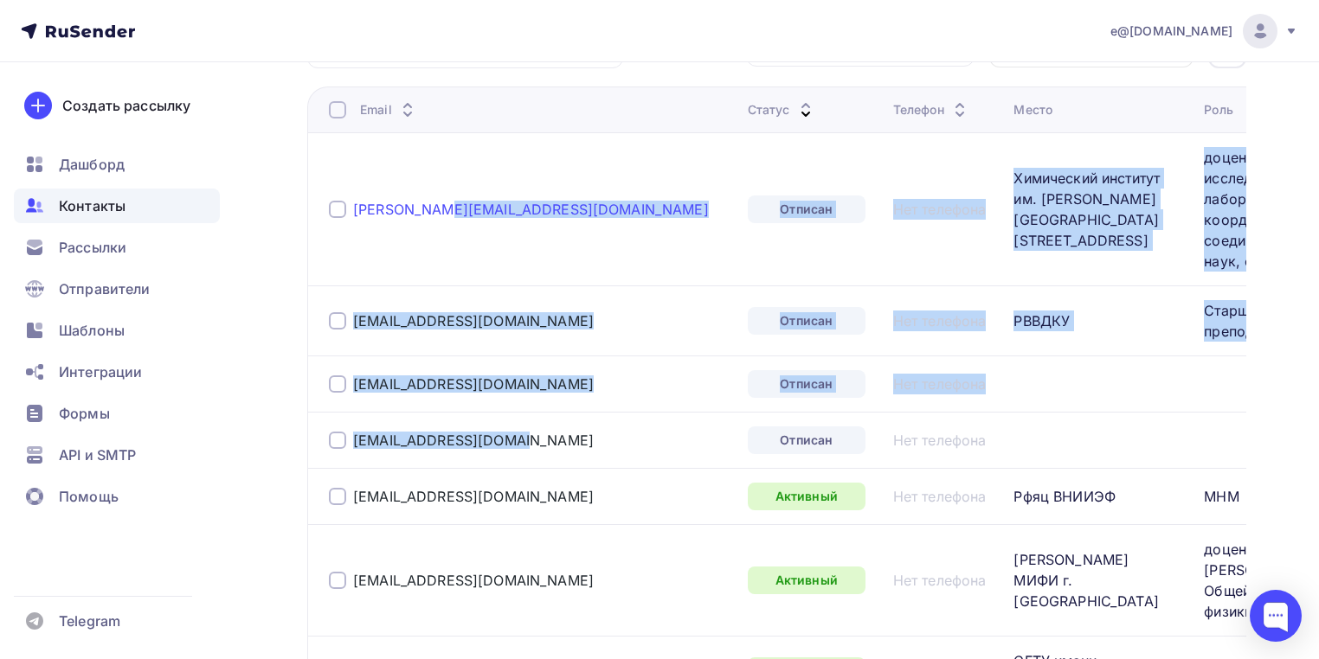
scroll to position [415, 0]
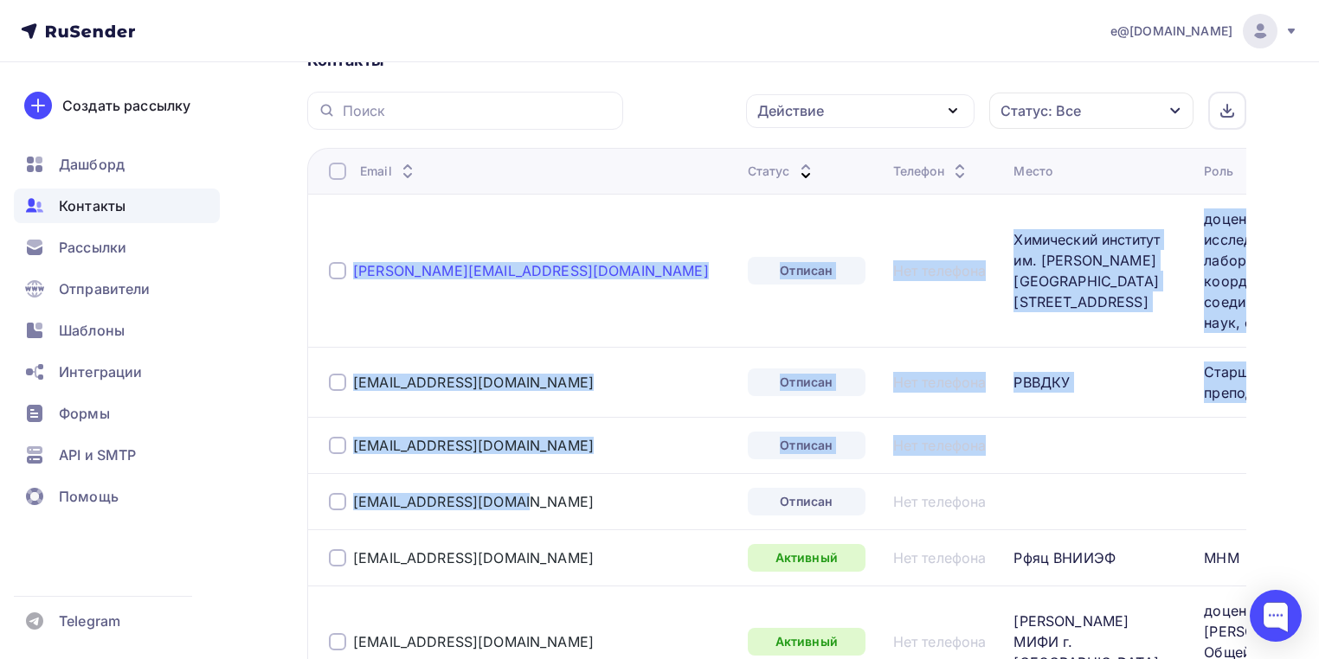
drag, startPoint x: 534, startPoint y: 385, endPoint x: 354, endPoint y: 289, distance: 204.0
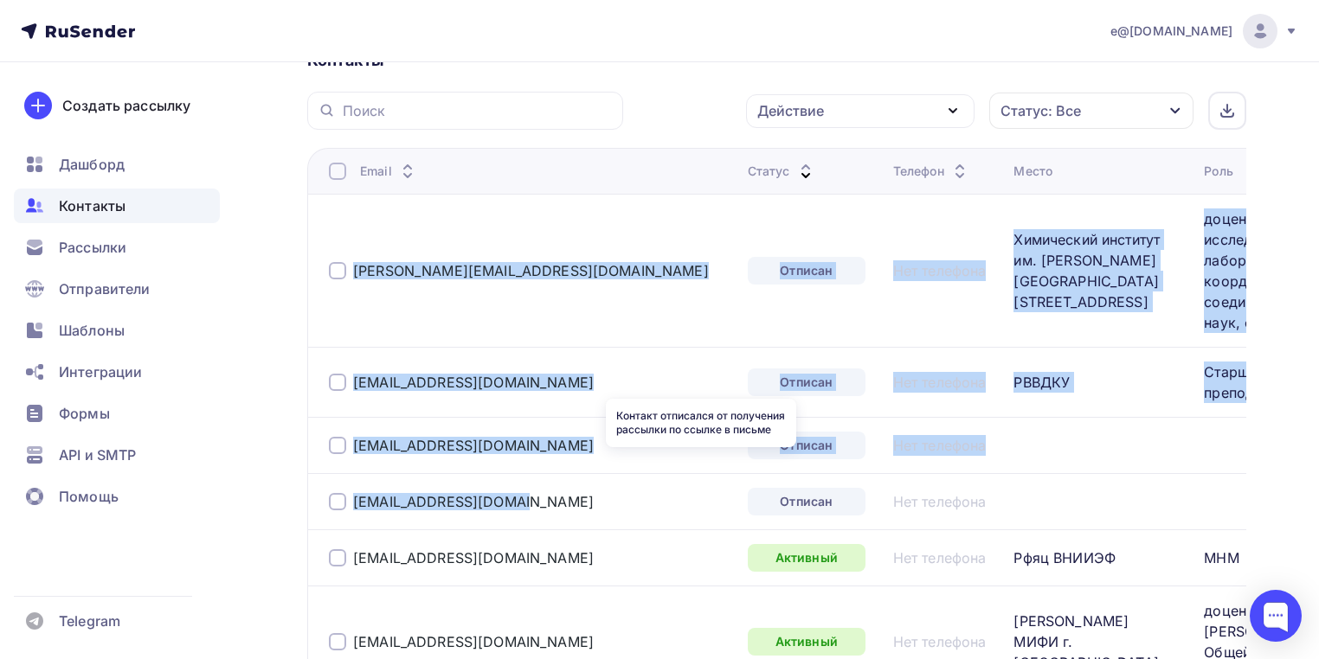
copy tbody "valery.shtyrlin@gmail.com Отписан Нет телефона Химический институт им. А.М. Бут…"
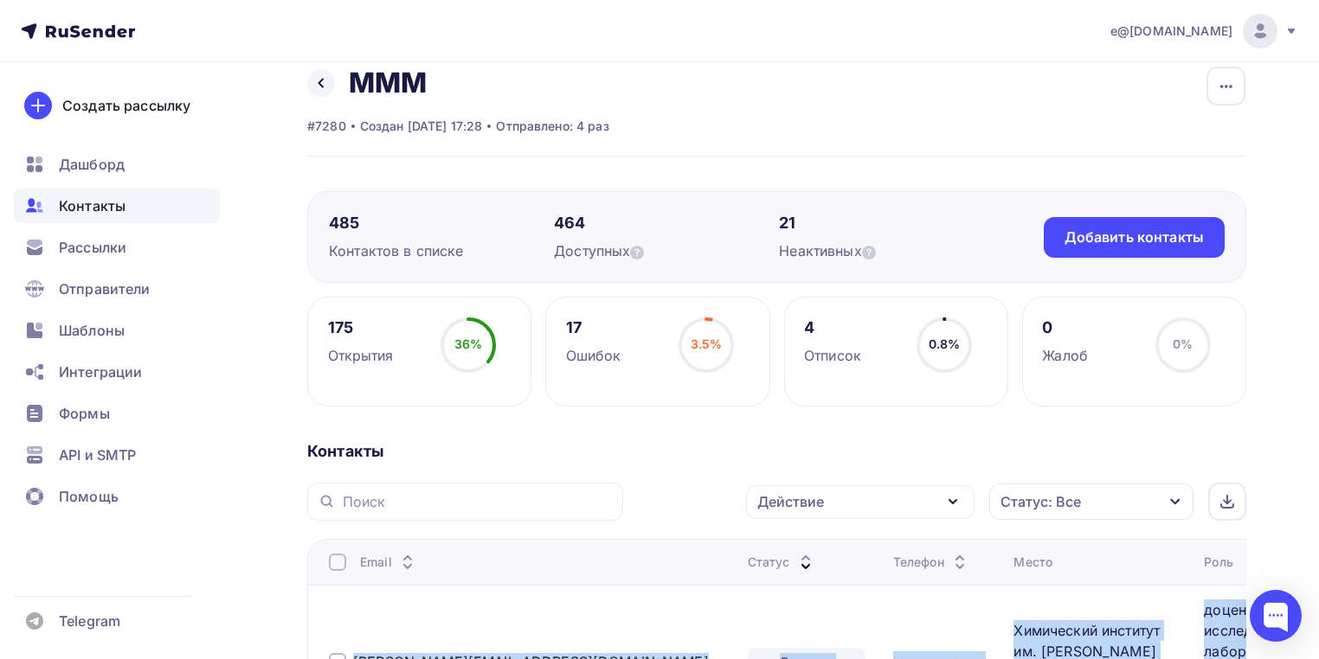
scroll to position [0, 0]
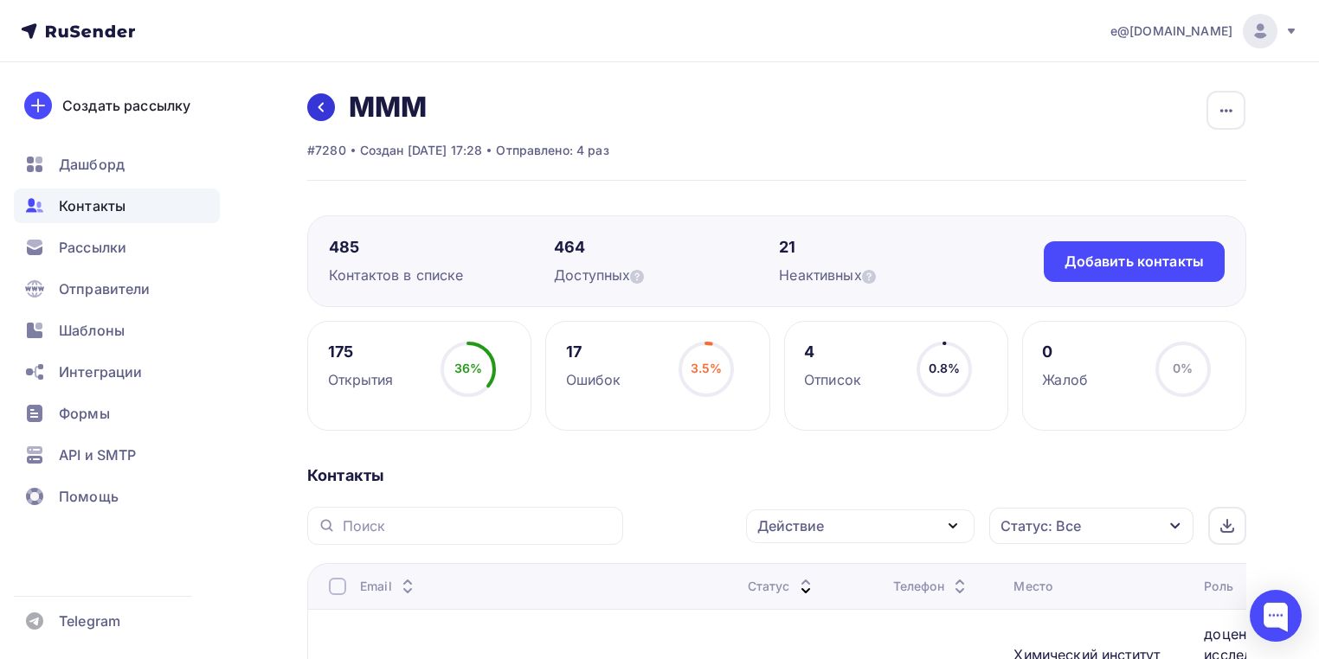
click at [314, 102] on icon at bounding box center [321, 107] width 14 height 14
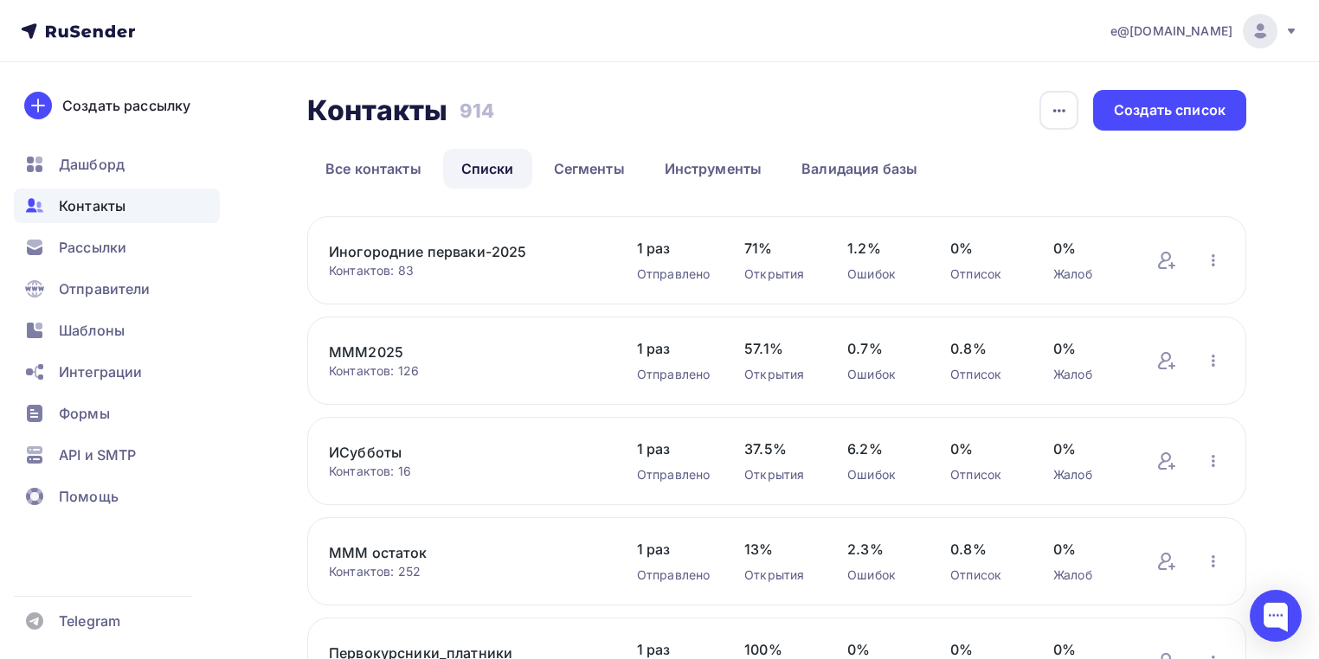
click at [358, 352] on link "МММ2025" at bounding box center [465, 352] width 273 height 21
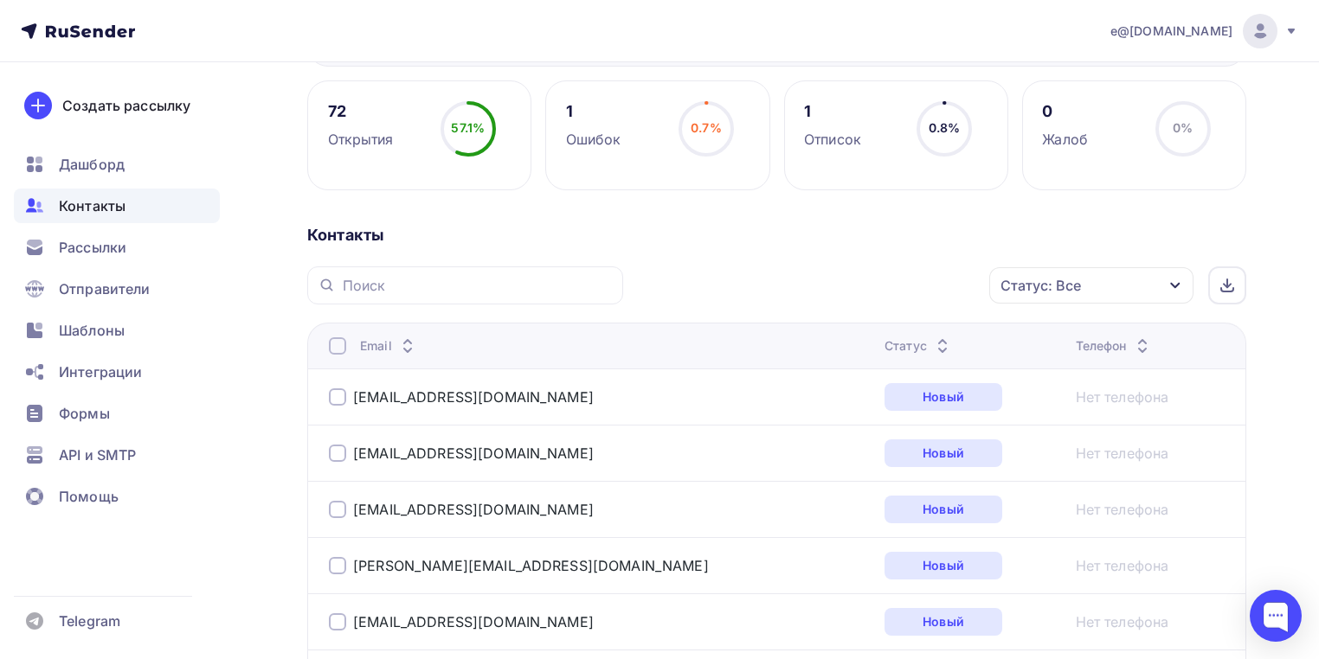
scroll to position [346, 0]
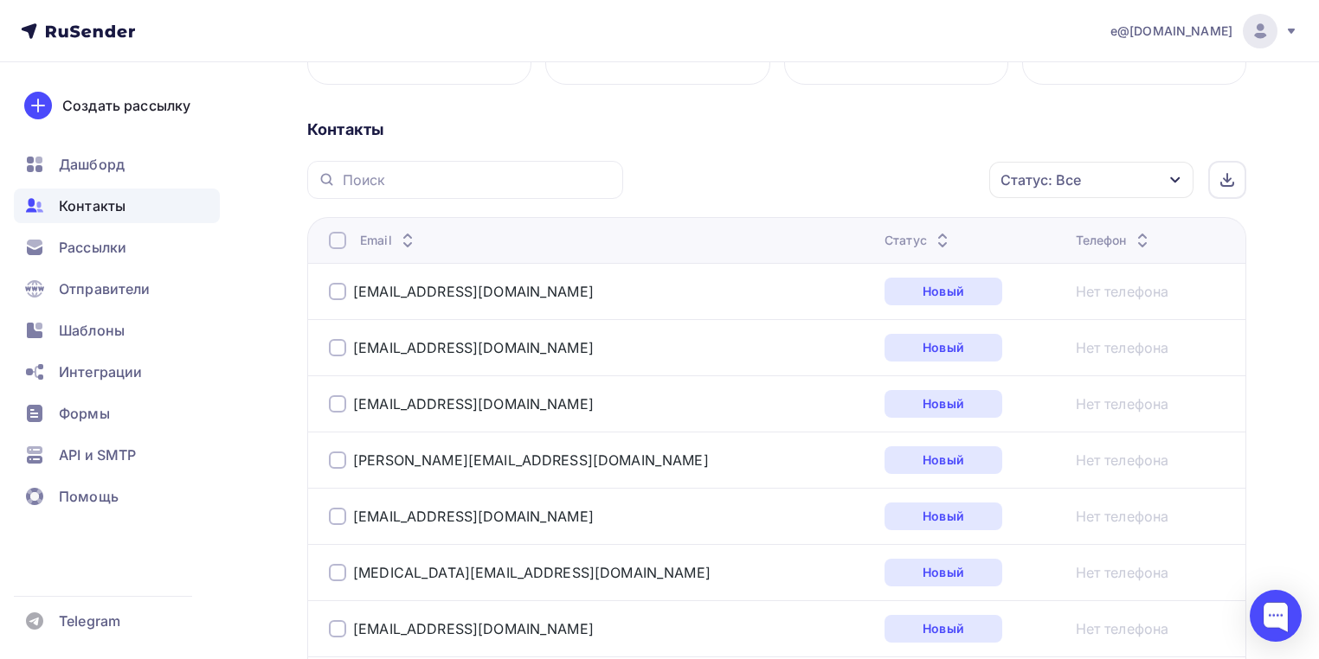
click at [884, 241] on div "Статус" at bounding box center [918, 240] width 68 height 17
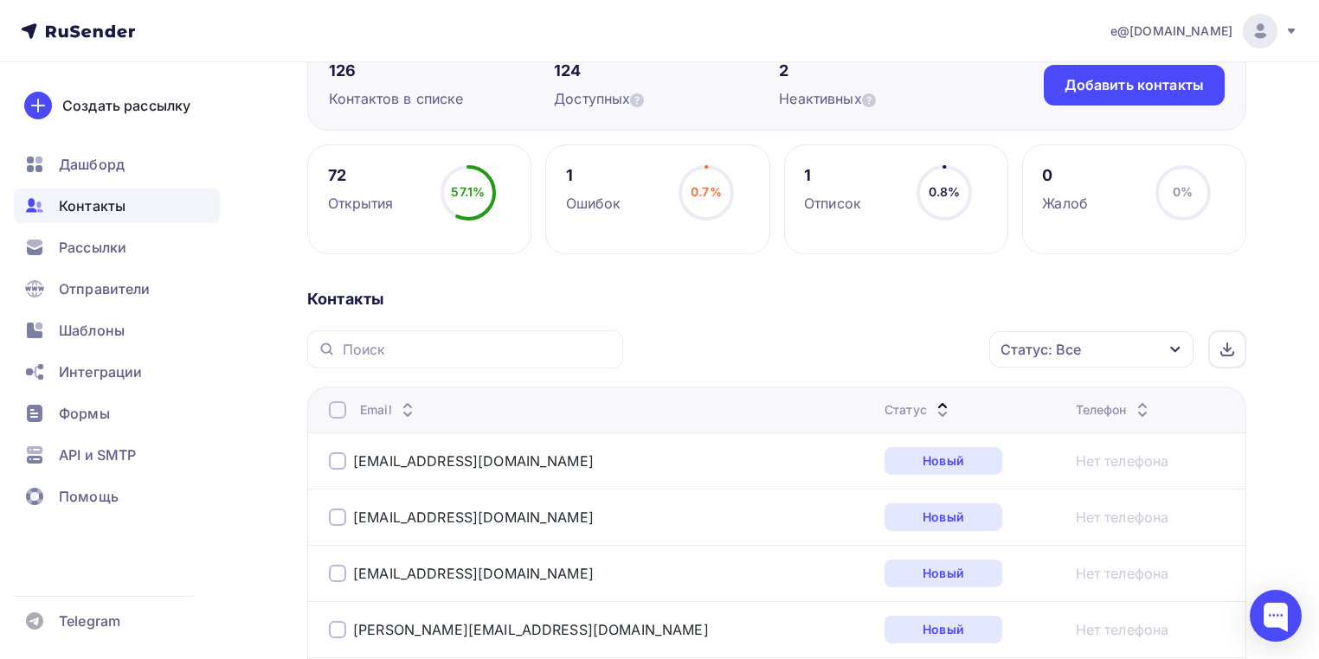
scroll to position [208, 0]
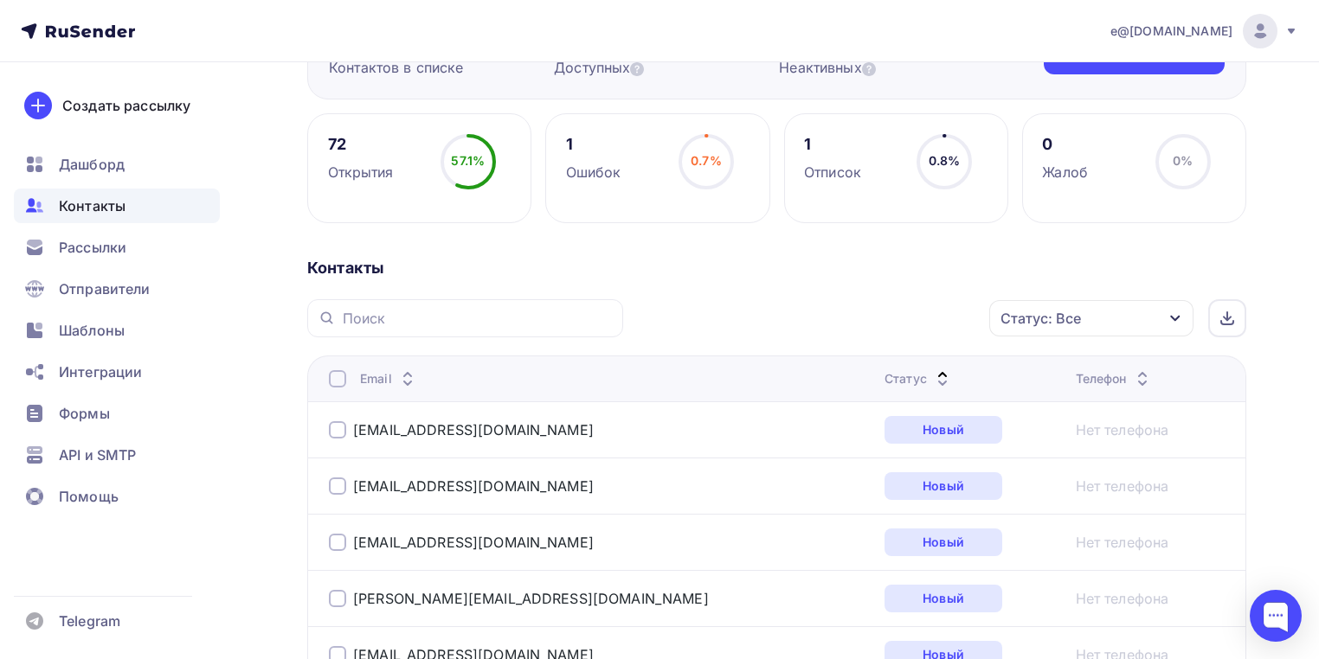
click at [884, 376] on div "Статус" at bounding box center [918, 378] width 68 height 17
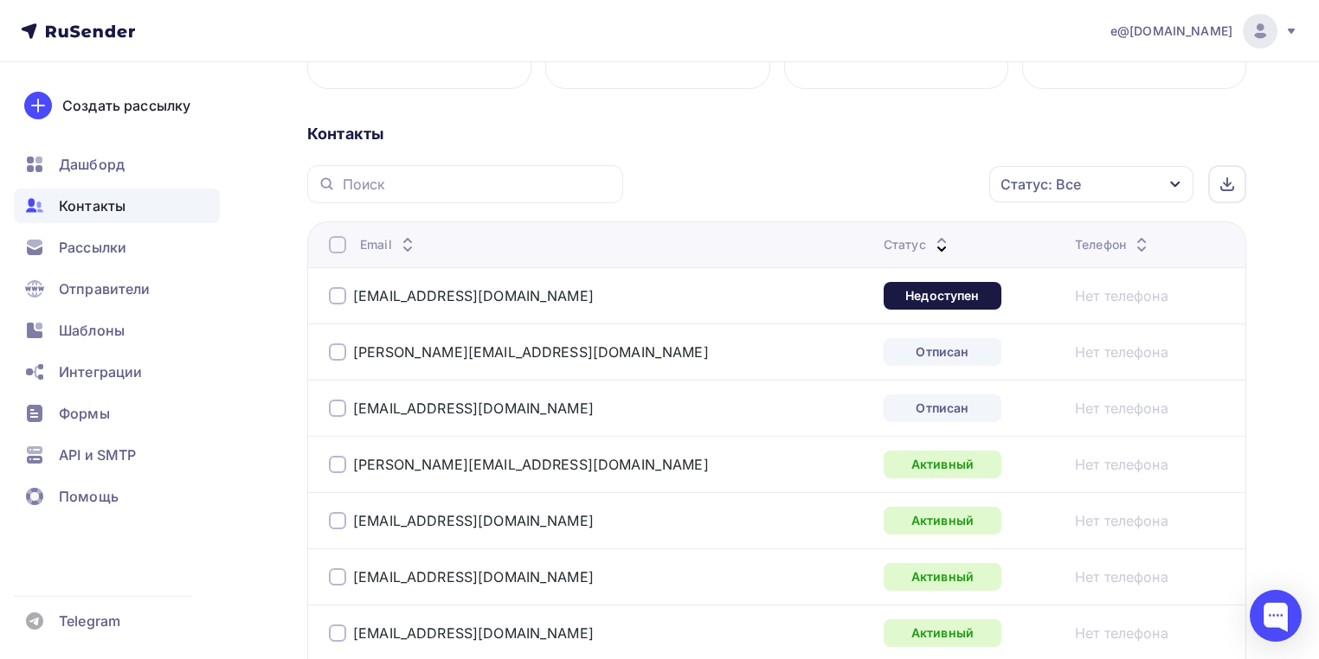
scroll to position [346, 0]
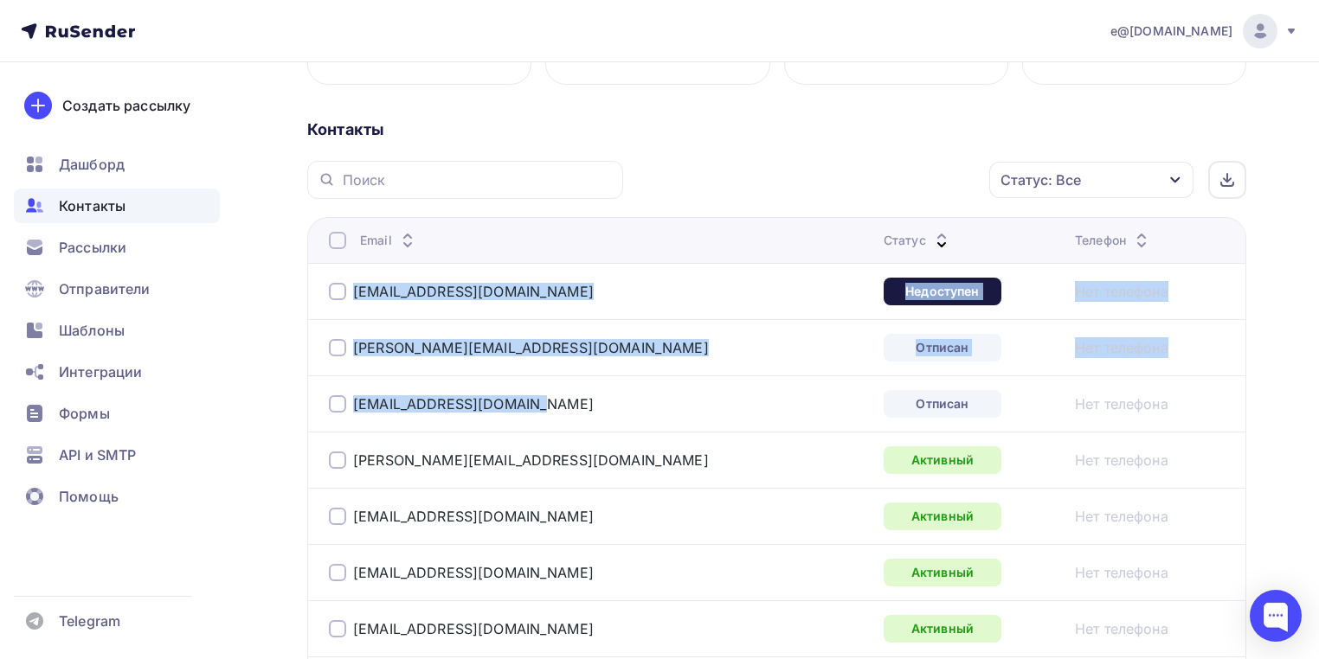
drag, startPoint x: 349, startPoint y: 276, endPoint x: 595, endPoint y: 386, distance: 270.0
copy tbody "vksopromadze@vniief.ru Недоступен Нет телефона valery.shtyrlin@gmail.com Отписа…"
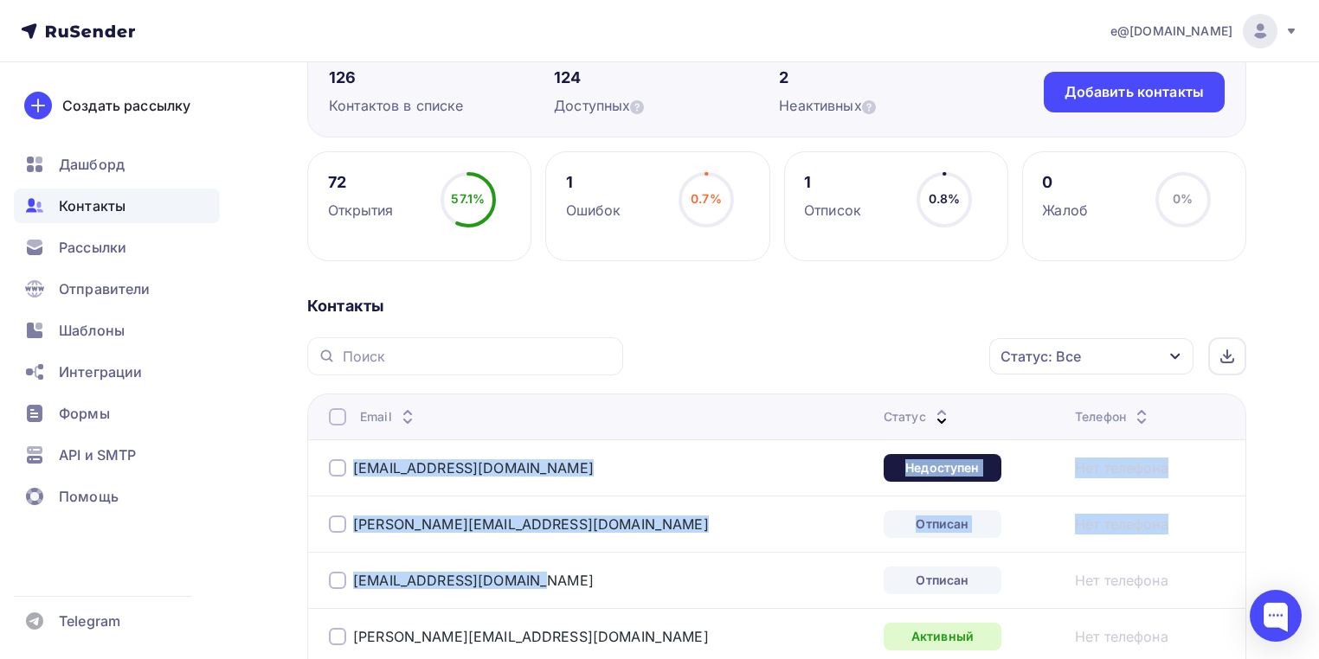
scroll to position [0, 0]
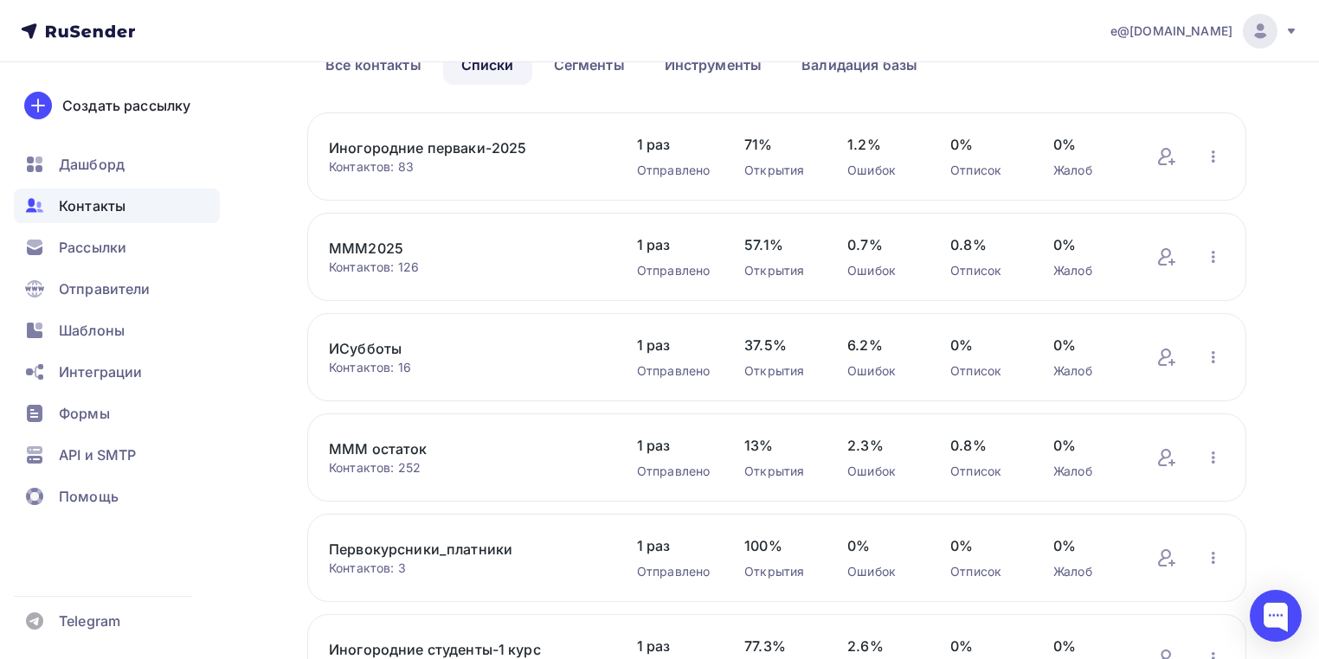
scroll to position [138, 0]
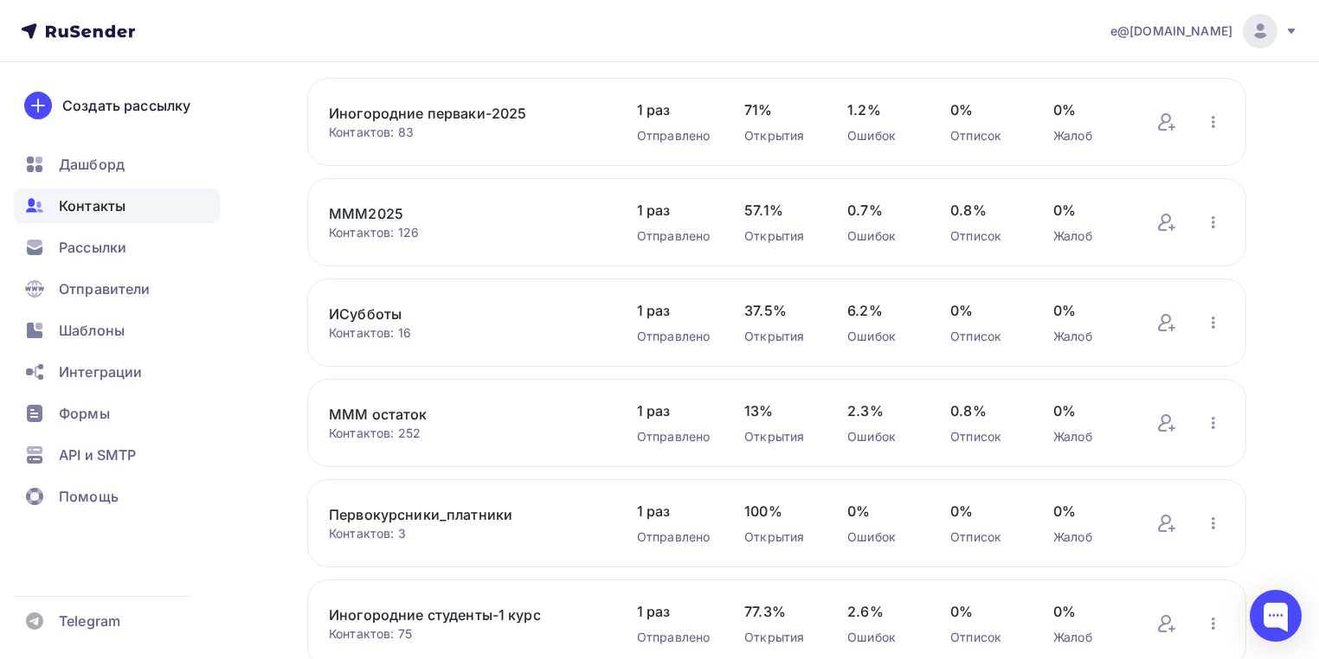
click at [382, 410] on link "МММ остаток" at bounding box center [465, 414] width 273 height 21
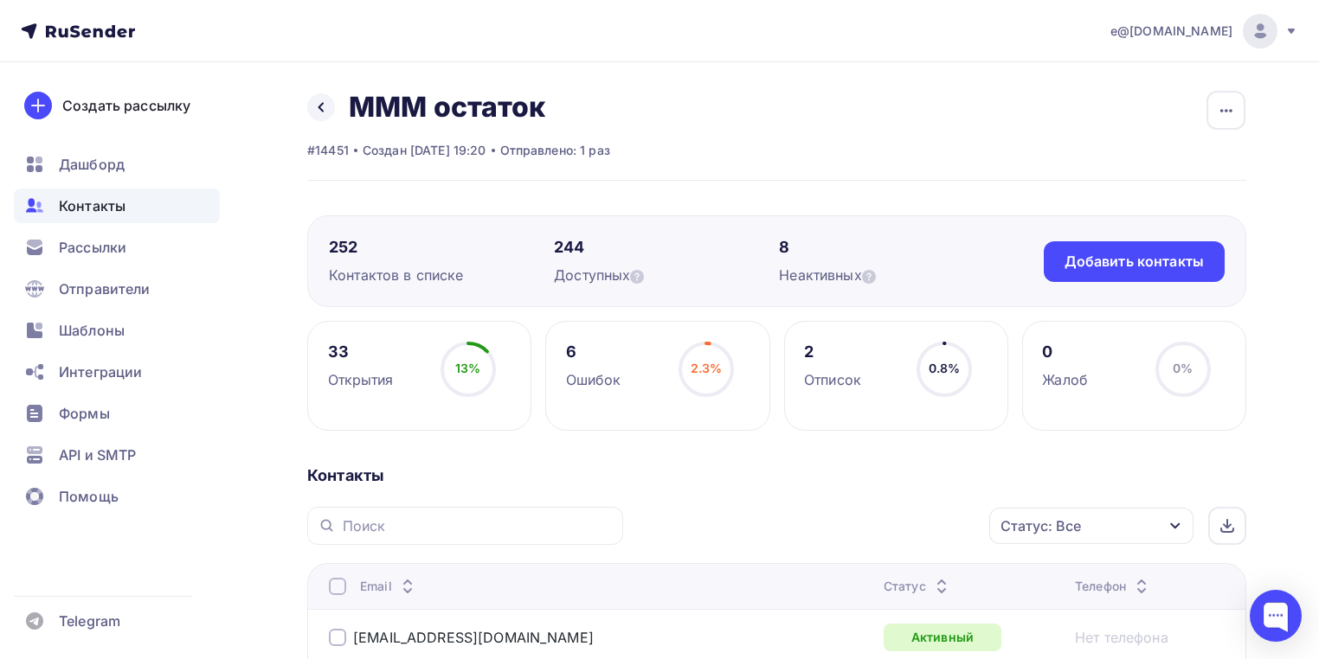
click at [883, 587] on div "Статус" at bounding box center [917, 586] width 68 height 17
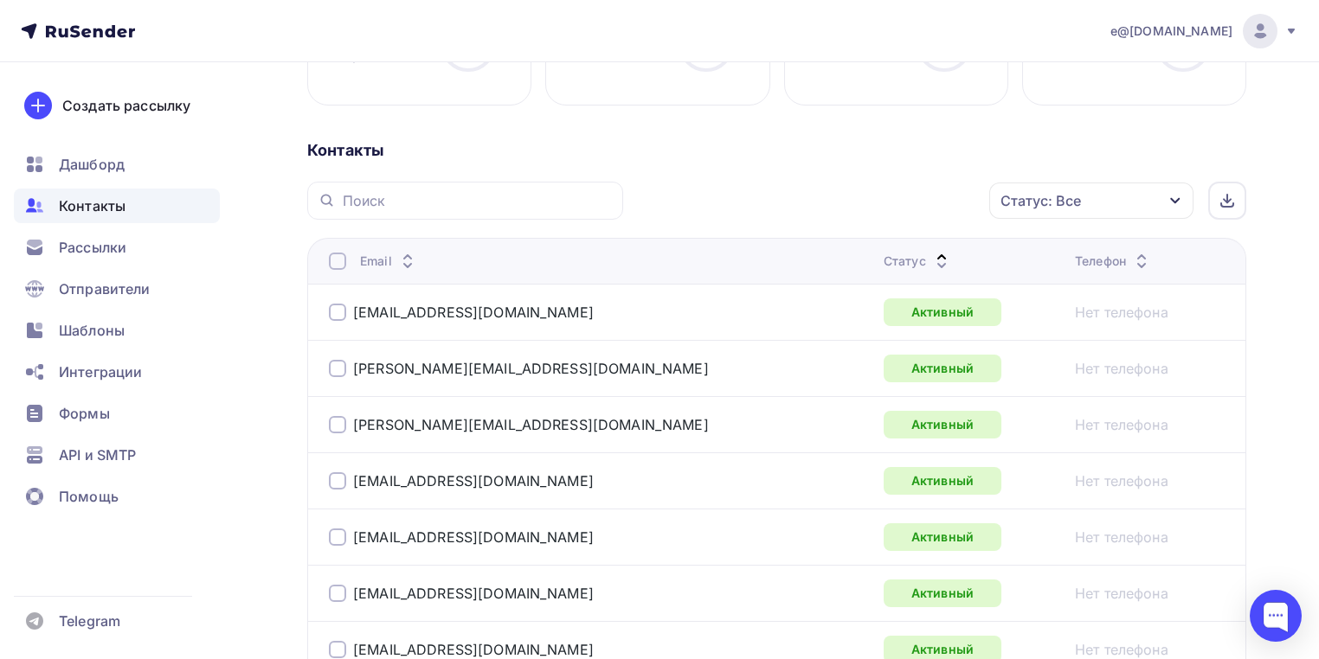
scroll to position [415, 0]
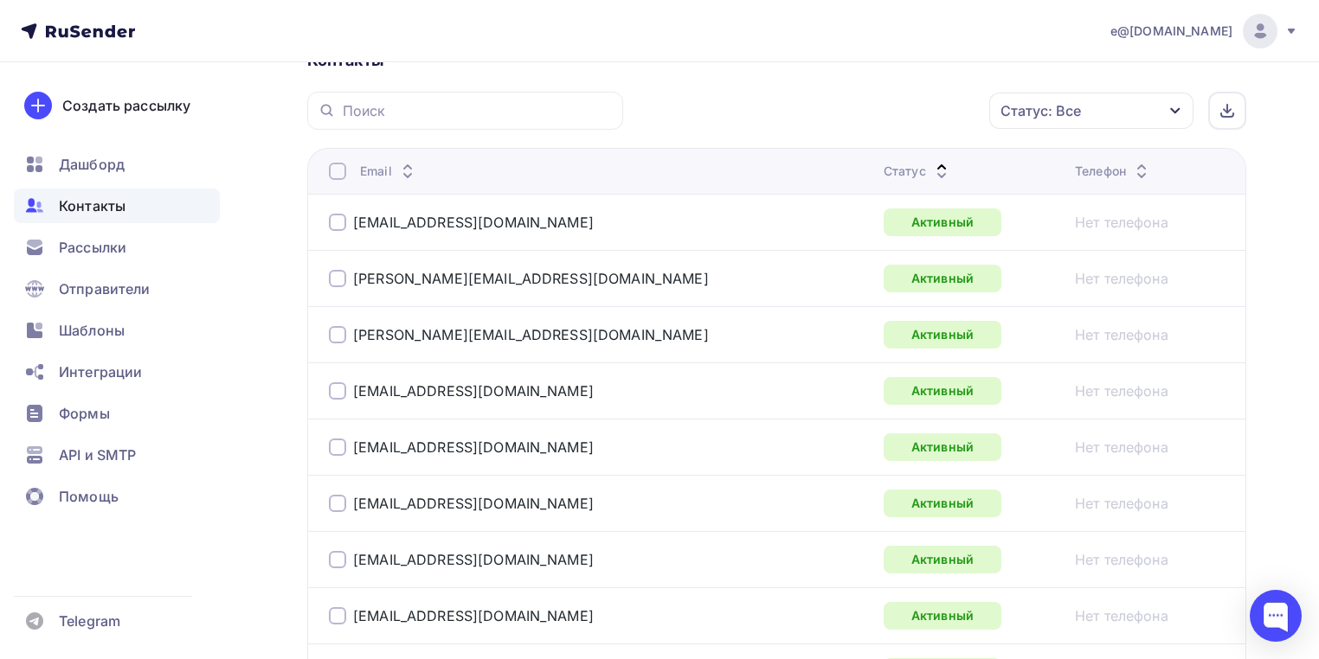
click at [883, 167] on div "Статус" at bounding box center [917, 171] width 68 height 17
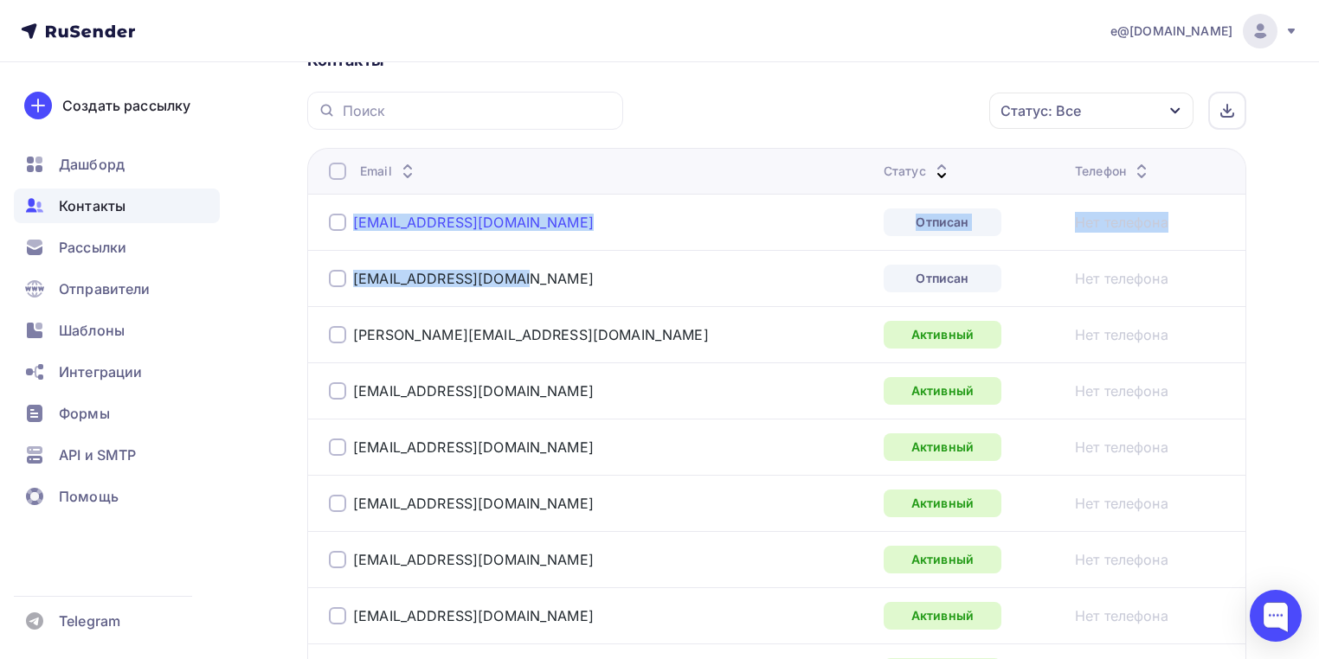
drag, startPoint x: 544, startPoint y: 287, endPoint x: 354, endPoint y: 218, distance: 202.6
copy tbody "kachkin2012@gmail.com Отписан Нет телефона nvershinin1@gmail.com"
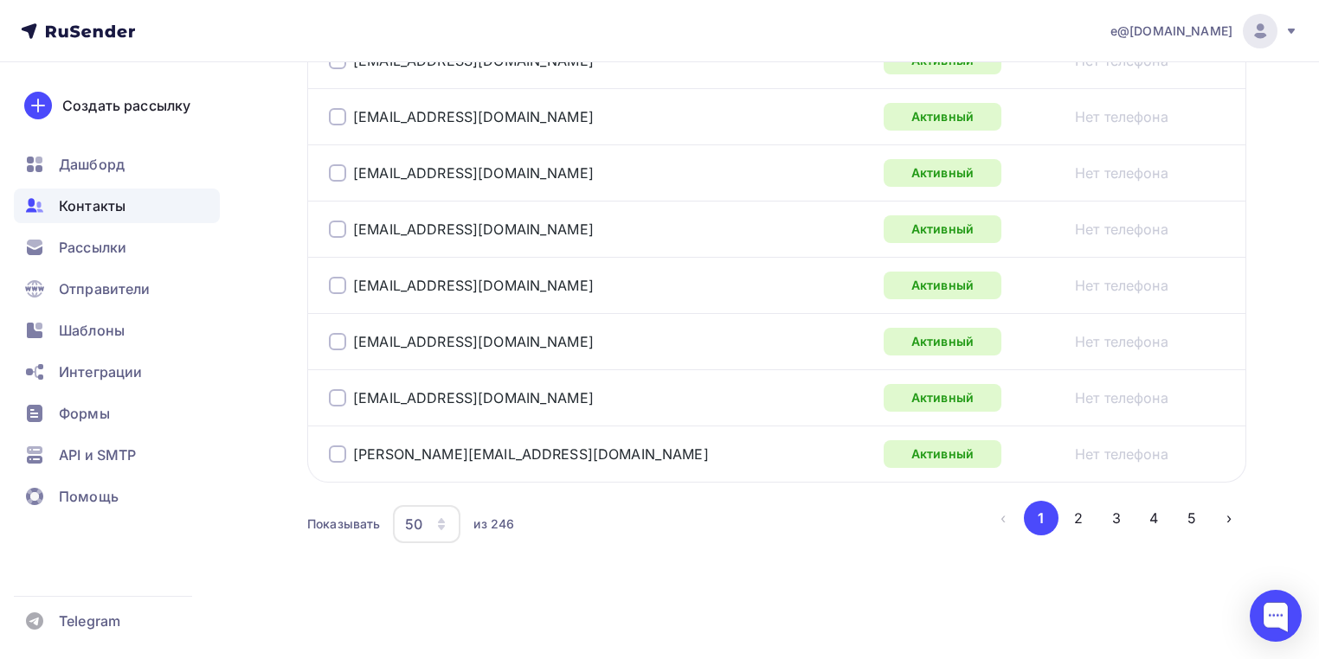
scroll to position [3033, 0]
click at [1191, 516] on button "5" at bounding box center [1191, 518] width 35 height 35
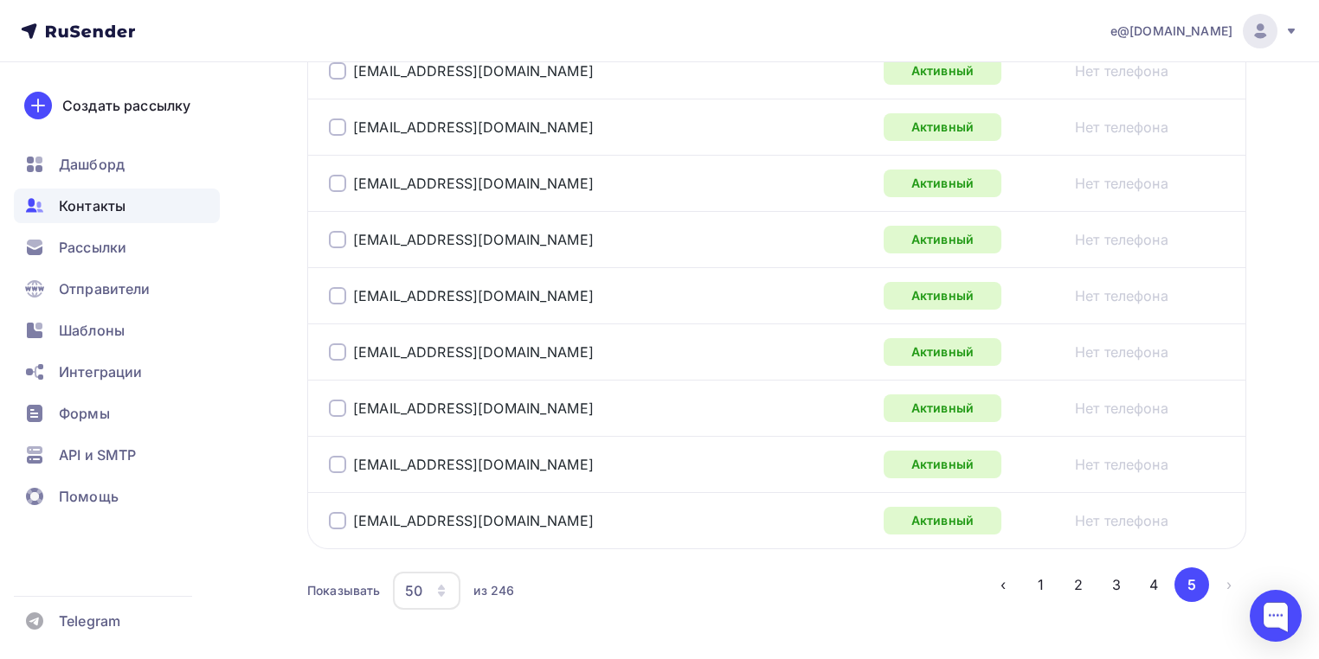
scroll to position [2800, 0]
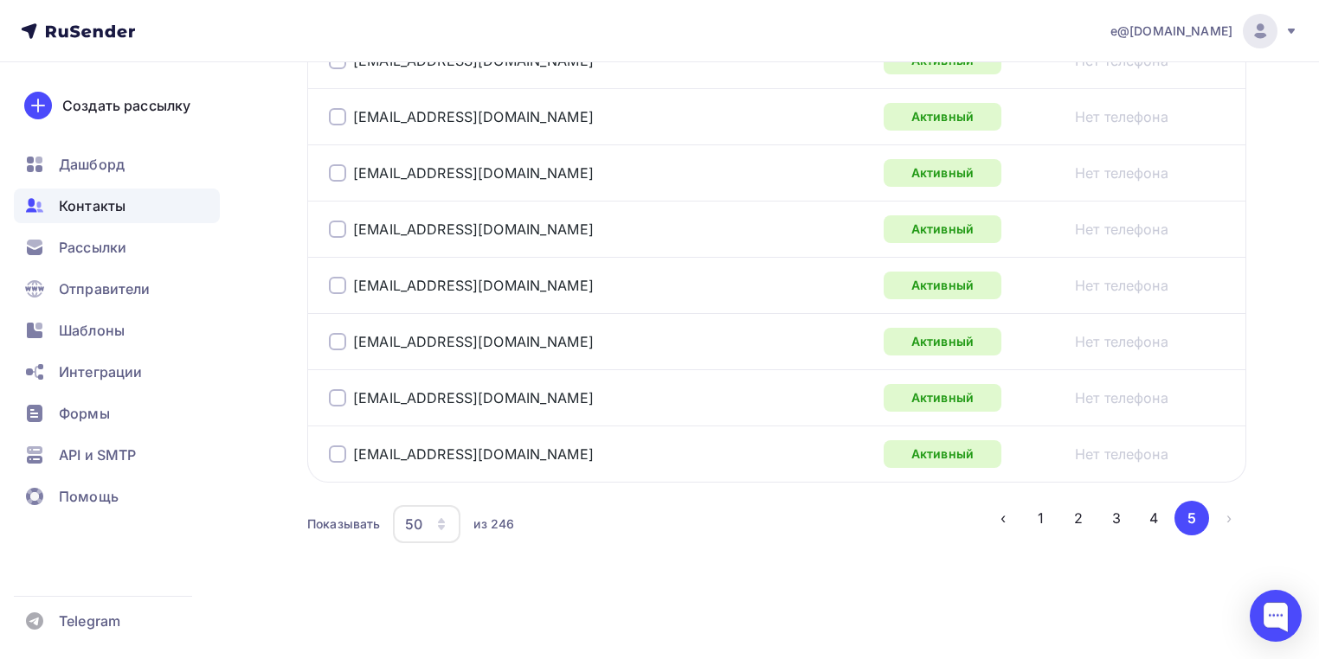
click at [1114, 516] on button "3" at bounding box center [1116, 518] width 35 height 35
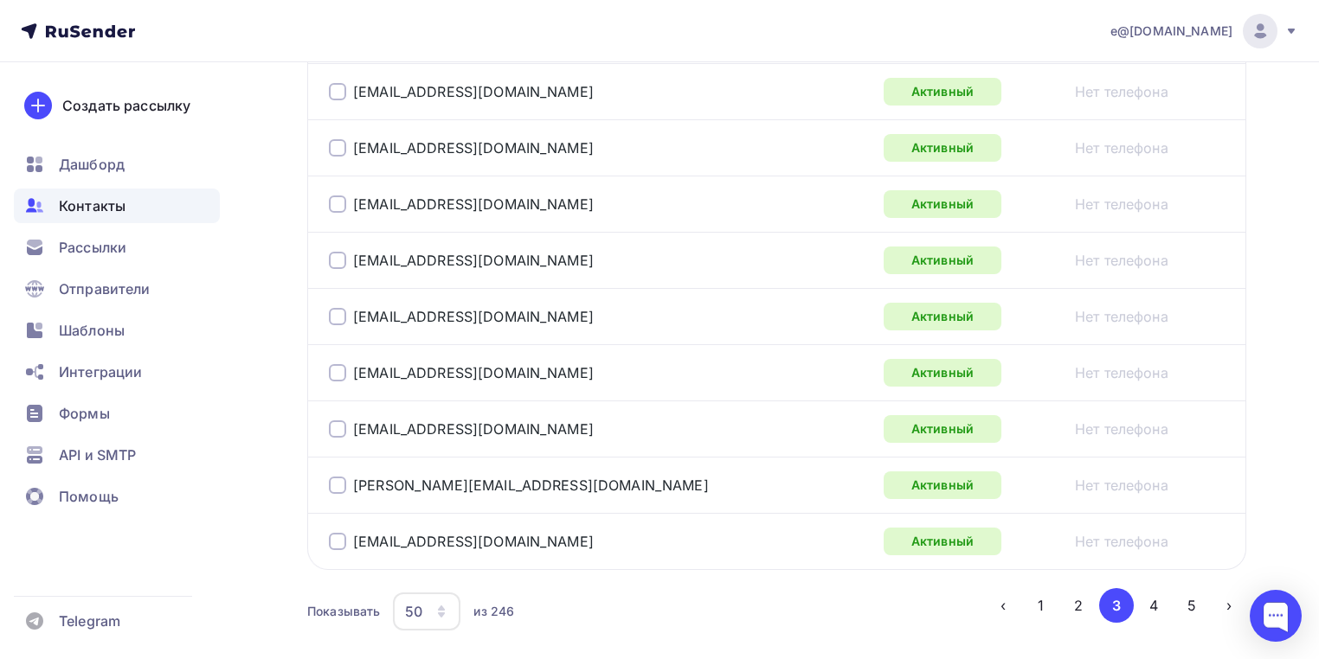
scroll to position [3033, 0]
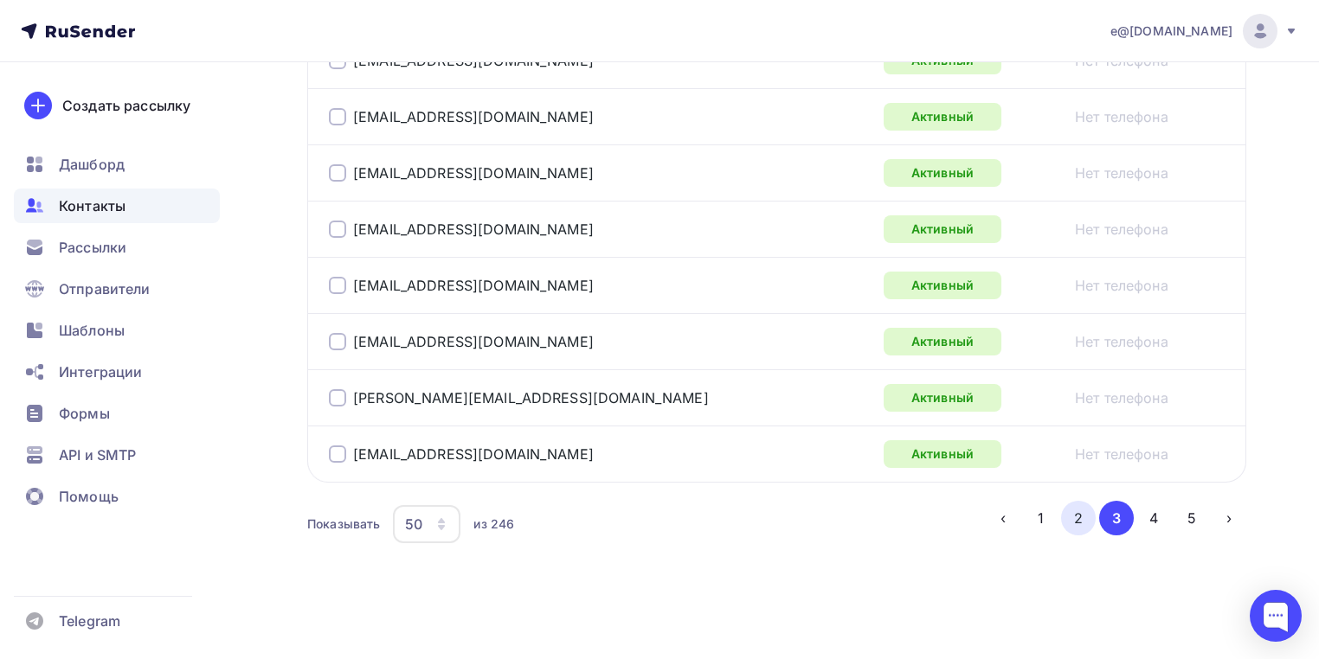
click at [1081, 518] on button "2" at bounding box center [1078, 518] width 35 height 35
click at [1034, 517] on button "1" at bounding box center [1041, 518] width 35 height 35
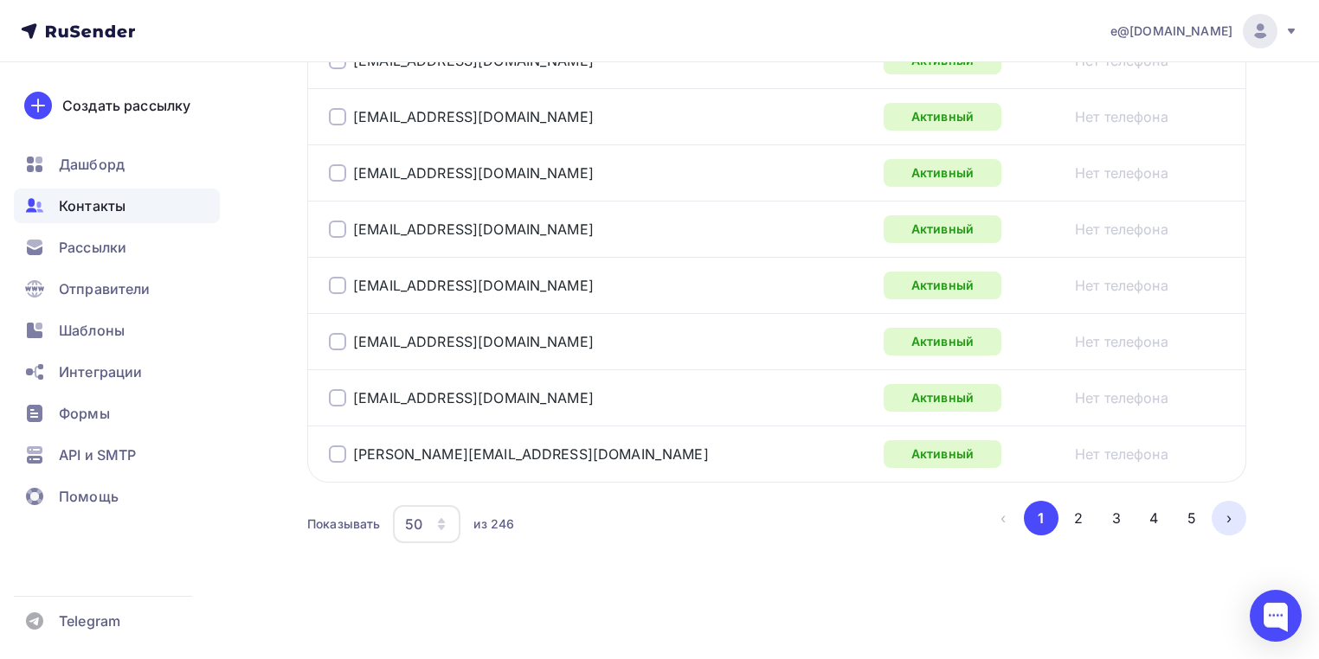
click at [1221, 515] on button "›" at bounding box center [1228, 518] width 35 height 35
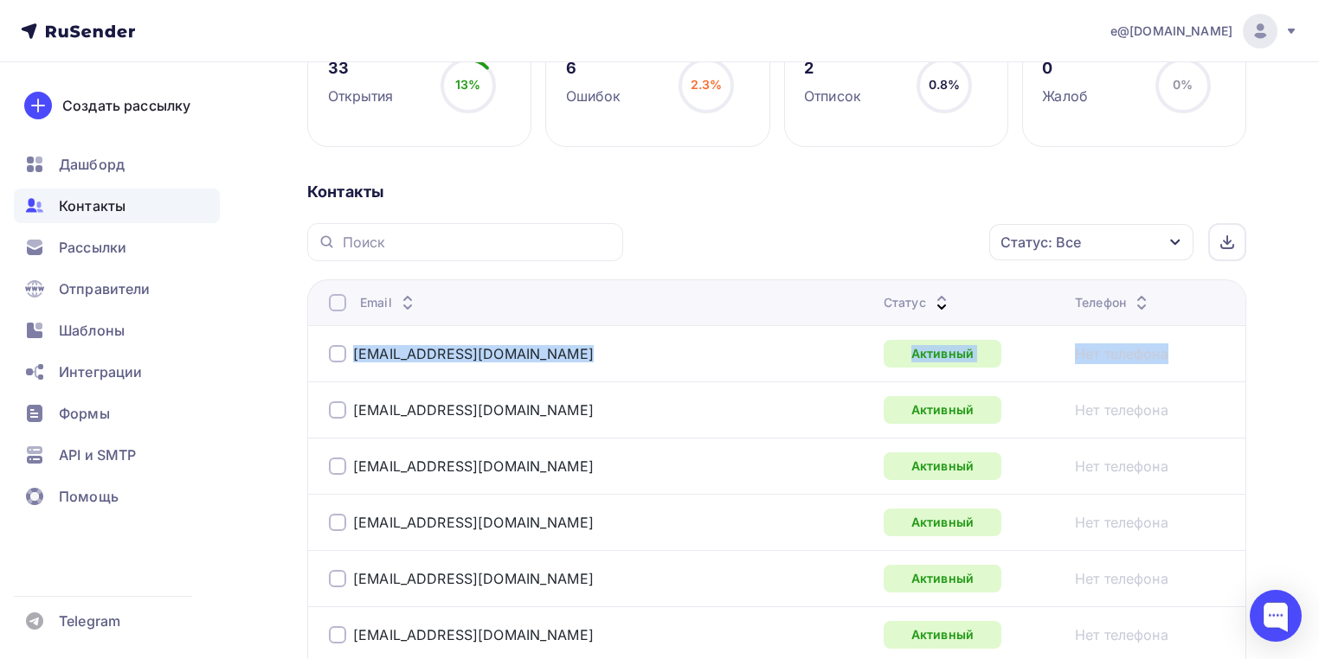
scroll to position [0, 0]
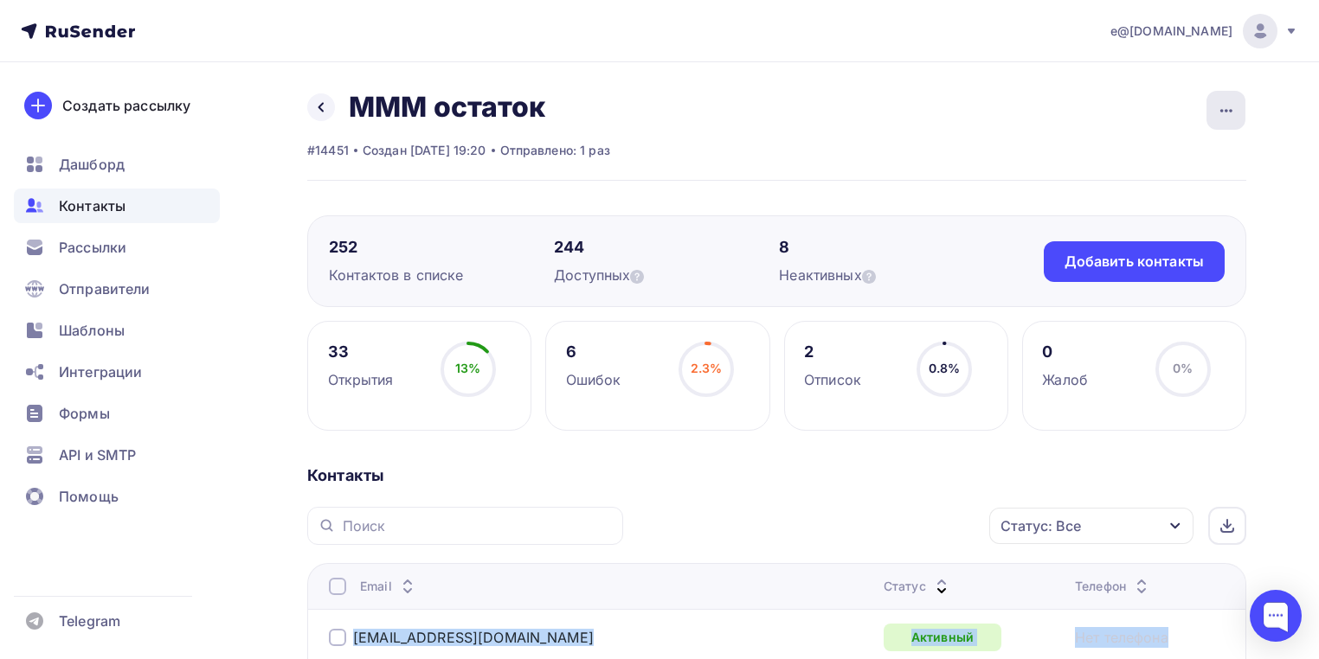
click at [1227, 112] on icon "button" at bounding box center [1226, 110] width 21 height 21
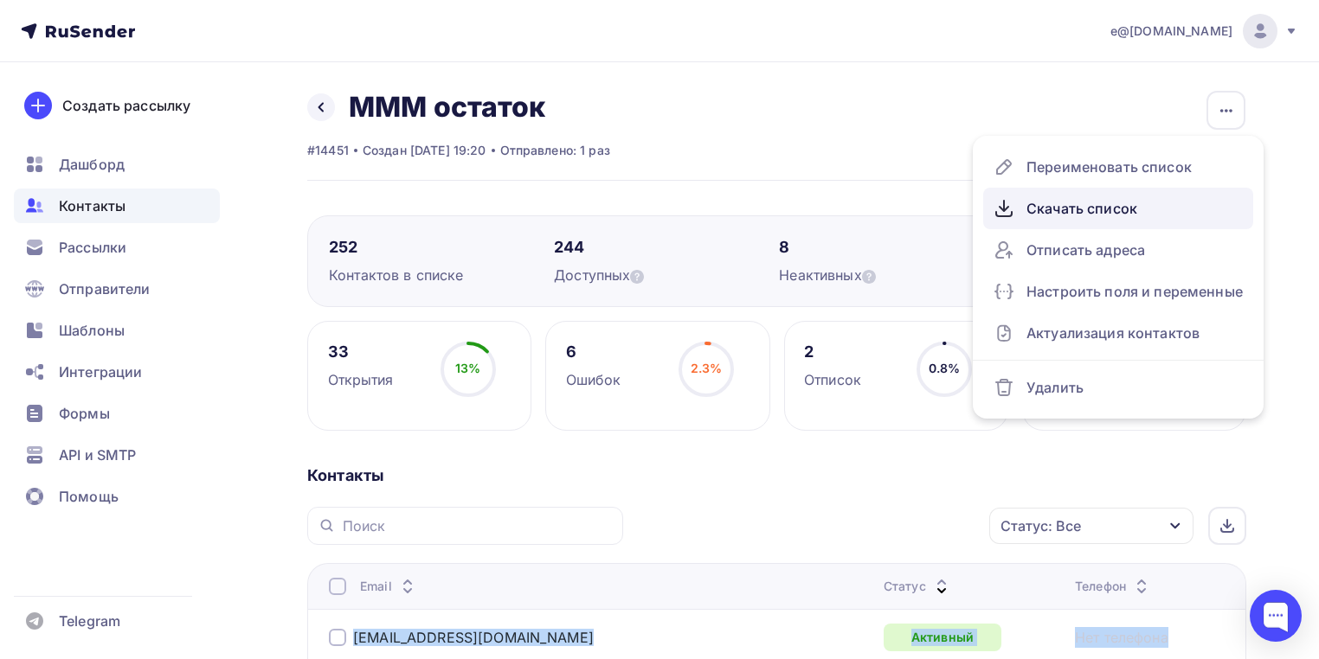
click at [1063, 211] on div "Скачать список" at bounding box center [1117, 209] width 249 height 28
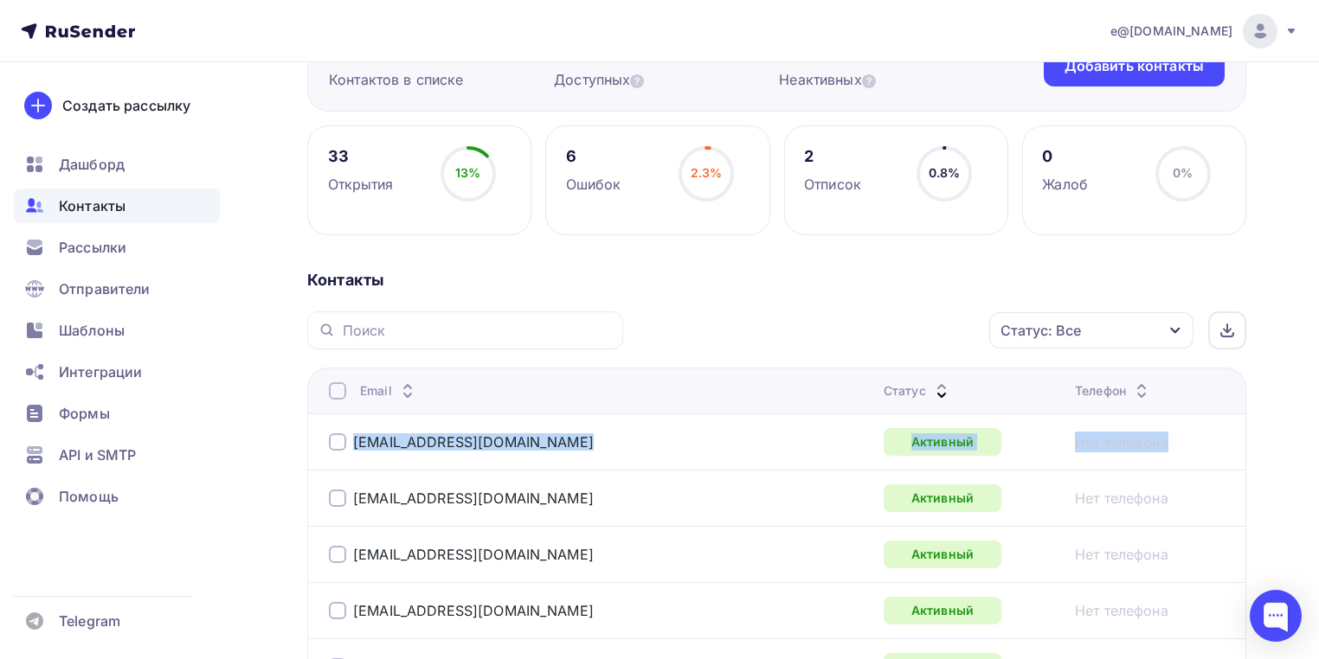
scroll to position [138, 0]
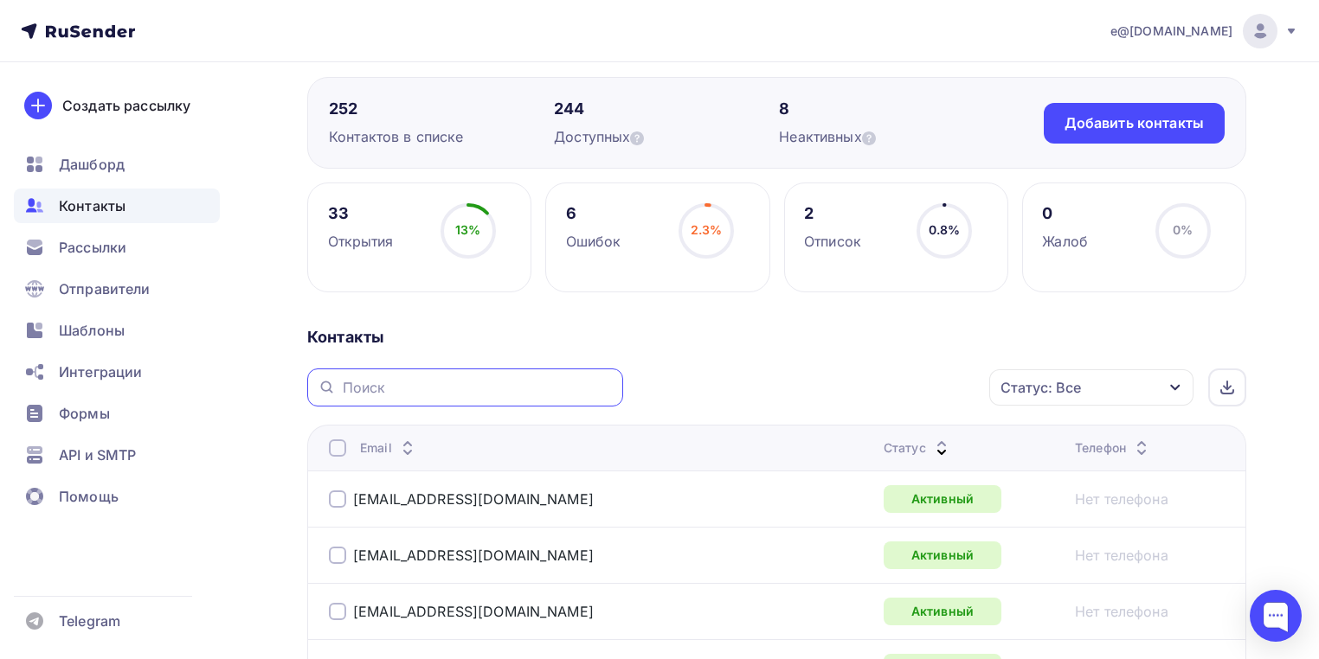
click at [354, 381] on input "text" at bounding box center [478, 387] width 270 height 19
paste input "math.mrsu.ru"
click at [460, 390] on input "math.mrsu.ru" at bounding box center [478, 387] width 270 height 19
drag, startPoint x: 460, startPoint y: 390, endPoint x: 282, endPoint y: 378, distance: 178.7
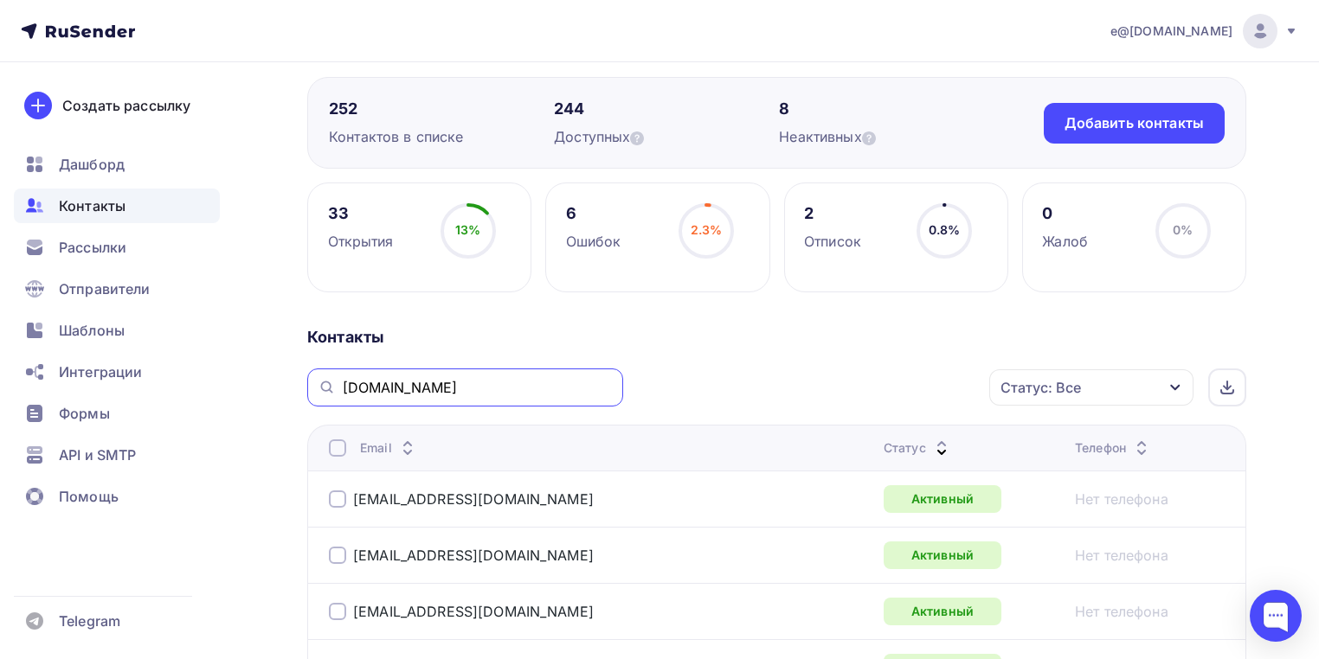
paste input "icloud.com"
type input "icloud.com"
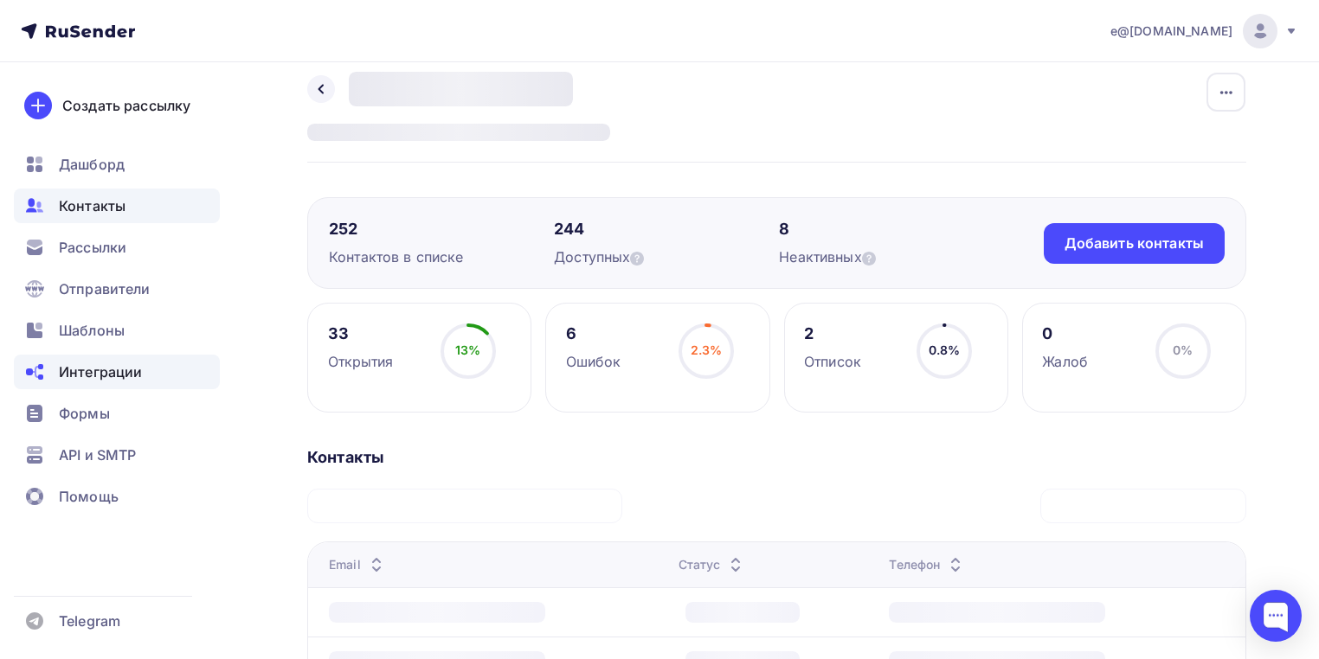
scroll to position [0, 0]
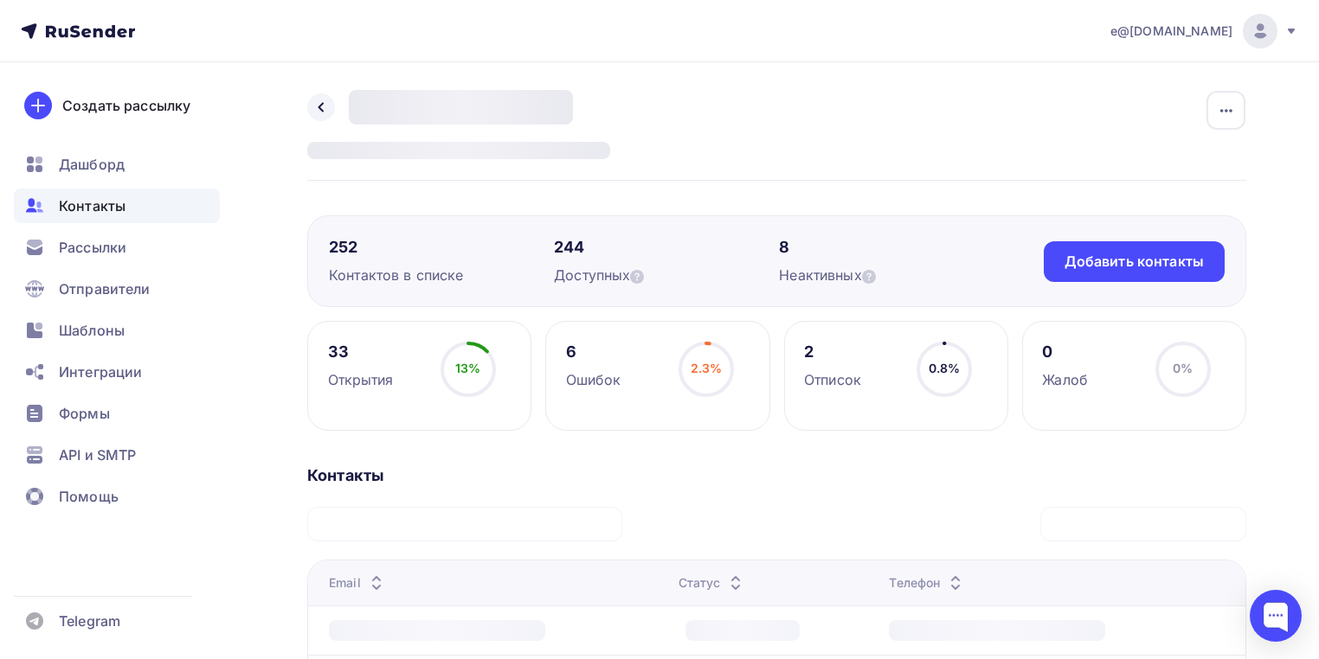
click at [83, 205] on span "Контакты" at bounding box center [92, 206] width 67 height 21
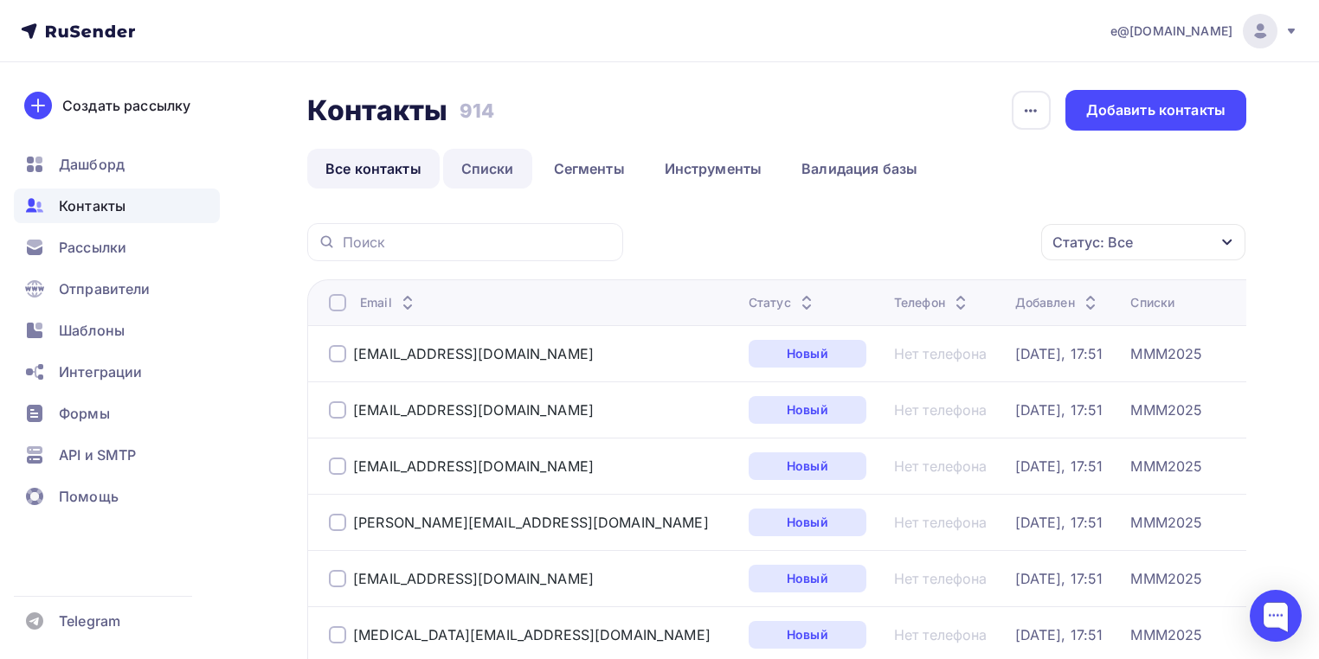
click at [485, 157] on link "Списки" at bounding box center [487, 169] width 89 height 40
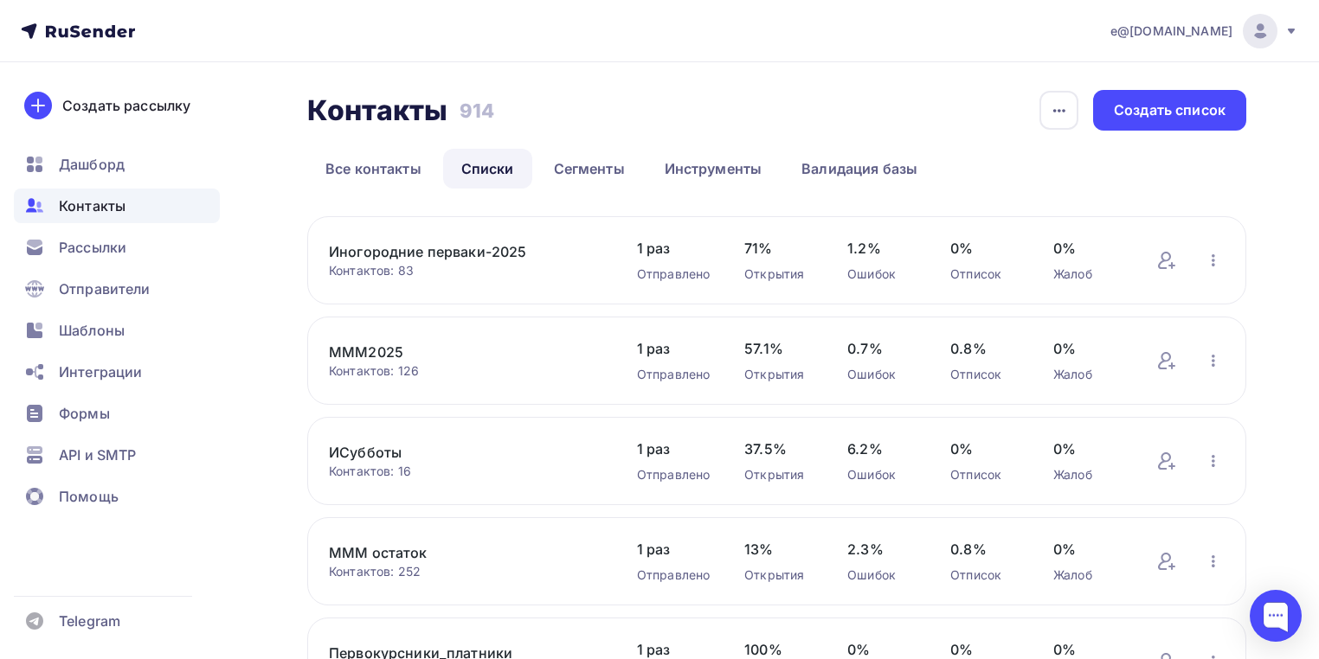
click at [488, 171] on link "Списки" at bounding box center [487, 169] width 89 height 40
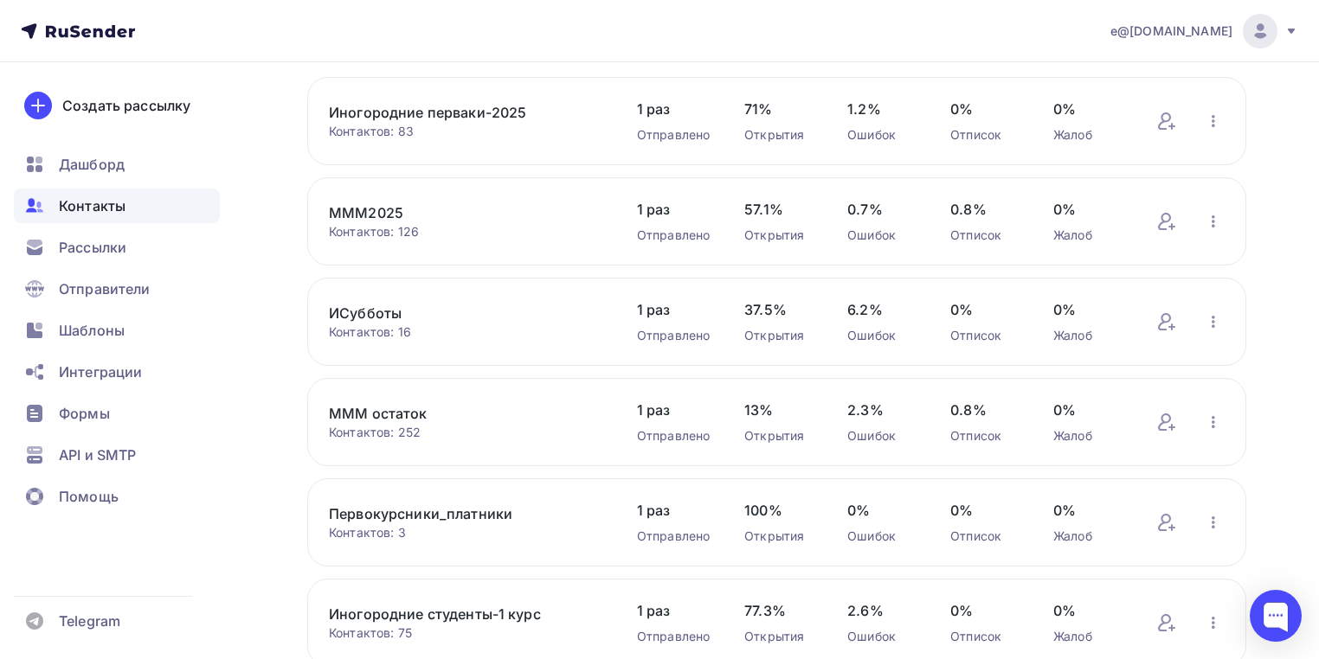
scroll to position [55, 0]
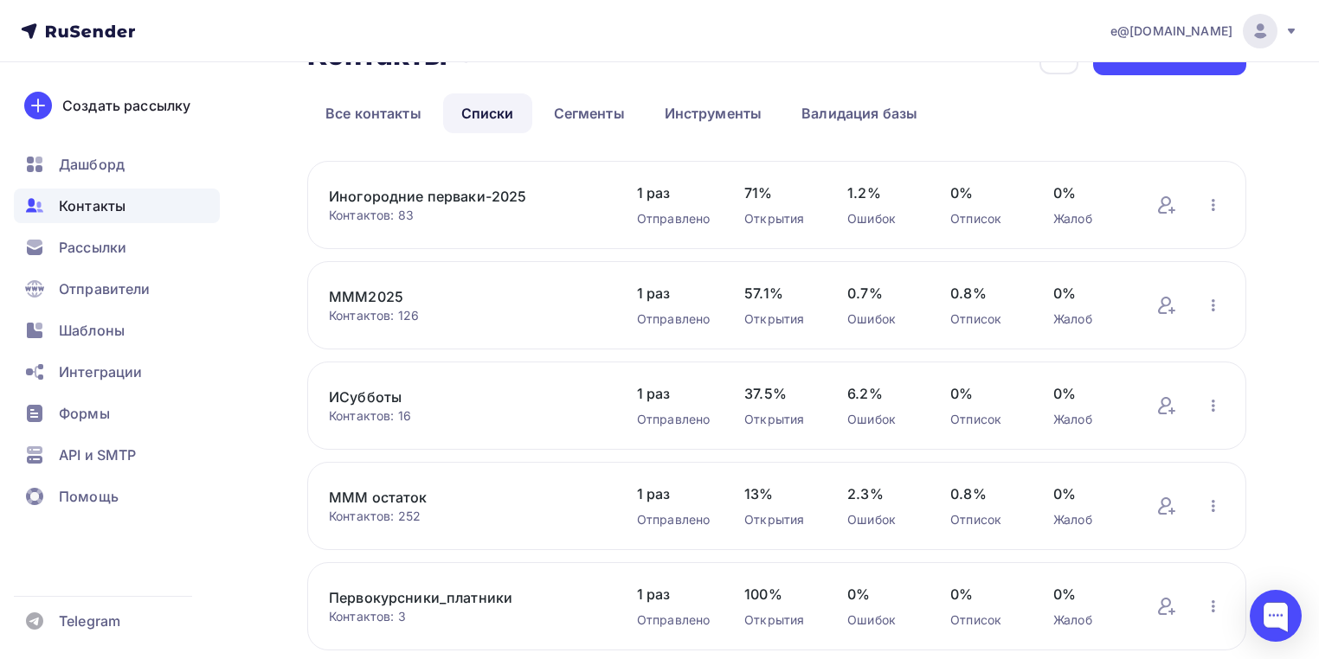
click at [375, 297] on link "МММ2025" at bounding box center [465, 296] width 273 height 21
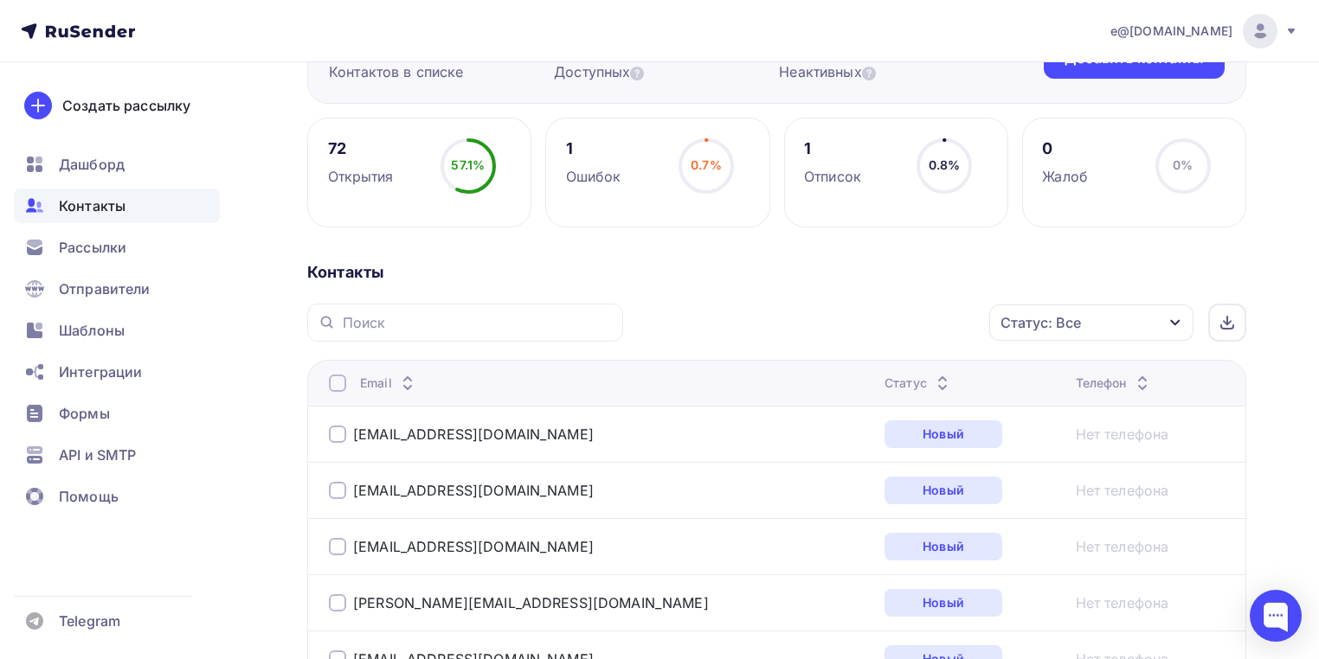
scroll to position [208, 0]
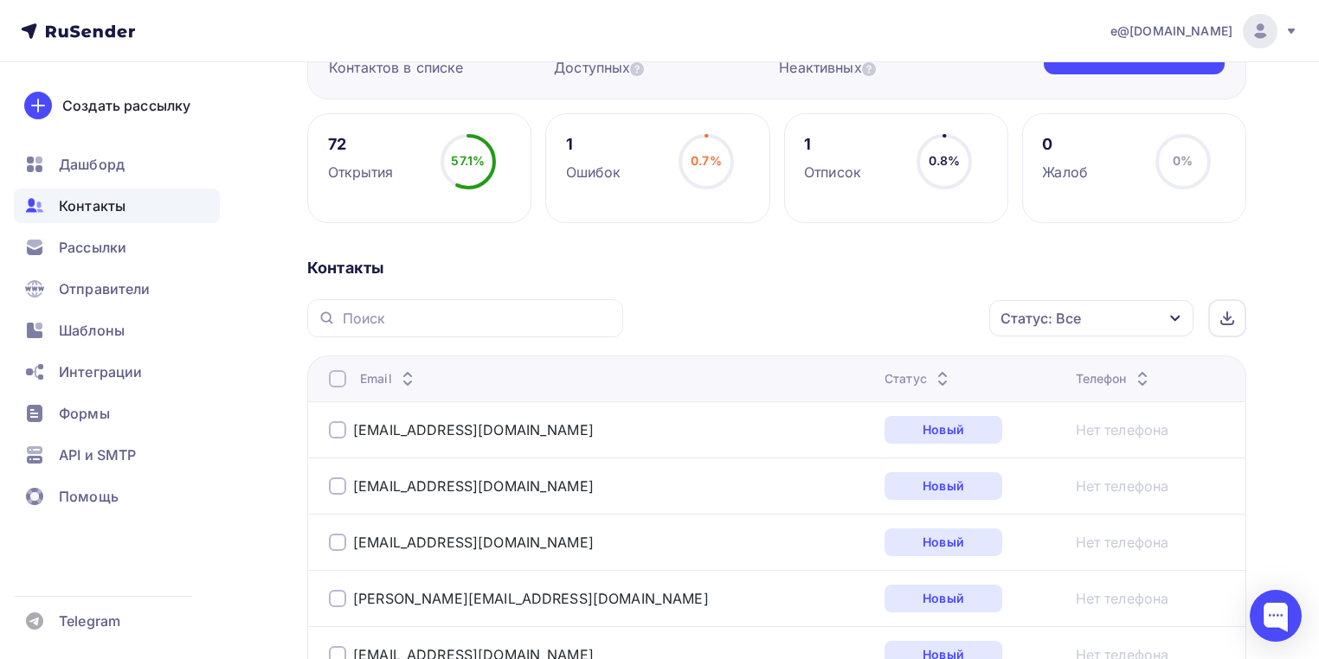
click at [359, 307] on div at bounding box center [465, 318] width 316 height 38
click at [360, 324] on input "text" at bounding box center [478, 318] width 270 height 19
paste input "icloud.com"
type input "icloud.com"
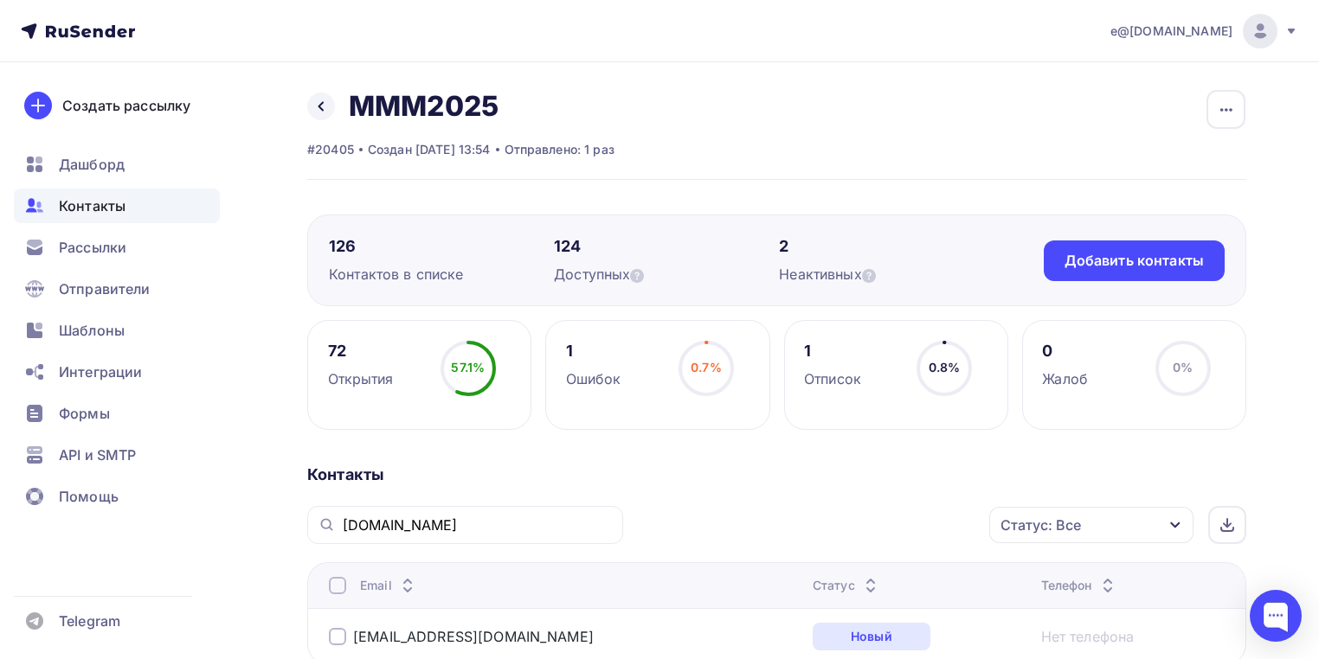
scroll to position [0, 0]
click at [90, 211] on span "Контакты" at bounding box center [92, 206] width 67 height 21
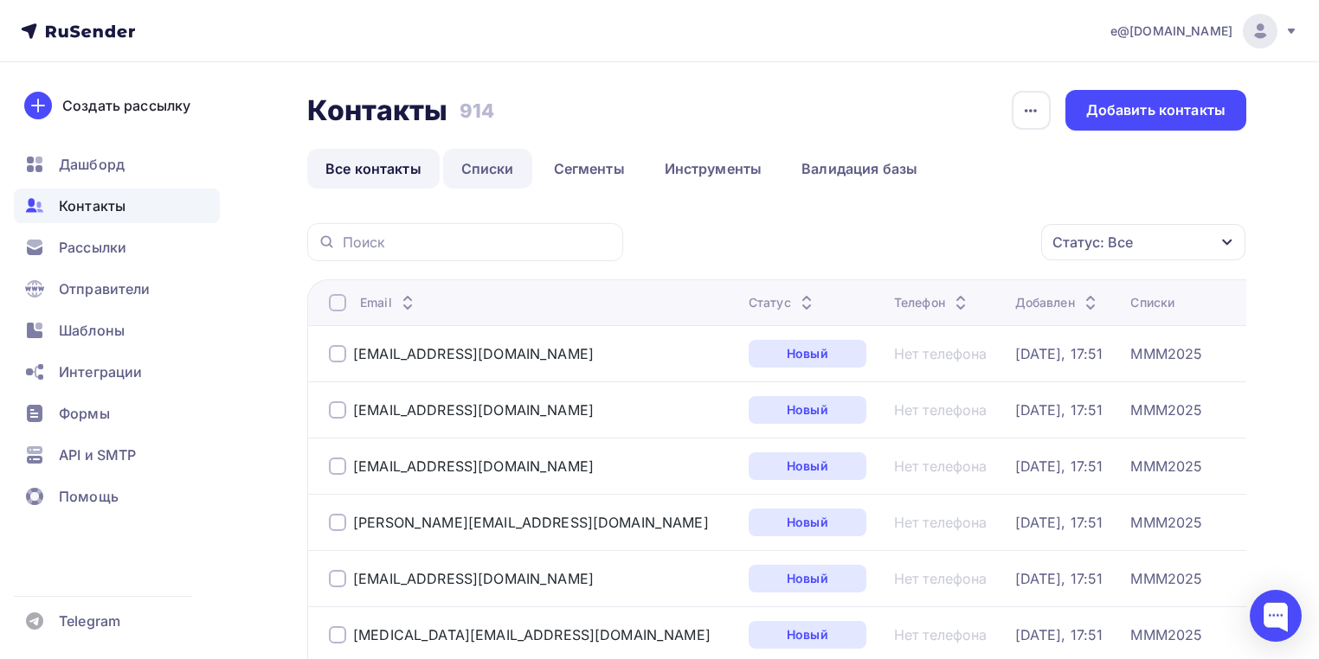
click at [489, 168] on link "Списки" at bounding box center [487, 169] width 89 height 40
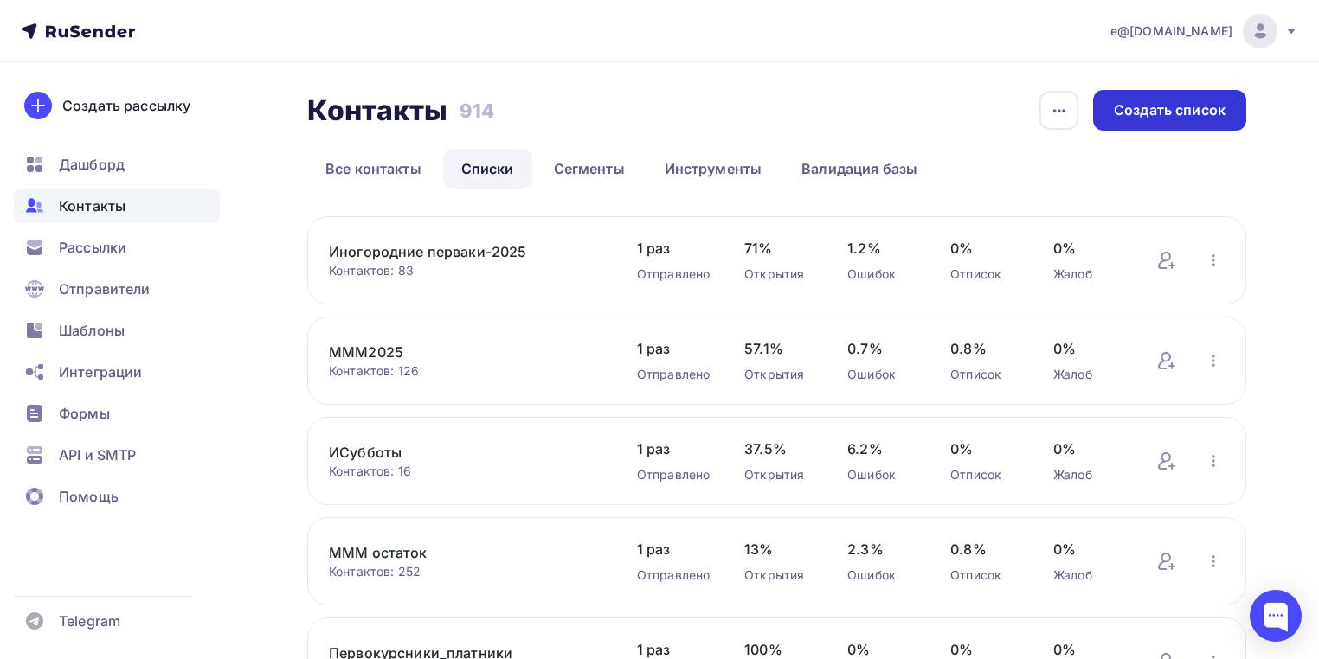
click at [1144, 118] on div "Создать список" at bounding box center [1170, 110] width 112 height 20
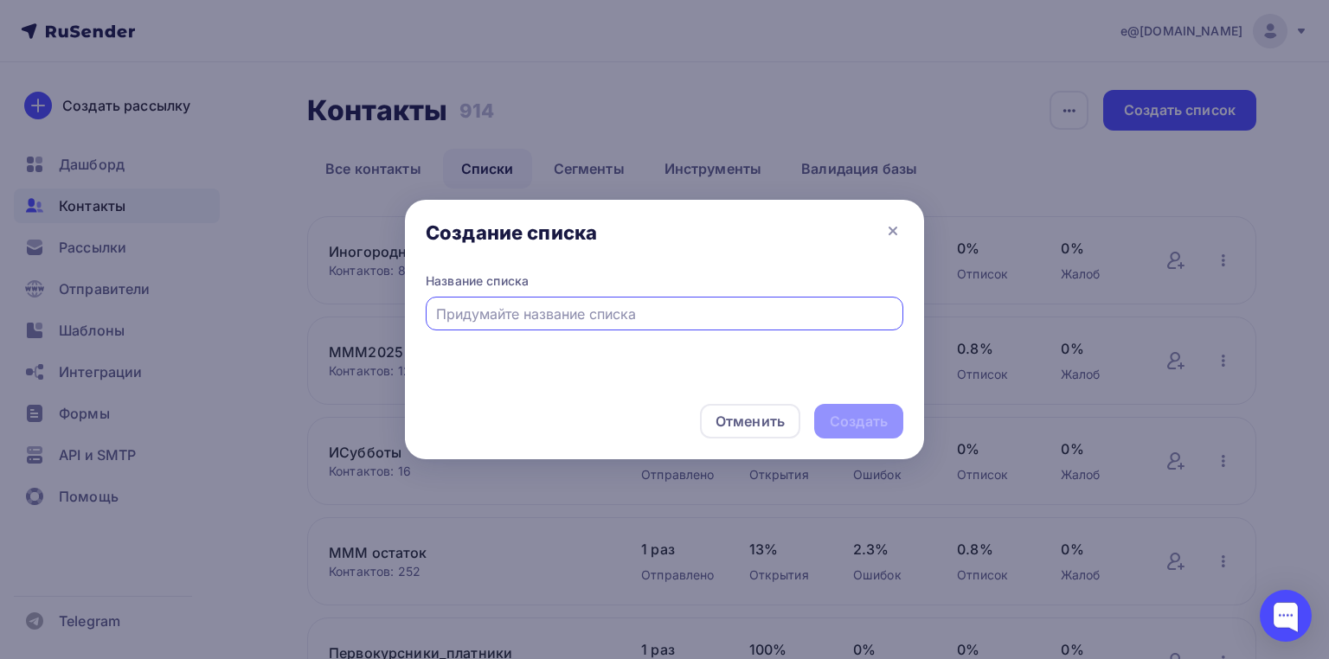
click at [559, 315] on input "text" at bounding box center [665, 314] width 458 height 21
type input "МММ2026"
click at [855, 429] on div "Создать" at bounding box center [859, 422] width 58 height 20
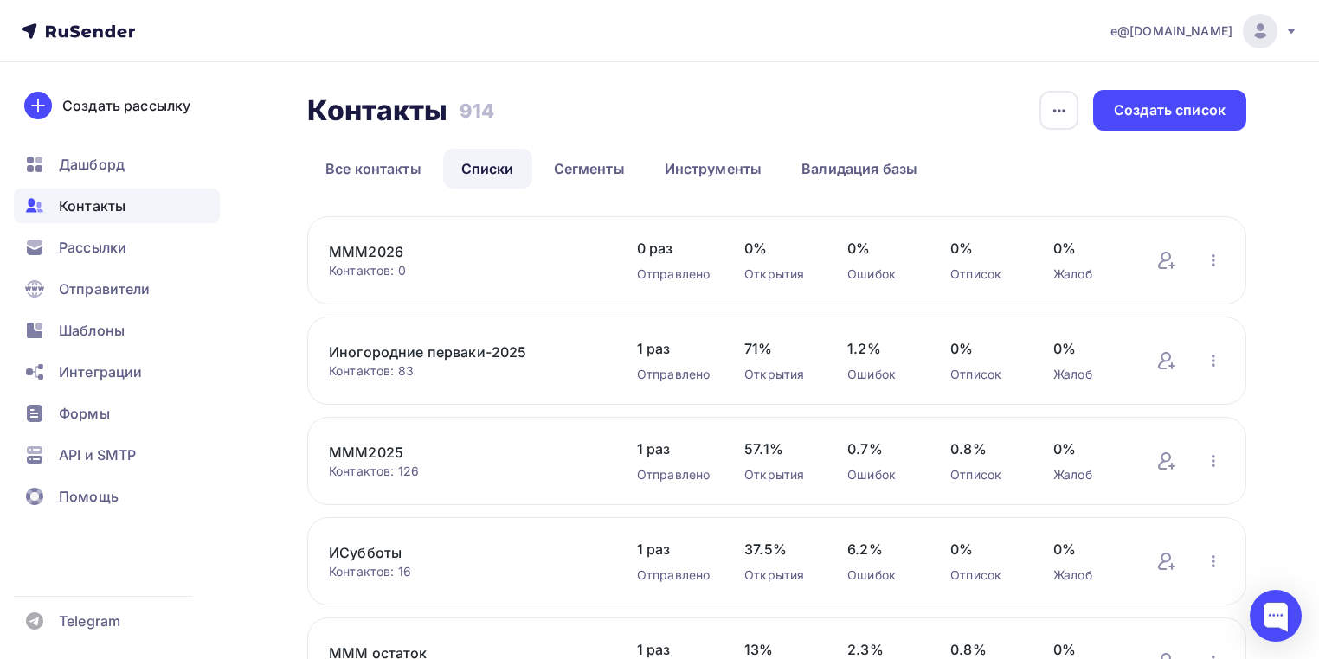
click at [484, 163] on link "Списки" at bounding box center [487, 169] width 89 height 40
click at [369, 245] on link "МММ2026" at bounding box center [465, 251] width 273 height 21
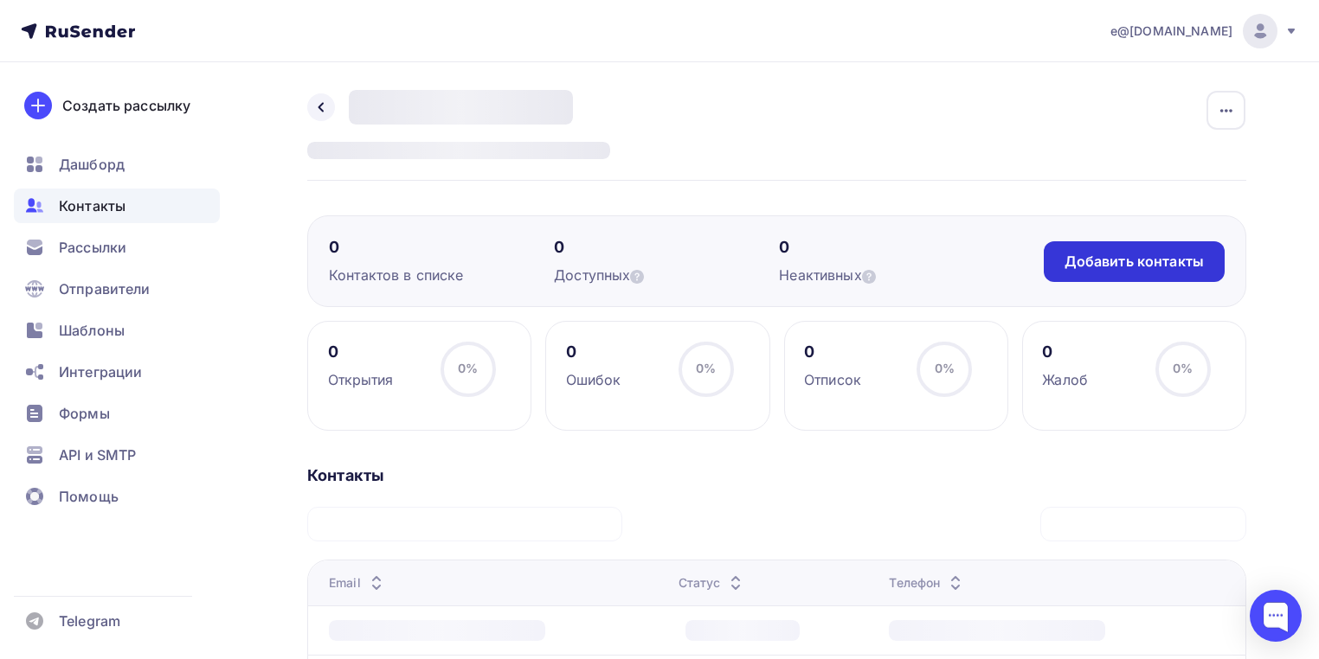
click at [1116, 256] on div "Добавить контакты" at bounding box center [1133, 262] width 139 height 20
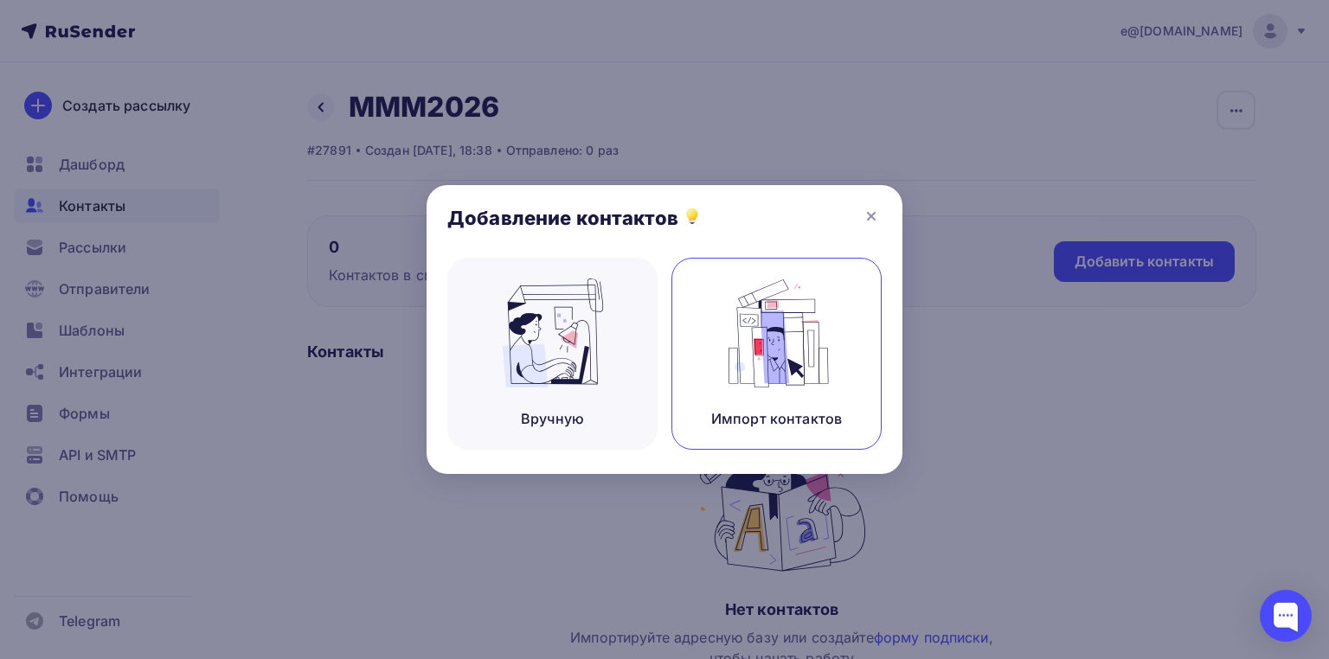
click at [793, 344] on img at bounding box center [777, 333] width 116 height 109
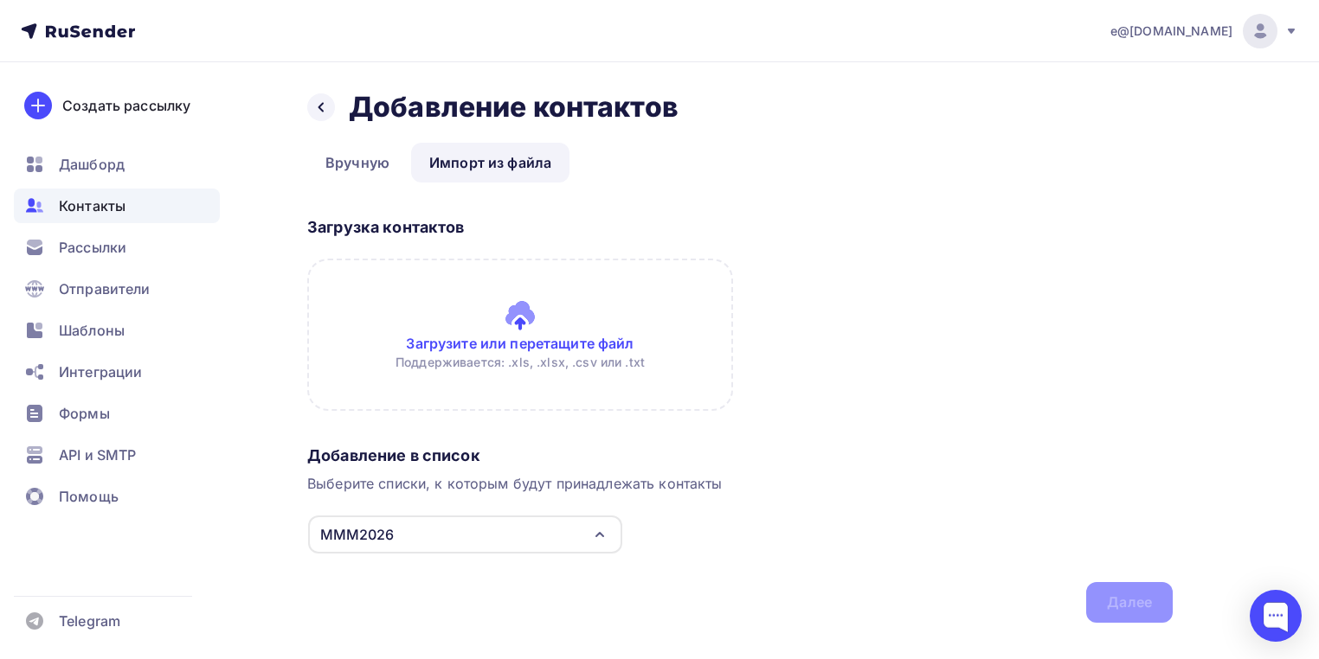
click at [495, 326] on input "file" at bounding box center [520, 335] width 426 height 152
click at [492, 335] on input "file" at bounding box center [520, 335] width 426 height 152
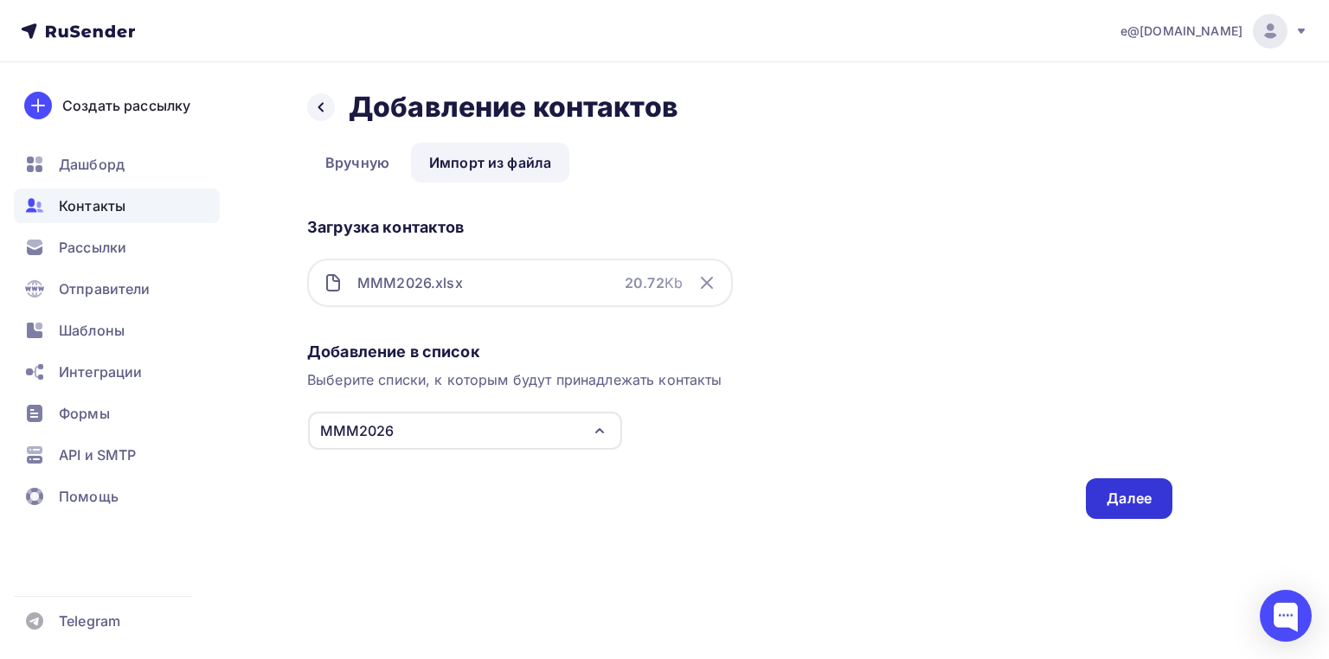
click at [1146, 504] on div "Далее" at bounding box center [1129, 499] width 45 height 20
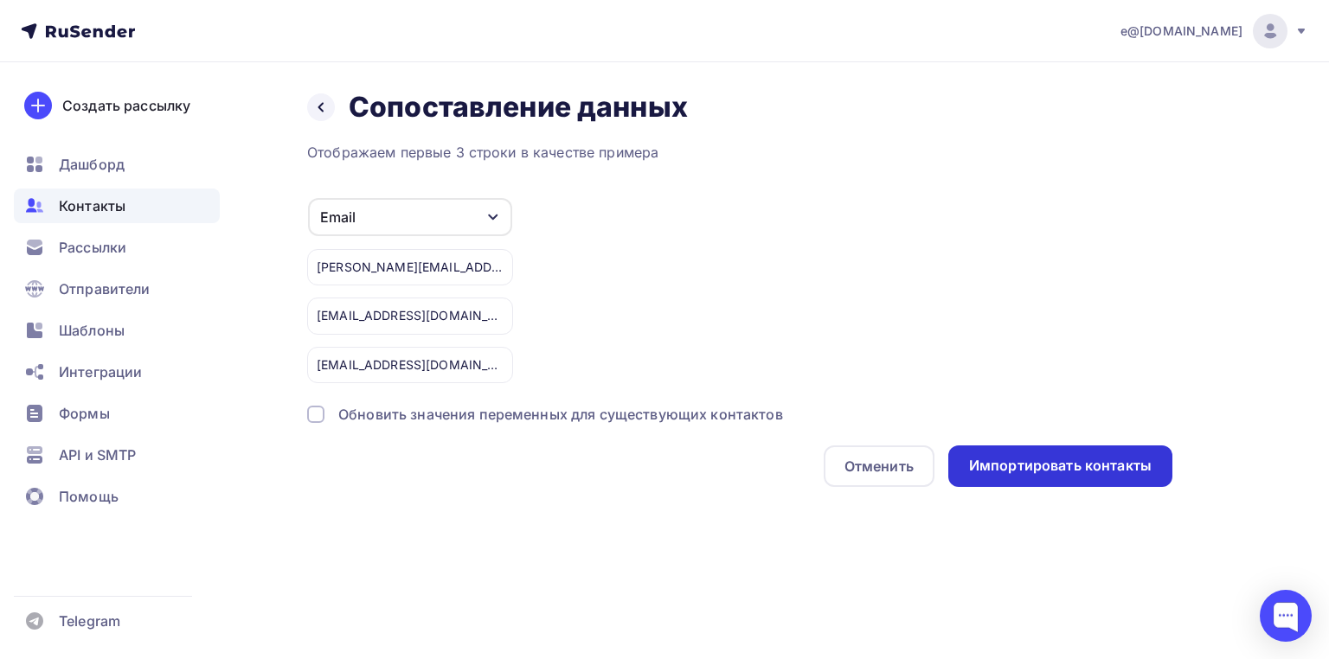
click at [1048, 466] on div "Импортировать контакты" at bounding box center [1060, 466] width 183 height 20
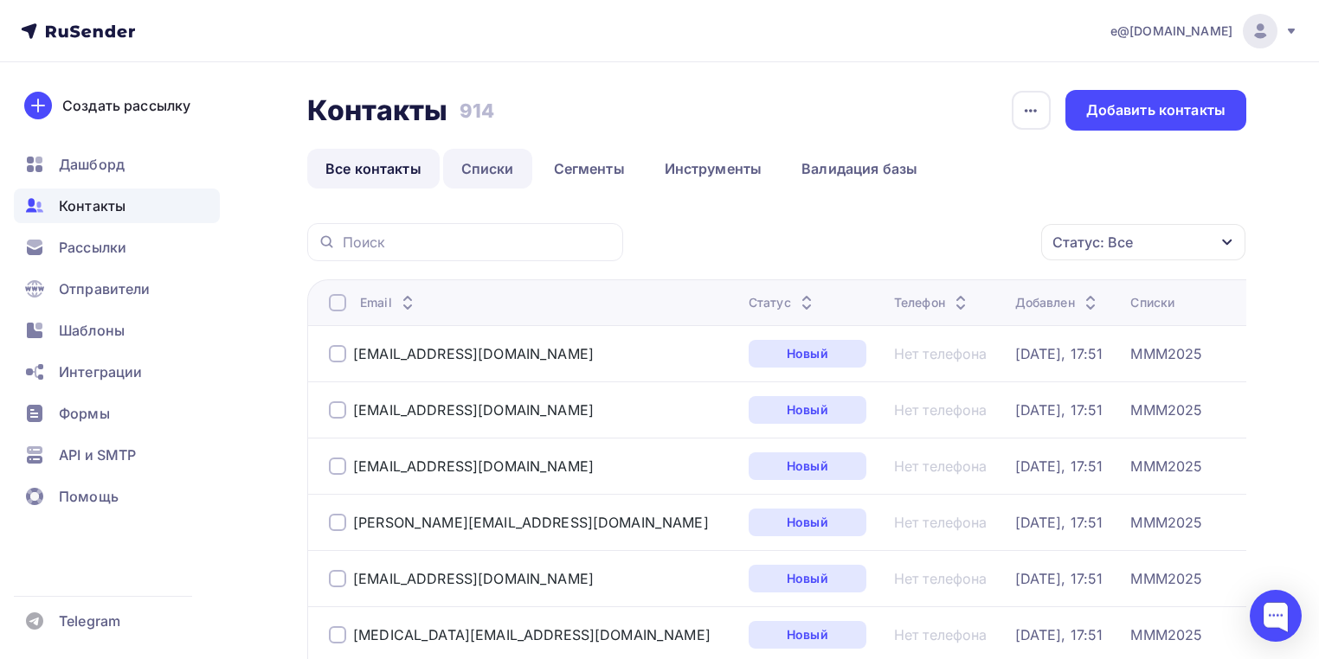
click at [485, 167] on link "Списки" at bounding box center [487, 169] width 89 height 40
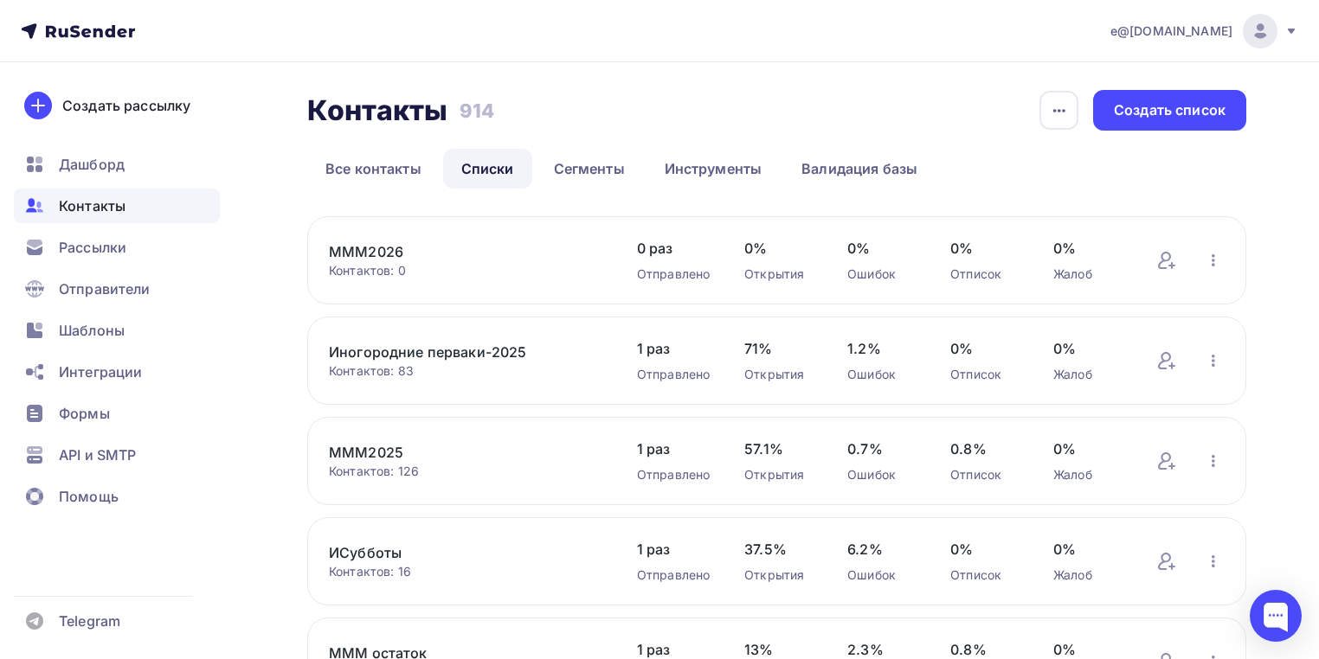
click at [393, 251] on link "МММ2026" at bounding box center [465, 251] width 273 height 21
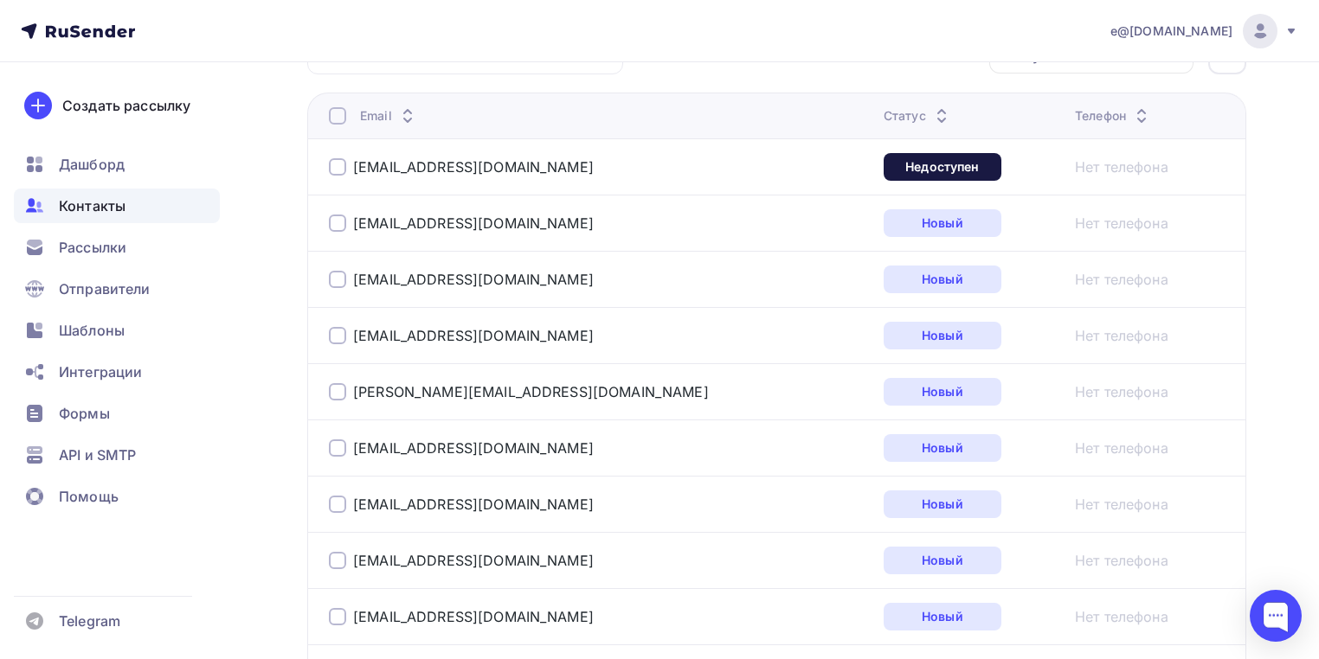
scroll to position [277, 0]
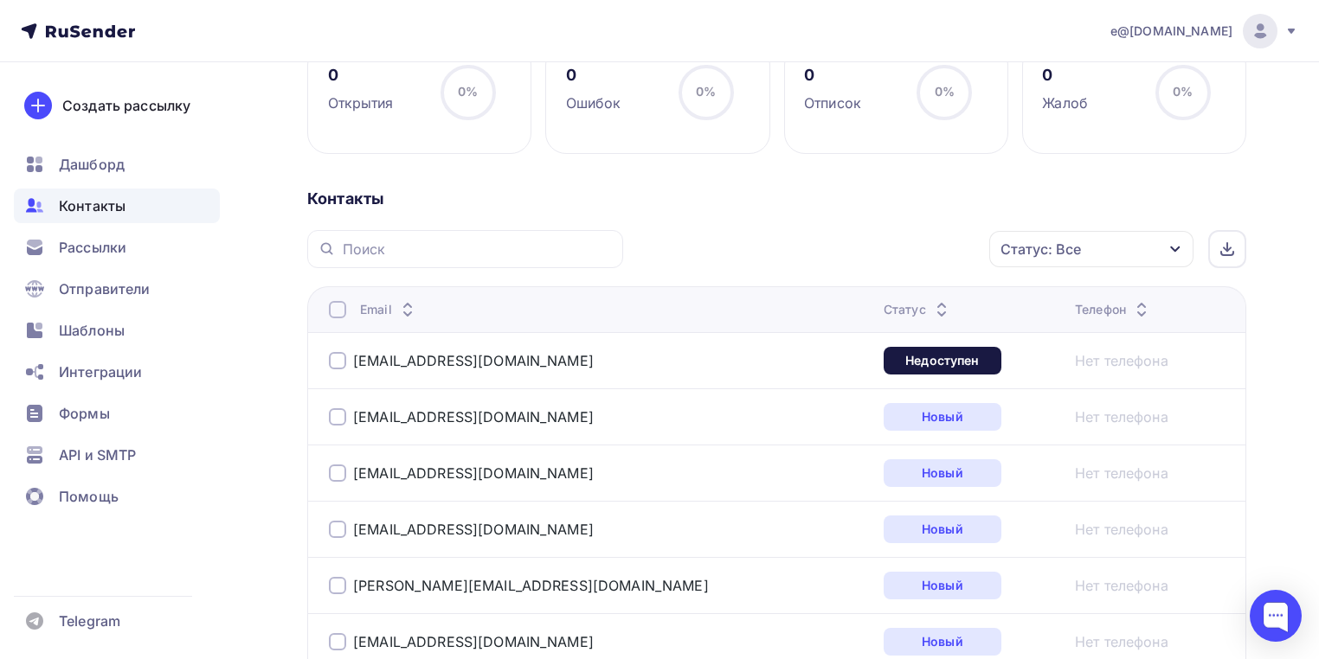
click at [337, 359] on div at bounding box center [337, 360] width 17 height 17
click at [799, 255] on div "Действие" at bounding box center [790, 249] width 67 height 21
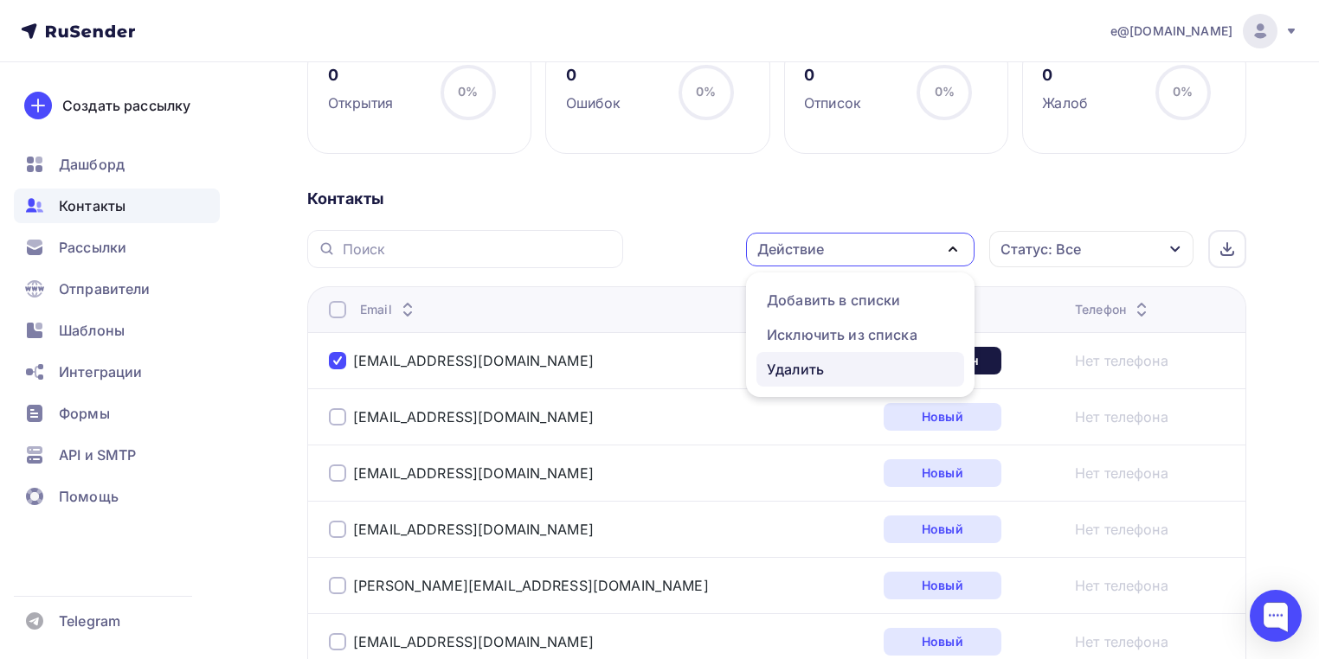
click at [799, 369] on div "Удалить" at bounding box center [795, 369] width 57 height 21
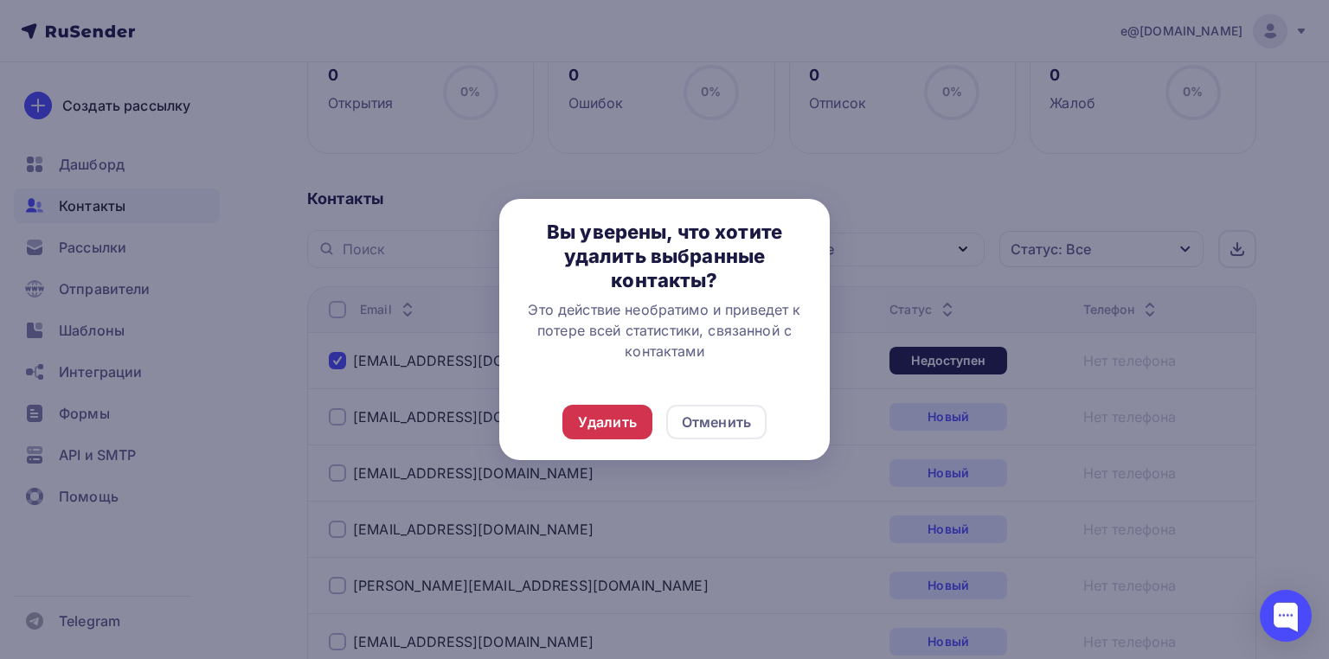
click at [611, 419] on div "Удалить" at bounding box center [607, 422] width 59 height 21
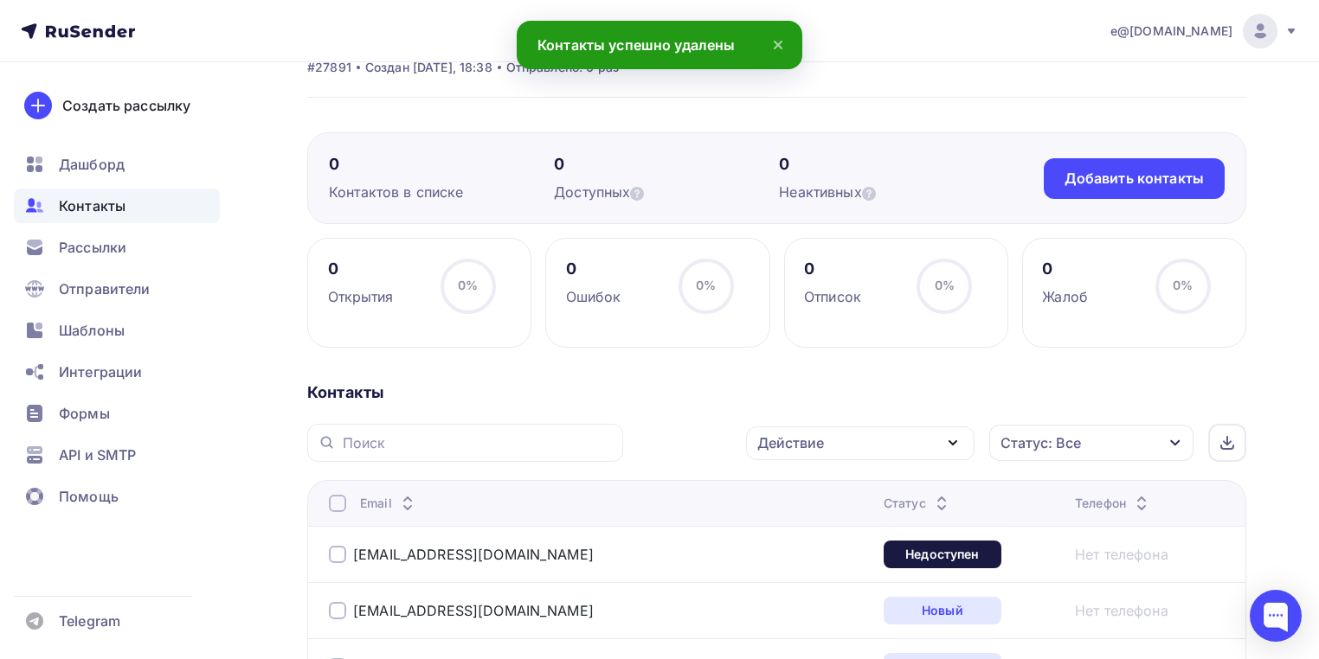
scroll to position [0, 0]
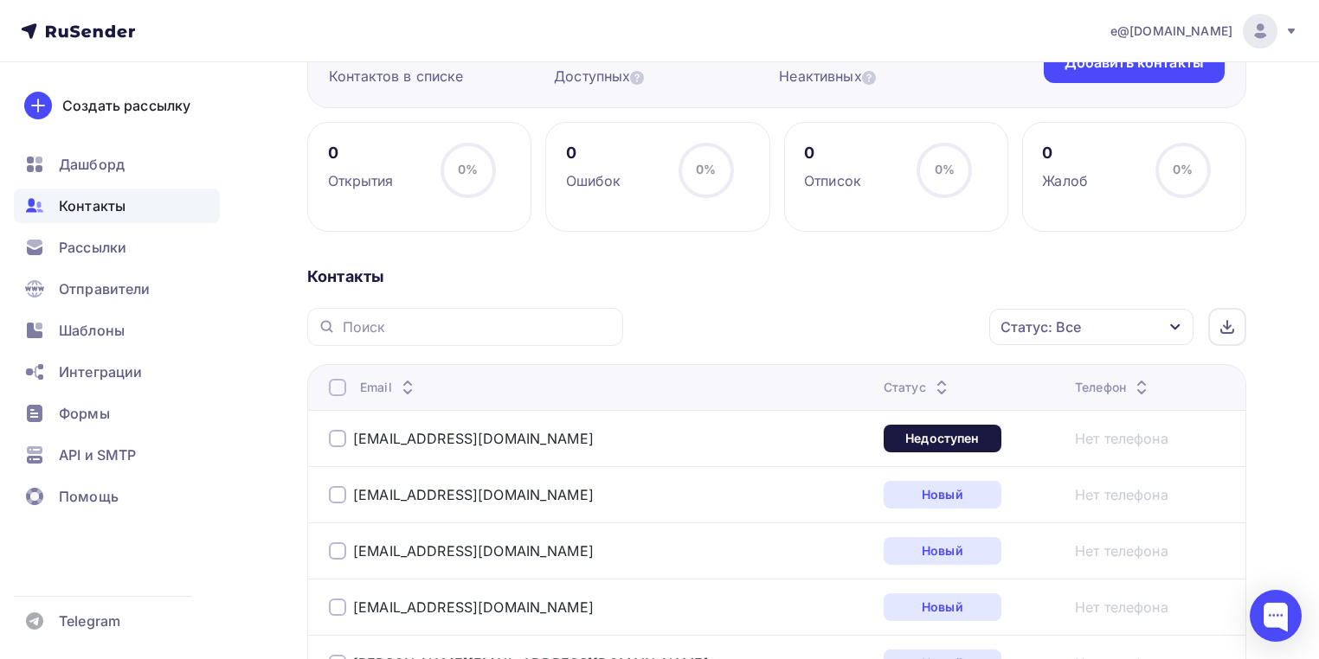
scroll to position [208, 0]
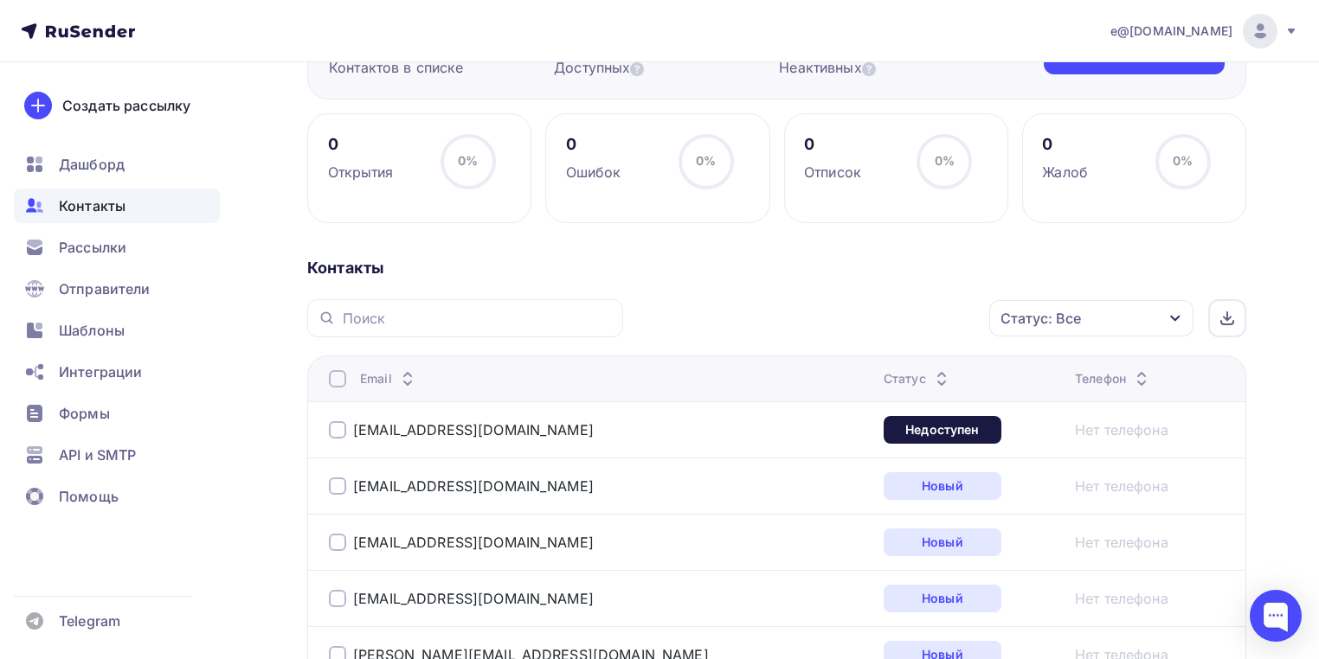
click at [339, 429] on div at bounding box center [337, 429] width 17 height 17
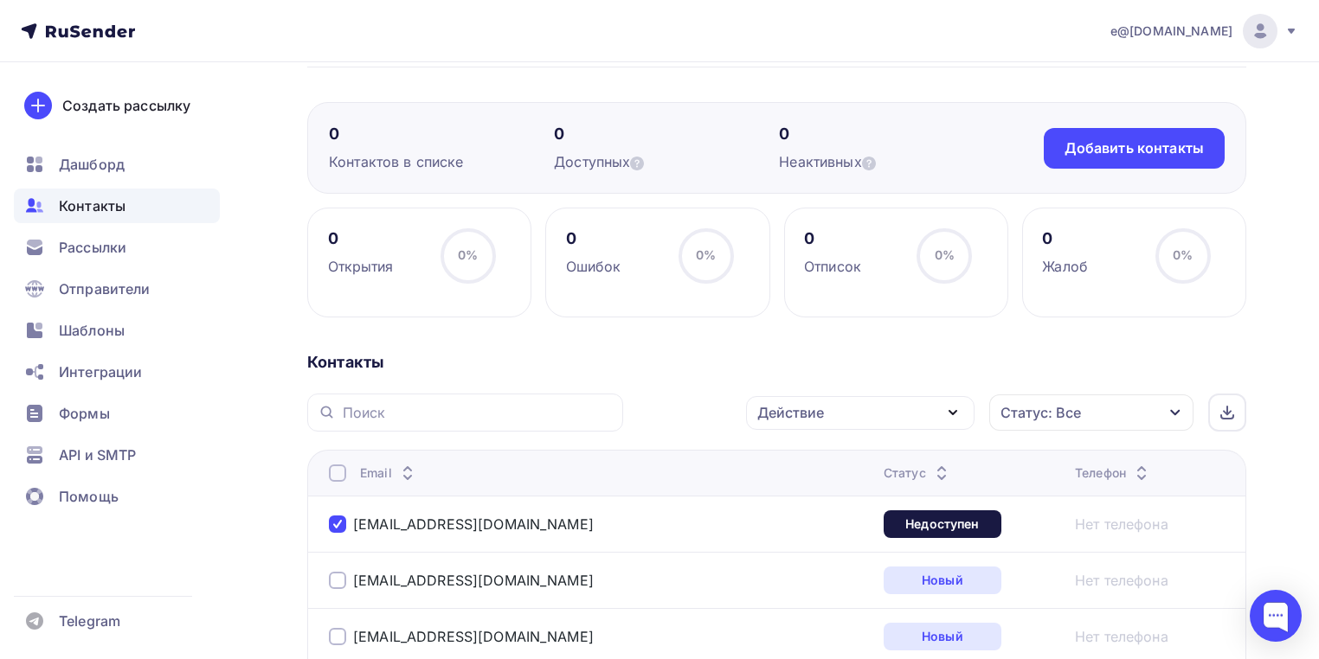
scroll to position [138, 0]
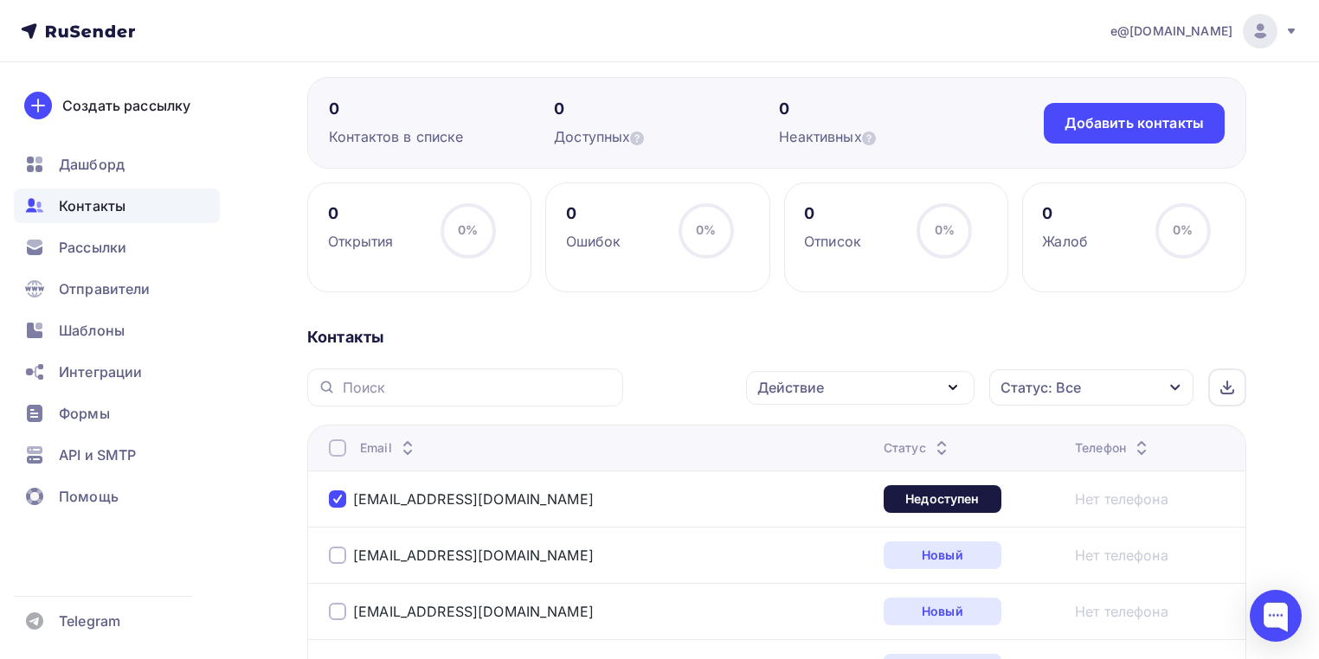
click at [833, 384] on div "Действие" at bounding box center [860, 388] width 228 height 34
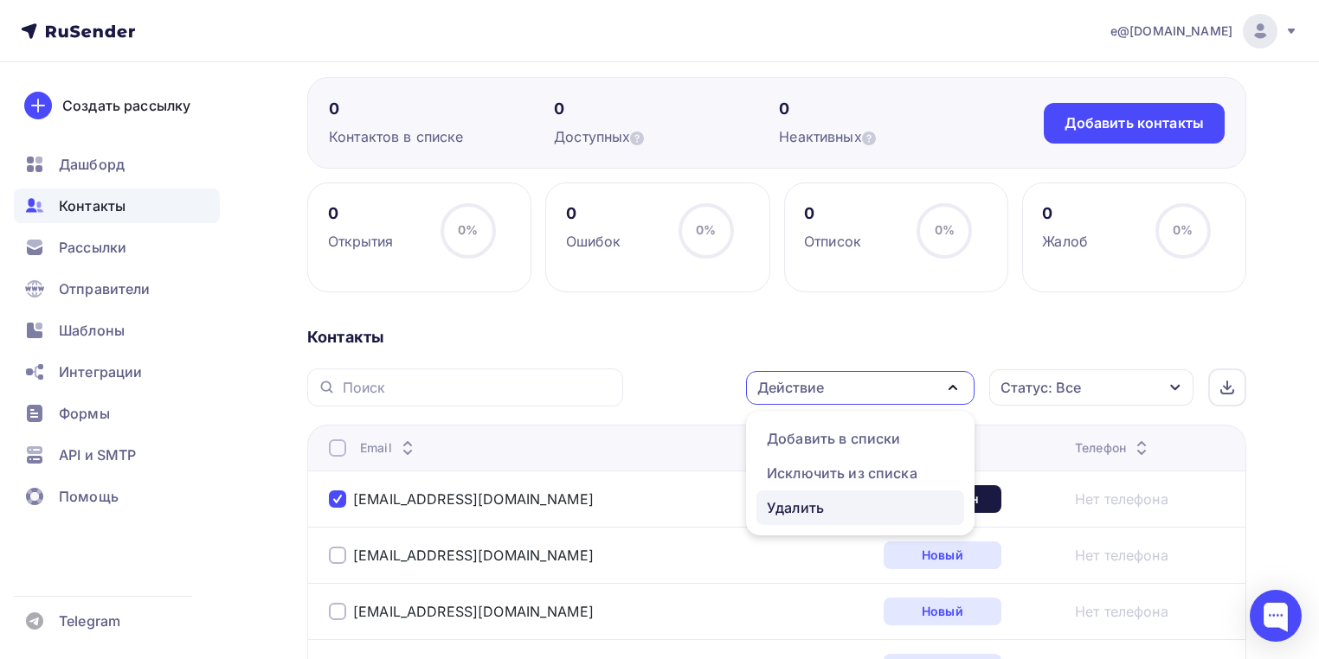
click at [797, 502] on div "Удалить" at bounding box center [795, 508] width 57 height 21
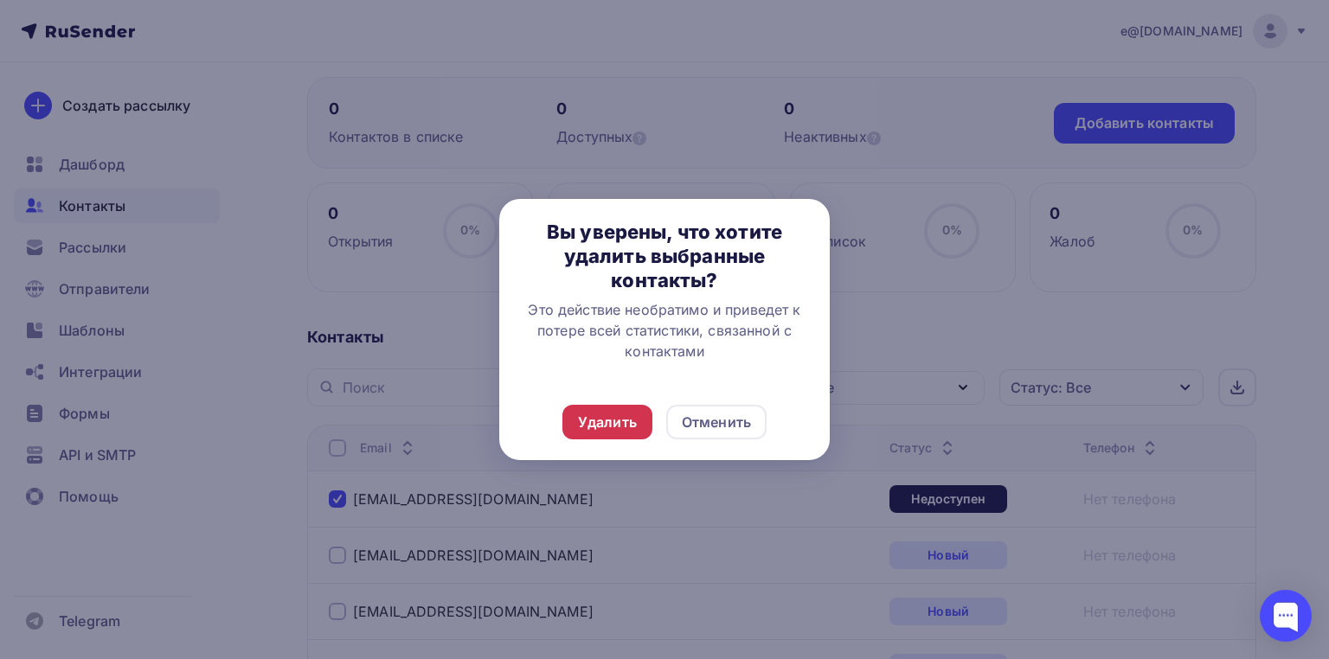
click at [606, 421] on div "Удалить" at bounding box center [607, 422] width 59 height 21
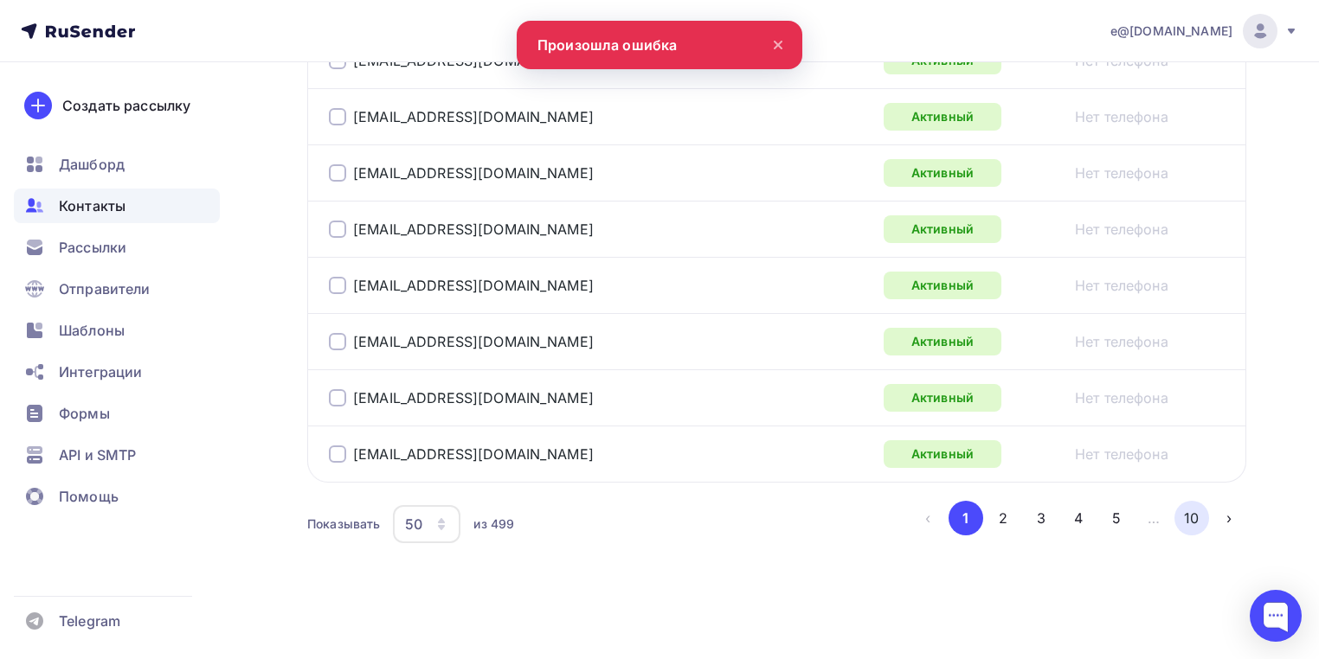
click at [1185, 536] on button "10" at bounding box center [1191, 518] width 35 height 35
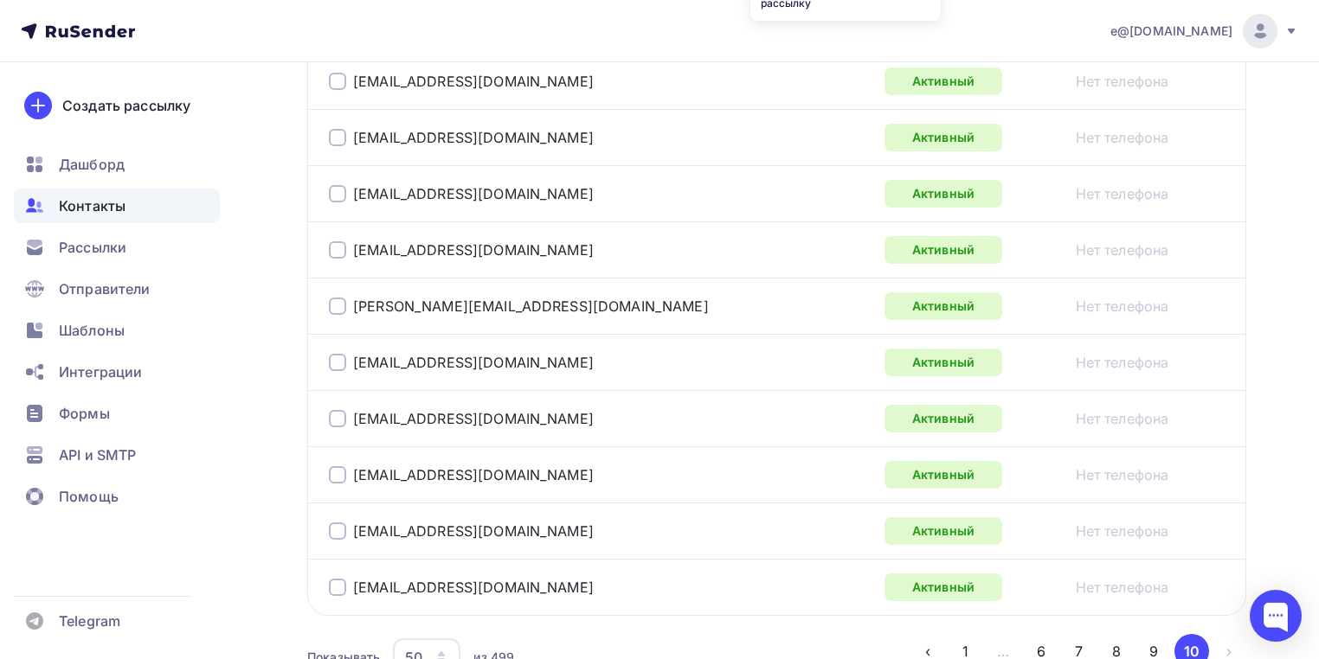
scroll to position [2975, 0]
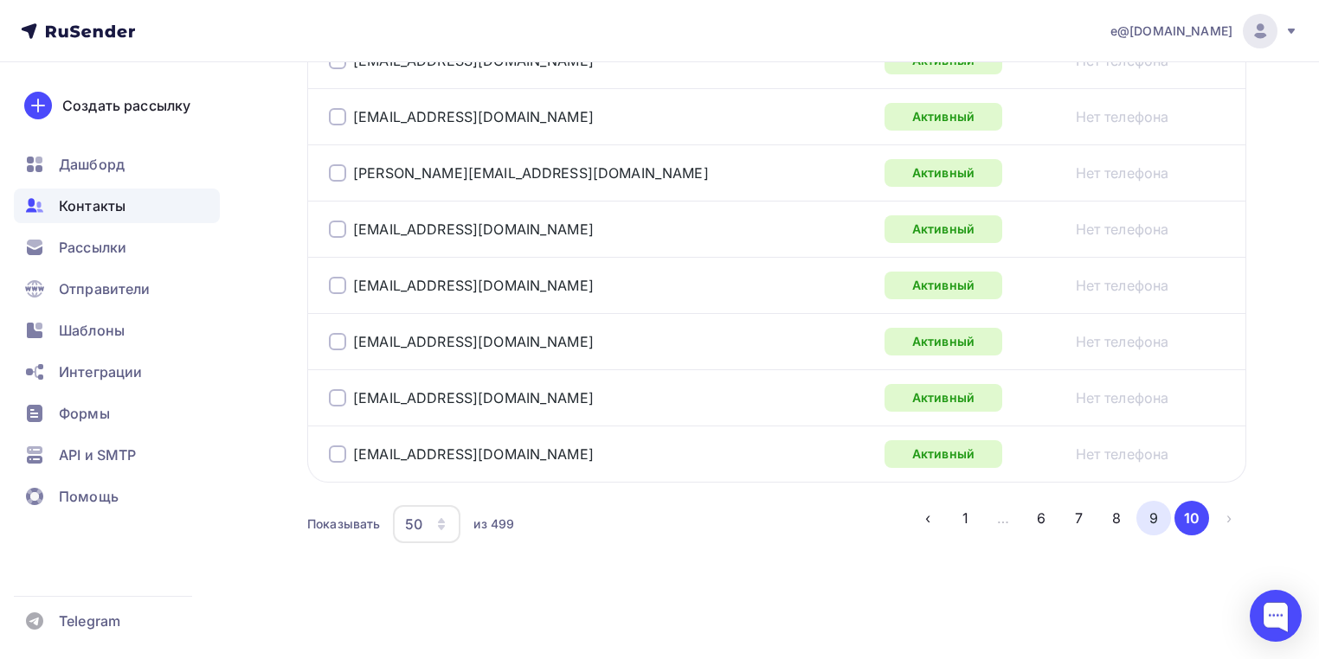
click at [1157, 519] on button "9" at bounding box center [1153, 518] width 35 height 35
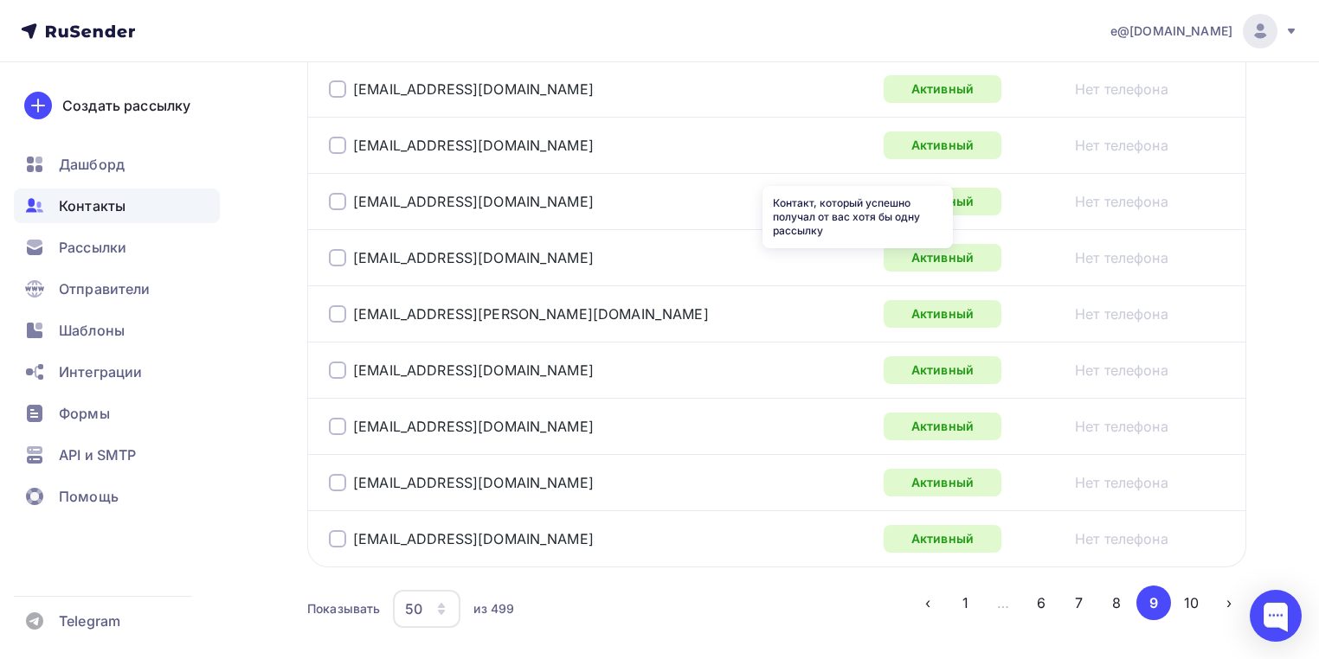
scroll to position [3033, 0]
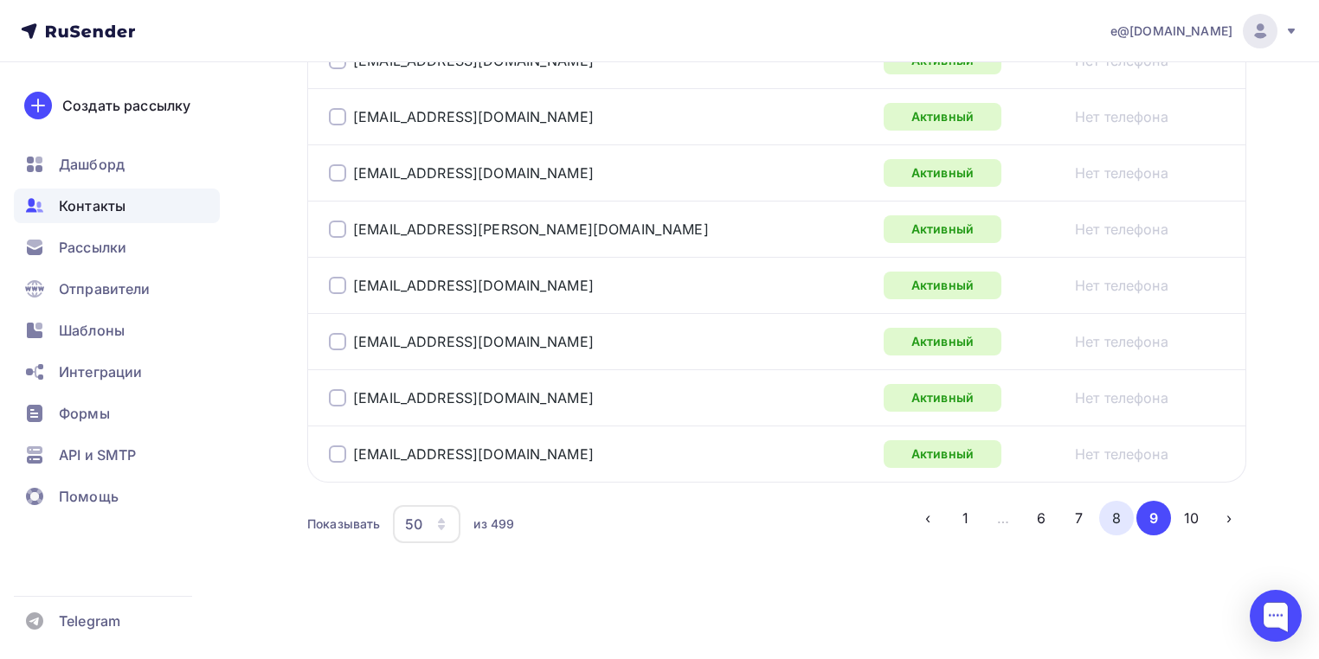
click at [1107, 511] on button "8" at bounding box center [1116, 518] width 35 height 35
click at [1087, 518] on button "7" at bounding box center [1078, 518] width 35 height 35
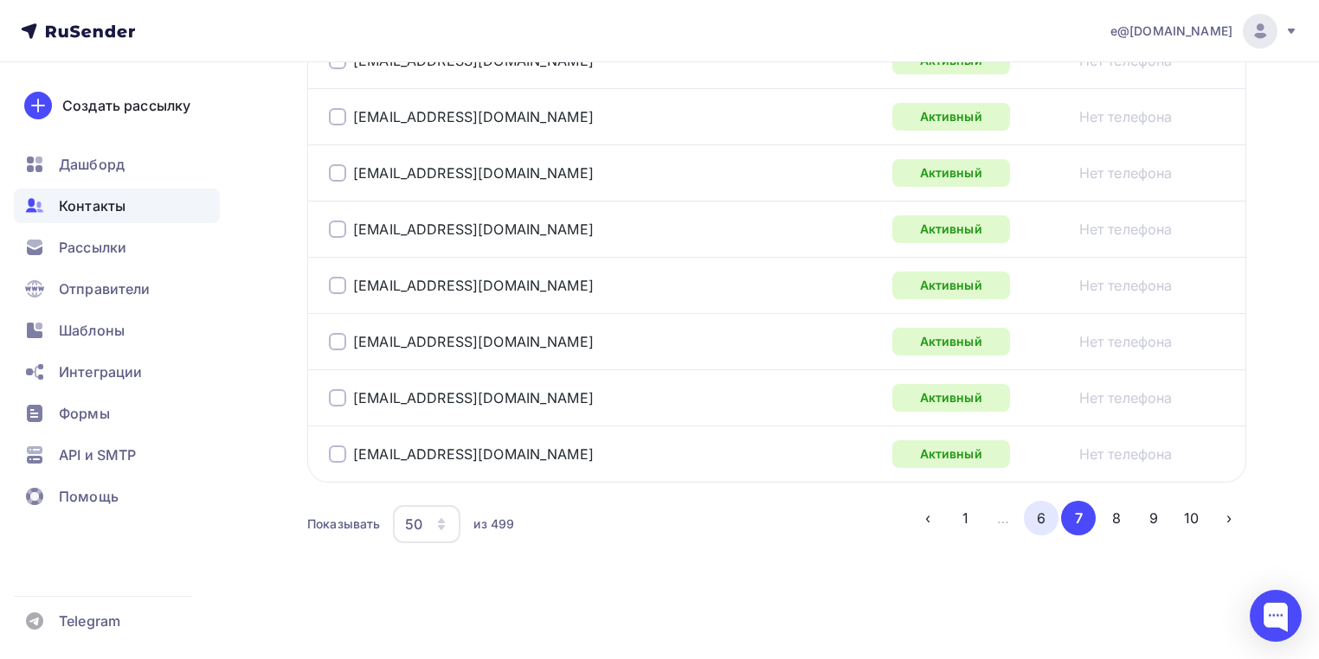
click at [1049, 523] on button "6" at bounding box center [1041, 518] width 35 height 35
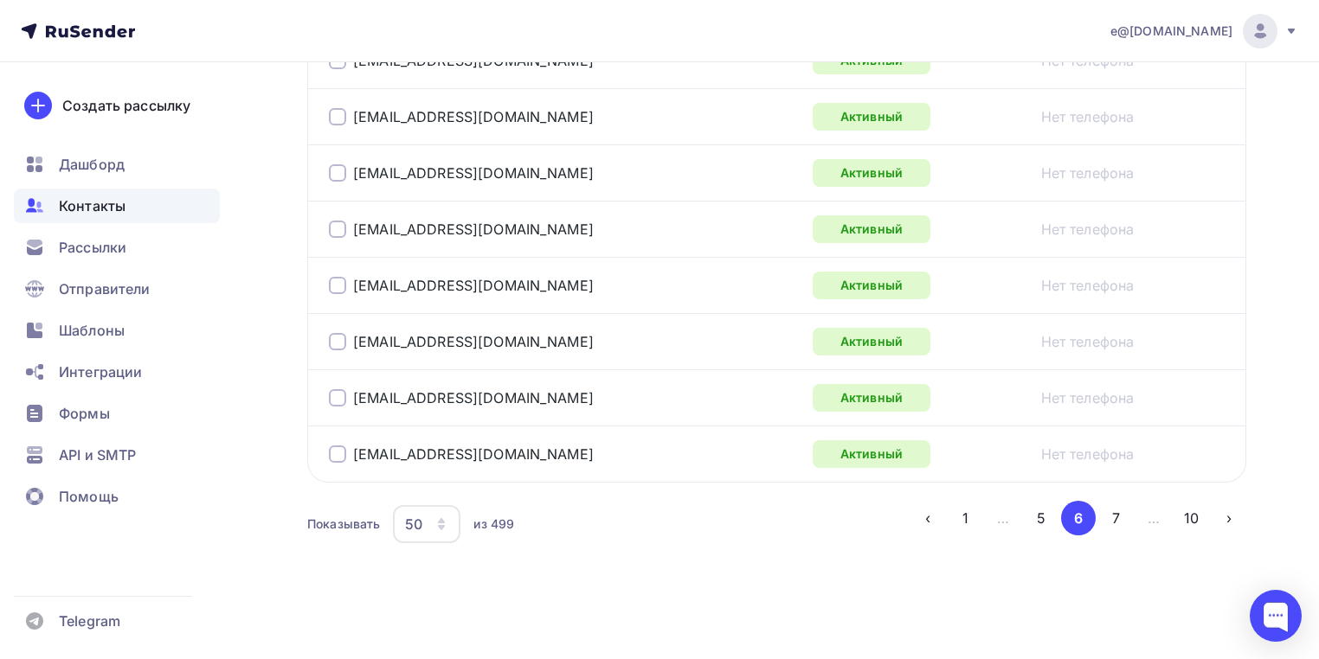
click at [1045, 518] on button "5" at bounding box center [1041, 518] width 35 height 35
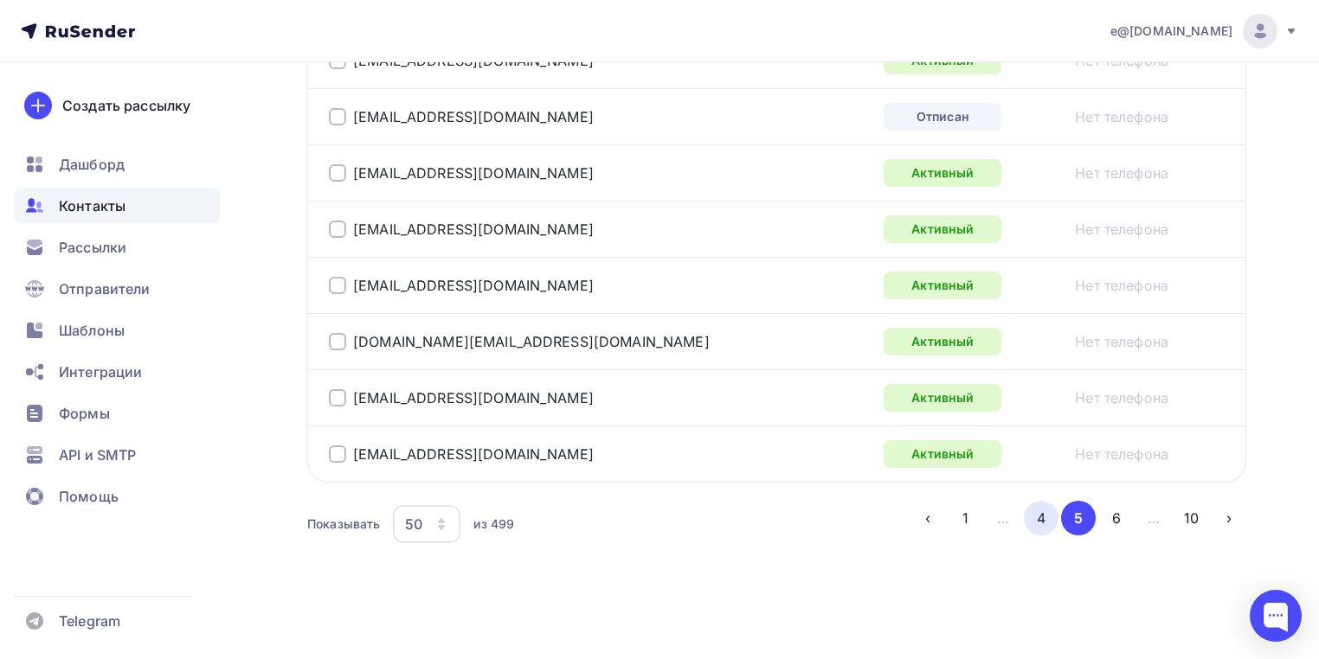
click at [1037, 519] on button "4" at bounding box center [1041, 518] width 35 height 35
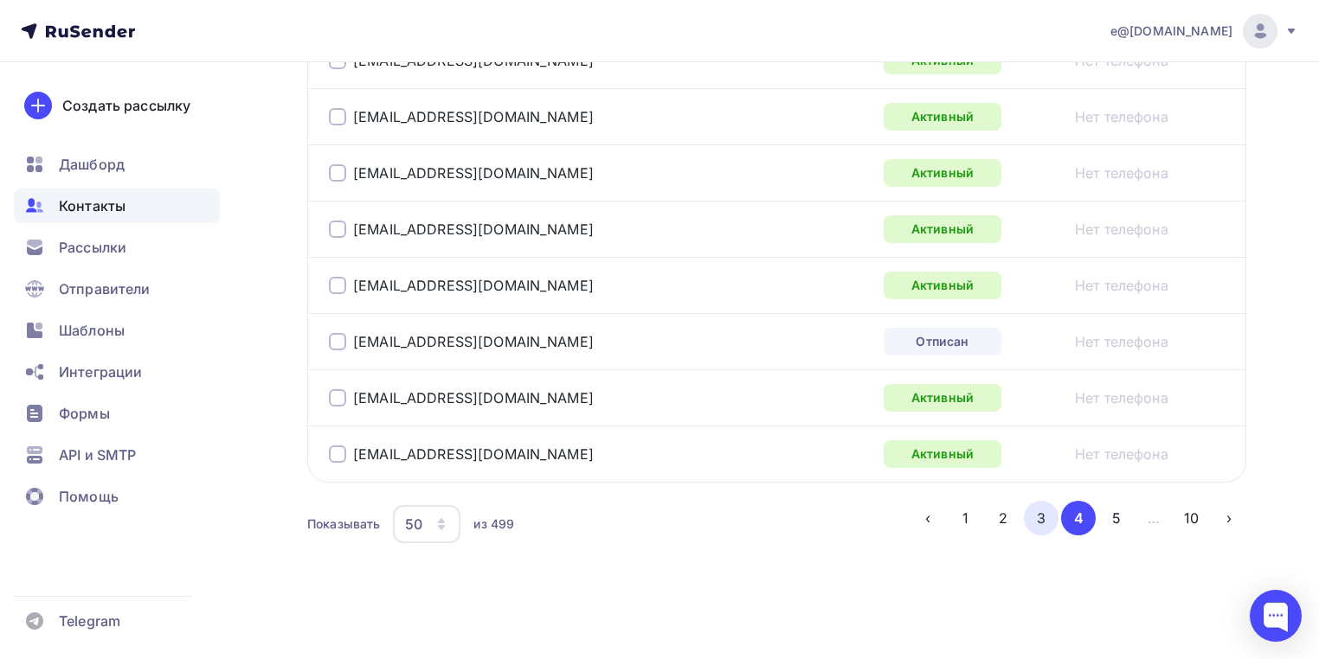
click at [1038, 515] on button "3" at bounding box center [1041, 518] width 35 height 35
click at [1011, 517] on button "2" at bounding box center [1003, 518] width 35 height 35
click at [962, 512] on button "1" at bounding box center [965, 518] width 35 height 35
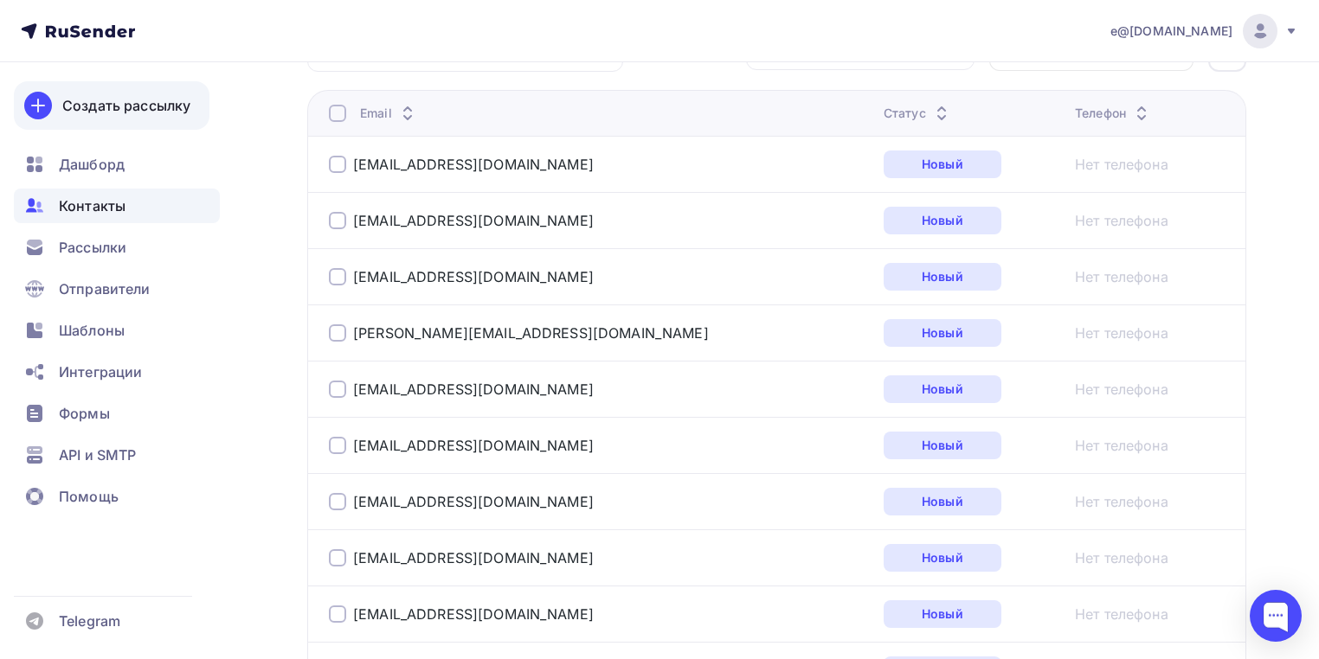
scroll to position [264, 0]
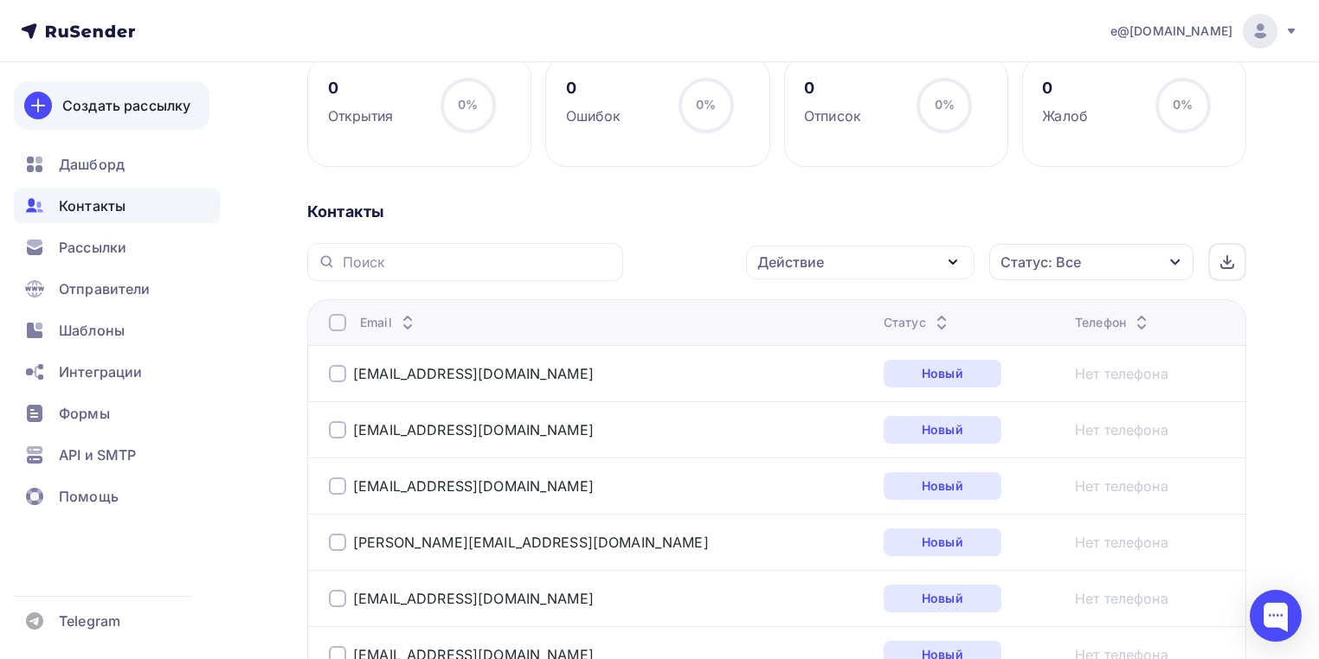
click at [126, 104] on div "Создать рассылку" at bounding box center [126, 105] width 128 height 21
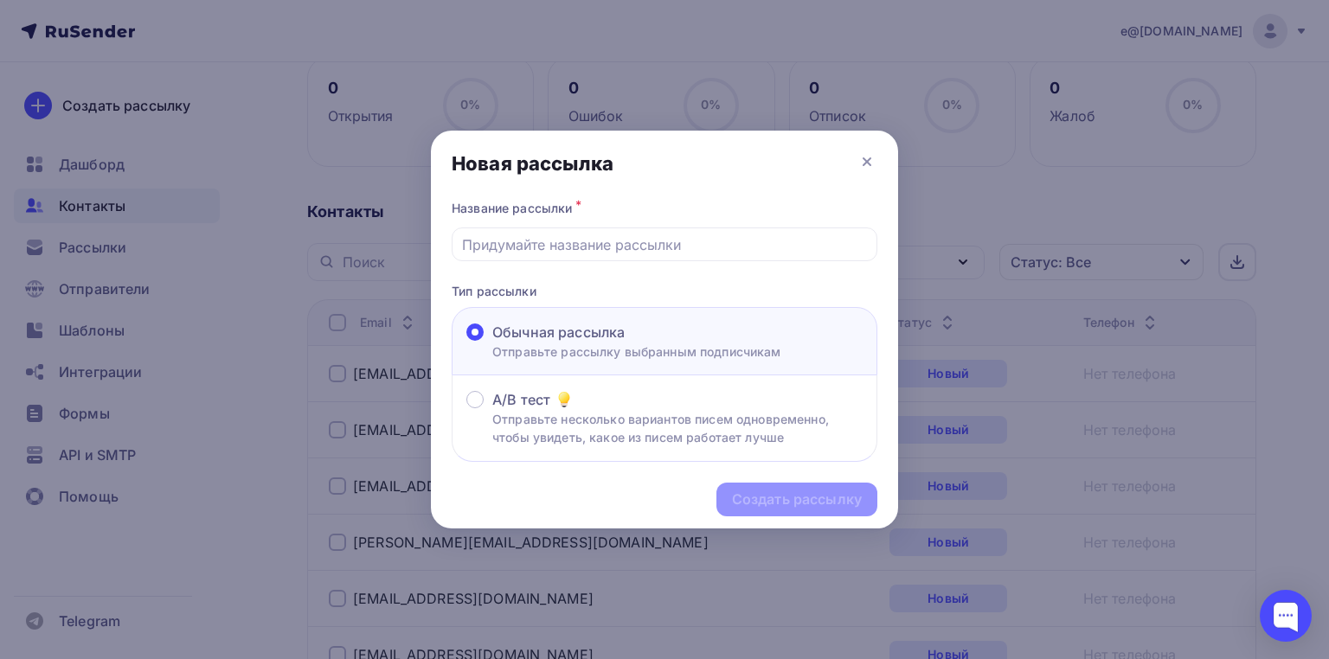
click at [295, 187] on div at bounding box center [664, 329] width 1329 height 659
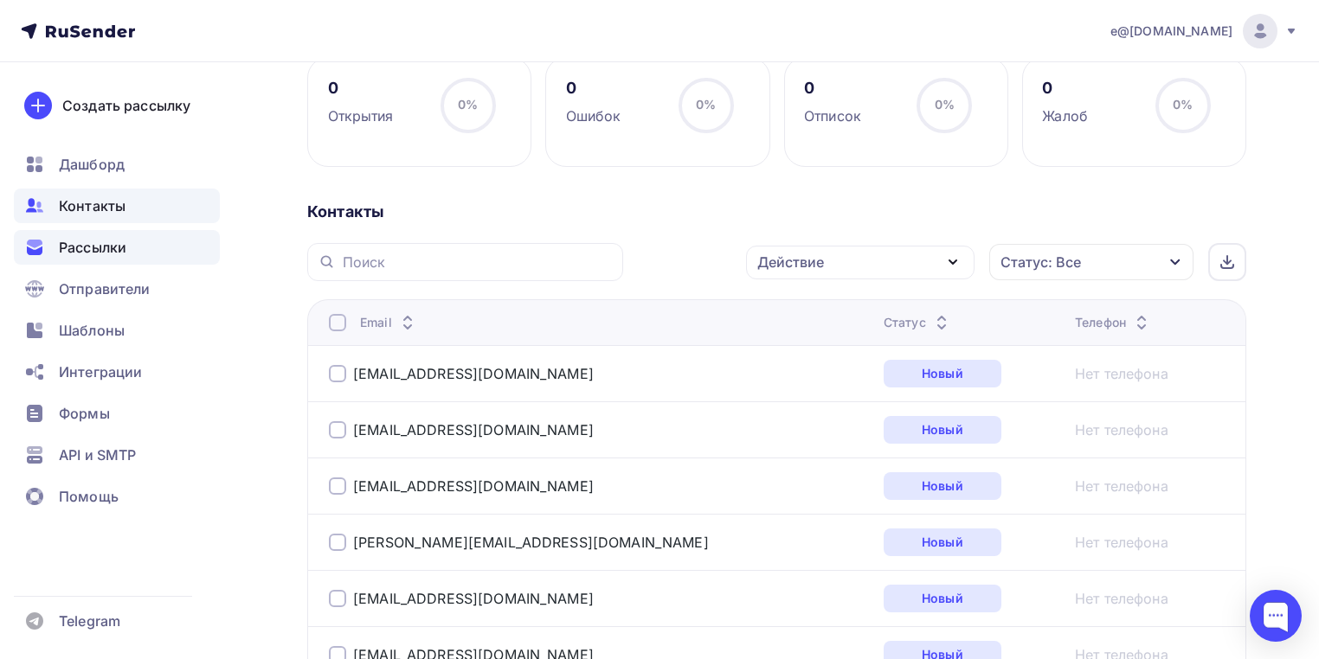
click at [84, 249] on span "Рассылки" at bounding box center [92, 247] width 67 height 21
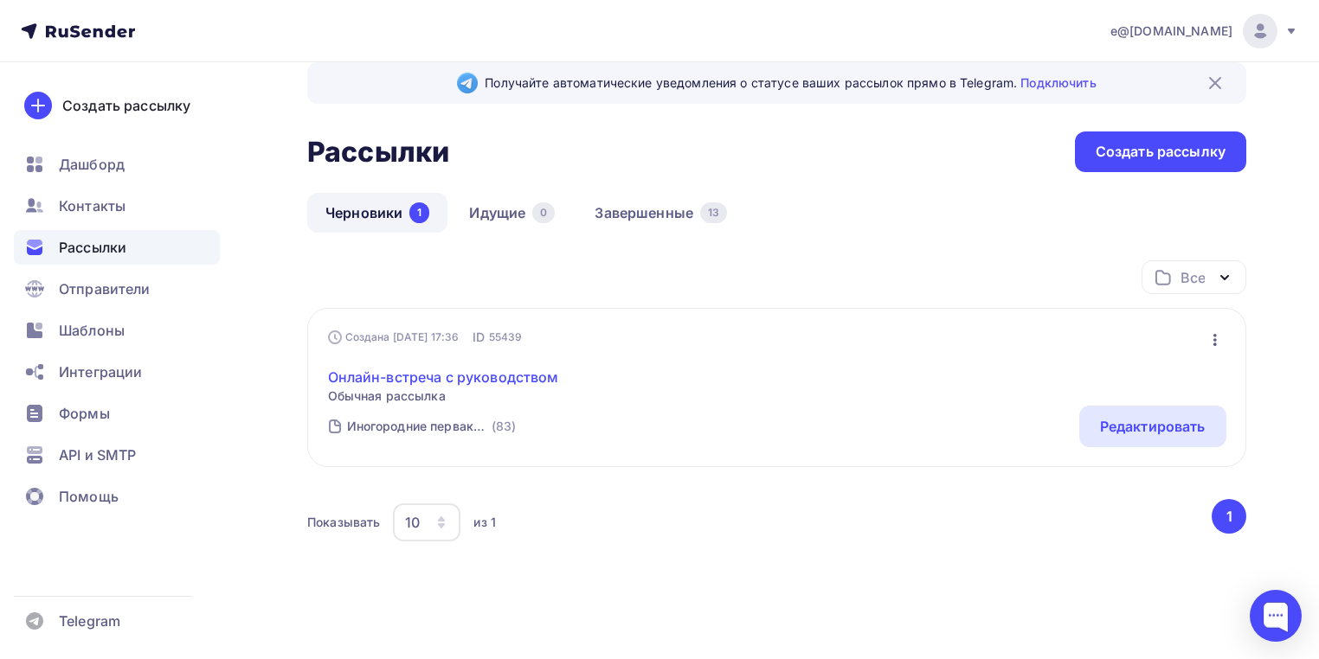
scroll to position [43, 0]
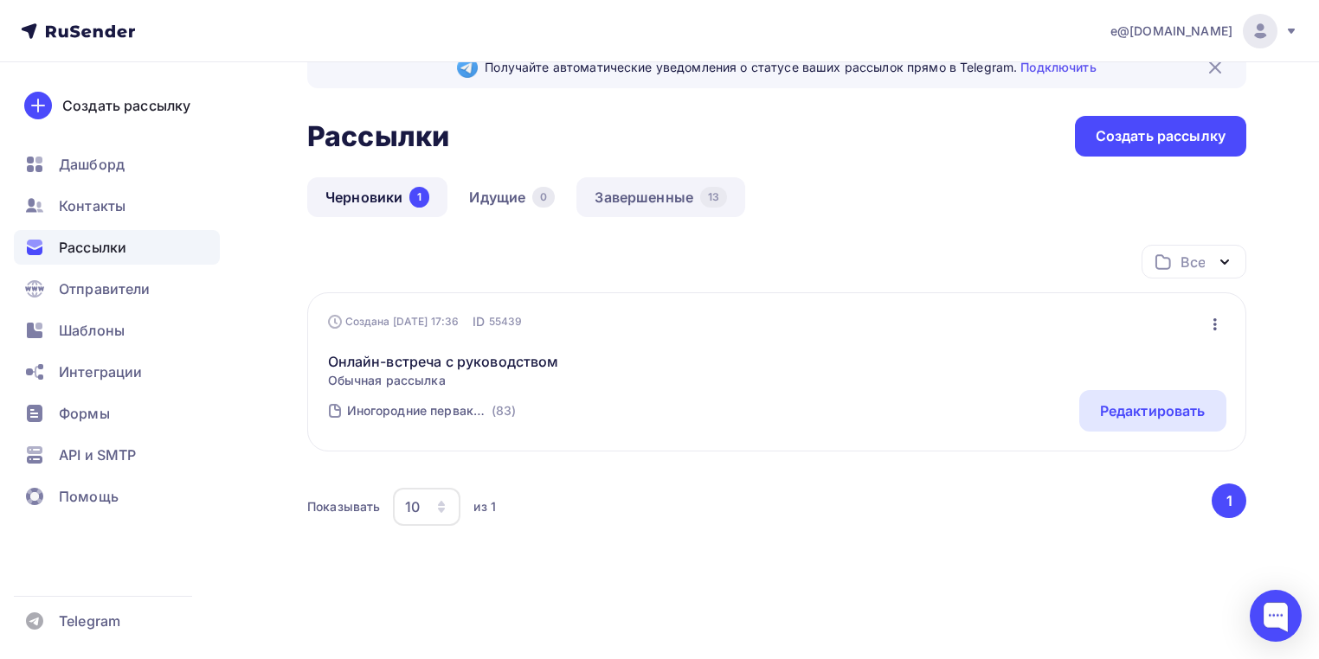
click at [627, 193] on link "Завершенные 13" at bounding box center [660, 197] width 169 height 40
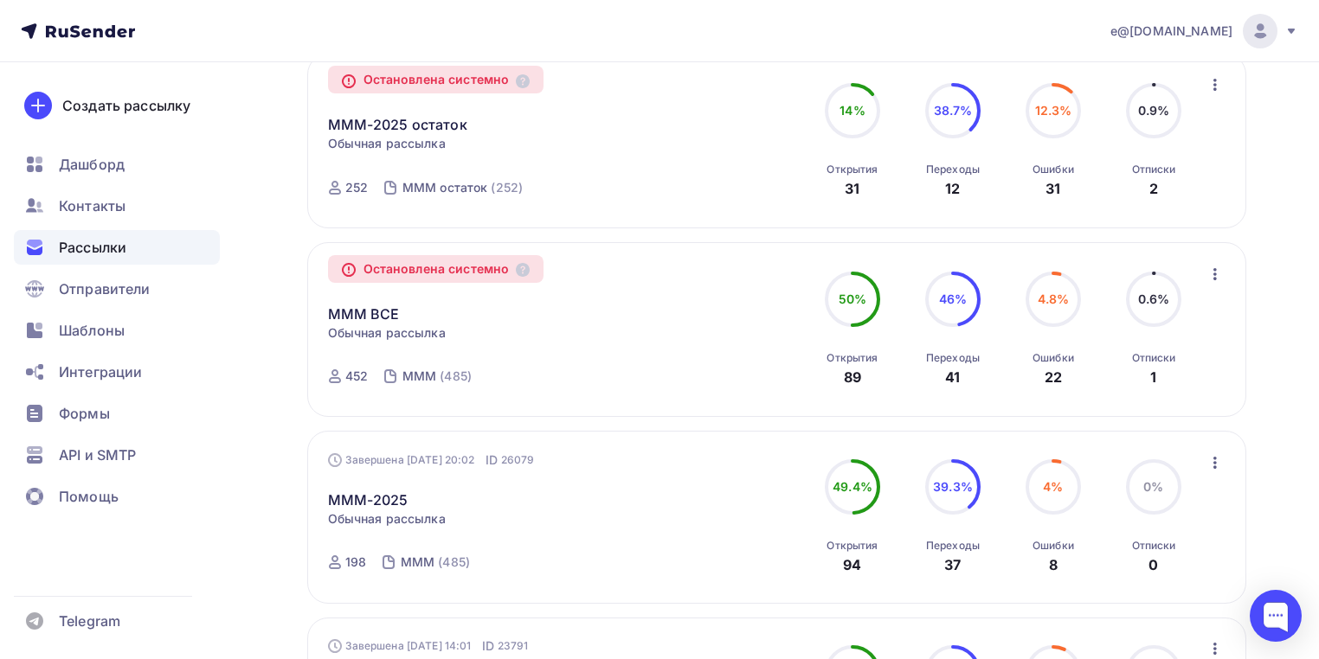
scroll to position [831, 0]
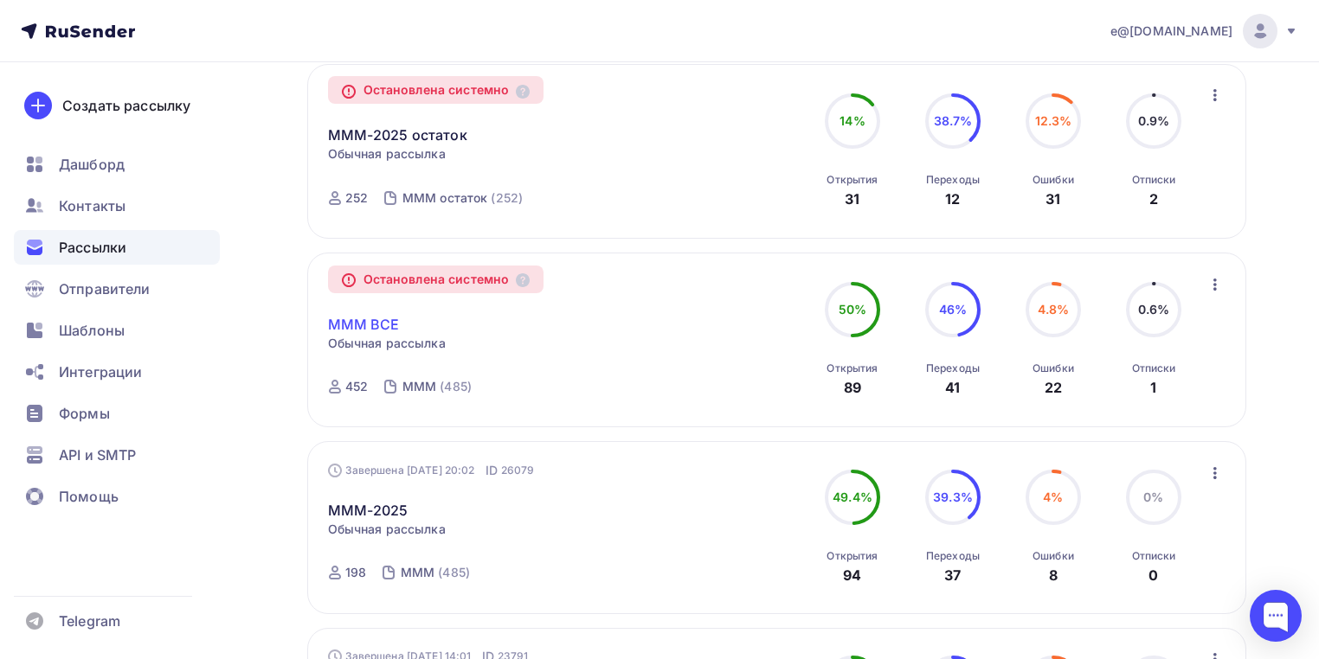
click at [374, 322] on link "МММ ВСЕ" at bounding box center [364, 324] width 72 height 21
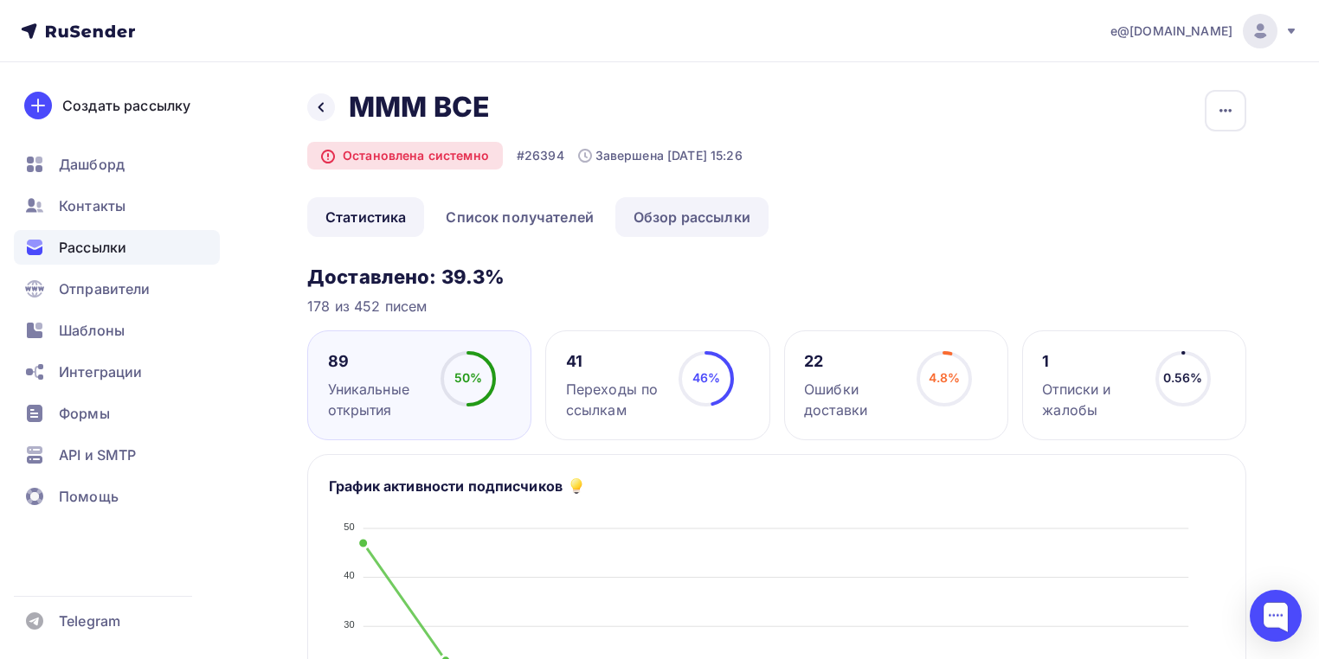
click at [677, 220] on link "Обзор рассылки" at bounding box center [691, 217] width 153 height 40
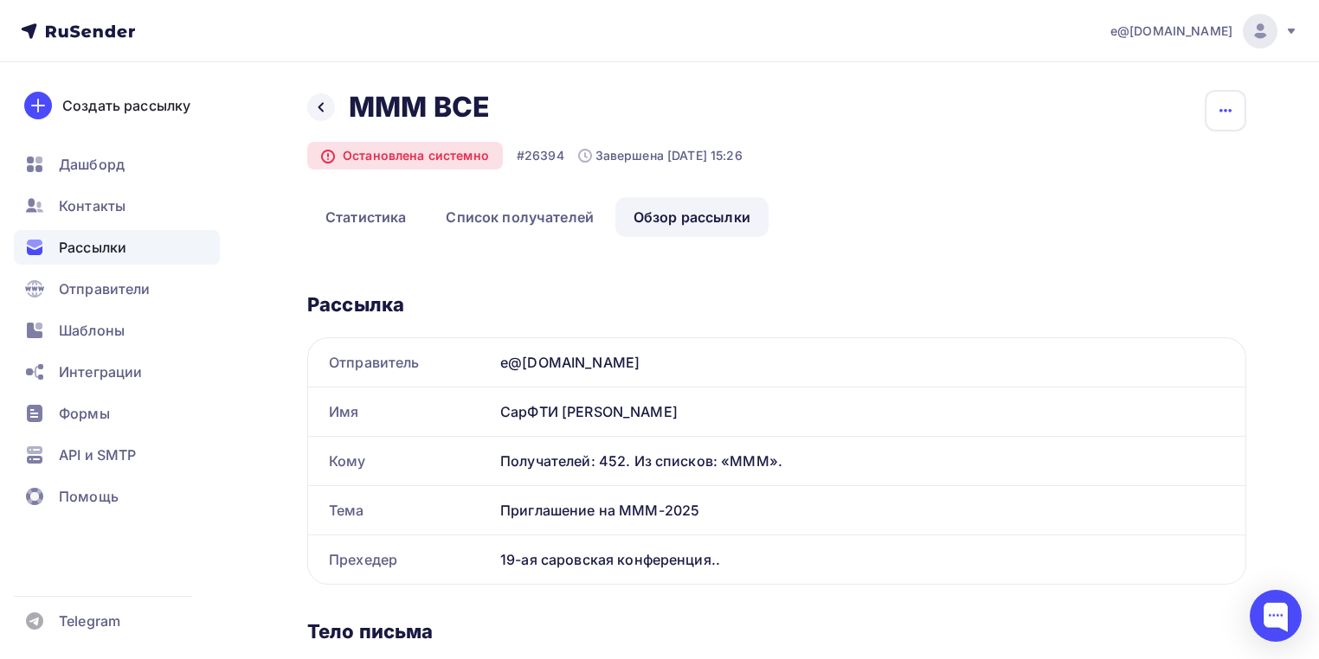
click at [1224, 114] on icon "button" at bounding box center [1225, 110] width 21 height 21
click at [1146, 163] on div "Копировать" at bounding box center [1159, 165] width 166 height 21
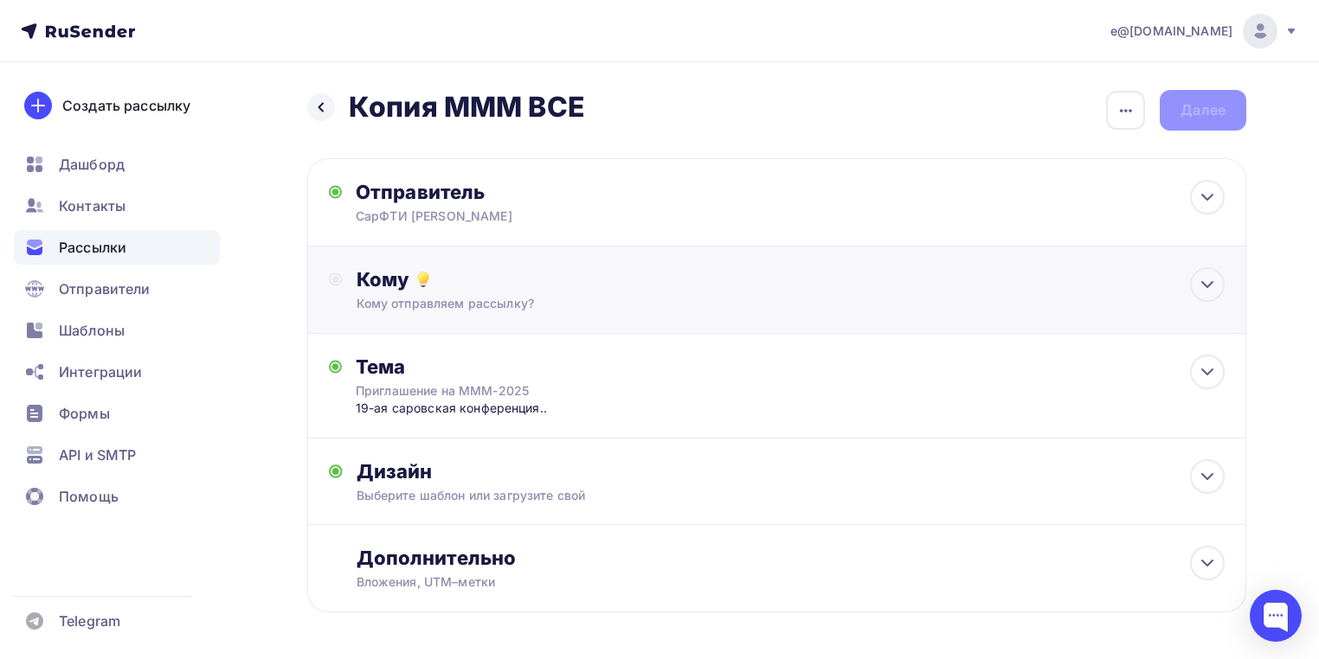
click at [474, 301] on div "Кому отправляем рассылку?" at bounding box center [746, 303] width 781 height 17
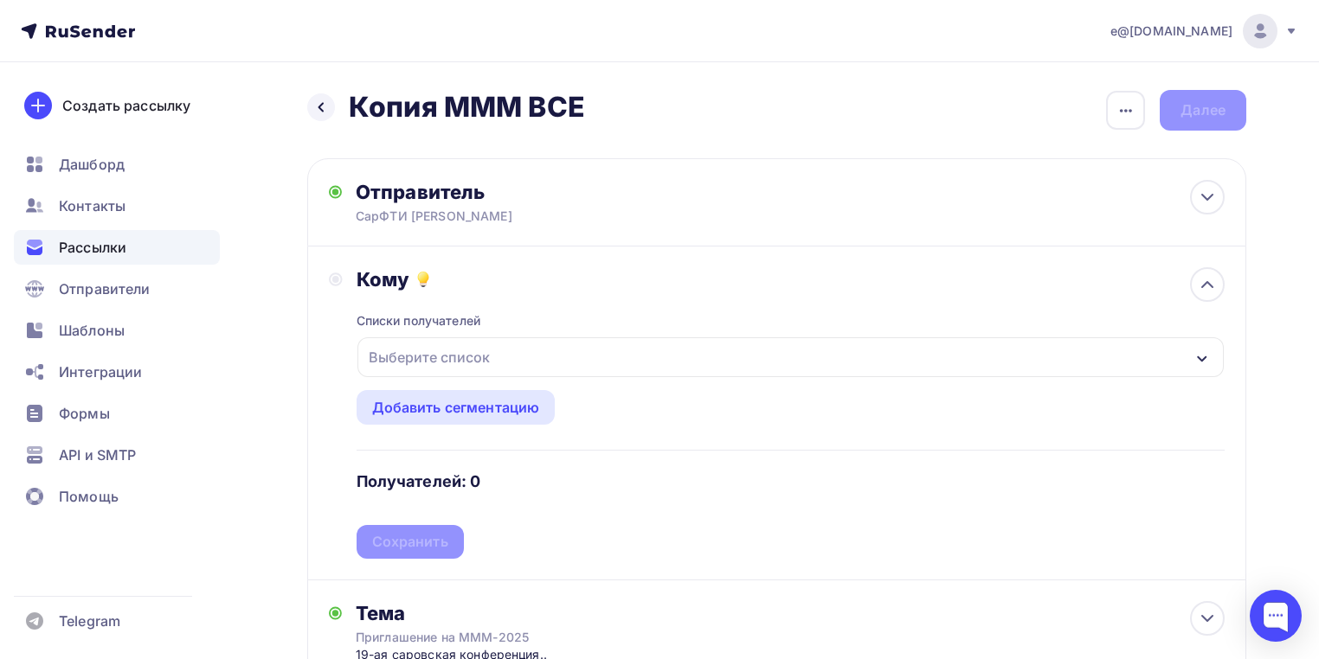
click at [450, 364] on div "Выберите список" at bounding box center [429, 357] width 135 height 31
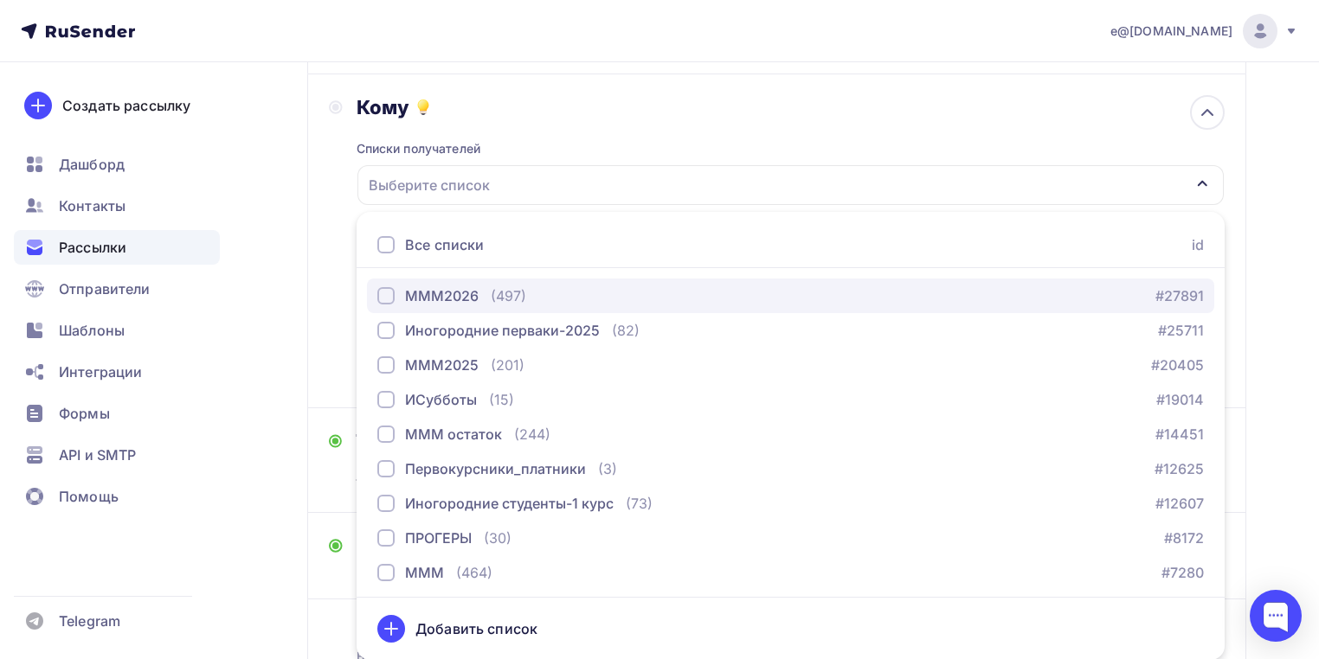
click at [441, 298] on div "МММ2026" at bounding box center [442, 296] width 74 height 21
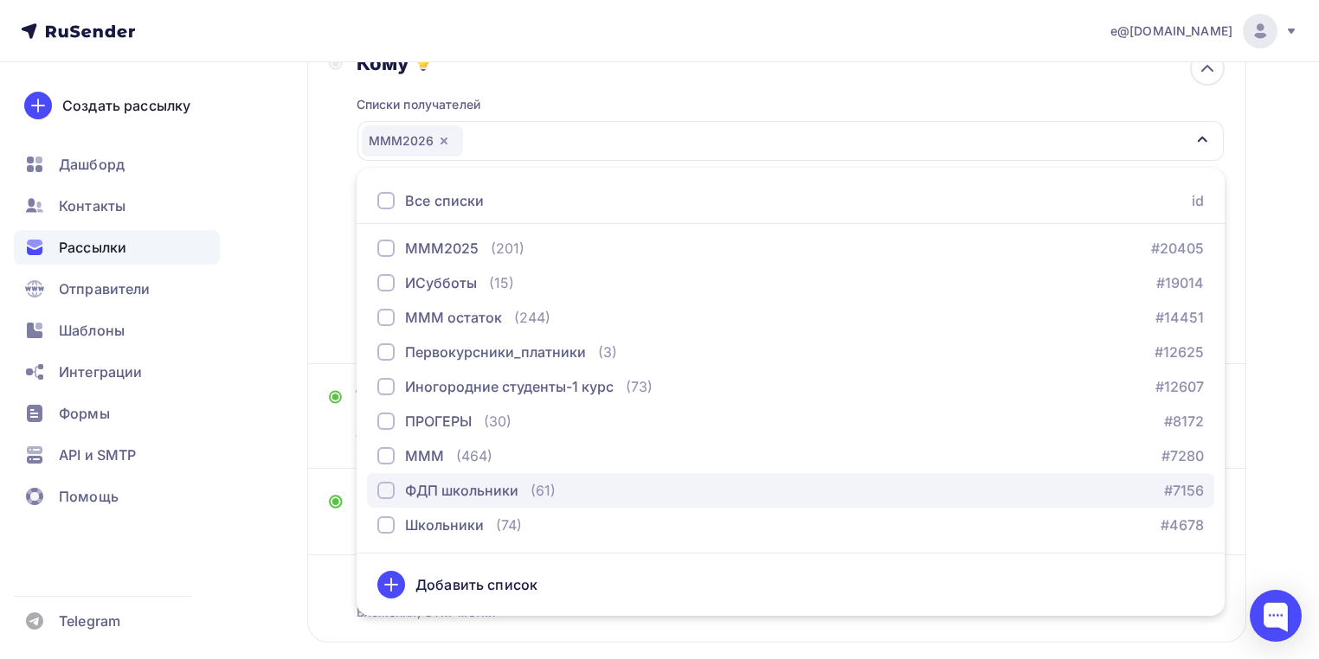
scroll to position [102, 0]
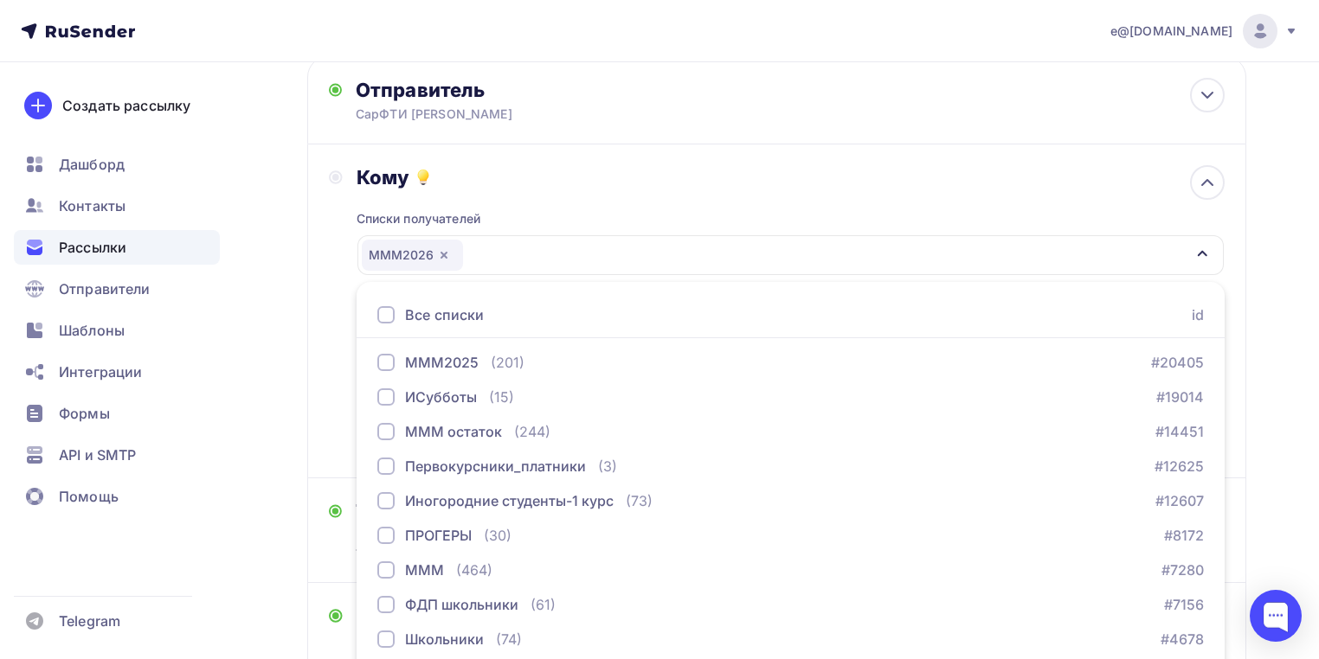
click at [504, 257] on div "МММ2026" at bounding box center [790, 255] width 866 height 40
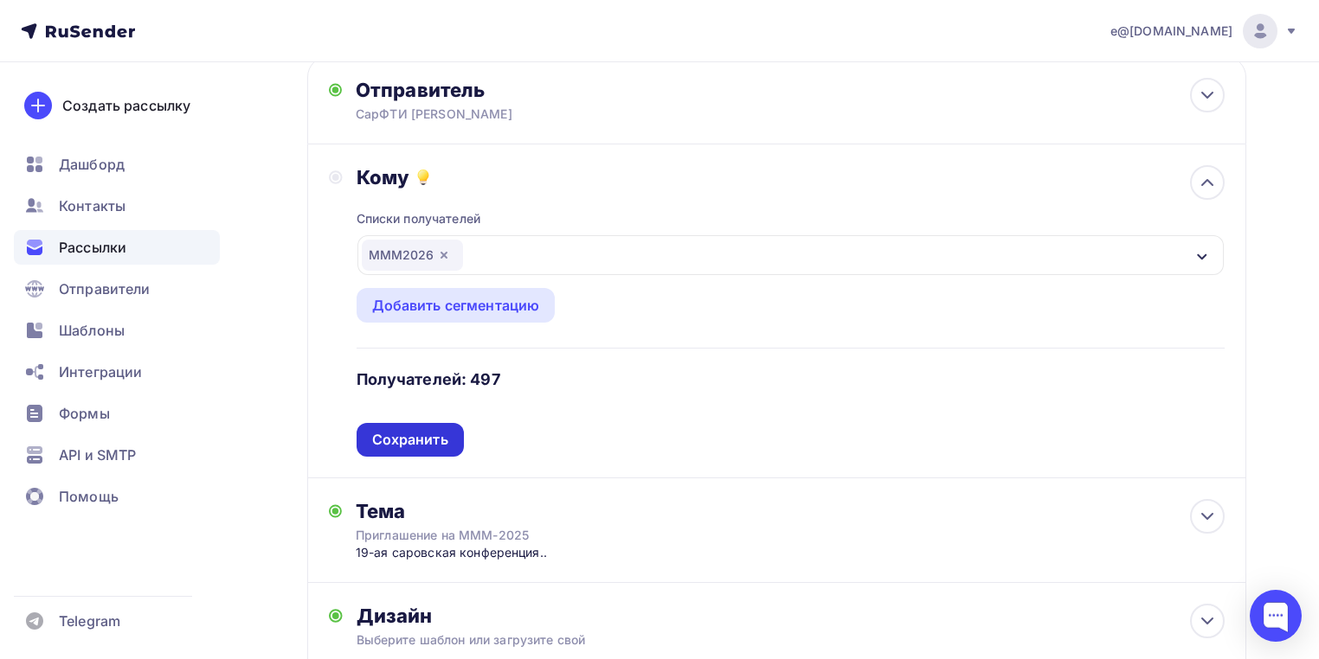
click at [421, 434] on div "Сохранить" at bounding box center [410, 440] width 76 height 20
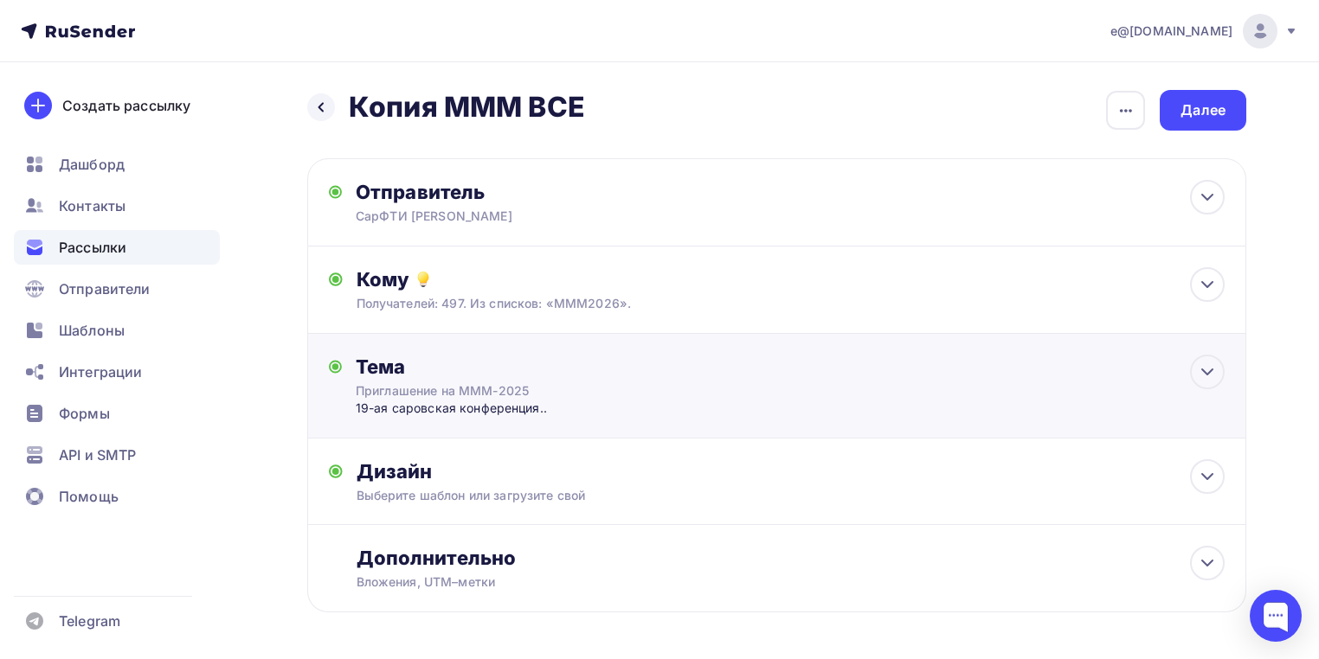
scroll to position [0, 0]
click at [450, 382] on div "Приглашение на МММ-2025" at bounding box center [510, 390] width 308 height 17
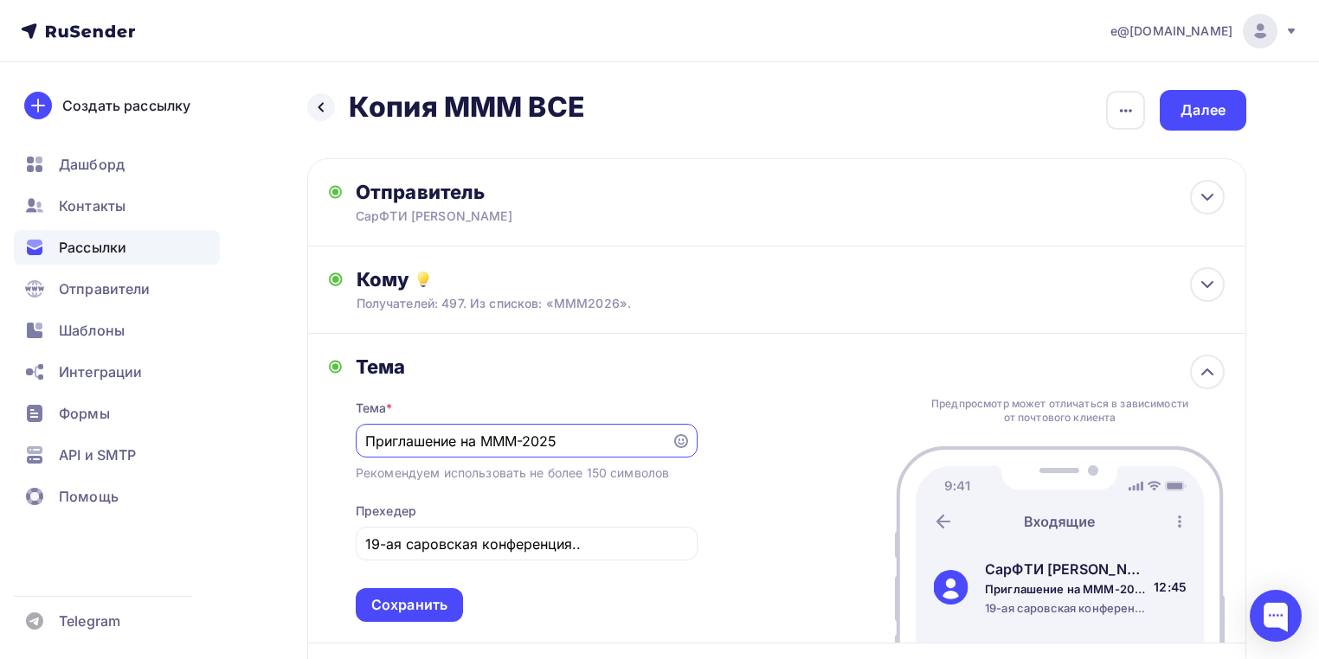
drag, startPoint x: 563, startPoint y: 437, endPoint x: 552, endPoint y: 436, distance: 11.3
click at [552, 436] on input "Приглашение на МММ-2025" at bounding box center [513, 441] width 296 height 21
type input "Приглашение на МММ-2026"
click at [651, 365] on div "Тема" at bounding box center [527, 367] width 342 height 24
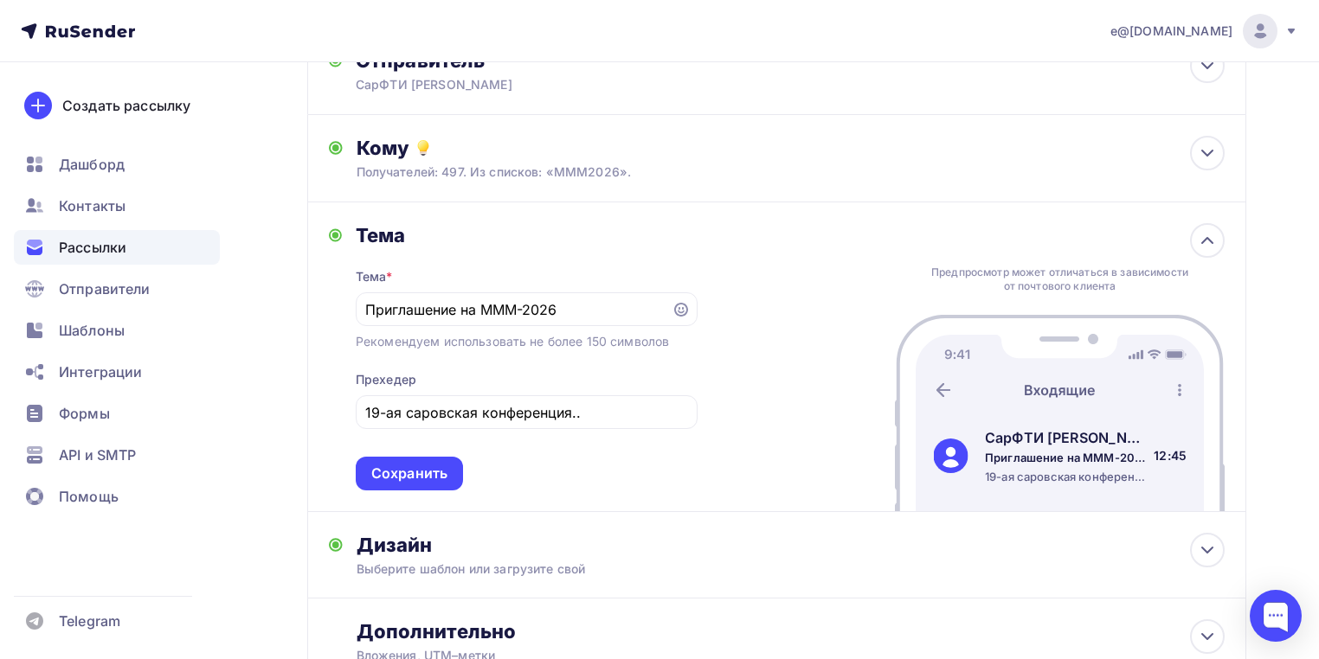
scroll to position [138, 0]
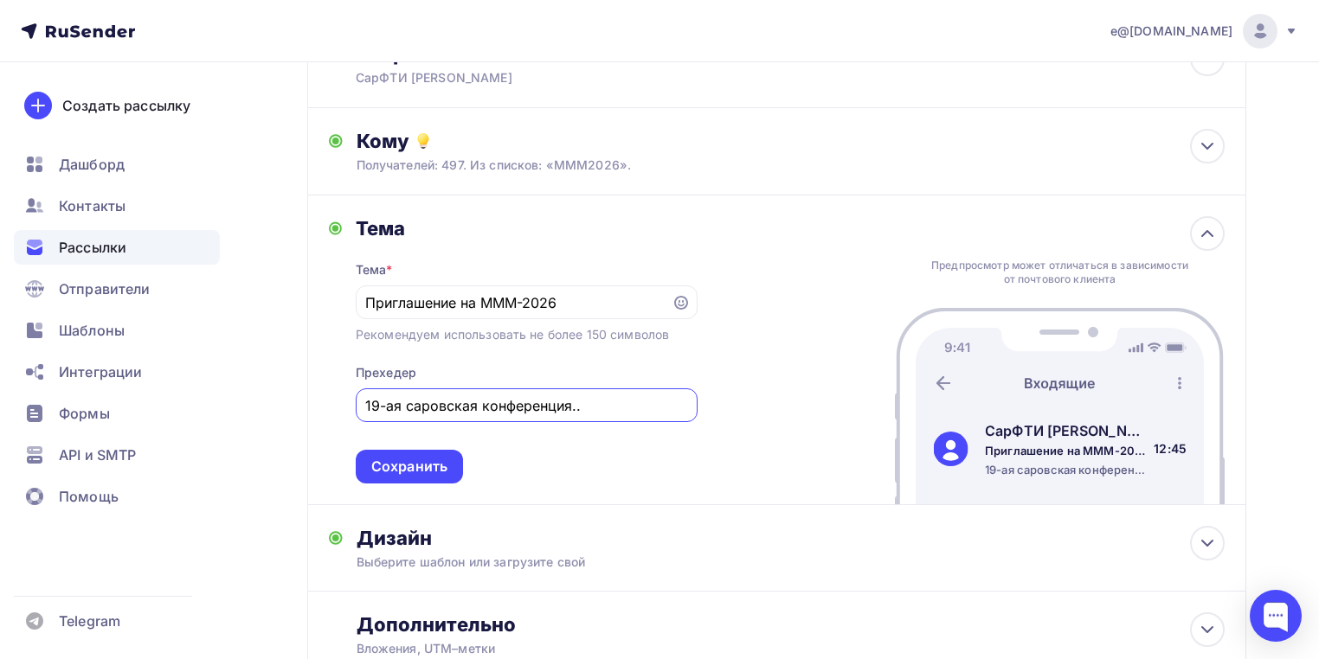
click at [381, 406] on input "19-ая саровская конференция.." at bounding box center [526, 405] width 322 height 21
drag, startPoint x: 377, startPoint y: 405, endPoint x: 333, endPoint y: 405, distance: 44.1
click at [333, 405] on div "Тема Тема * Приглашение на МММ-2026 Рекомендуем использовать не более 150 симво…" at bounding box center [513, 349] width 369 height 267
type input "20-ая саровская конференция.."
click at [412, 469] on div "Сохранить" at bounding box center [409, 467] width 76 height 20
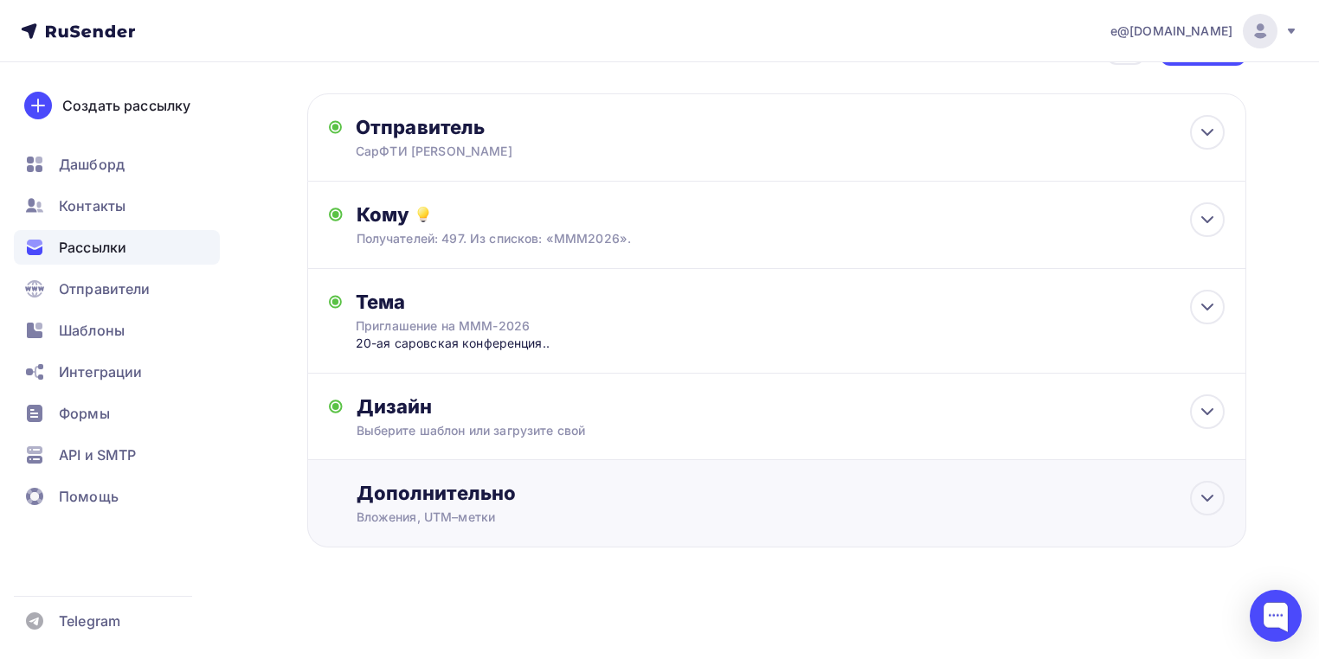
scroll to position [63, 0]
click at [474, 424] on div "Выберите шаблон или загрузите свой" at bounding box center [746, 432] width 781 height 17
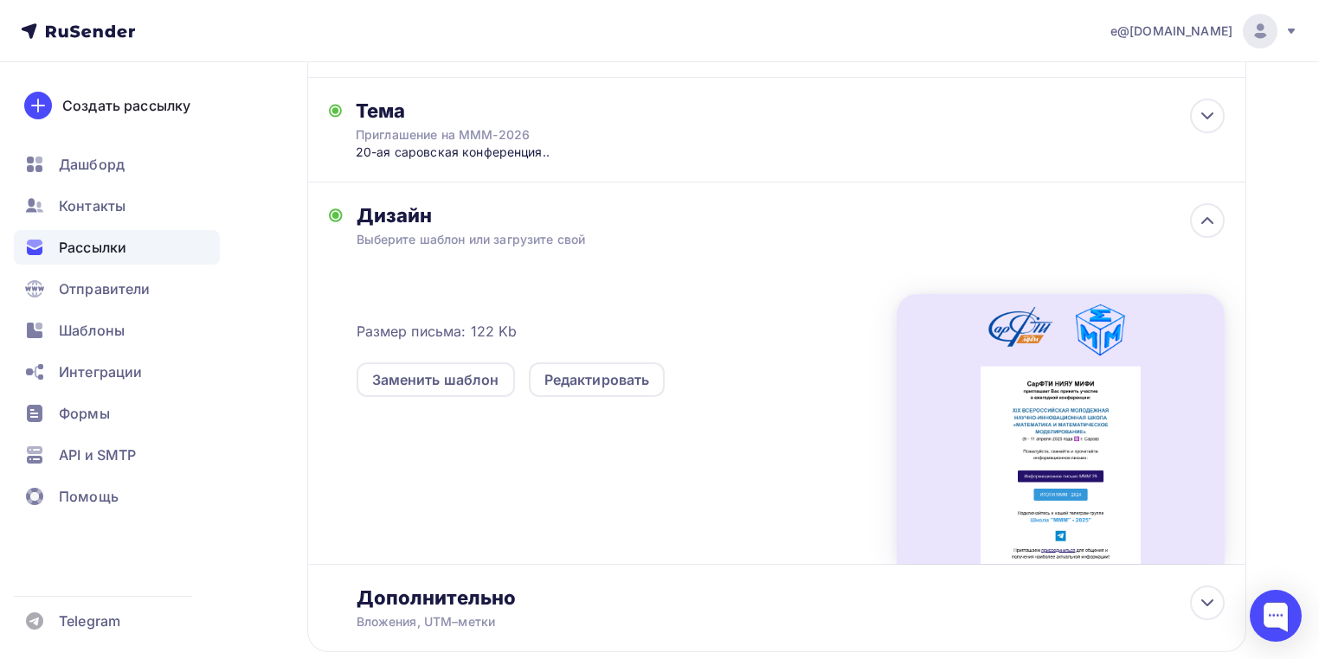
scroll to position [277, 0]
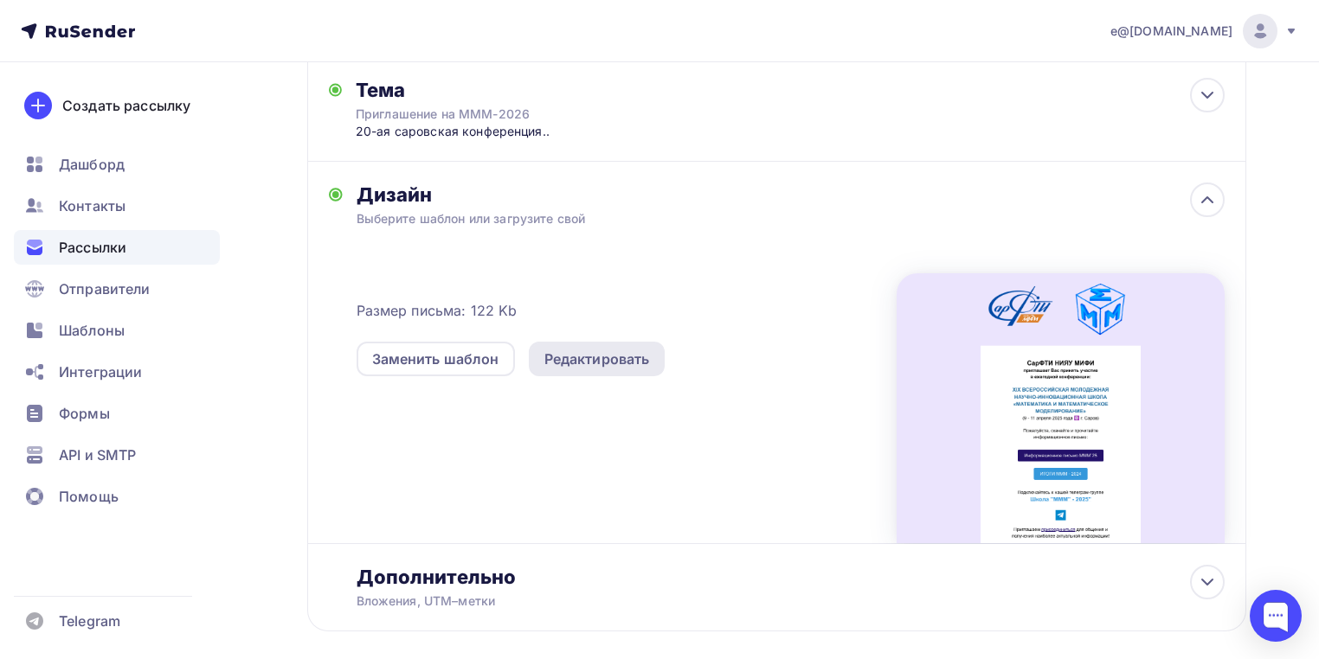
click at [613, 360] on div "Редактировать" at bounding box center [597, 359] width 106 height 21
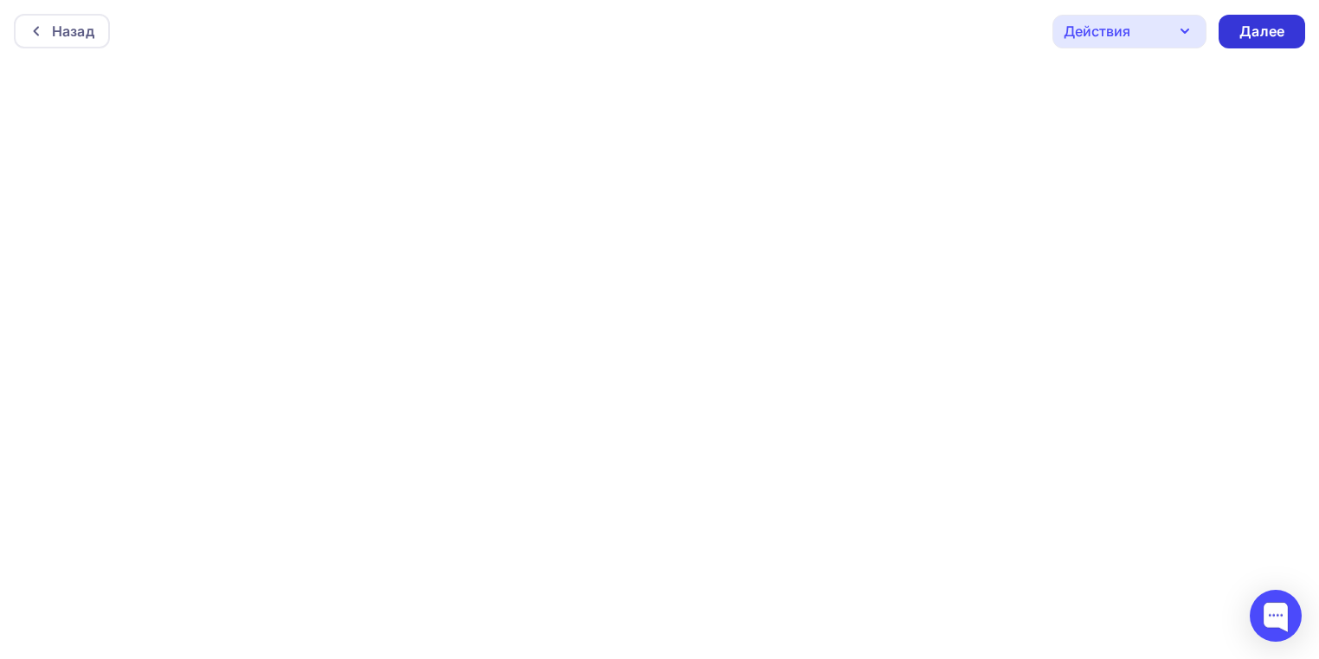
click at [1280, 25] on div "Далее" at bounding box center [1261, 32] width 45 height 20
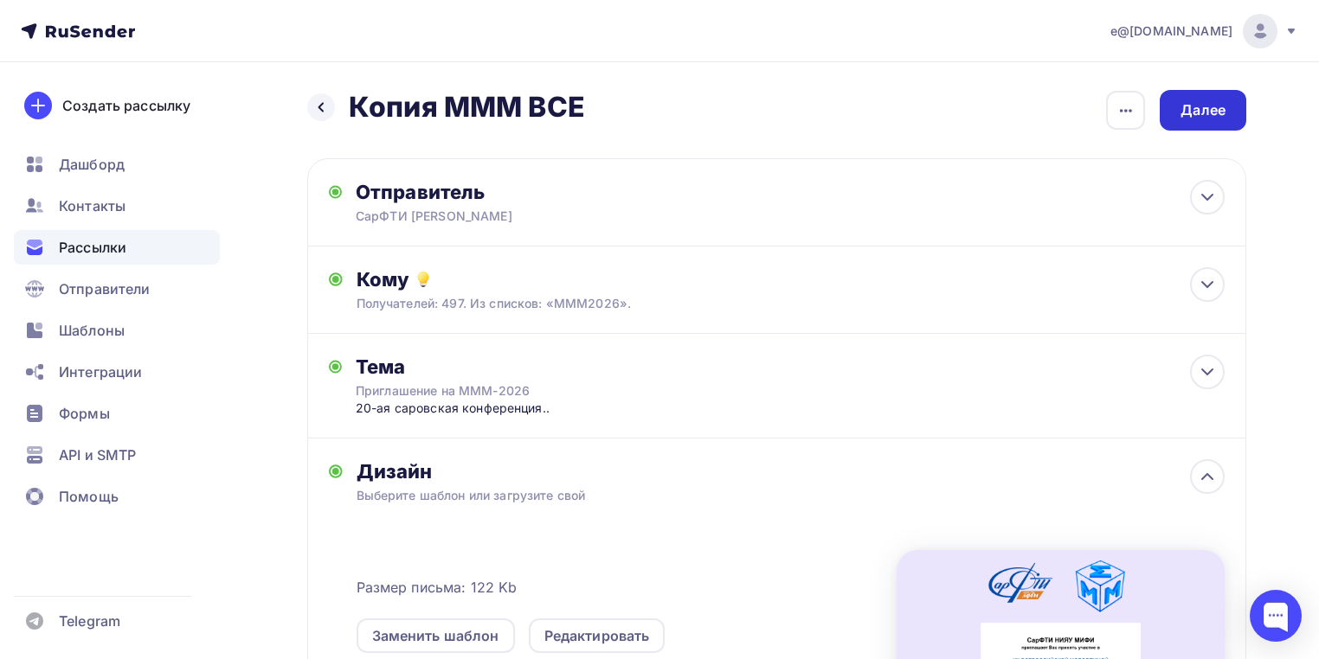
click at [1207, 111] on div "Далее" at bounding box center [1202, 110] width 45 height 20
click at [1194, 117] on div "Далее" at bounding box center [1202, 110] width 45 height 20
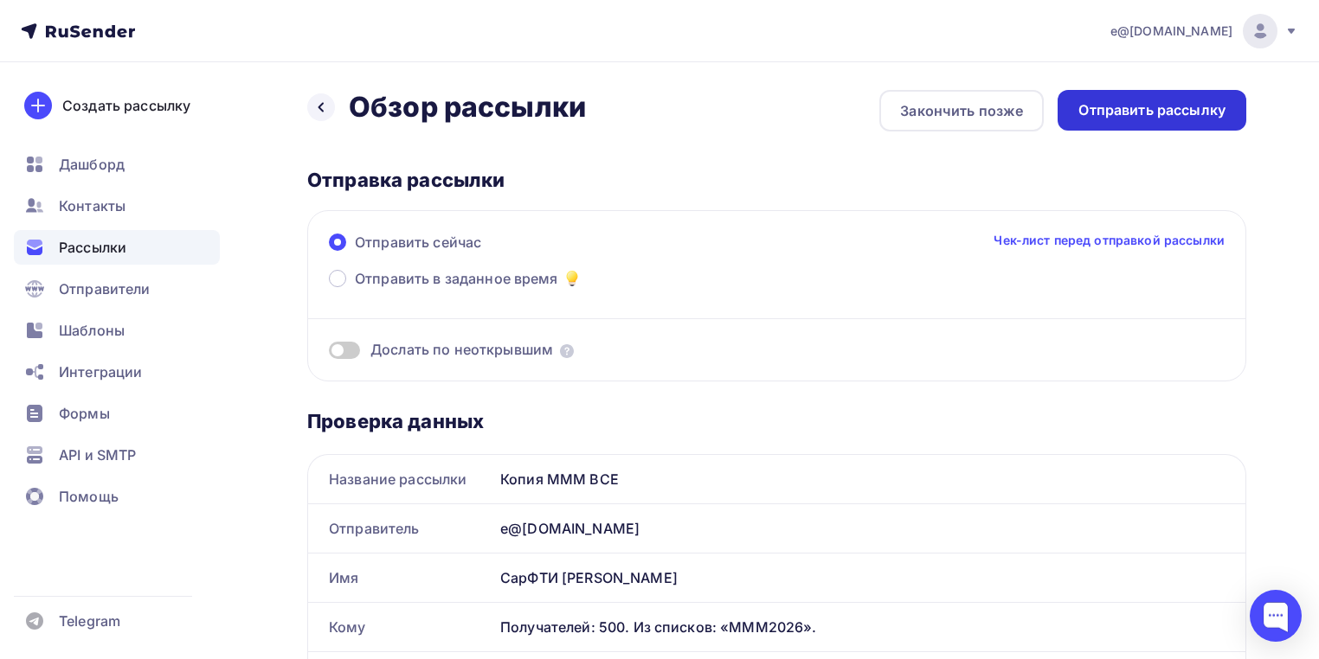
click at [1151, 121] on div "Отправить рассылку" at bounding box center [1151, 110] width 189 height 41
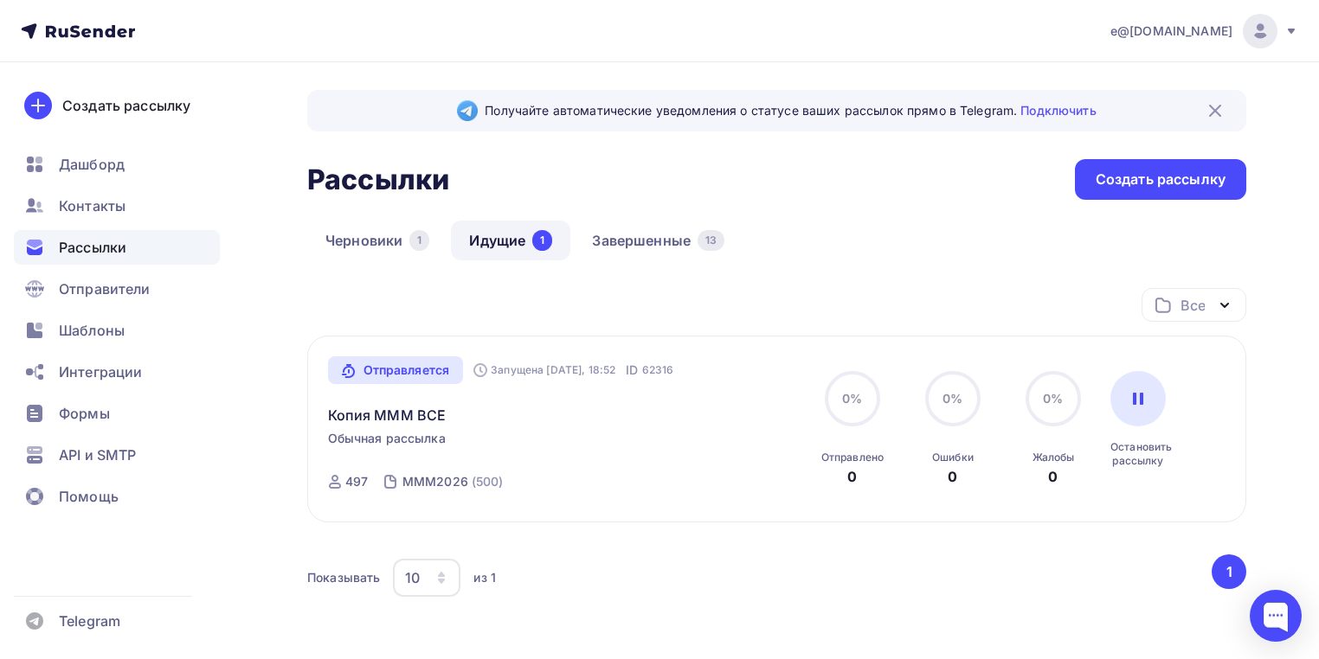
click at [1212, 107] on img at bounding box center [1214, 110] width 21 height 21
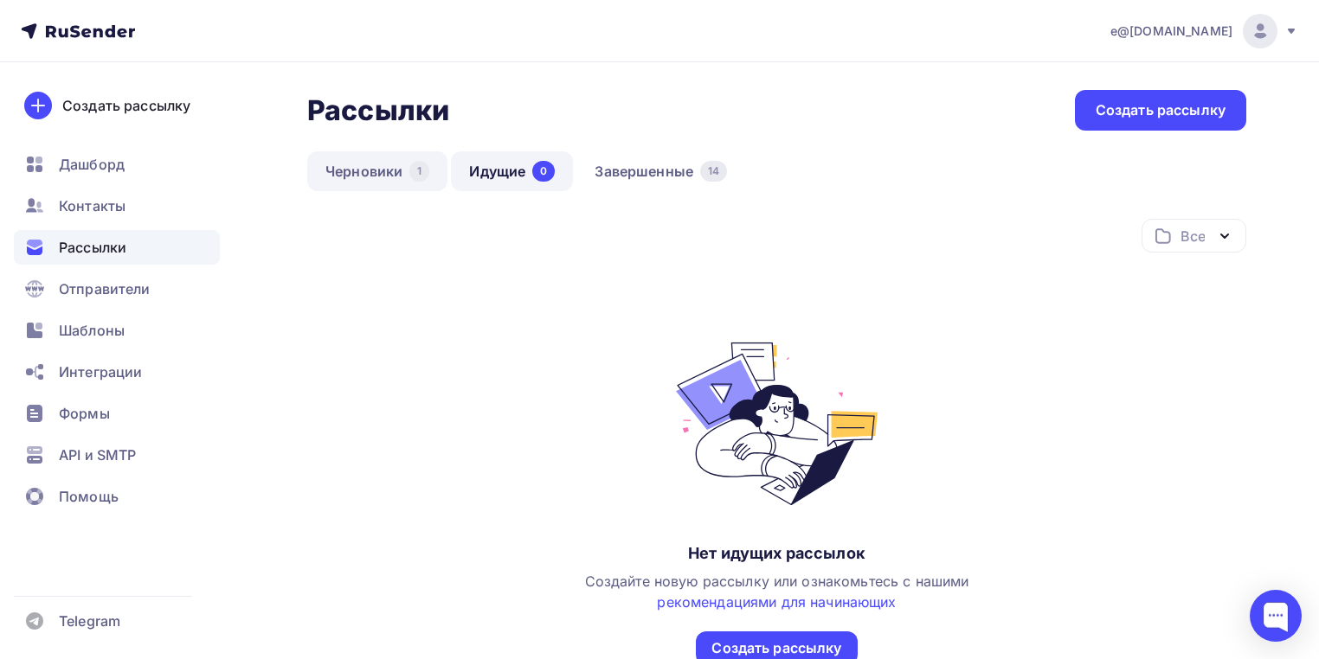
click at [365, 170] on link "Черновики 1" at bounding box center [377, 171] width 140 height 40
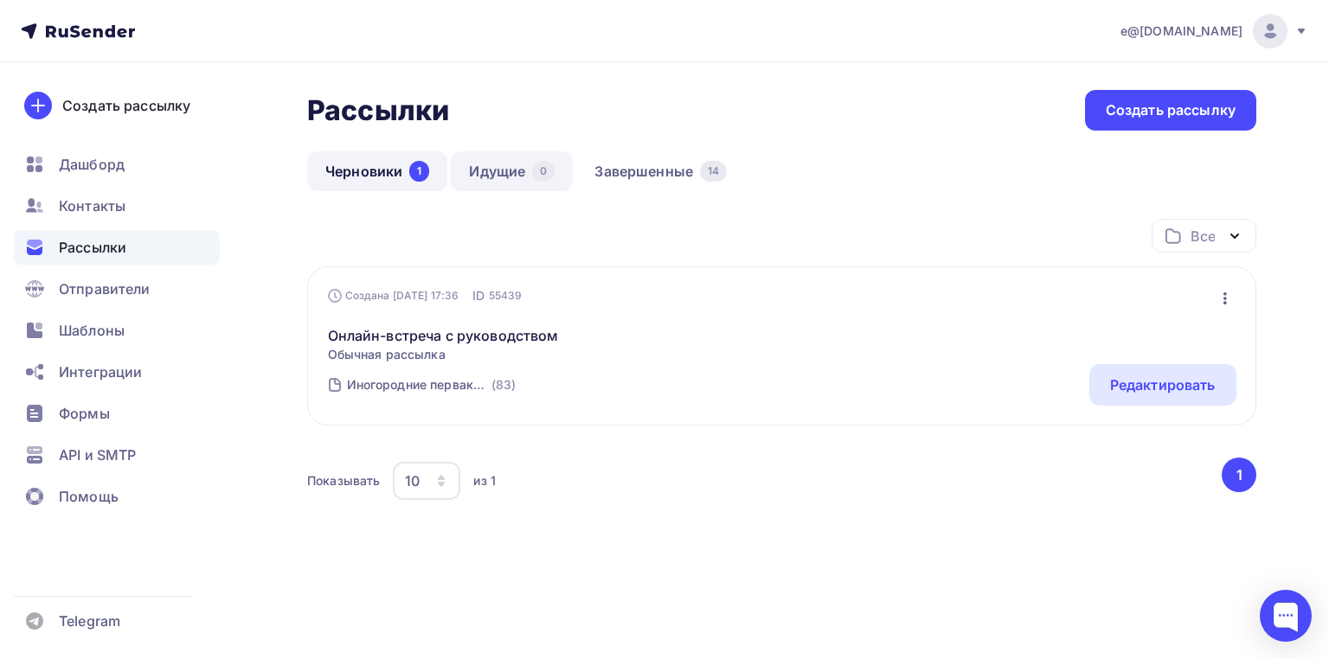
click at [500, 170] on link "Идущие 0" at bounding box center [512, 171] width 122 height 40
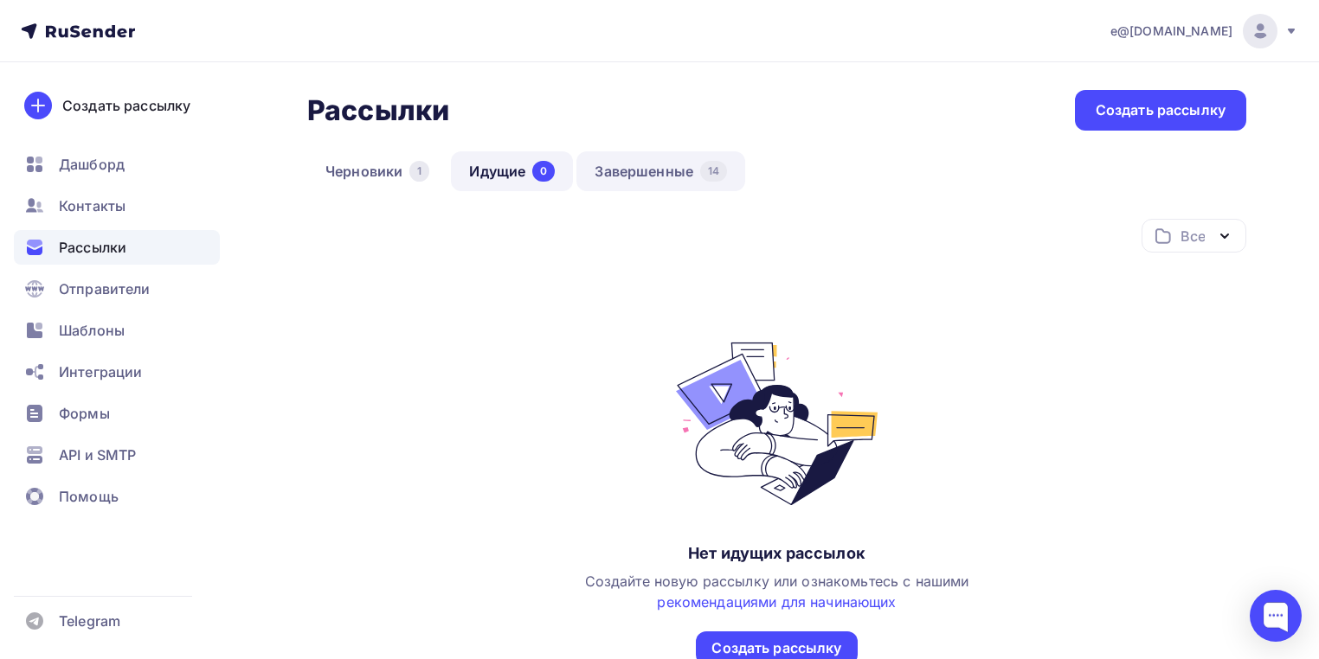
click at [680, 165] on link "Завершенные 14" at bounding box center [660, 171] width 169 height 40
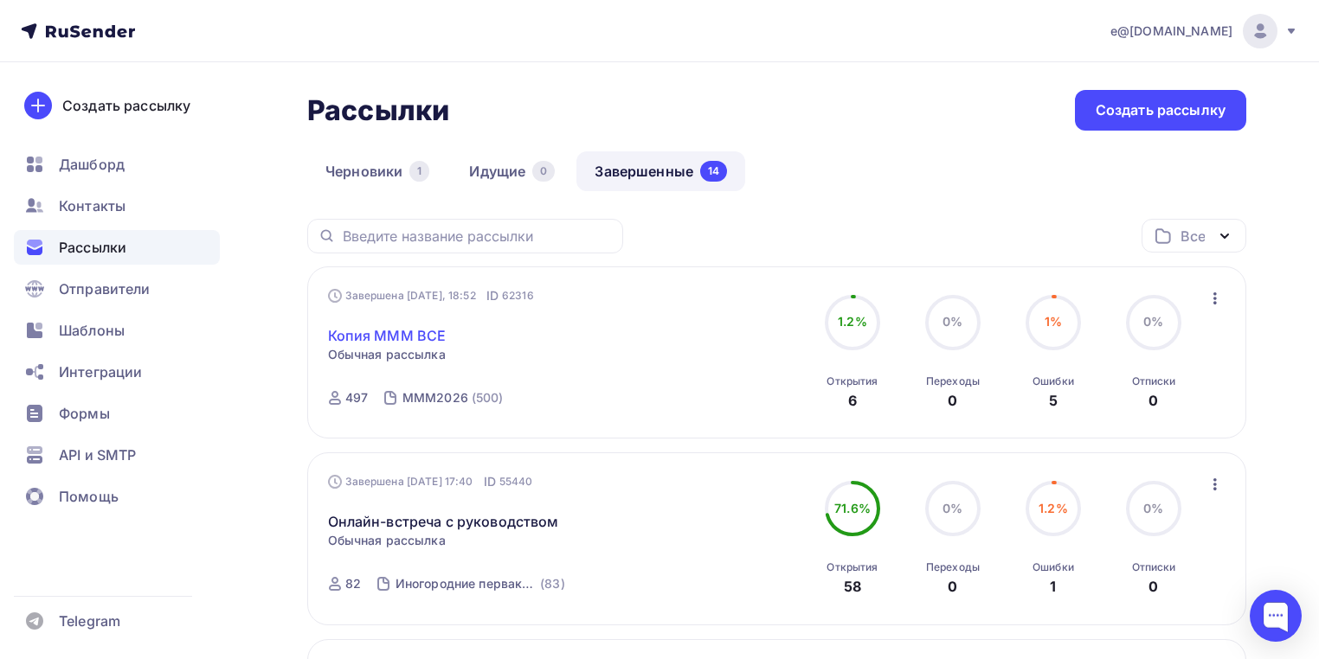
click at [366, 331] on link "Копия МММ ВСЕ" at bounding box center [387, 335] width 119 height 21
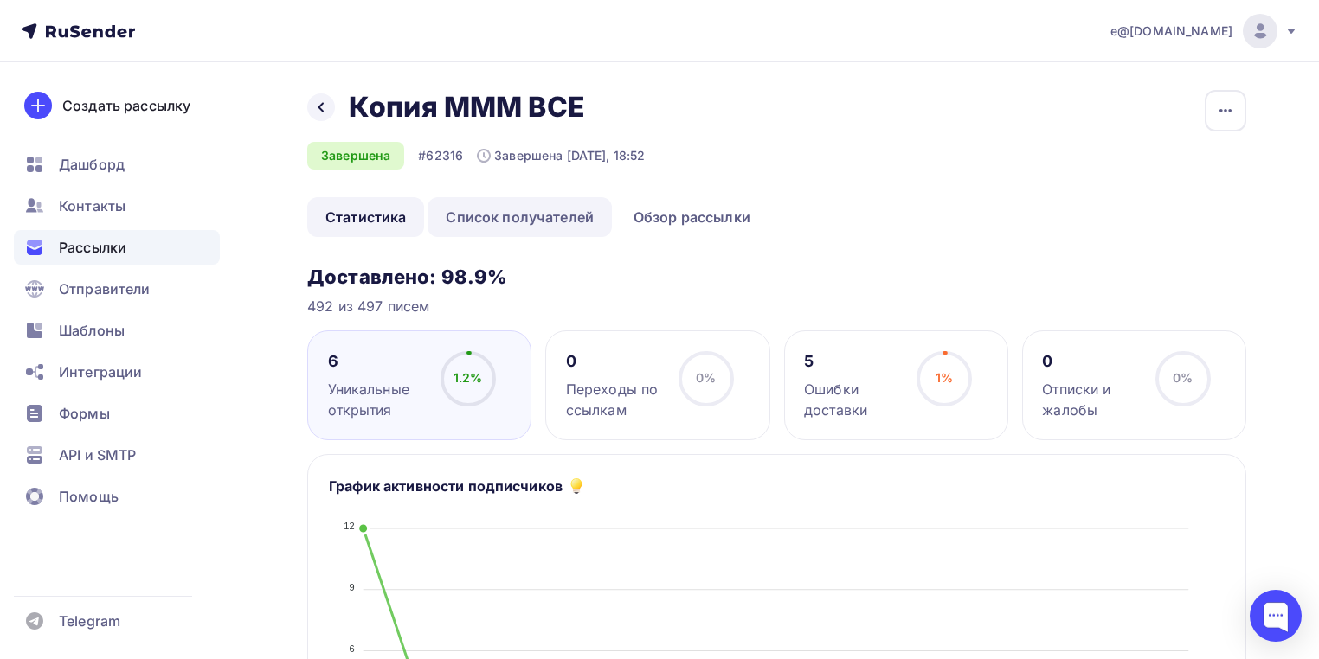
click at [523, 218] on link "Список получателей" at bounding box center [519, 217] width 184 height 40
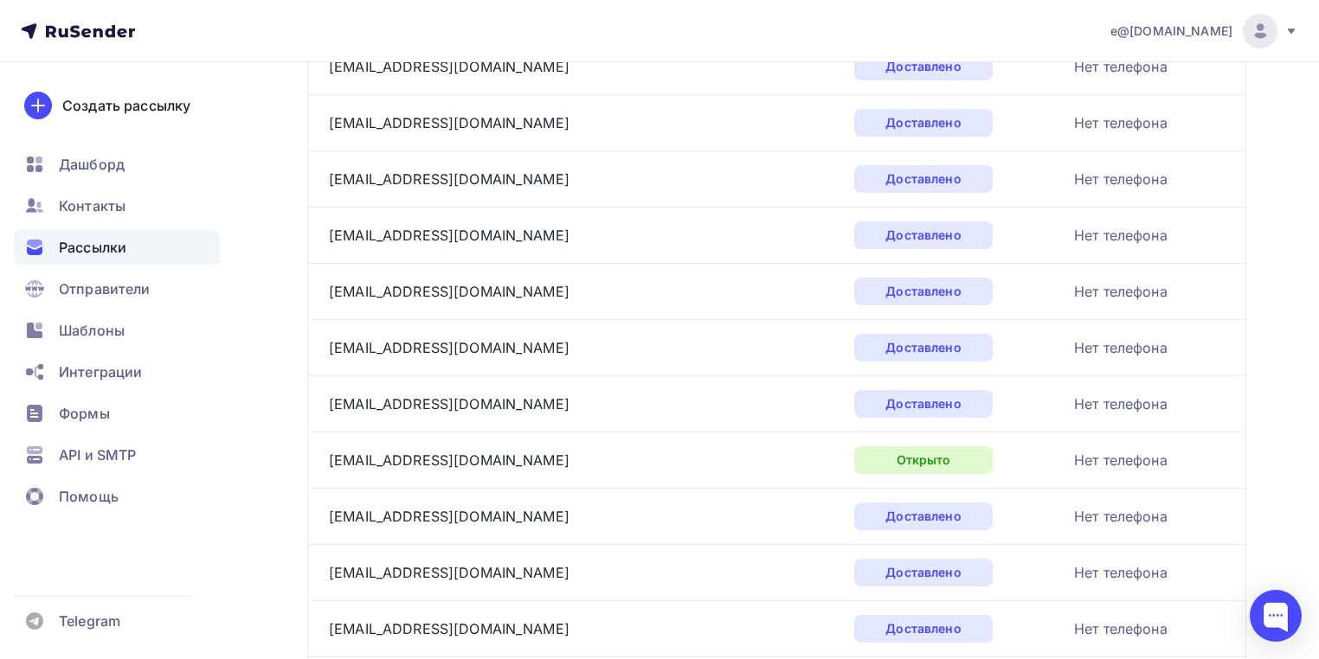
scroll to position [2749, 0]
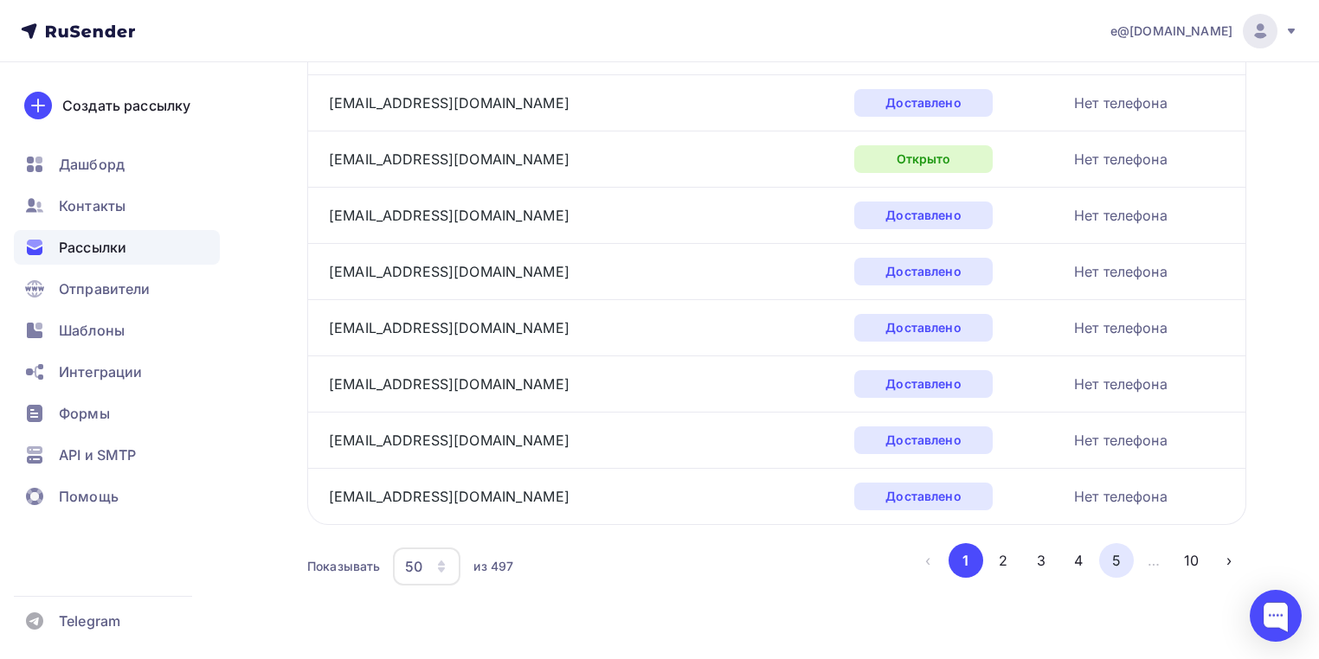
click at [1121, 564] on button "5" at bounding box center [1116, 560] width 35 height 35
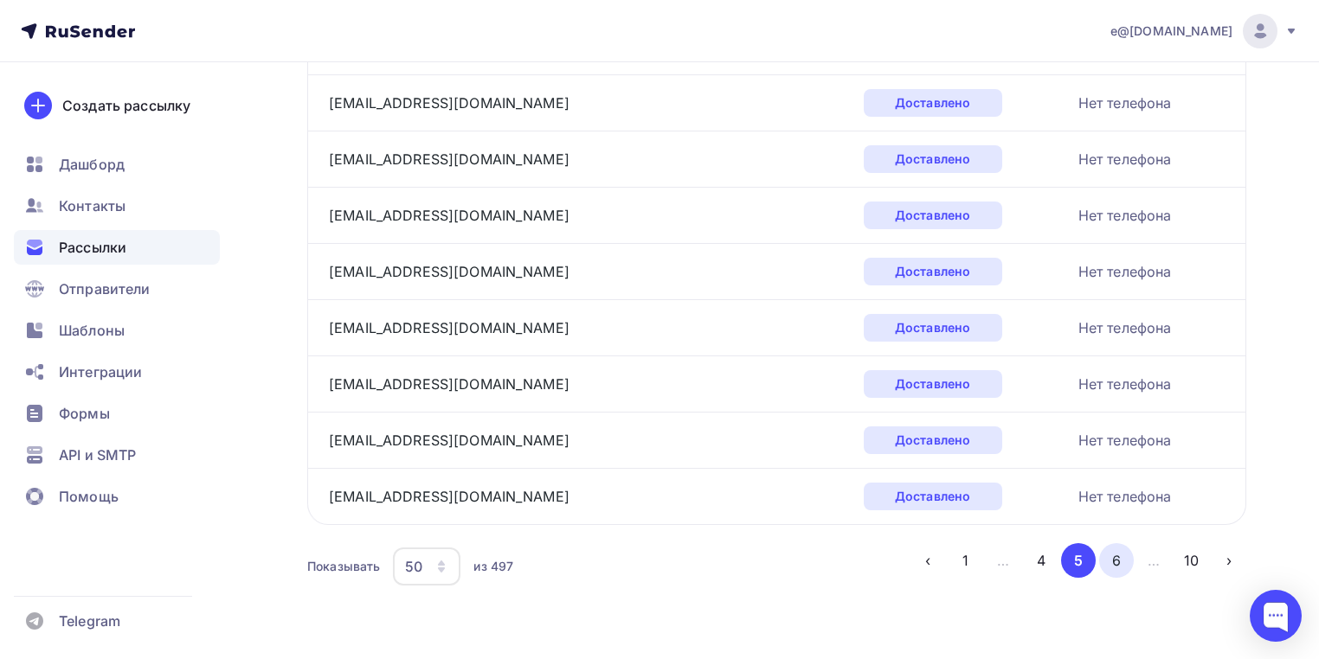
click at [1119, 562] on button "6" at bounding box center [1116, 560] width 35 height 35
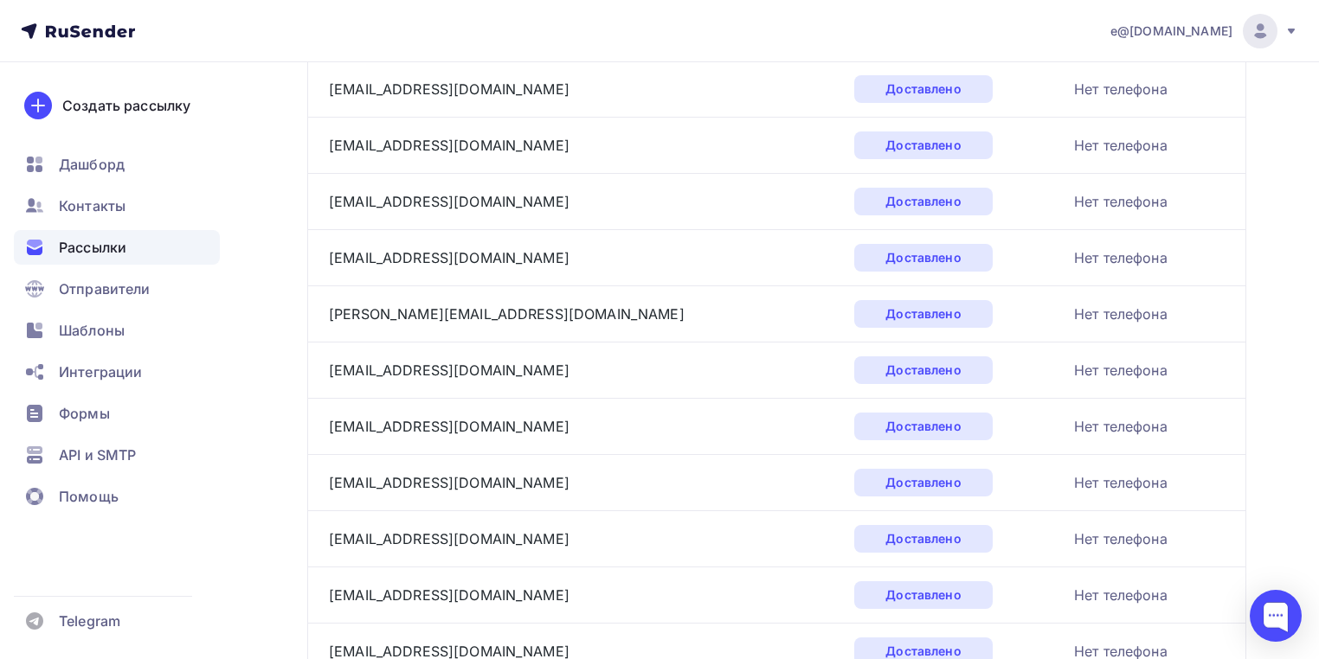
scroll to position [2116, 0]
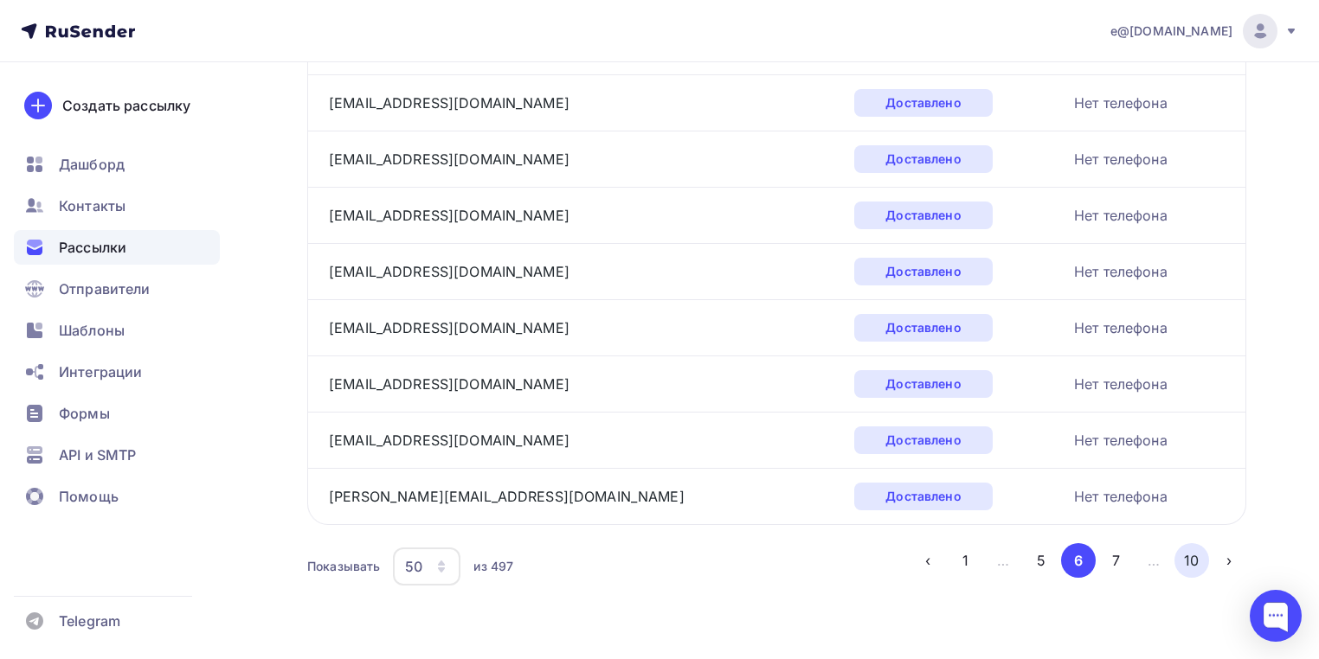
click at [1191, 563] on button "10" at bounding box center [1191, 560] width 35 height 35
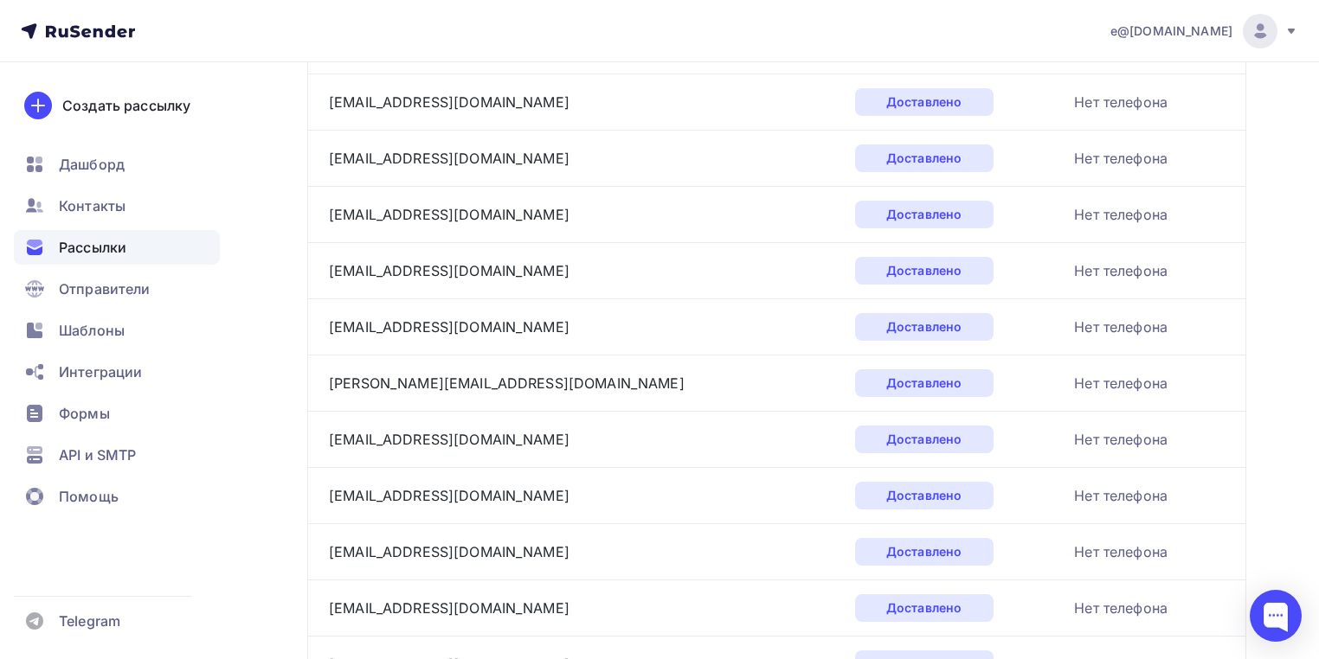
scroll to position [1883, 0]
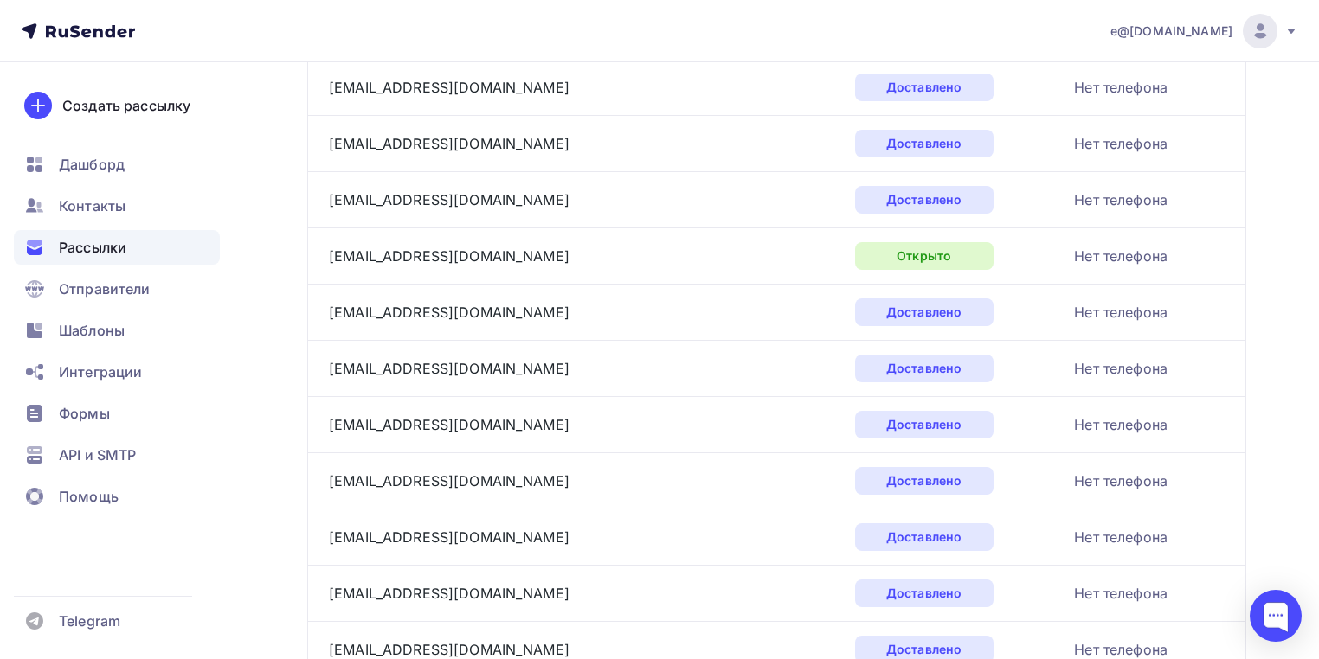
drag, startPoint x: 1322, startPoint y: 479, endPoint x: 1328, endPoint y: 469, distance: 12.0
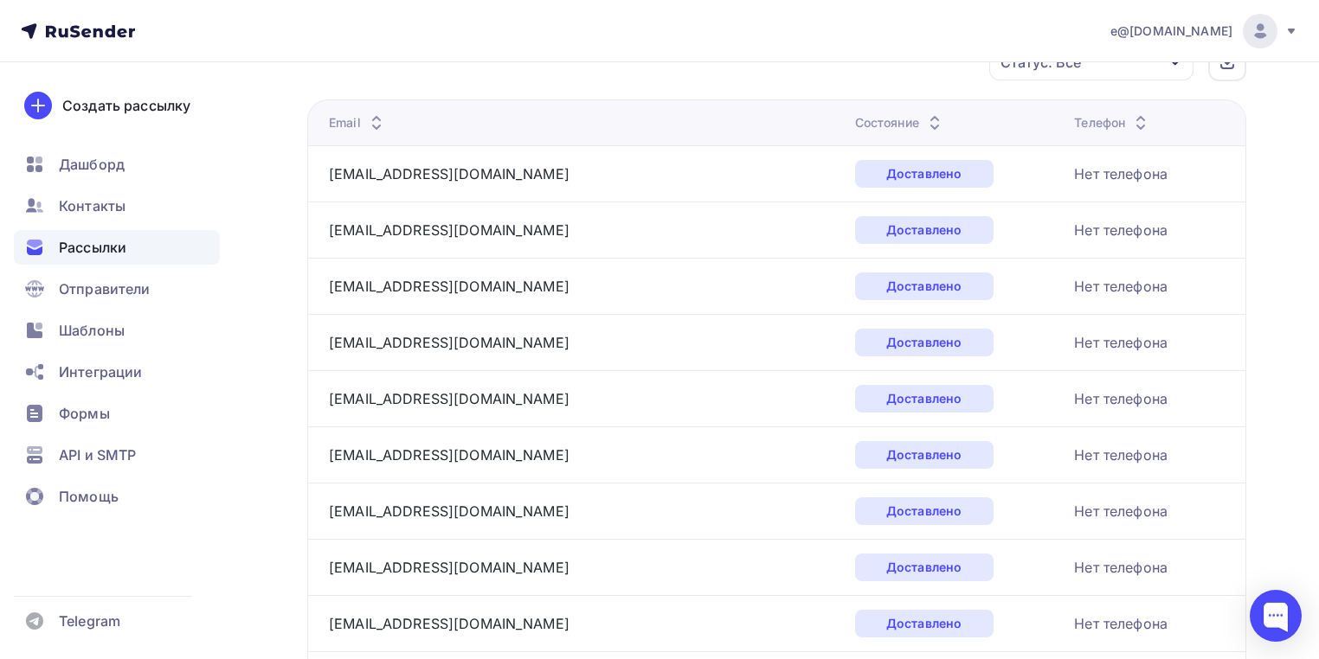
scroll to position [0, 0]
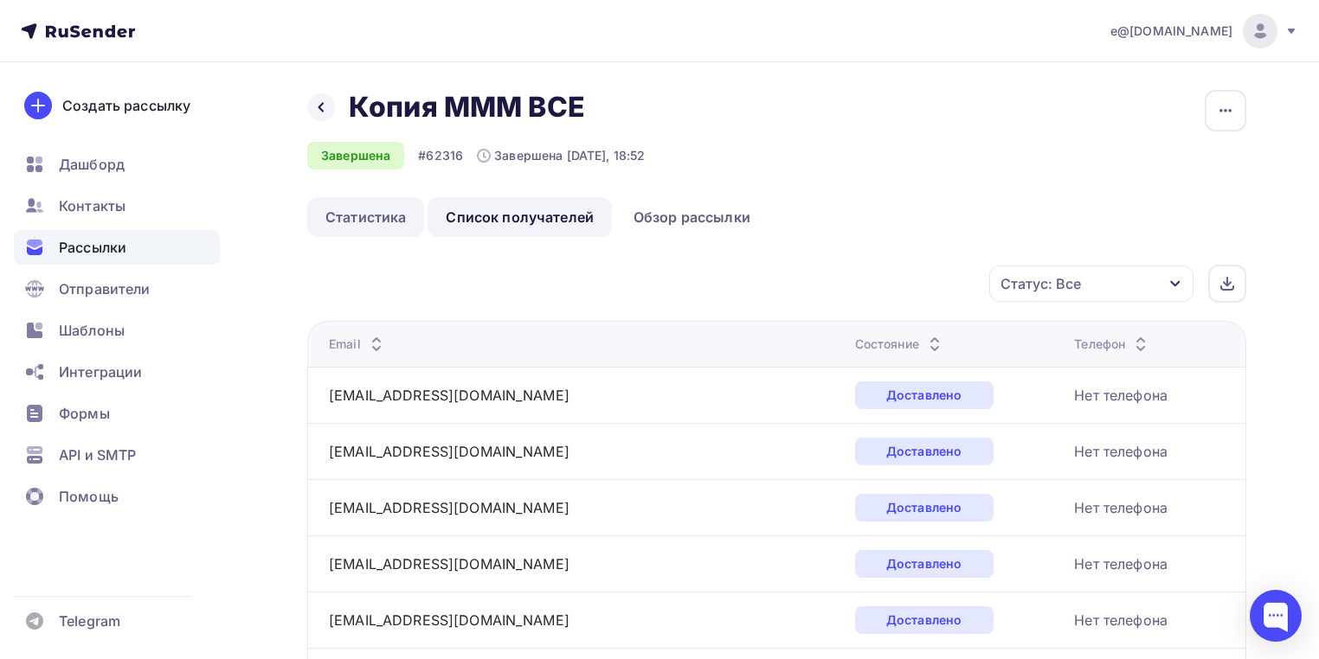
click at [377, 216] on link "Статистика" at bounding box center [365, 217] width 117 height 40
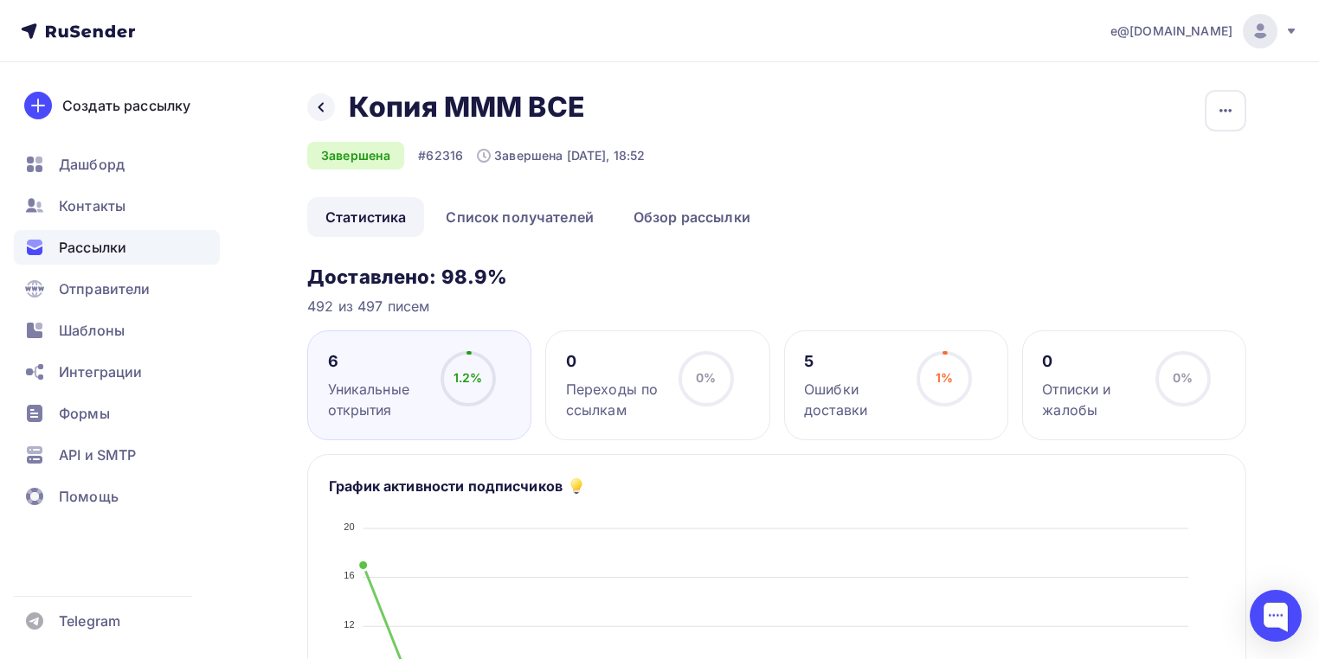
click at [856, 386] on div "Ошибки доставки" at bounding box center [852, 400] width 97 height 42
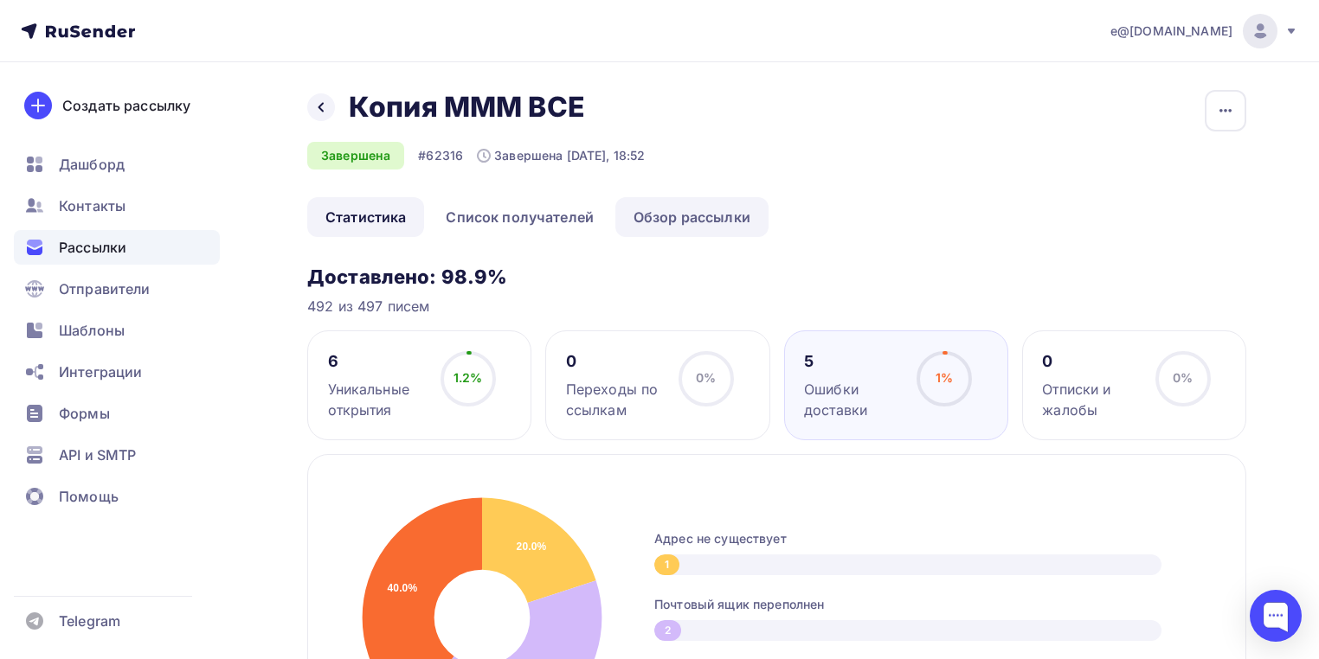
click at [678, 212] on link "Обзор рассылки" at bounding box center [691, 217] width 153 height 40
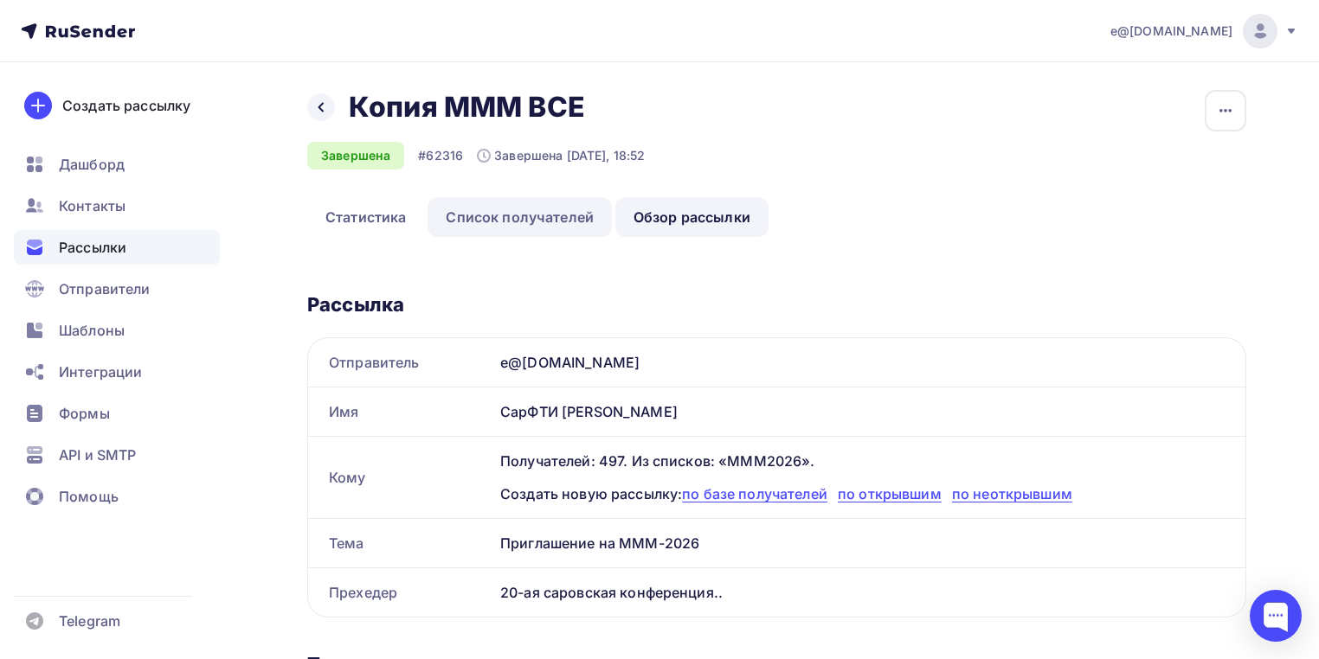
click at [534, 225] on link "Список получателей" at bounding box center [519, 217] width 184 height 40
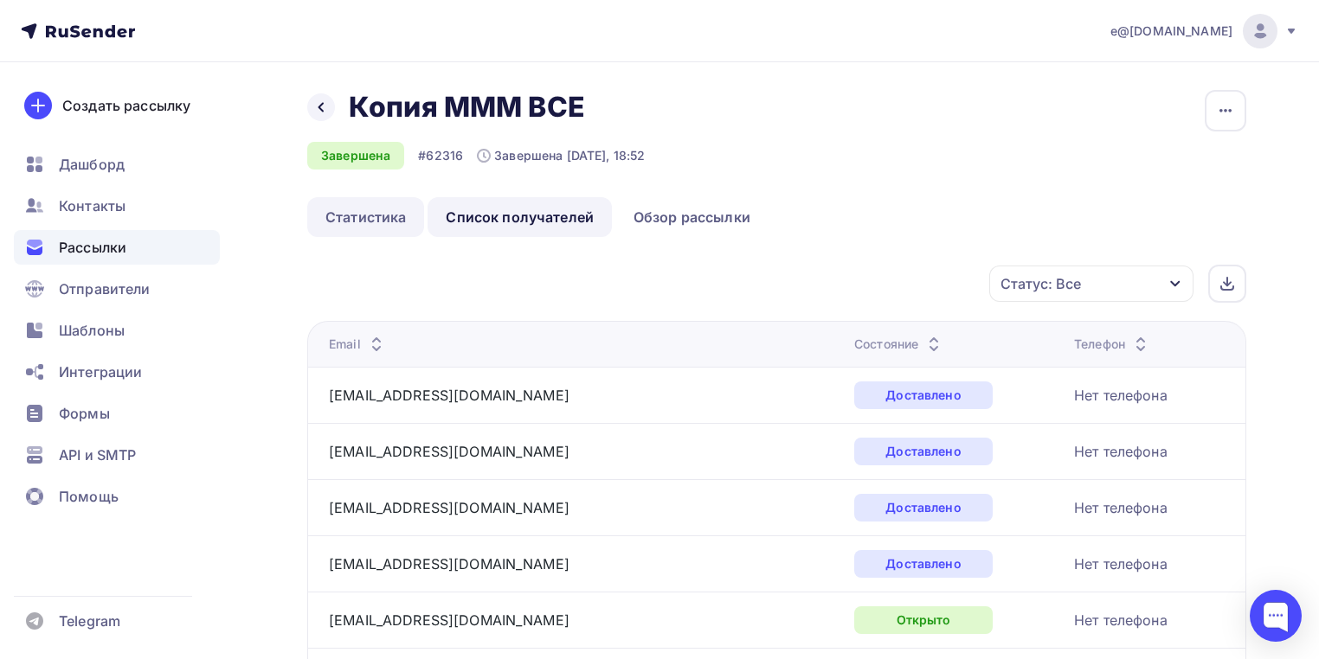
click at [358, 215] on link "Статистика" at bounding box center [365, 217] width 117 height 40
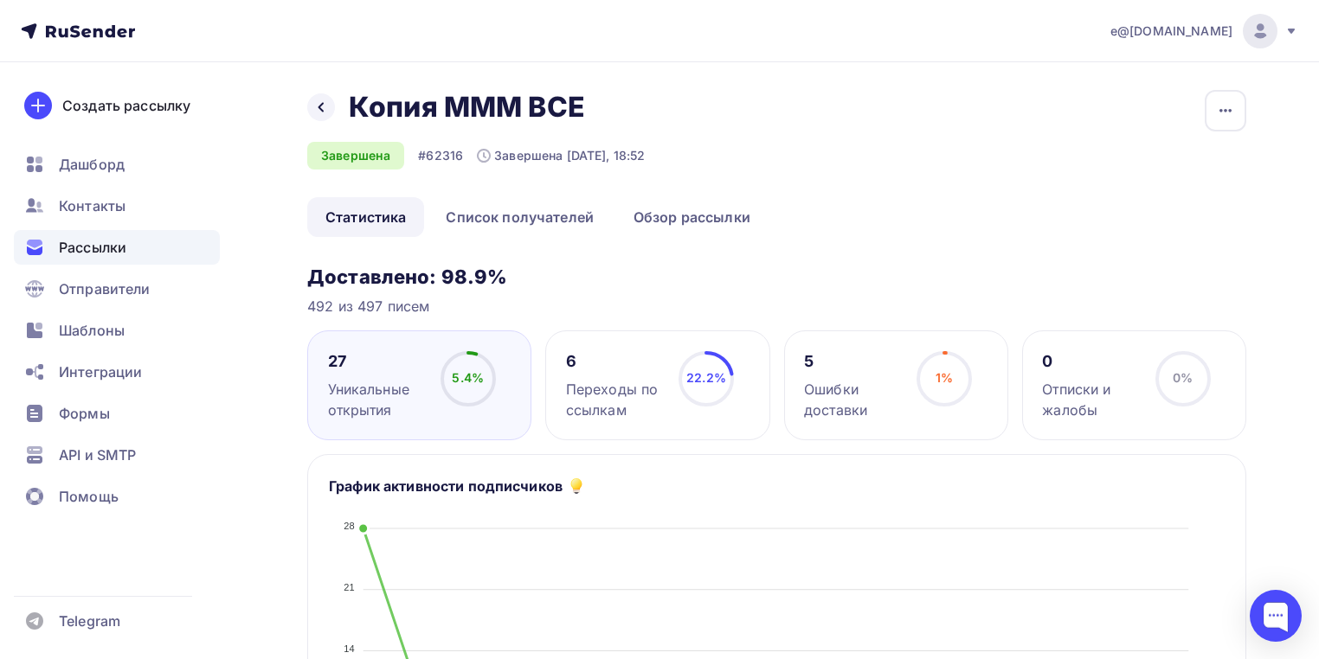
drag, startPoint x: 505, startPoint y: 277, endPoint x: 290, endPoint y: 270, distance: 215.6
click at [464, 308] on div "492 из 497 писем" at bounding box center [776, 306] width 939 height 21
drag, startPoint x: 430, startPoint y: 305, endPoint x: 291, endPoint y: 273, distance: 142.9
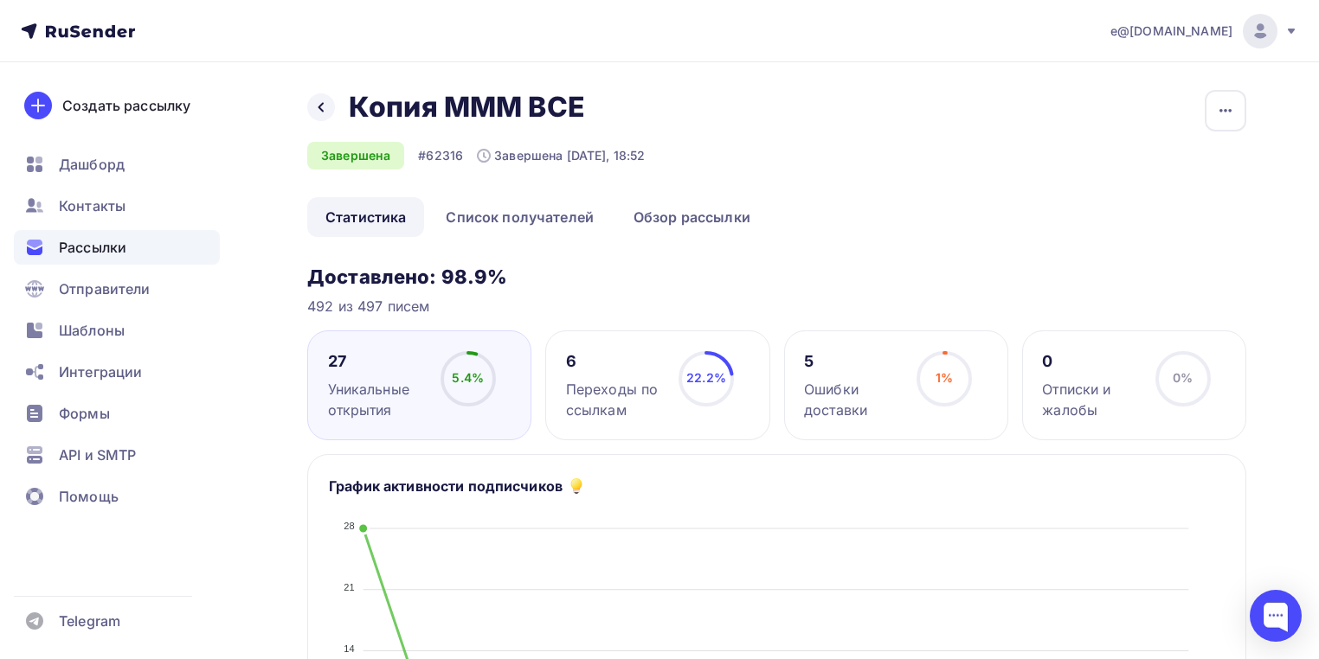
copy div "Доставлено: 98.9% 492 из 497 писем"
